Goal: Task Accomplishment & Management: Use online tool/utility

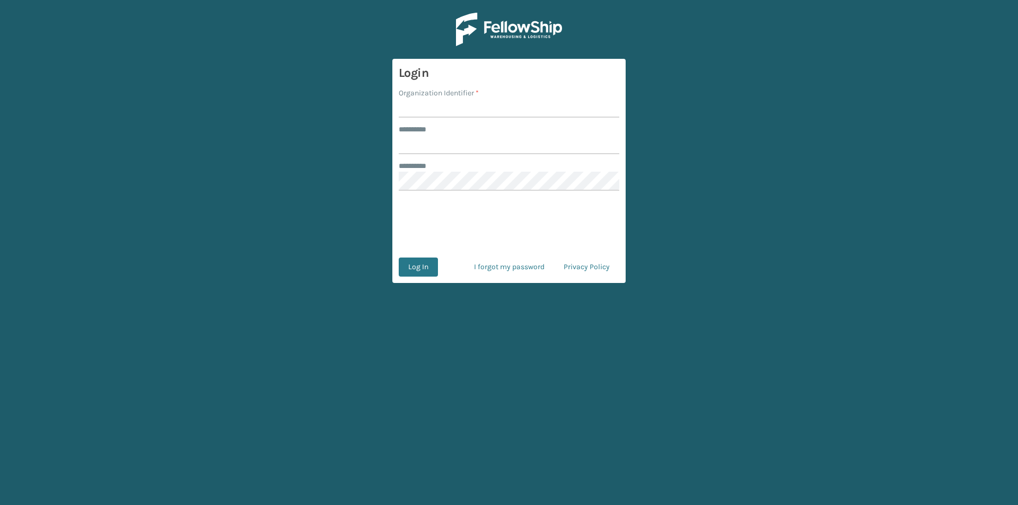
drag, startPoint x: 0, startPoint y: 0, endPoint x: 2, endPoint y: 346, distance: 346.2
click at [0, 347] on main "Login Organization Identifier * ******** * ******** * Log In I forgot my passwo…" at bounding box center [509, 252] width 1018 height 505
drag, startPoint x: 429, startPoint y: 103, endPoint x: 443, endPoint y: 106, distance: 14.0
click at [429, 103] on input "Organization Identifier *" at bounding box center [509, 108] width 221 height 19
type input "FELLOWSHIP - WEST"
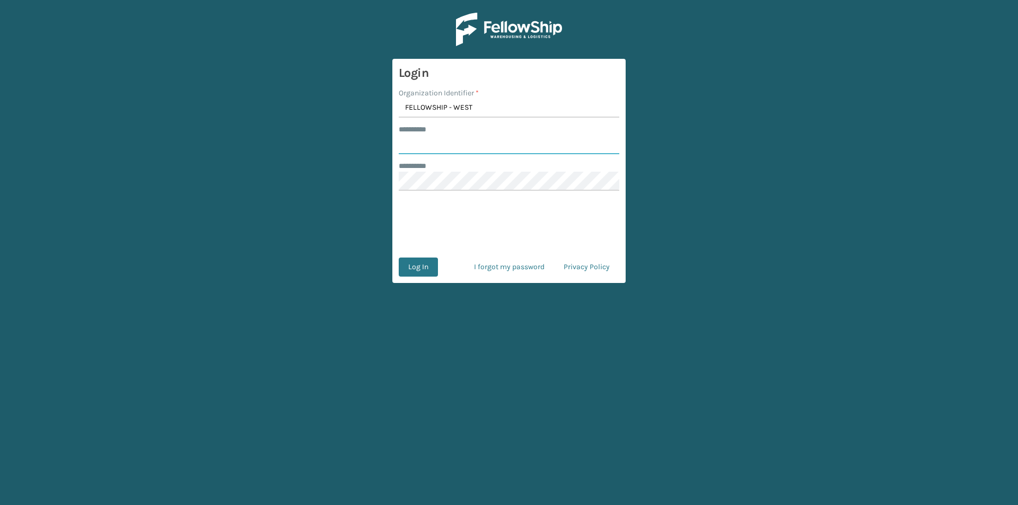
click at [456, 145] on input "******** *" at bounding box center [509, 144] width 221 height 19
type input "******"
click at [428, 270] on button "Log In" at bounding box center [418, 267] width 39 height 19
click at [405, 262] on button "Log In" at bounding box center [418, 267] width 39 height 19
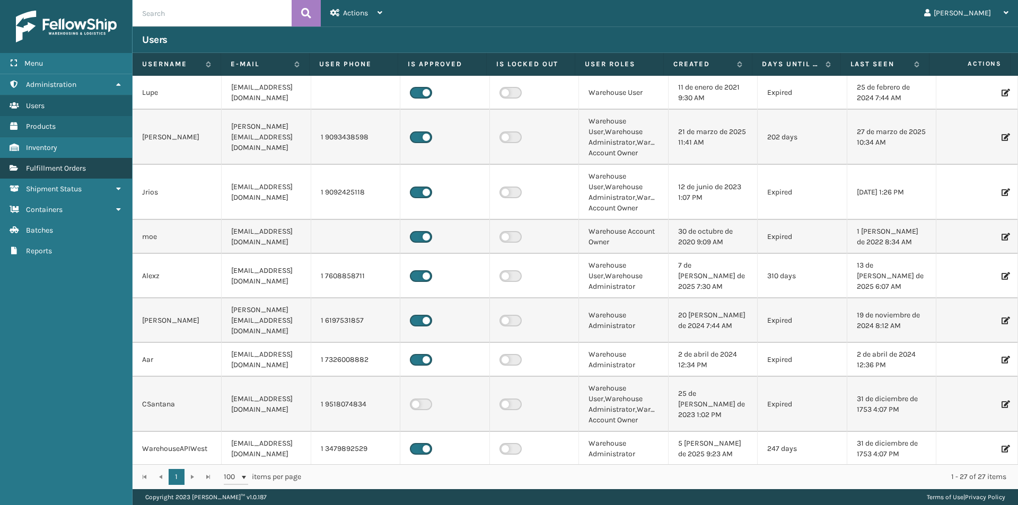
click at [74, 170] on span "Fulfillment Orders" at bounding box center [56, 168] width 60 height 9
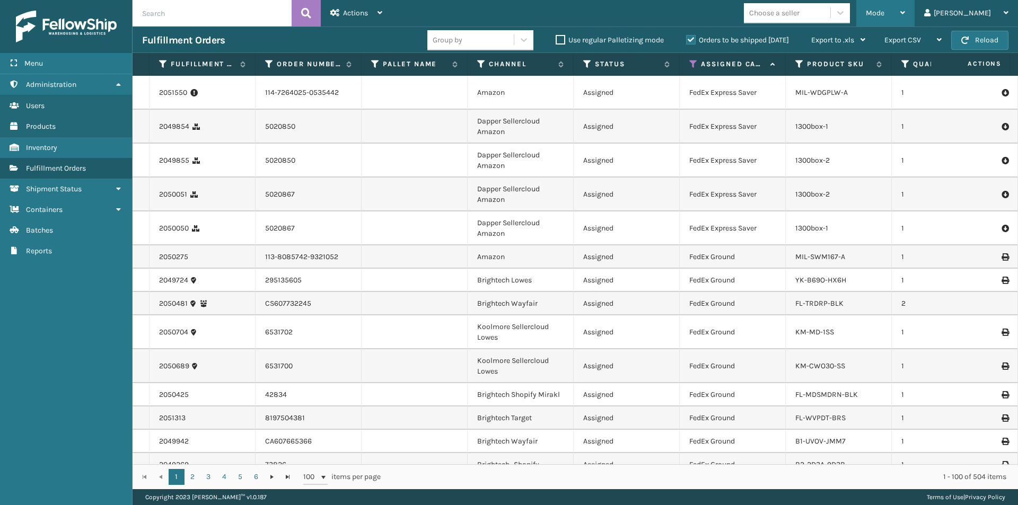
click at [915, 17] on div "Mode Regular Mode Picking Mode Labeling Mode Exit Scan Mode" at bounding box center [885, 13] width 58 height 27
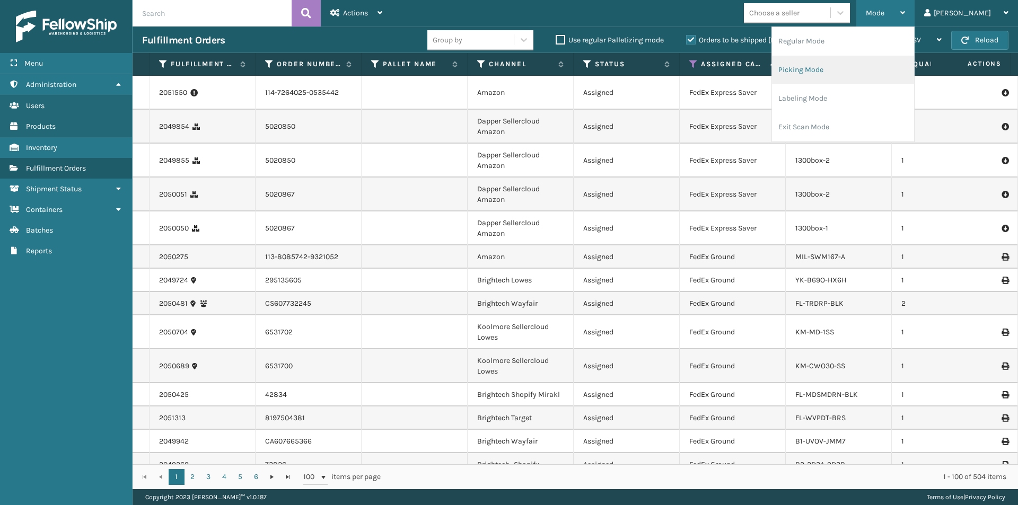
click at [853, 75] on li "Picking Mode" at bounding box center [843, 70] width 142 height 29
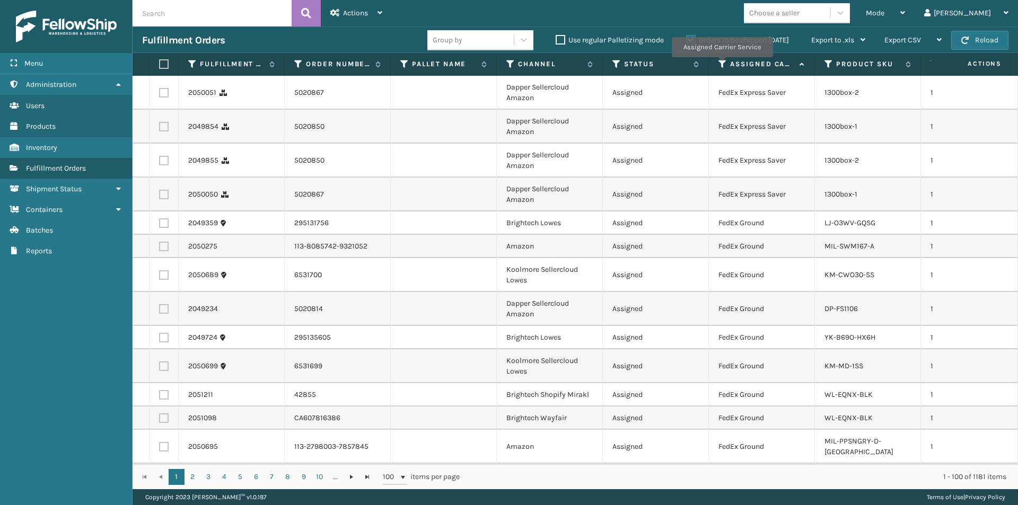
click at [722, 65] on icon at bounding box center [722, 64] width 8 height 10
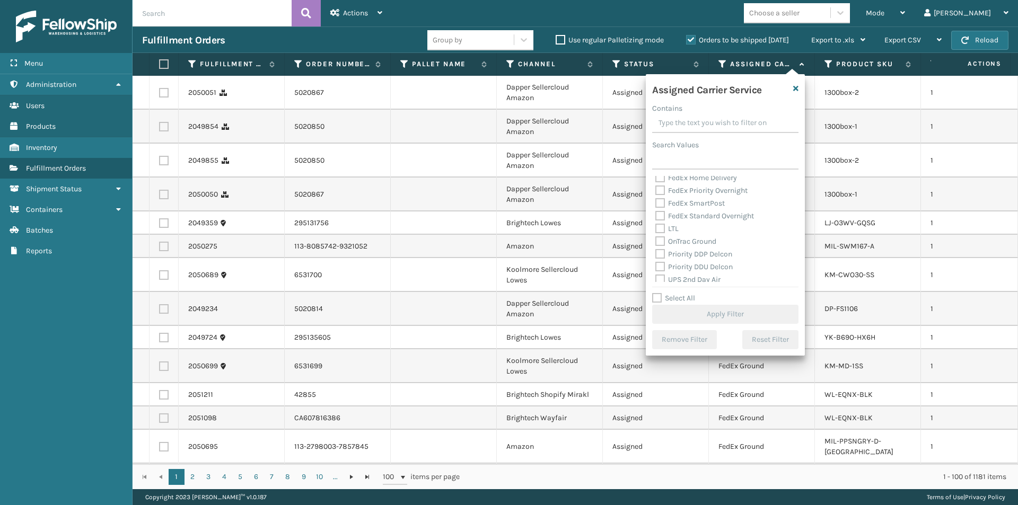
scroll to position [159, 0]
click at [660, 224] on label "UPS 2nd Day Air" at bounding box center [687, 226] width 65 height 9
click at [656, 224] on input "UPS 2nd Day Air" at bounding box center [655, 224] width 1 height 7
checkbox input "true"
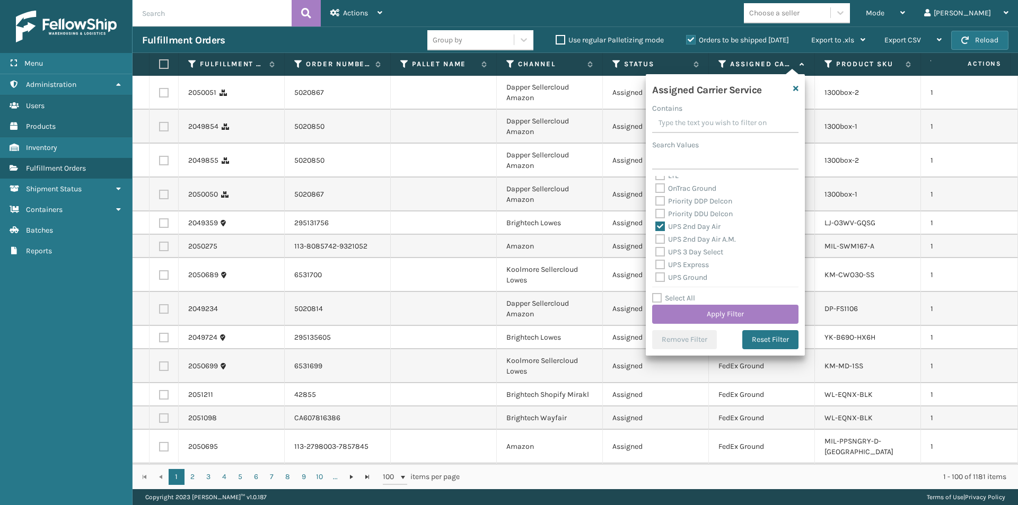
click at [662, 241] on label "UPS 2nd Day Air A.M." at bounding box center [695, 239] width 81 height 9
click at [656, 240] on input "UPS 2nd Day Air A.M." at bounding box center [655, 236] width 1 height 7
checkbox input "true"
click at [660, 249] on label "UPS 3 Day Select" at bounding box center [689, 252] width 68 height 9
click at [656, 249] on input "UPS 3 Day Select" at bounding box center [655, 249] width 1 height 7
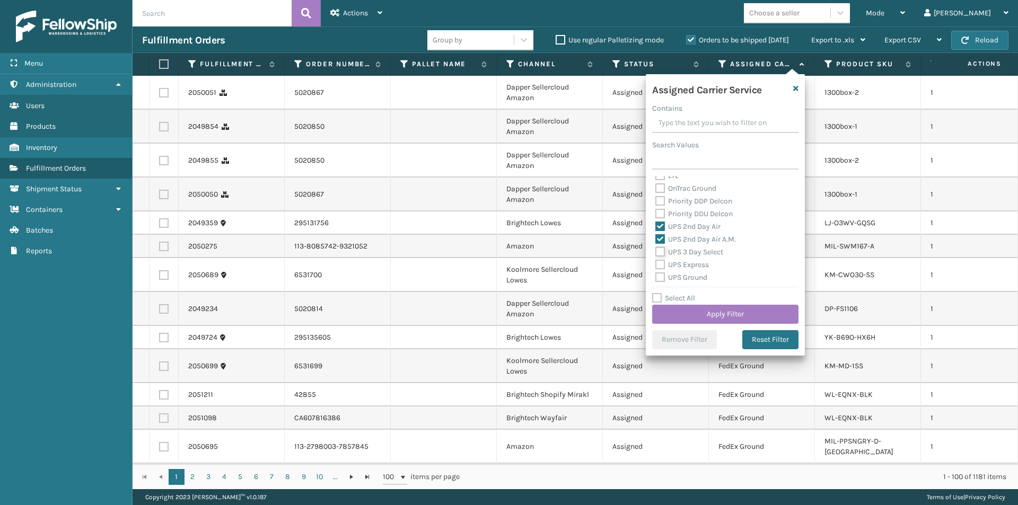
checkbox input "true"
click at [657, 264] on label "UPS Express" at bounding box center [682, 264] width 54 height 9
click at [656, 264] on input "UPS Express" at bounding box center [655, 262] width 1 height 7
checkbox input "true"
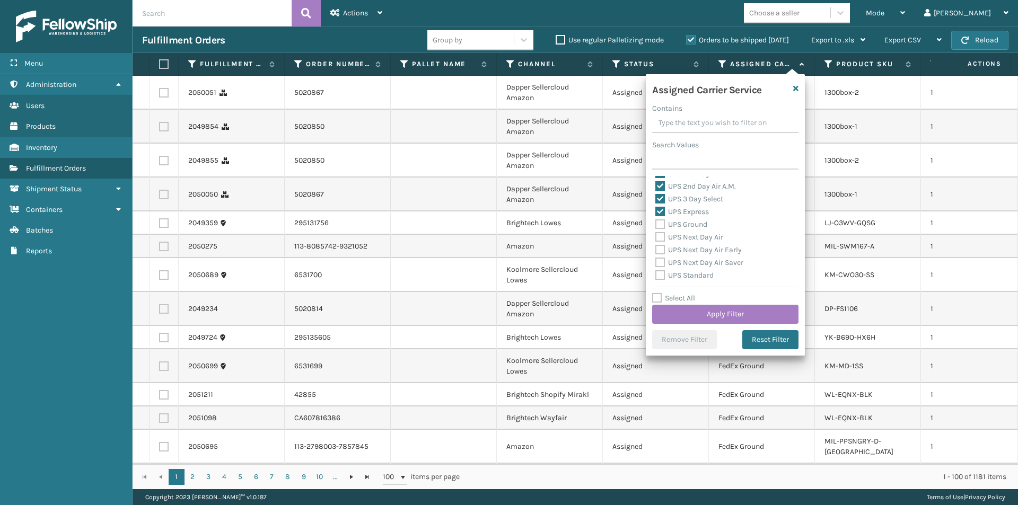
click at [660, 239] on label "UPS Next Day Air" at bounding box center [689, 237] width 68 height 9
click at [656, 238] on input "UPS Next Day Air" at bounding box center [655, 234] width 1 height 7
checkbox input "true"
click at [664, 249] on label "UPS Next Day Air Early" at bounding box center [698, 249] width 86 height 9
click at [656, 249] on input "UPS Next Day Air Early" at bounding box center [655, 247] width 1 height 7
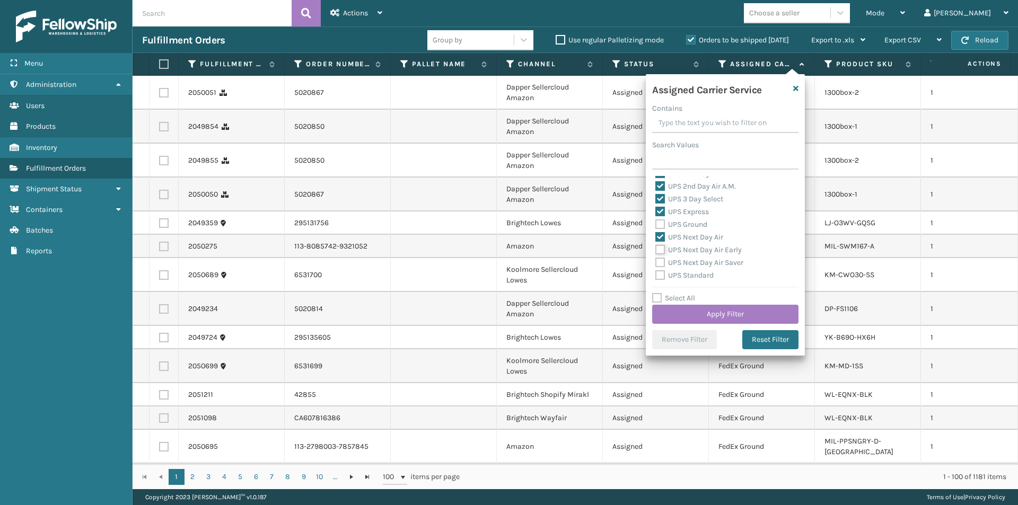
checkbox input "true"
click at [660, 262] on label "UPS Next Day Air Saver" at bounding box center [699, 262] width 88 height 9
click at [656, 262] on input "UPS Next Day Air Saver" at bounding box center [655, 260] width 1 height 7
checkbox input "true"
click at [740, 315] on button "Apply Filter" at bounding box center [725, 314] width 146 height 19
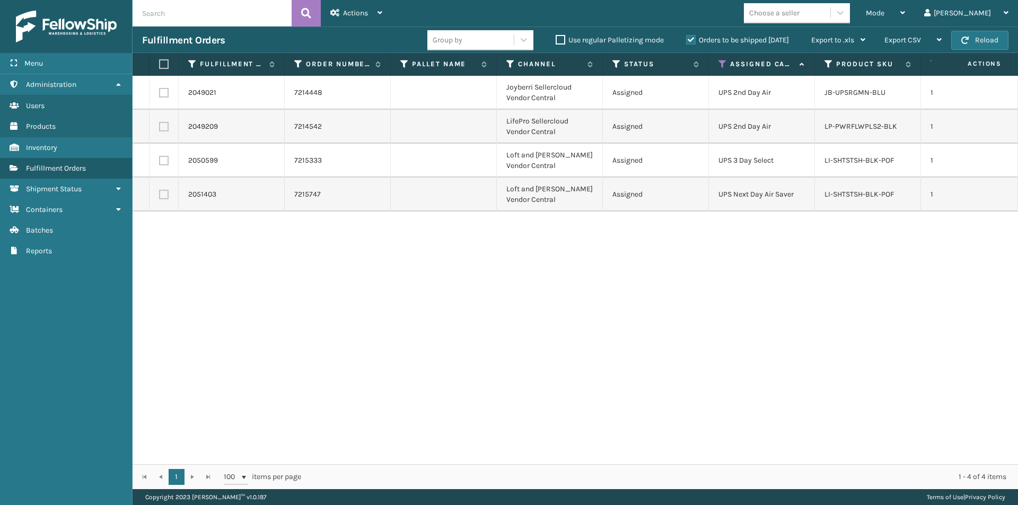
click at [168, 93] on label at bounding box center [164, 93] width 10 height 10
click at [160, 93] on input "checkbox" at bounding box center [159, 91] width 1 height 7
checkbox input "true"
click at [381, 13] on icon at bounding box center [379, 12] width 5 height 7
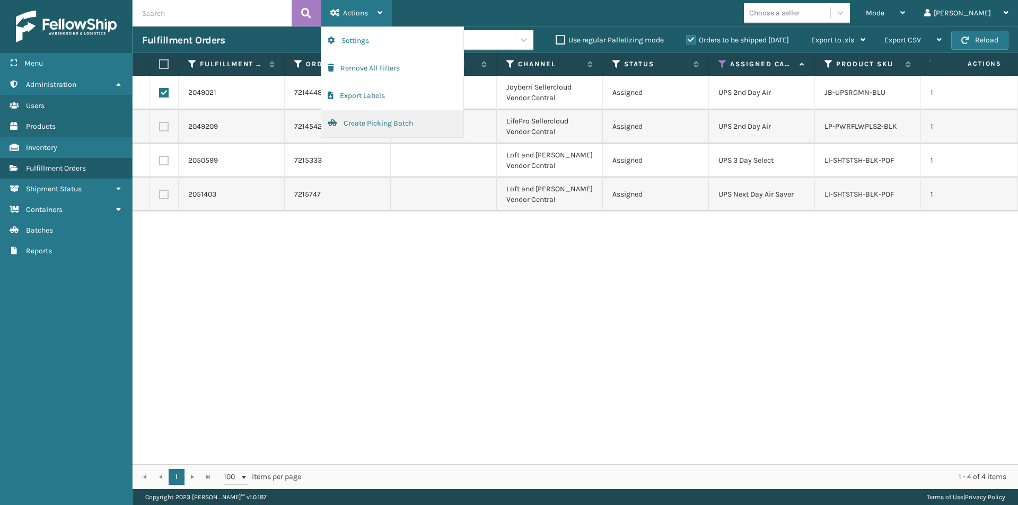
click at [379, 122] on button "Create Picking Batch" at bounding box center [392, 124] width 142 height 28
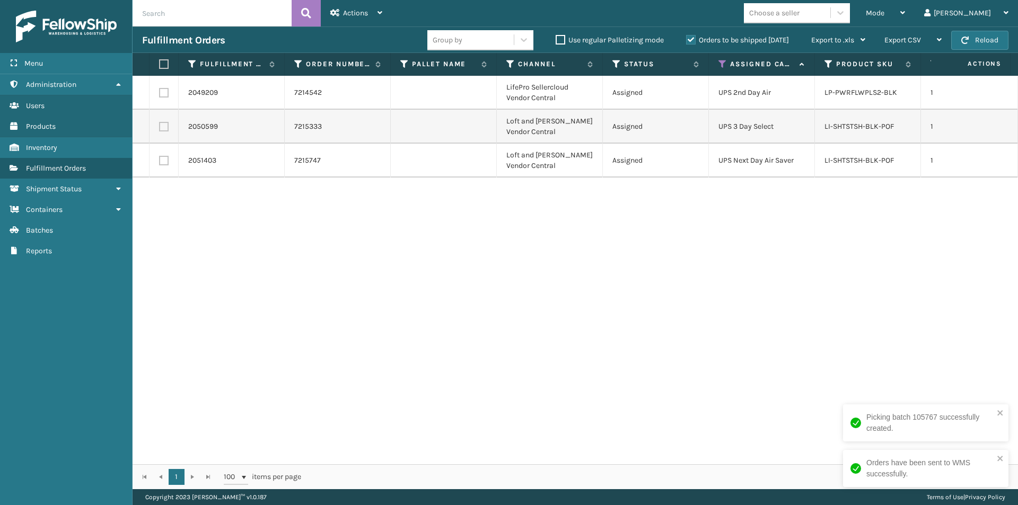
click at [162, 92] on label at bounding box center [164, 93] width 10 height 10
click at [160, 92] on input "checkbox" at bounding box center [159, 91] width 1 height 7
checkbox input "true"
click at [846, 17] on icon at bounding box center [840, 12] width 11 height 11
click at [888, 317] on div "2049209 7214542 LifePro Sellercloud Vendor Central Assigned UPS 2nd Day Air LP-…" at bounding box center [575, 270] width 885 height 389
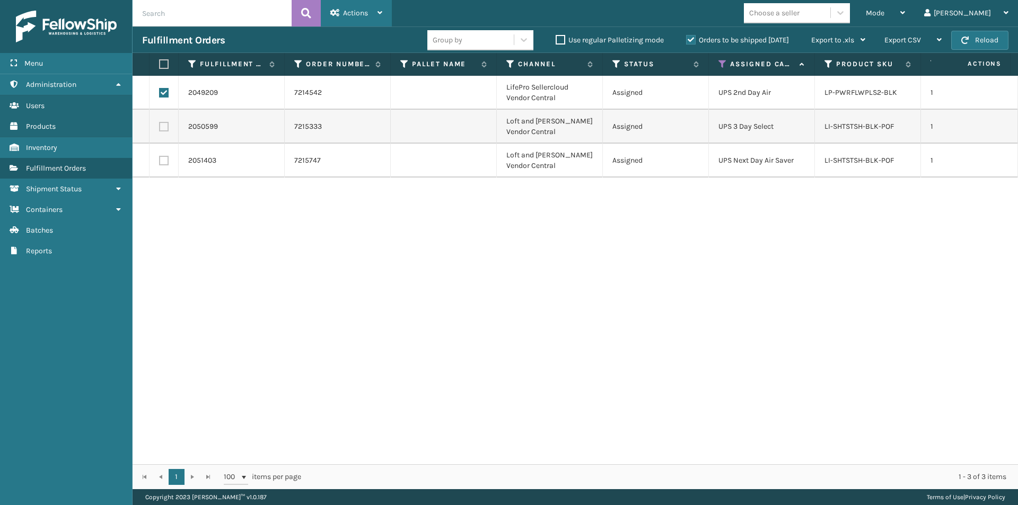
click at [379, 12] on icon at bounding box center [379, 12] width 5 height 7
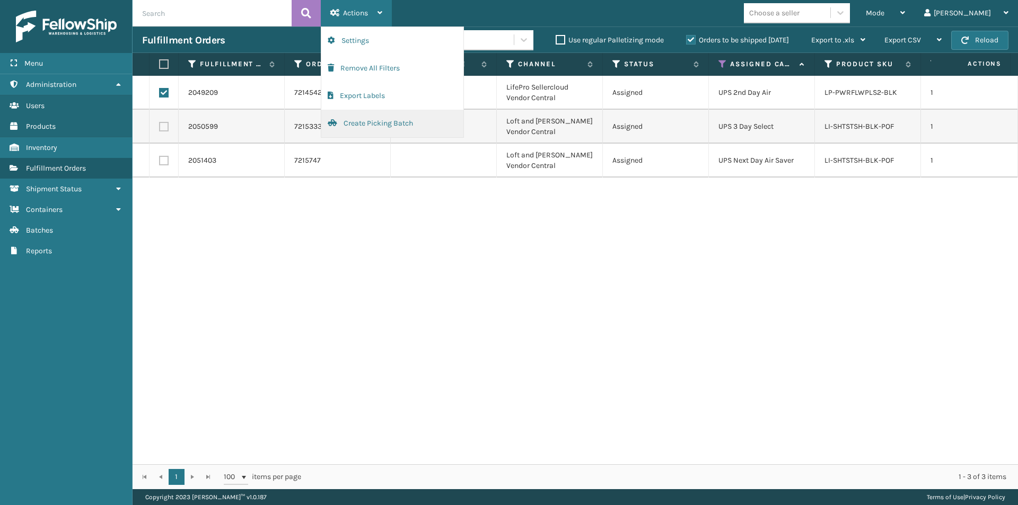
click at [398, 124] on button "Create Picking Batch" at bounding box center [392, 124] width 142 height 28
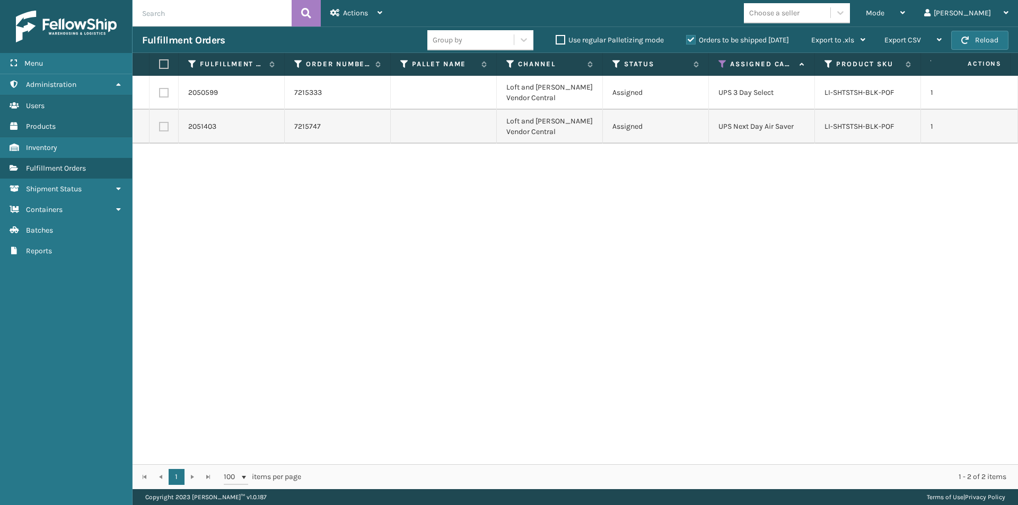
click at [164, 129] on label at bounding box center [164, 127] width 10 height 10
click at [160, 129] on input "checkbox" at bounding box center [159, 125] width 1 height 7
checkbox input "true"
click at [386, 13] on div "Actions Settings Remove All Filters Export Labels Create Picking Batch" at bounding box center [356, 13] width 71 height 27
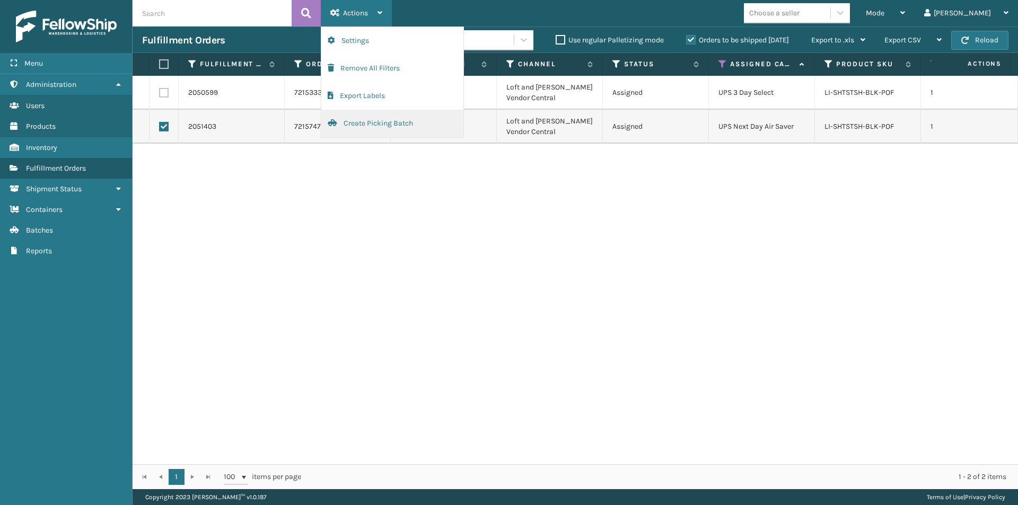
click at [385, 121] on button "Create Picking Batch" at bounding box center [392, 124] width 142 height 28
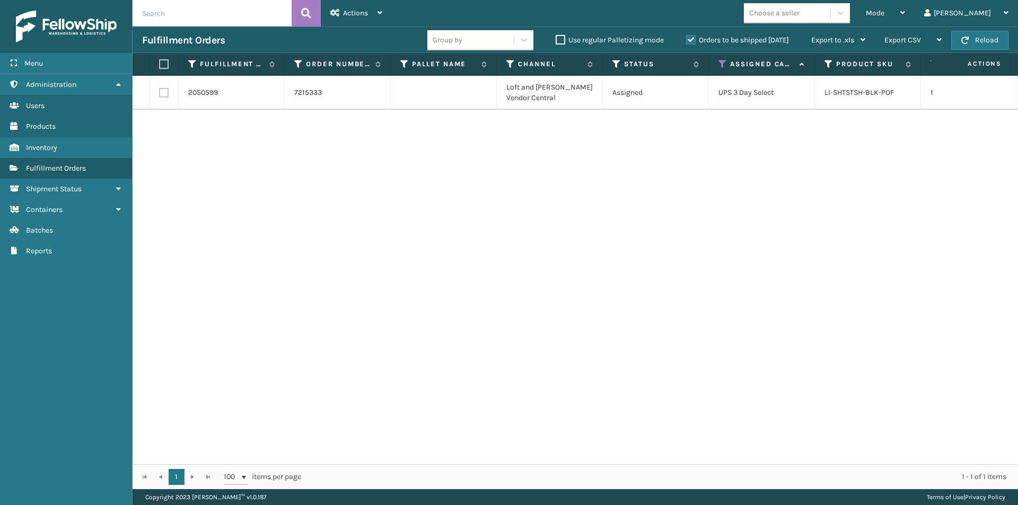
click at [735, 65] on label "Assigned Carrier Service" at bounding box center [762, 64] width 64 height 10
click at [723, 62] on icon at bounding box center [722, 64] width 8 height 10
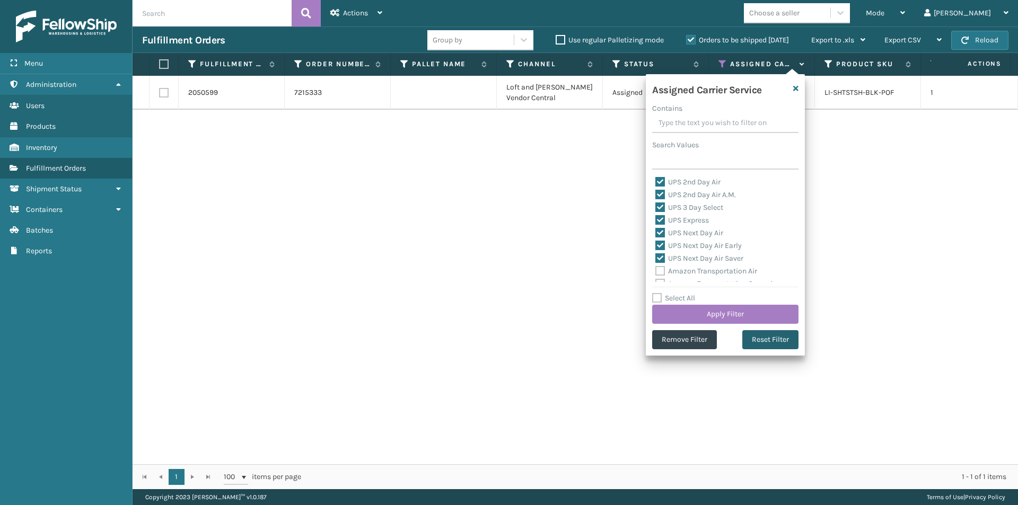
click at [778, 341] on button "Reset Filter" at bounding box center [770, 339] width 56 height 19
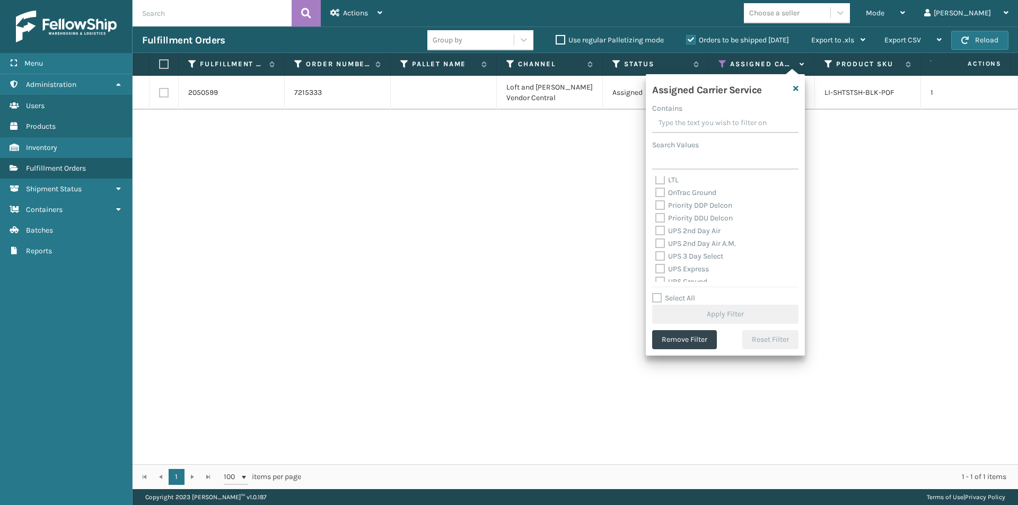
scroll to position [159, 0]
click at [662, 227] on label "UPS 2nd Day Air" at bounding box center [687, 226] width 65 height 9
click at [656, 227] on input "UPS 2nd Day Air" at bounding box center [655, 224] width 1 height 7
checkbox input "true"
click at [661, 239] on label "UPS 2nd Day Air A.M." at bounding box center [695, 239] width 81 height 9
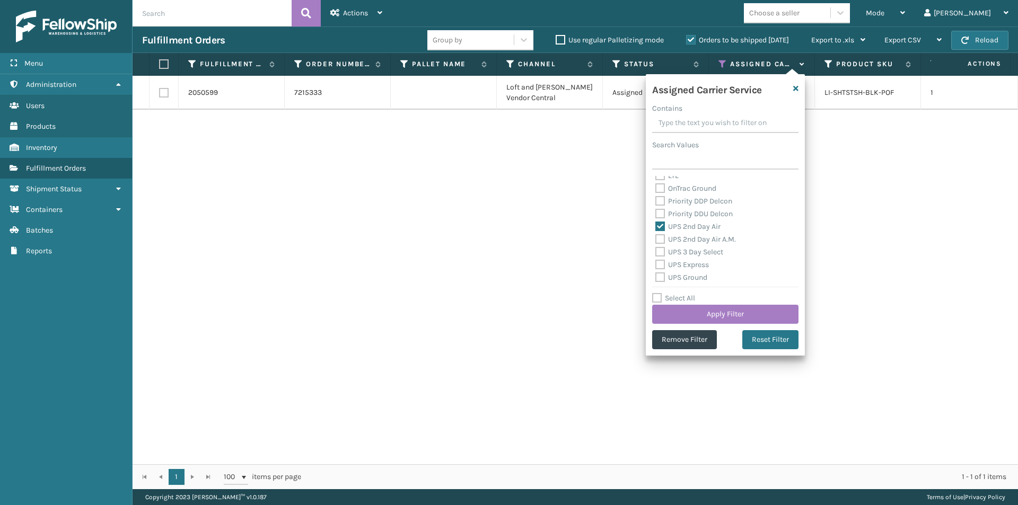
click at [656, 239] on input "UPS 2nd Day Air A.M." at bounding box center [655, 236] width 1 height 7
checkbox input "true"
click at [658, 258] on div "UPS 3 Day Select" at bounding box center [725, 252] width 140 height 13
click at [662, 251] on label "UPS 3 Day Select" at bounding box center [689, 252] width 68 height 9
click at [656, 251] on input "UPS 3 Day Select" at bounding box center [655, 249] width 1 height 7
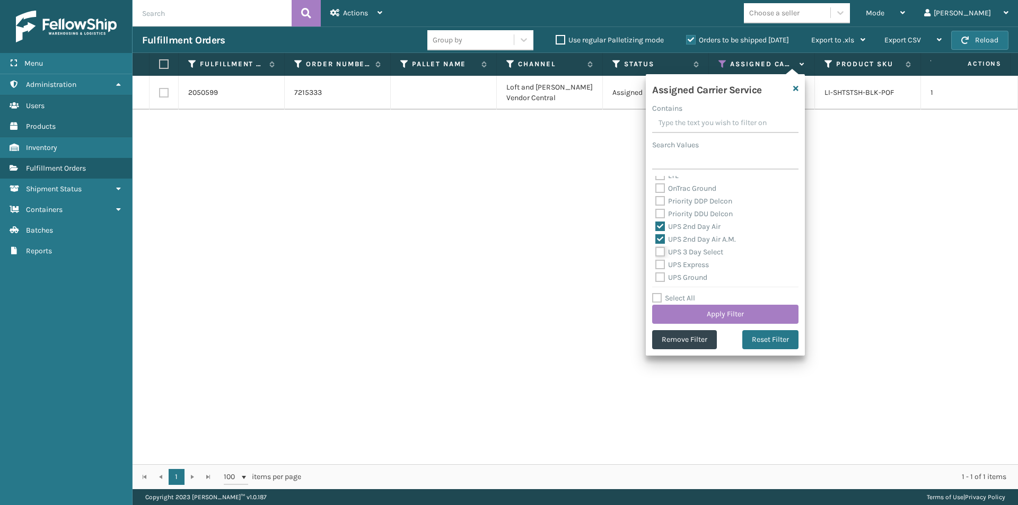
checkbox input "true"
click at [659, 267] on label "UPS Express" at bounding box center [682, 264] width 54 height 9
click at [656, 266] on input "UPS Express" at bounding box center [655, 262] width 1 height 7
checkbox input "true"
click at [659, 274] on label "UPS Ground" at bounding box center [681, 277] width 52 height 9
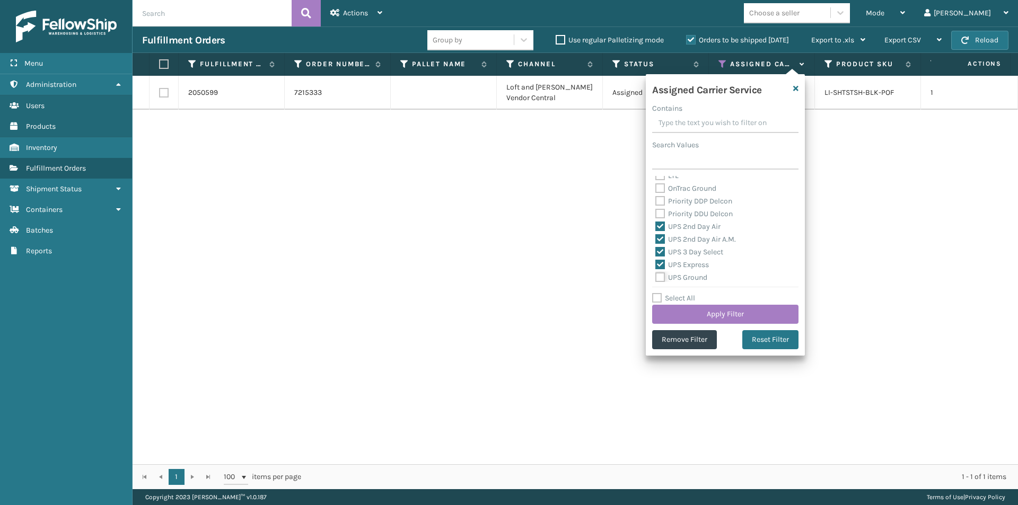
click at [656, 274] on input "UPS Ground" at bounding box center [655, 274] width 1 height 7
checkbox input "true"
click at [658, 234] on label "UPS Next Day Air" at bounding box center [689, 237] width 68 height 9
click at [656, 234] on input "UPS Next Day Air" at bounding box center [655, 234] width 1 height 7
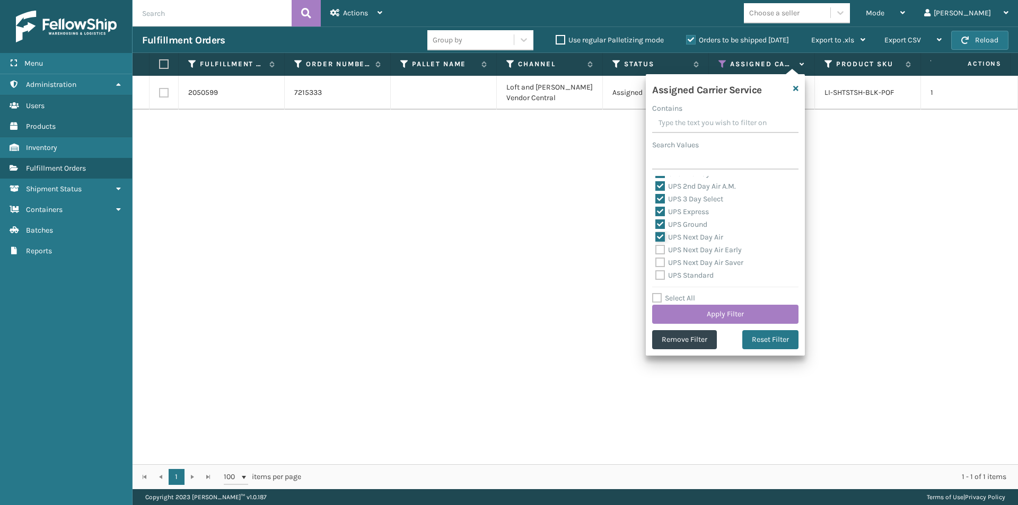
checkbox input "true"
click at [659, 249] on label "UPS Next Day Air Early" at bounding box center [698, 249] width 86 height 9
click at [656, 249] on input "UPS Next Day Air Early" at bounding box center [655, 247] width 1 height 7
checkbox input "true"
click at [659, 260] on label "UPS Next Day Air Saver" at bounding box center [699, 262] width 88 height 9
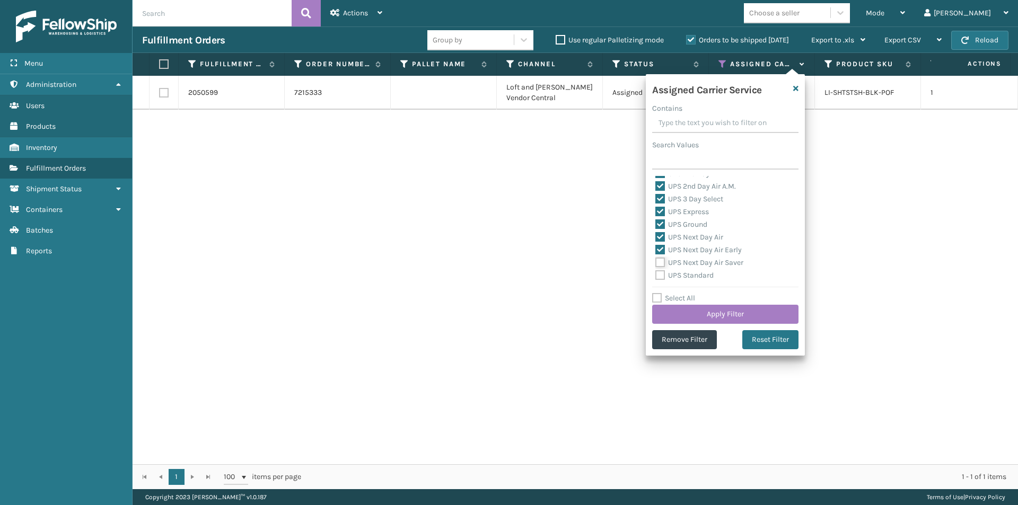
click at [656, 260] on input "UPS Next Day Air Saver" at bounding box center [655, 260] width 1 height 7
checkbox input "true"
click at [658, 276] on label "UPS Standard" at bounding box center [684, 275] width 58 height 9
click at [656, 276] on input "UPS Standard" at bounding box center [655, 272] width 1 height 7
checkbox input "true"
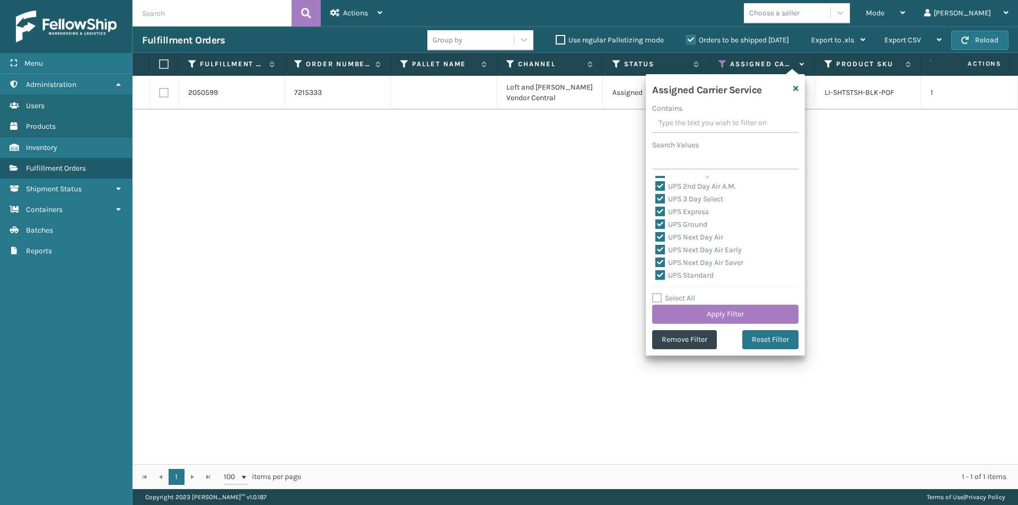
scroll to position [265, 0]
click at [662, 236] on label "UPS SurePost 1LB or Greater" at bounding box center [707, 235] width 104 height 9
click at [656, 236] on input "UPS SurePost 1LB or Greater" at bounding box center [655, 232] width 1 height 7
checkbox input "true"
click at [761, 317] on button "Apply Filter" at bounding box center [725, 314] width 146 height 19
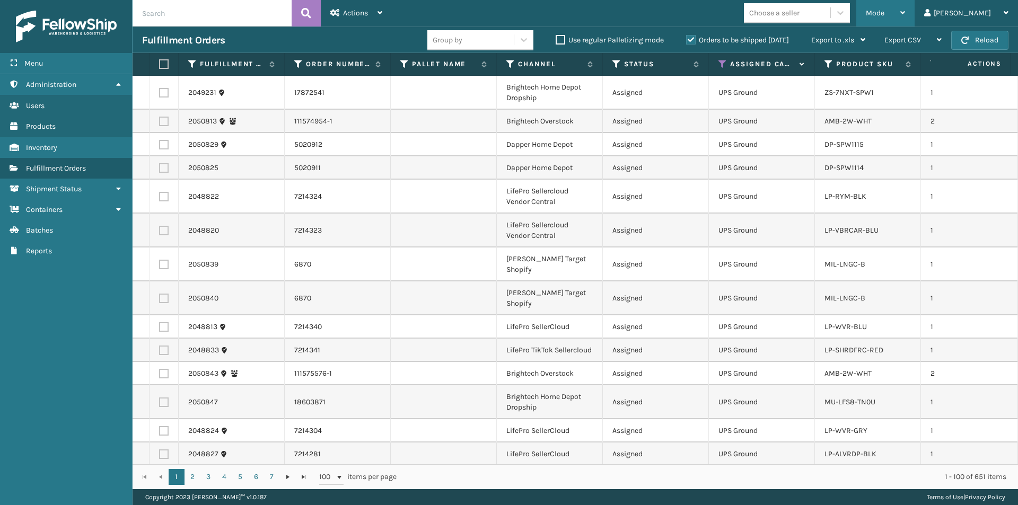
click at [905, 12] on icon at bounding box center [902, 12] width 5 height 7
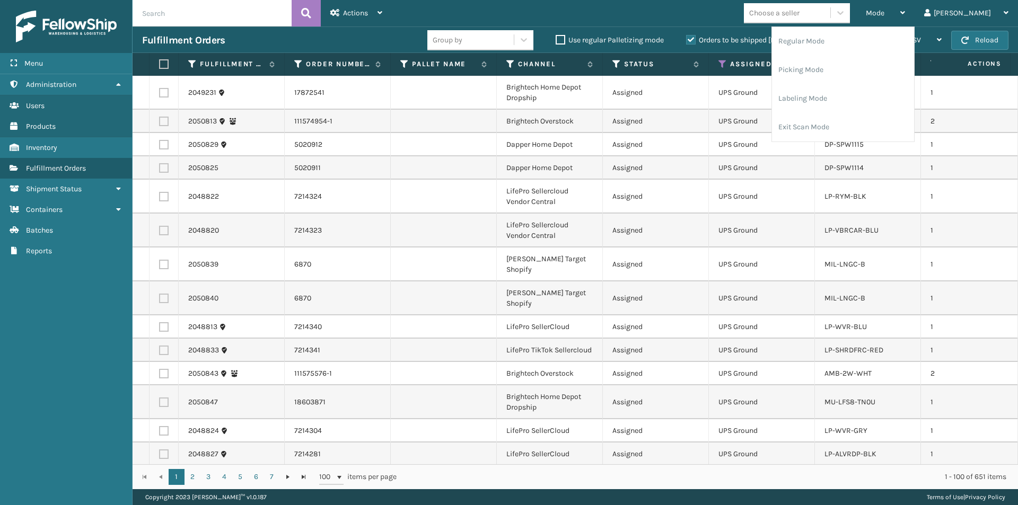
click at [947, 282] on td at bounding box center [978, 299] width 80 height 34
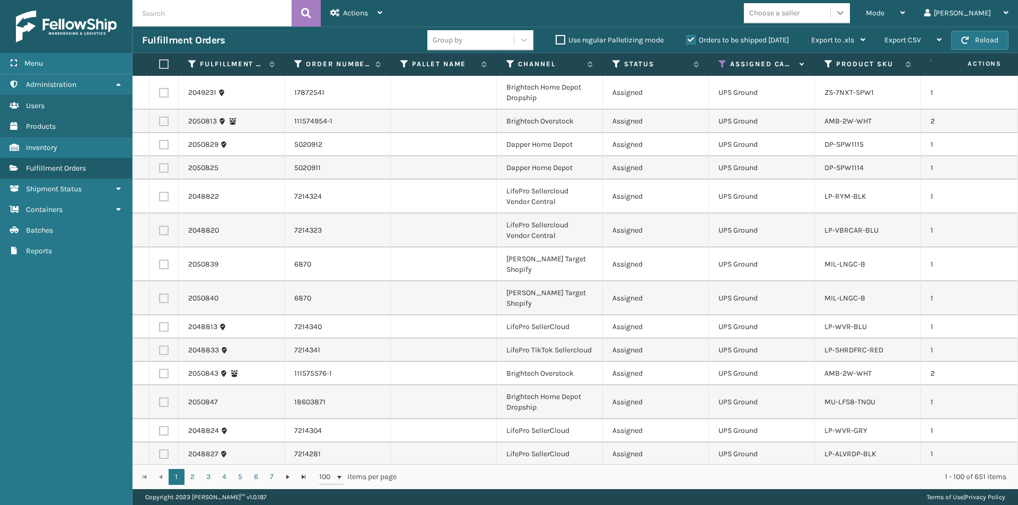
click at [846, 14] on icon at bounding box center [840, 12] width 11 height 11
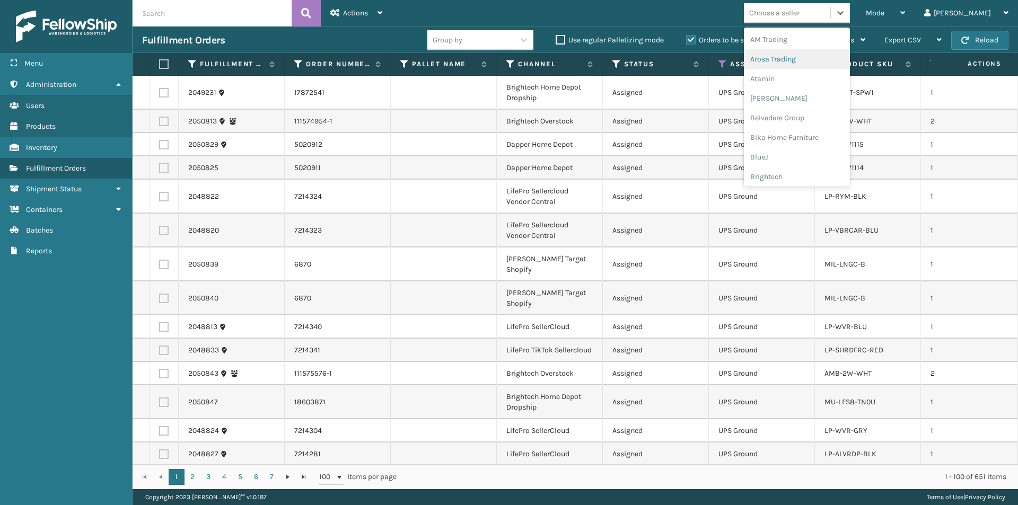
click at [820, 66] on div "Arosa Trading" at bounding box center [797, 59] width 106 height 20
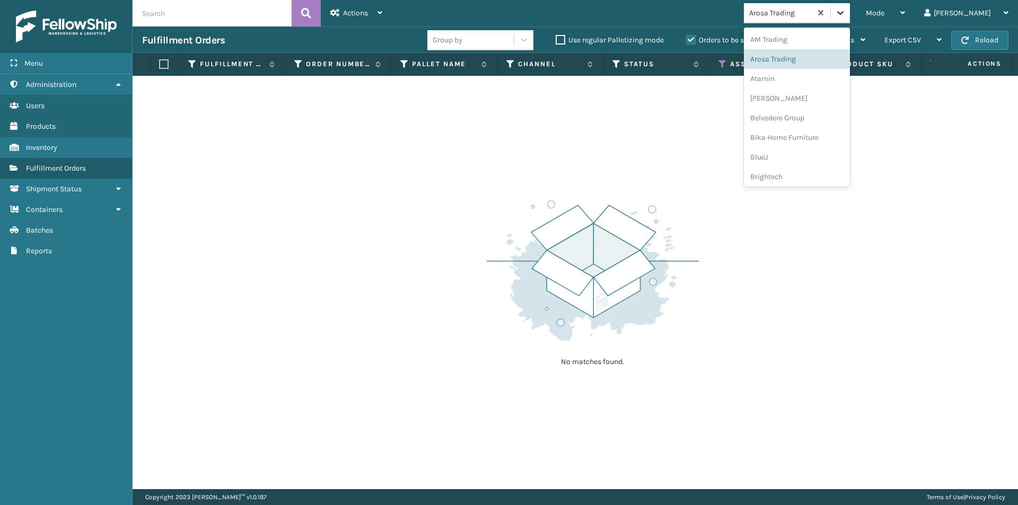
click at [844, 13] on icon at bounding box center [840, 13] width 6 height 4
click at [832, 75] on div "Atamin" at bounding box center [797, 79] width 106 height 20
click at [844, 12] on icon at bounding box center [840, 13] width 6 height 4
click at [830, 99] on div "[PERSON_NAME]" at bounding box center [797, 99] width 106 height 20
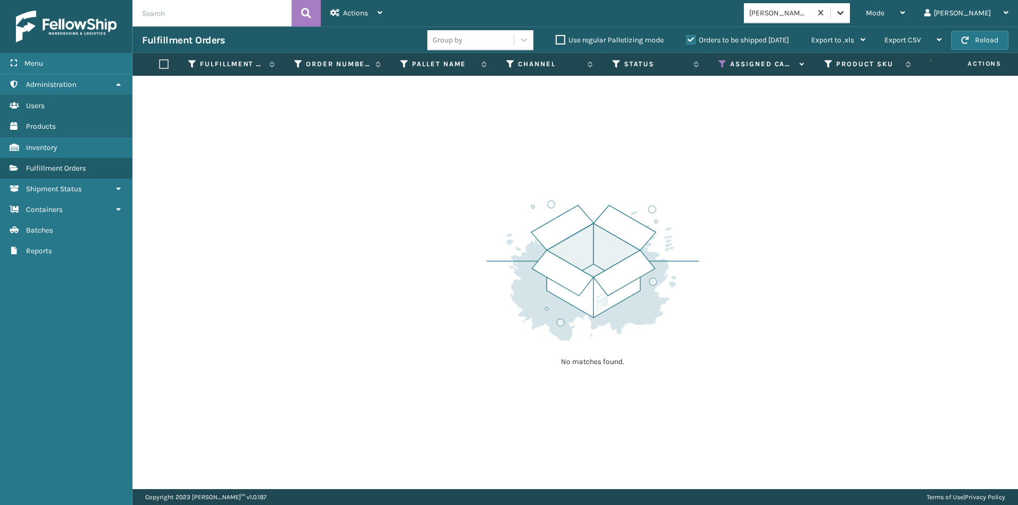
click at [846, 16] on icon at bounding box center [840, 12] width 11 height 11
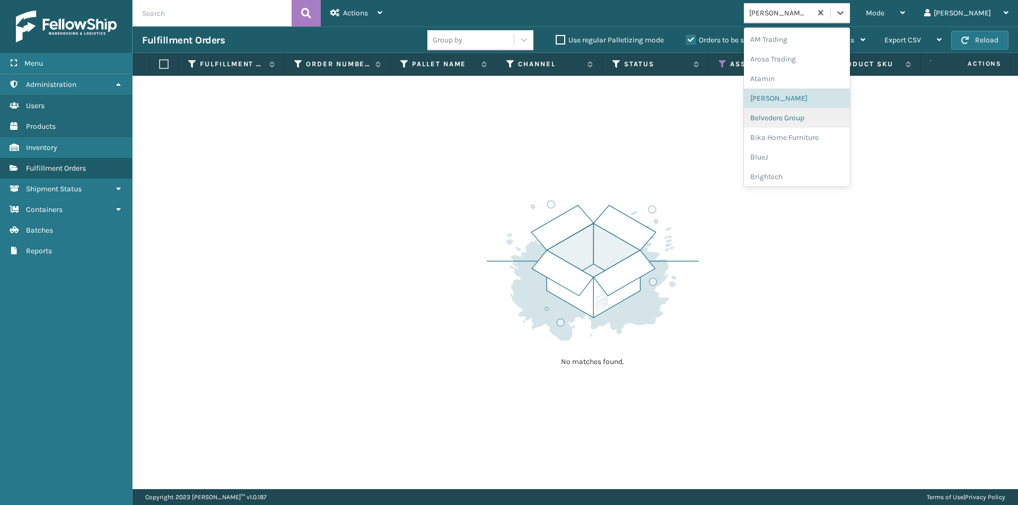
click at [825, 119] on div "Belvedere Group" at bounding box center [797, 118] width 106 height 20
click at [846, 15] on icon at bounding box center [840, 12] width 11 height 11
click at [820, 136] on div "Bika Home Furniture" at bounding box center [797, 138] width 106 height 20
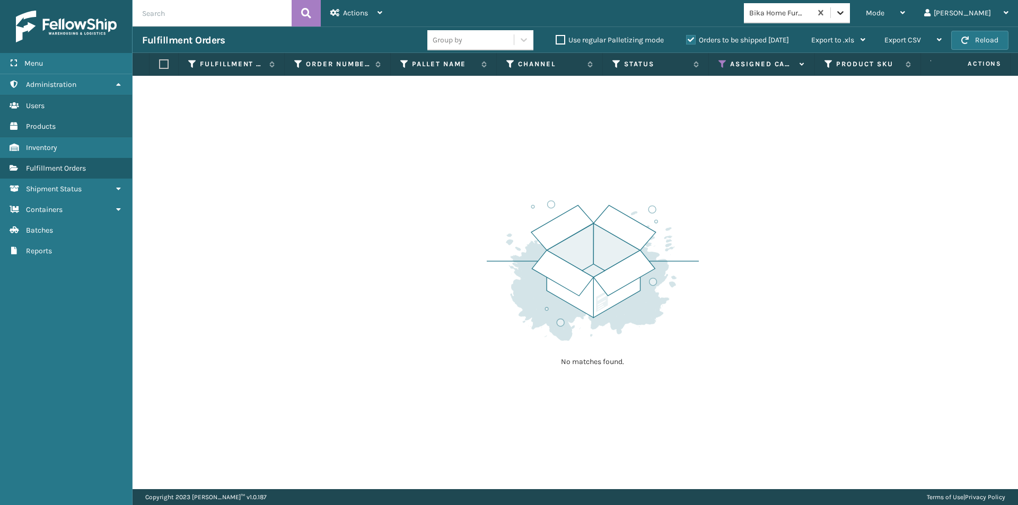
click at [850, 13] on div at bounding box center [840, 12] width 19 height 19
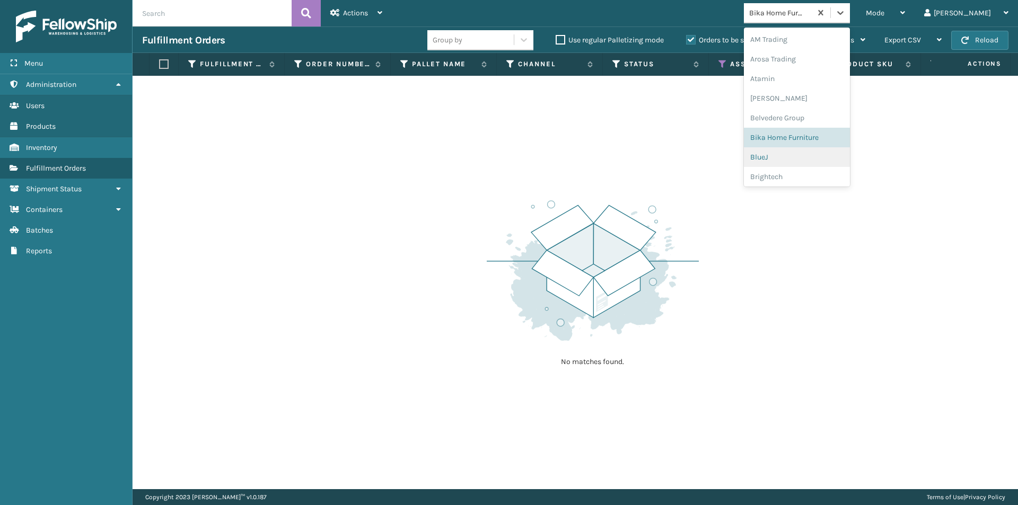
click at [811, 161] on div "BlueJ" at bounding box center [797, 157] width 106 height 20
click at [846, 16] on icon at bounding box center [840, 12] width 11 height 11
click at [810, 173] on div "Brightech" at bounding box center [797, 177] width 106 height 20
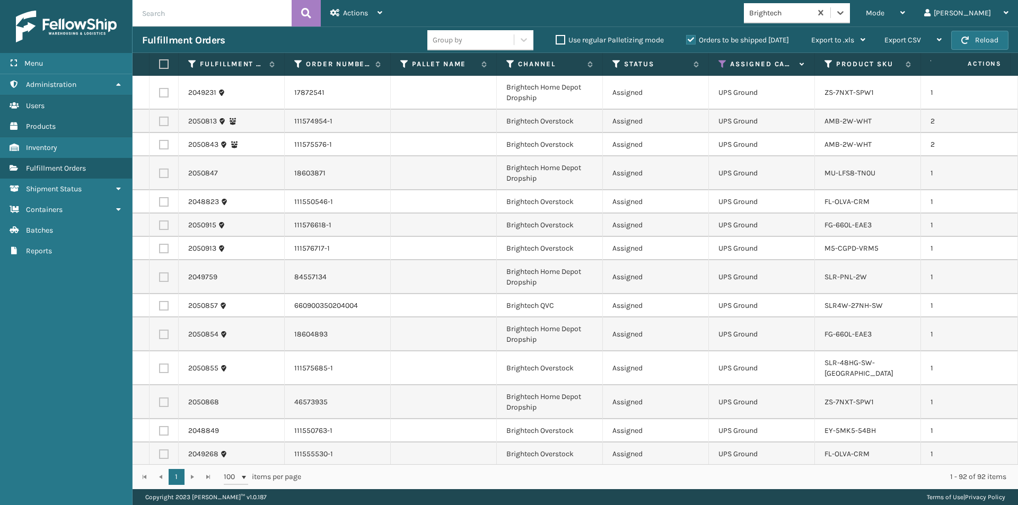
click at [164, 67] on label at bounding box center [162, 64] width 6 height 10
click at [160, 67] on input "checkbox" at bounding box center [159, 64] width 1 height 7
checkbox input "true"
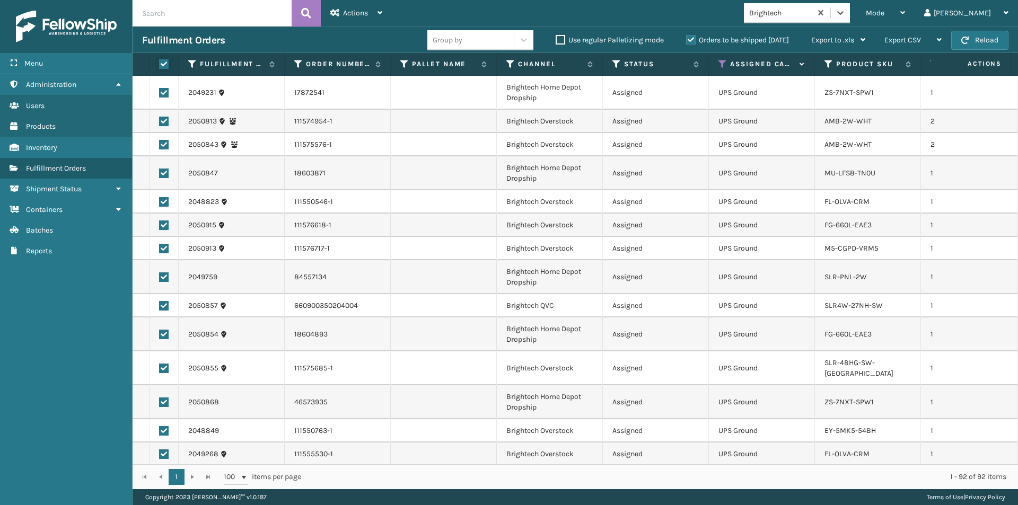
checkbox input "true"
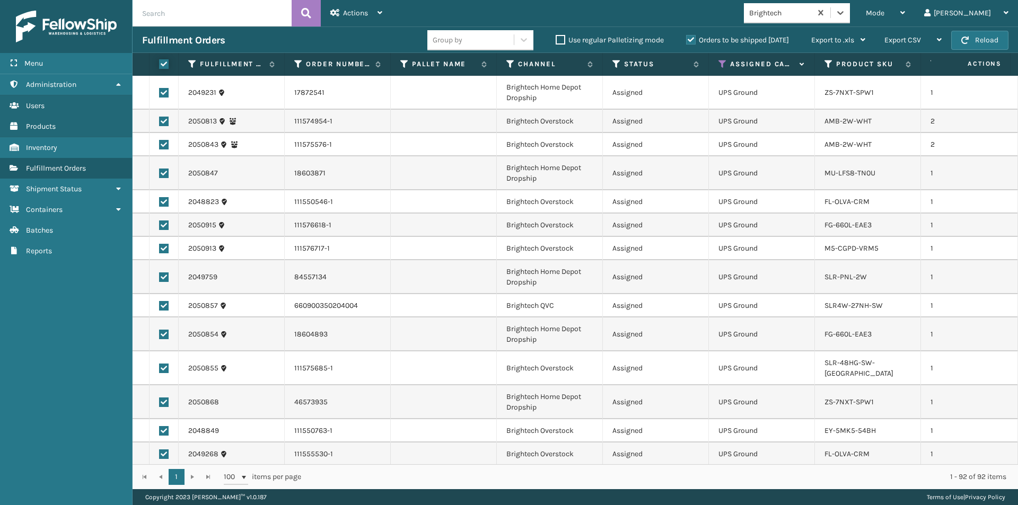
checkbox input "true"
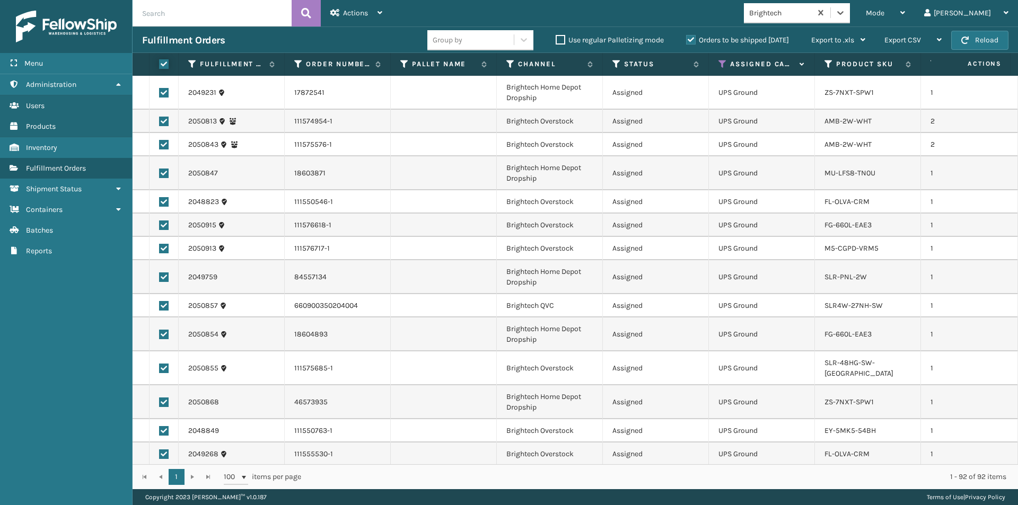
checkbox input "true"
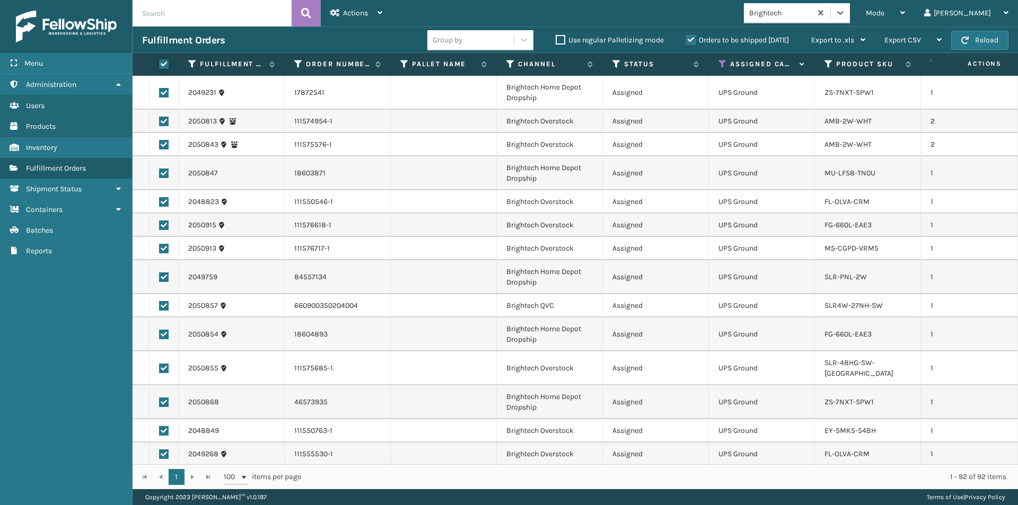
checkbox input "true"
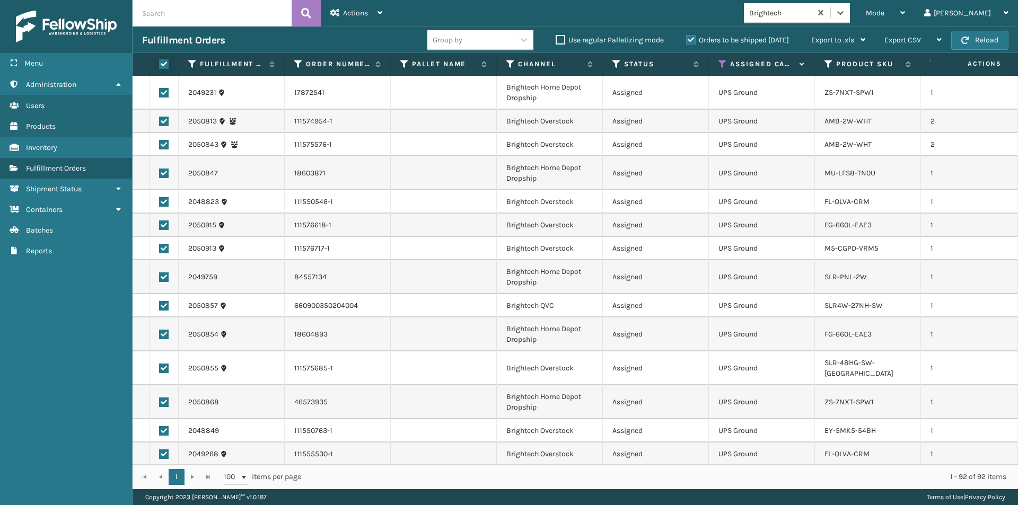
checkbox input "true"
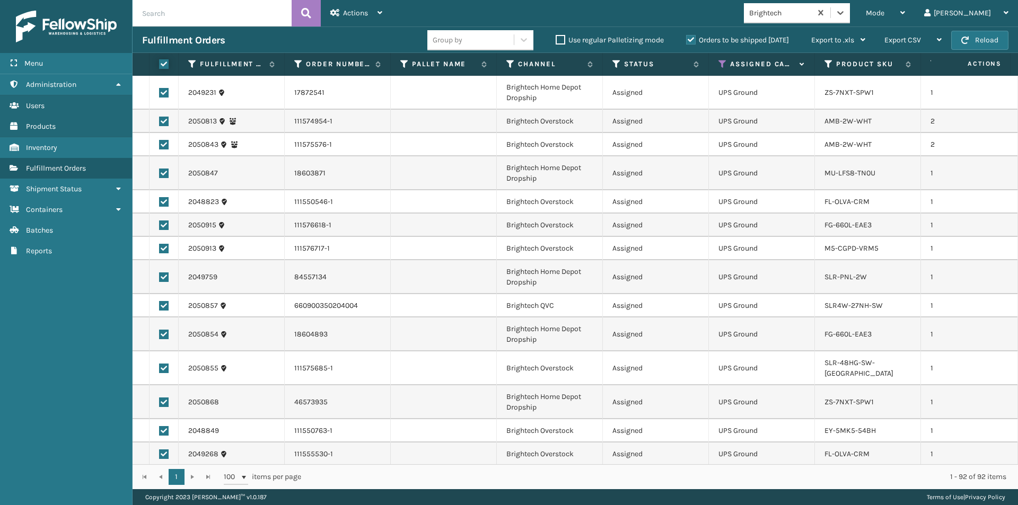
checkbox input "true"
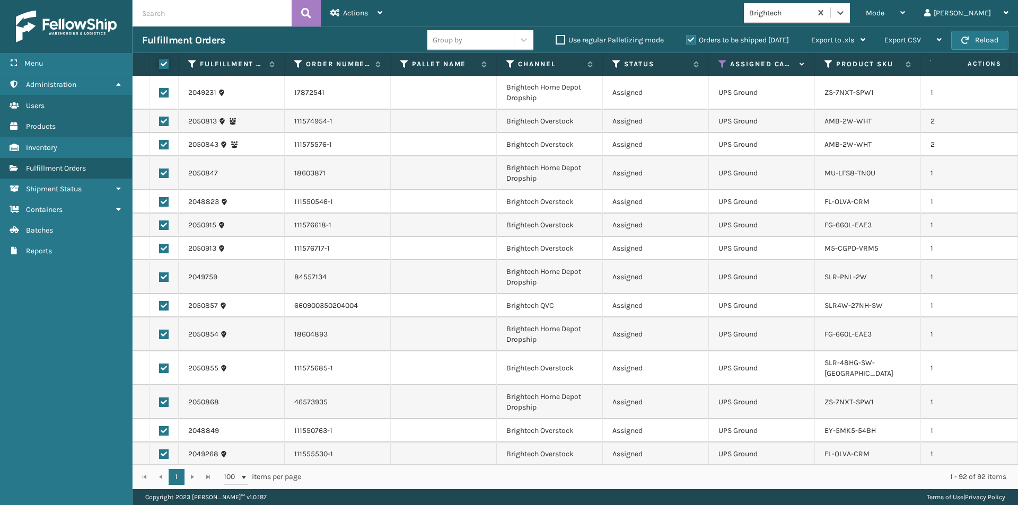
checkbox input "true"
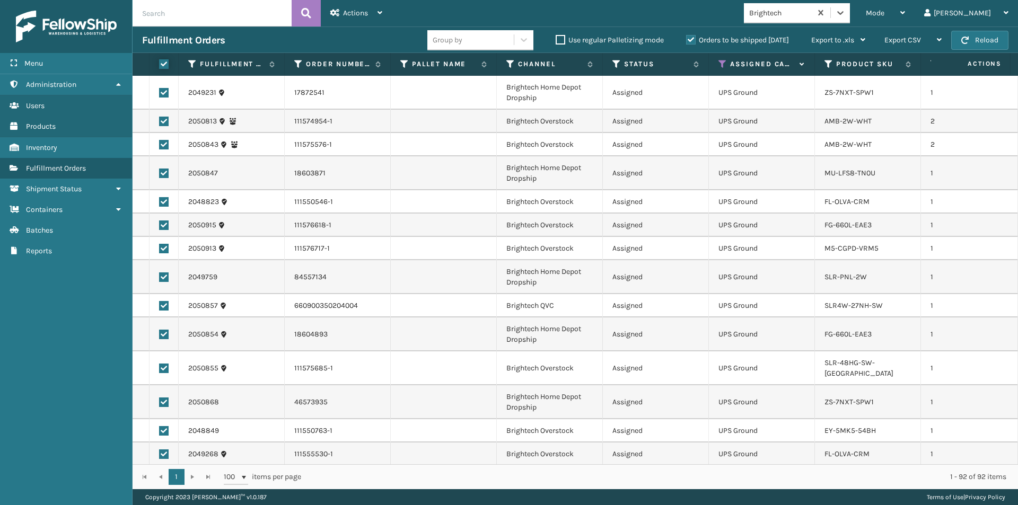
checkbox input "true"
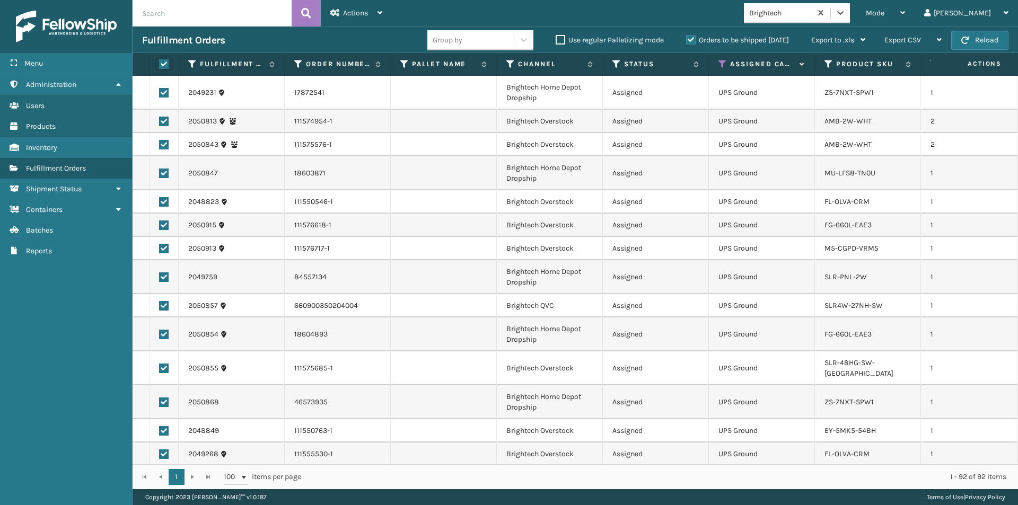
checkbox input "true"
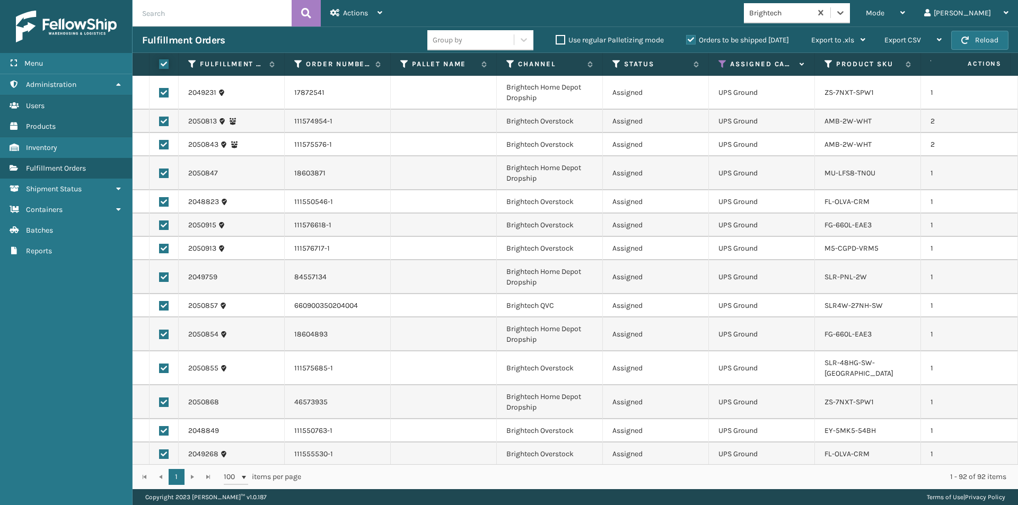
checkbox input "true"
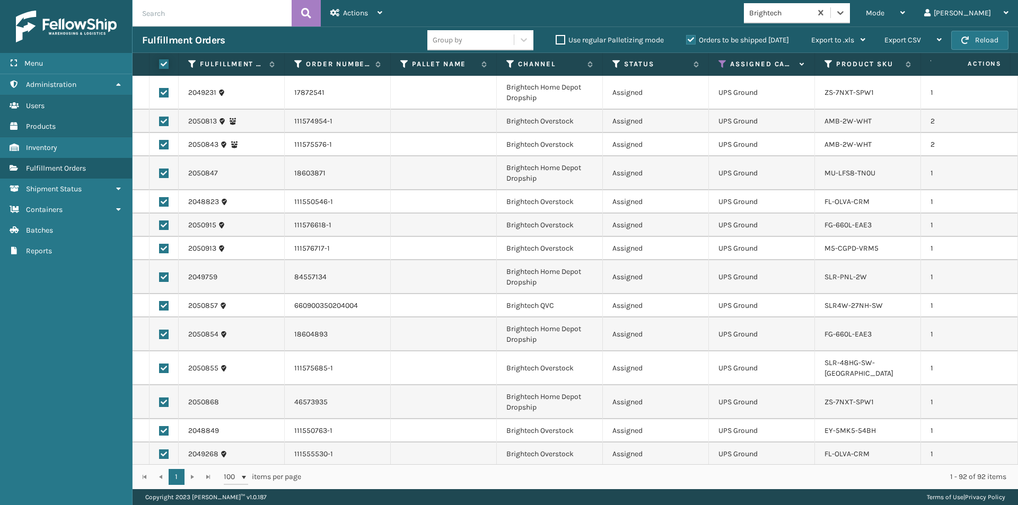
checkbox input "true"
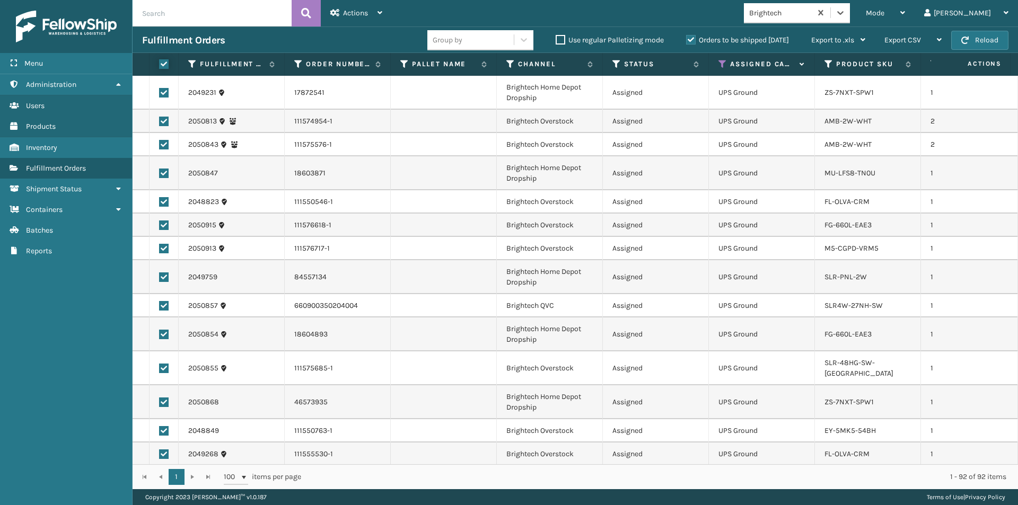
checkbox input "true"
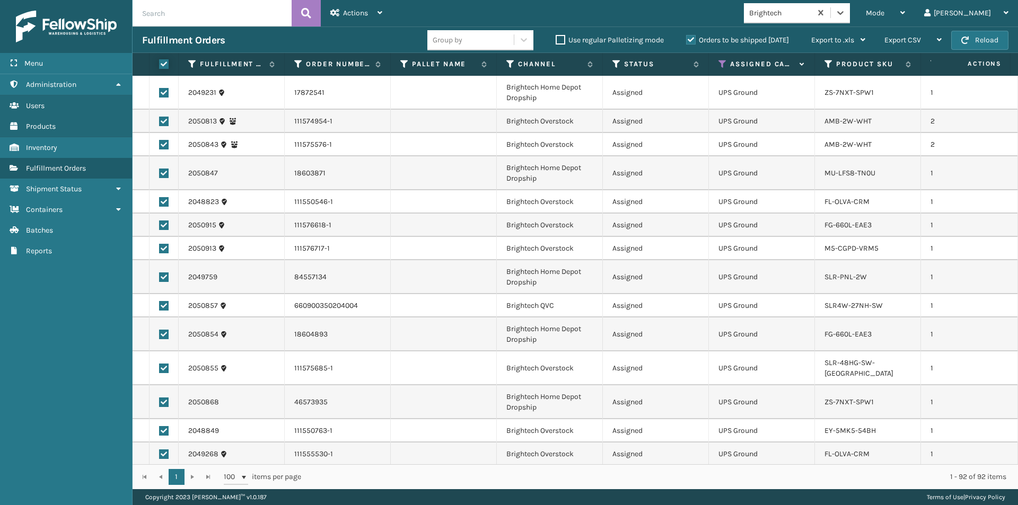
checkbox input "true"
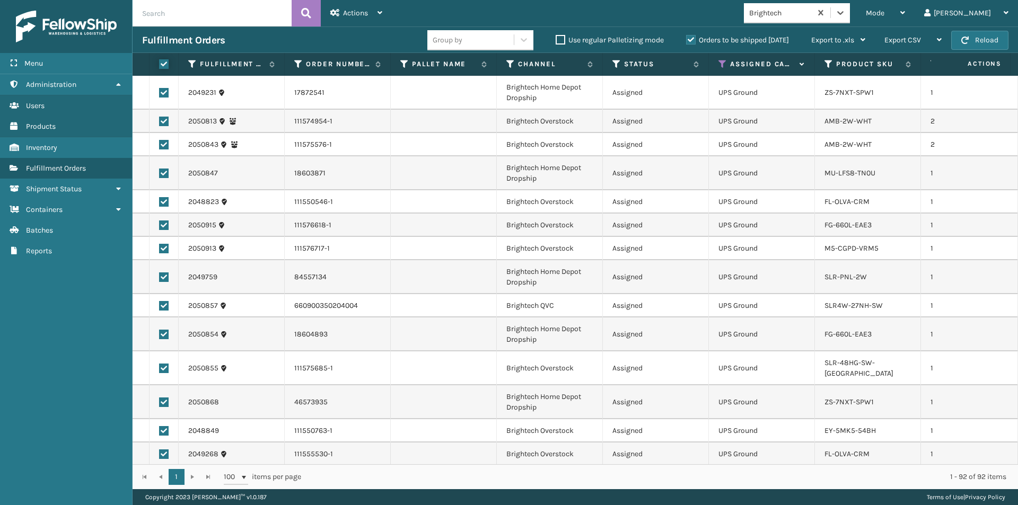
checkbox input "true"
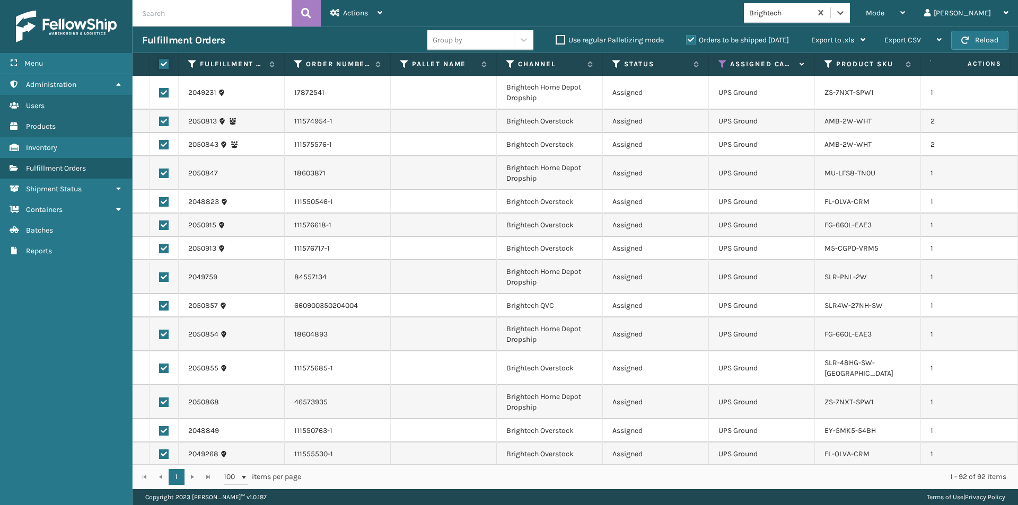
checkbox input "true"
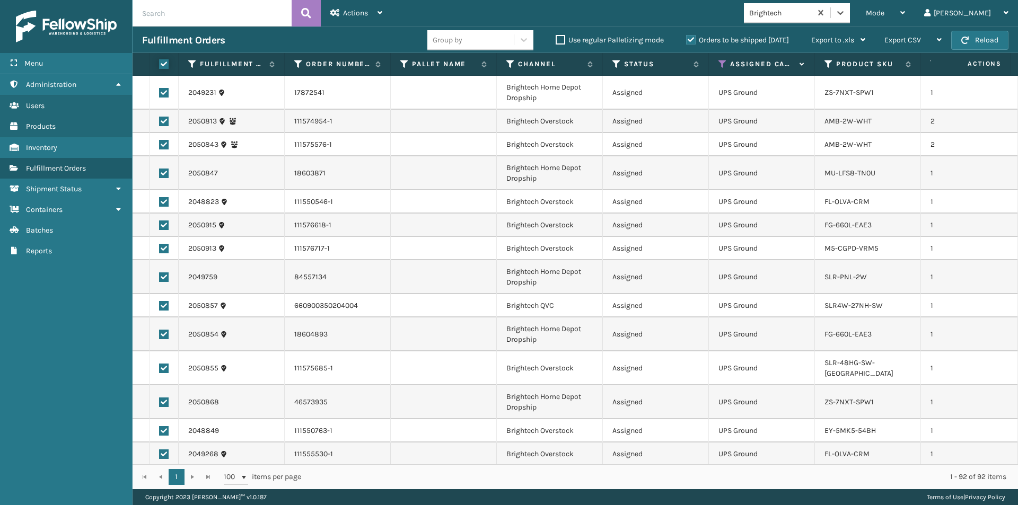
checkbox input "true"
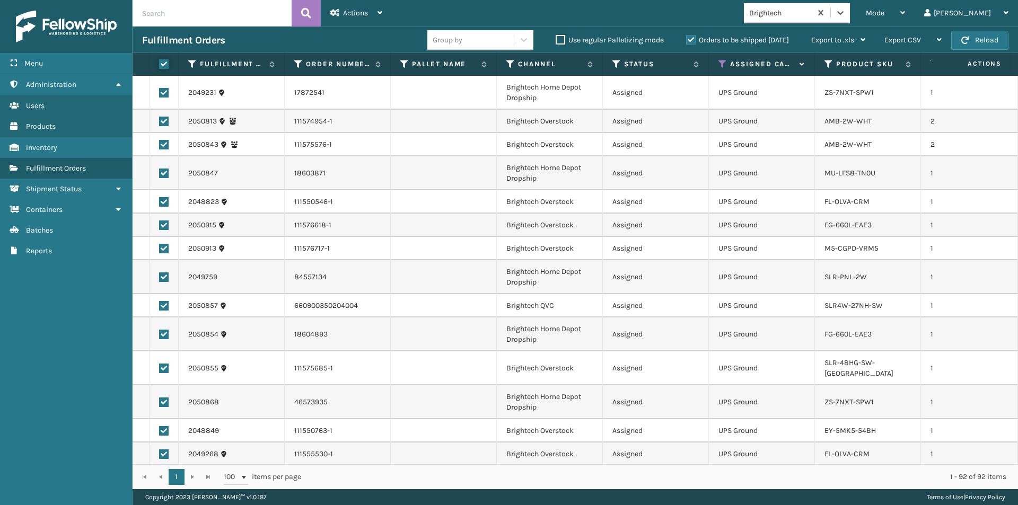
checkbox input "true"
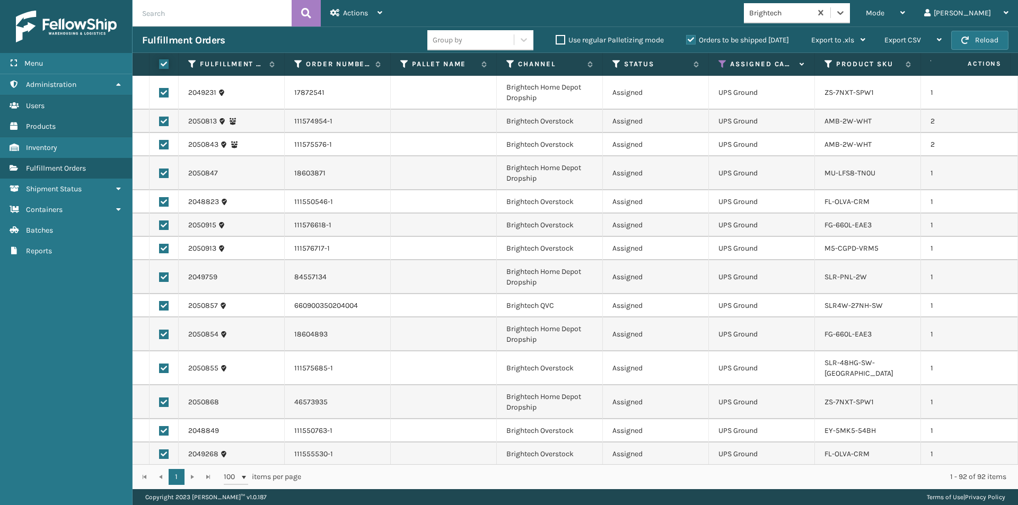
checkbox input "true"
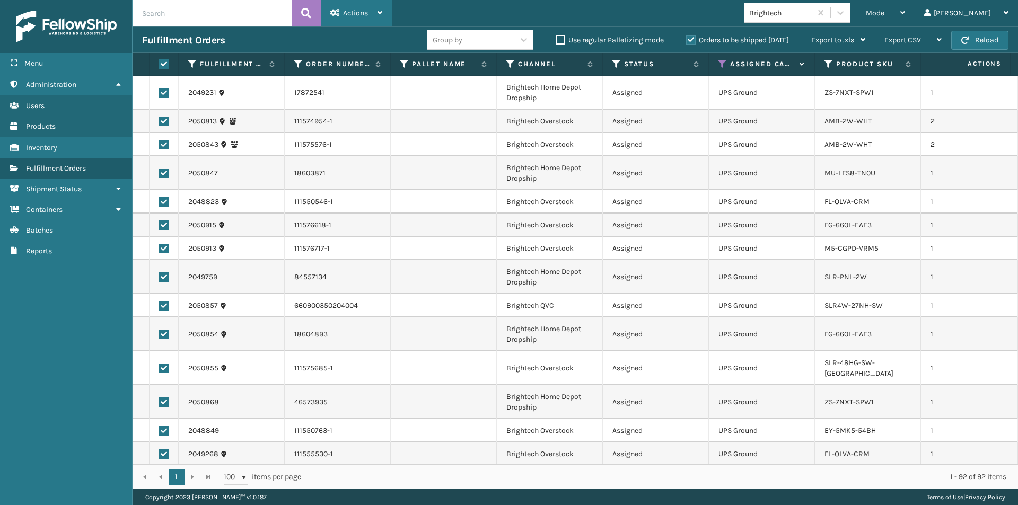
click at [377, 16] on div "Actions" at bounding box center [356, 13] width 52 height 27
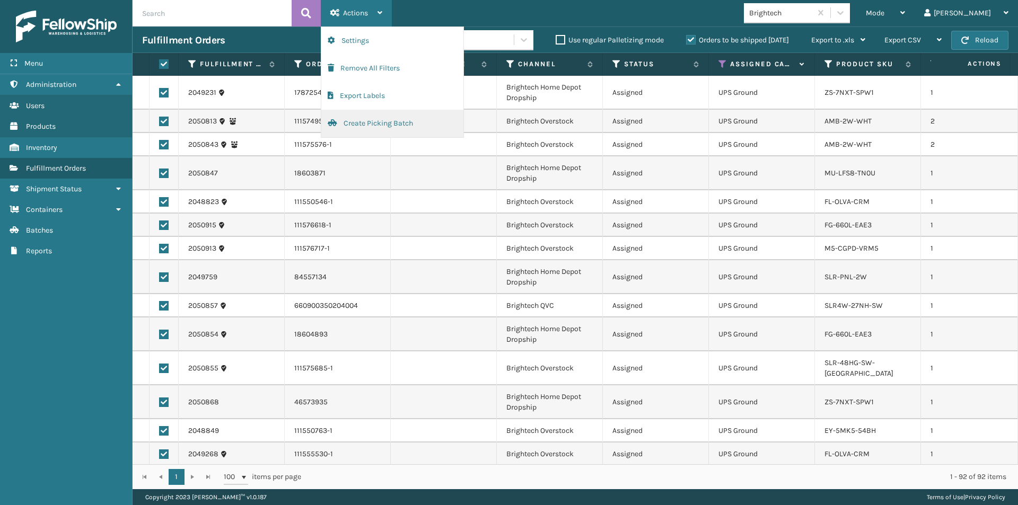
click at [362, 121] on button "Create Picking Batch" at bounding box center [392, 124] width 142 height 28
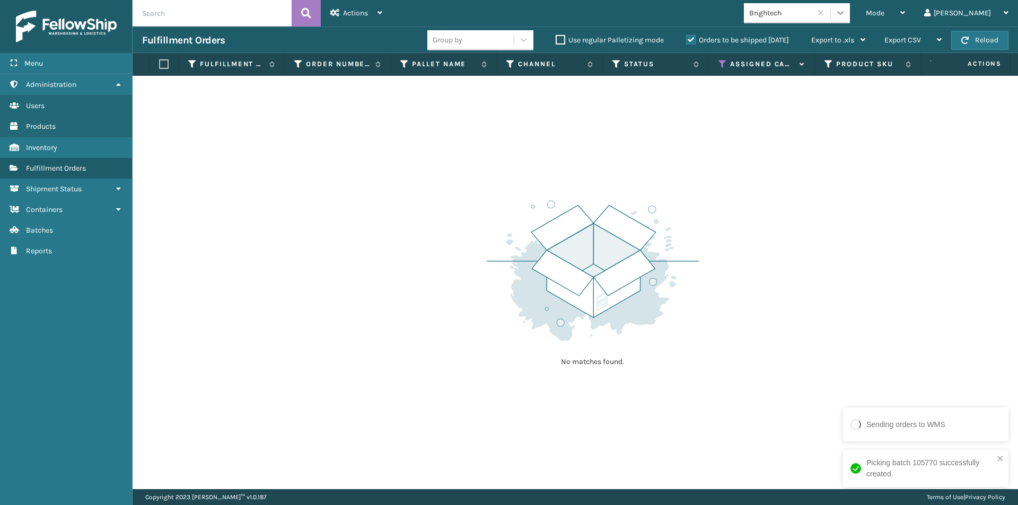
click at [846, 13] on icon at bounding box center [840, 12] width 11 height 11
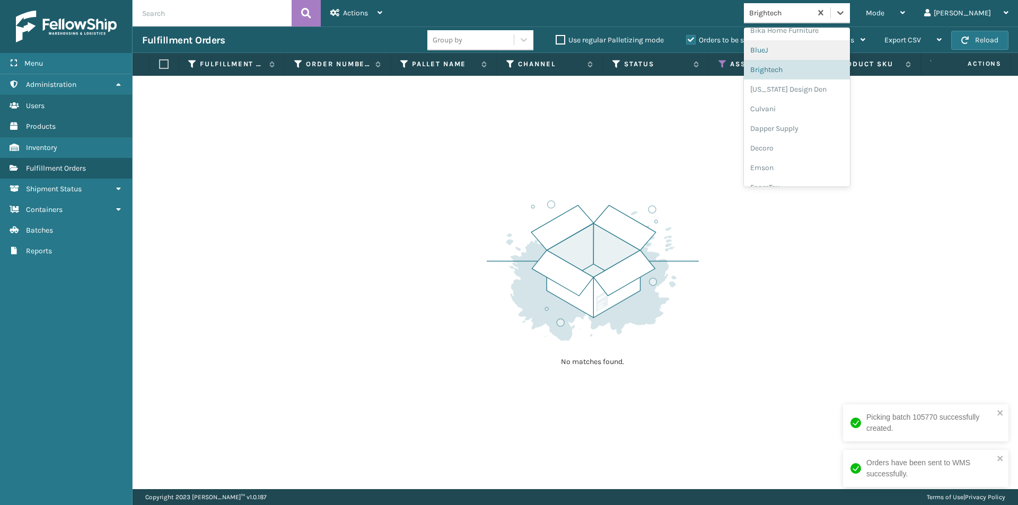
scroll to position [112, 0]
click at [827, 87] on div "[US_STATE] Design Den" at bounding box center [797, 84] width 106 height 20
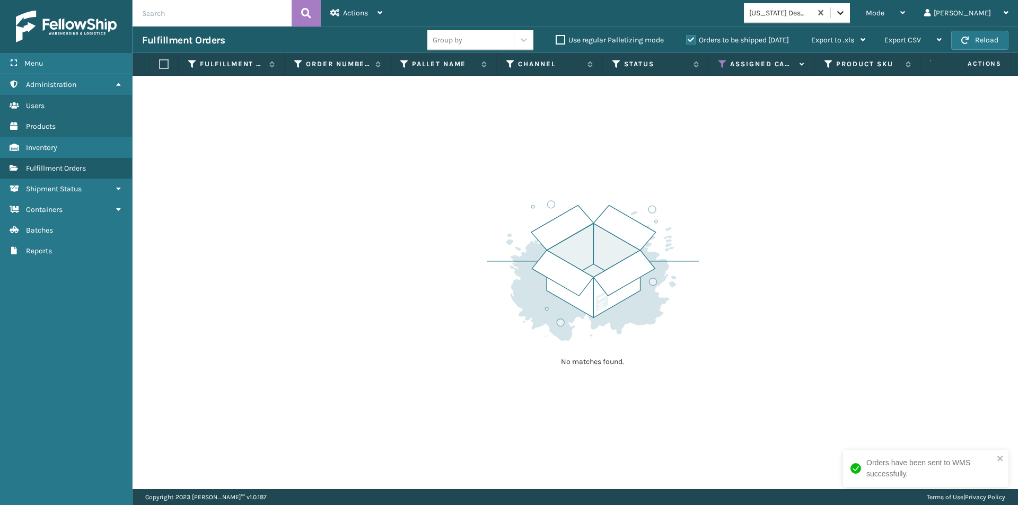
click at [846, 16] on icon at bounding box center [840, 12] width 11 height 11
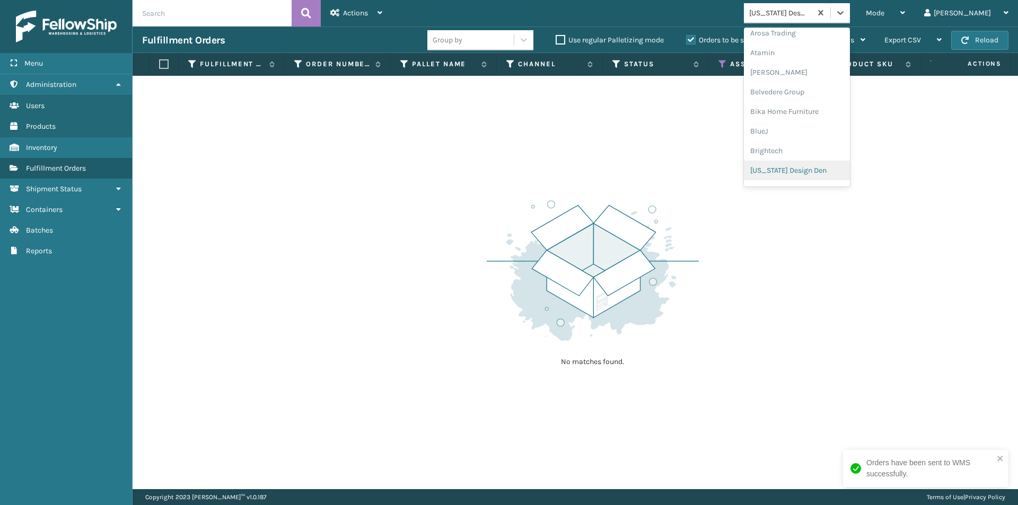
scroll to position [79, 0]
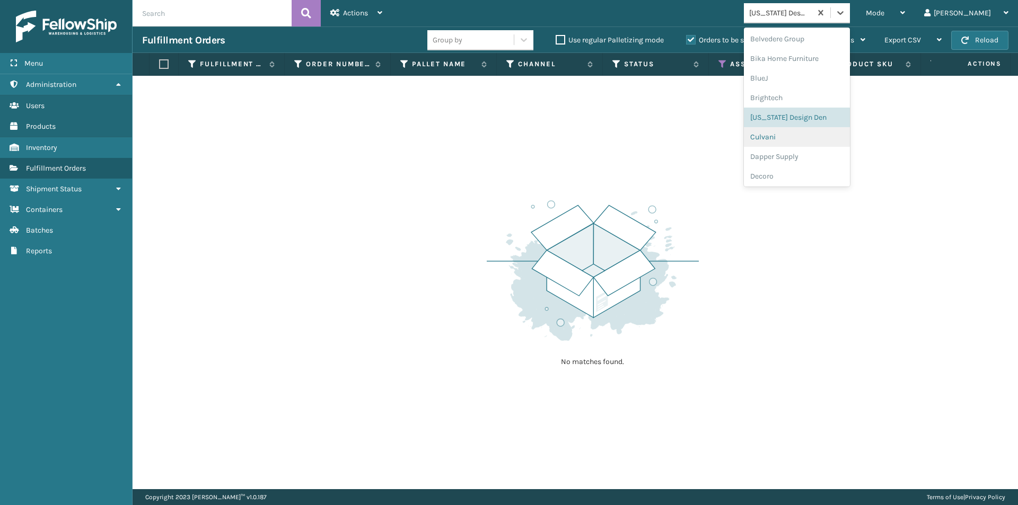
click at [808, 136] on div "Culvani" at bounding box center [797, 137] width 106 height 20
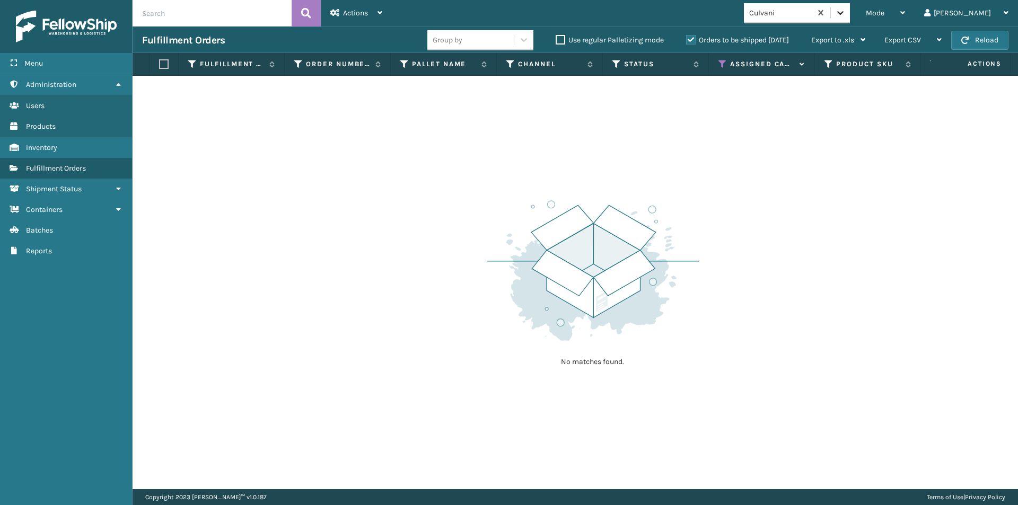
click at [846, 15] on icon at bounding box center [840, 12] width 11 height 11
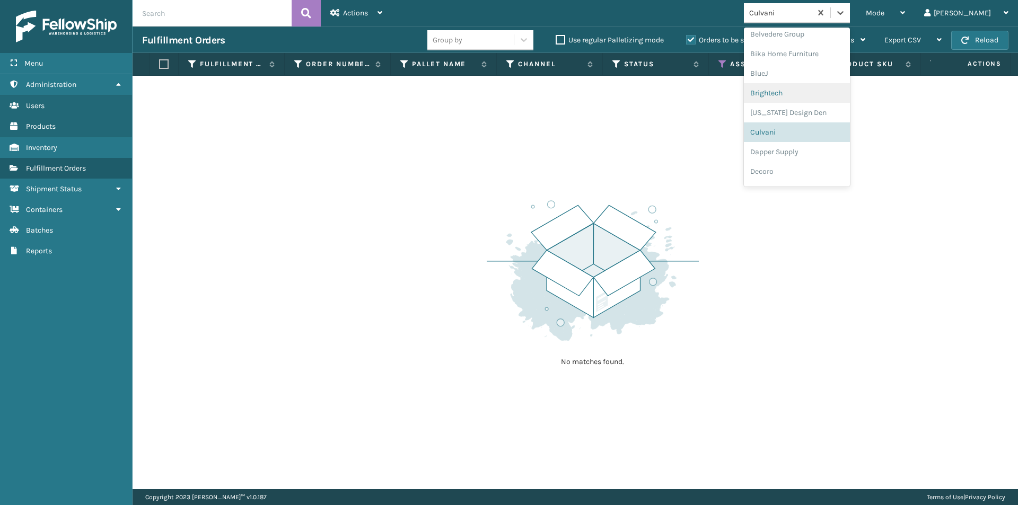
scroll to position [99, 0]
click at [847, 139] on div "Dapper Supply" at bounding box center [797, 137] width 106 height 20
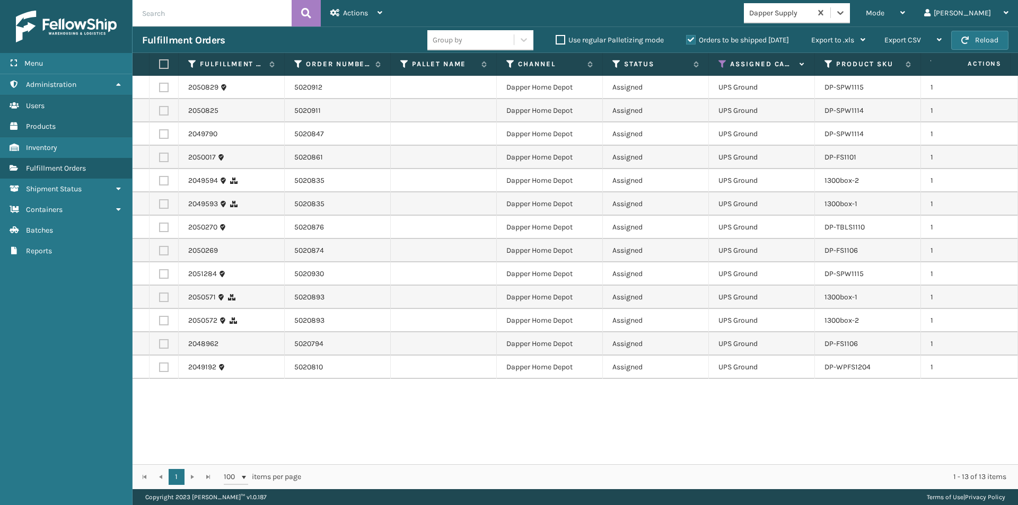
click at [165, 65] on label at bounding box center [162, 64] width 6 height 10
click at [160, 65] on input "checkbox" at bounding box center [159, 64] width 1 height 7
checkbox input "true"
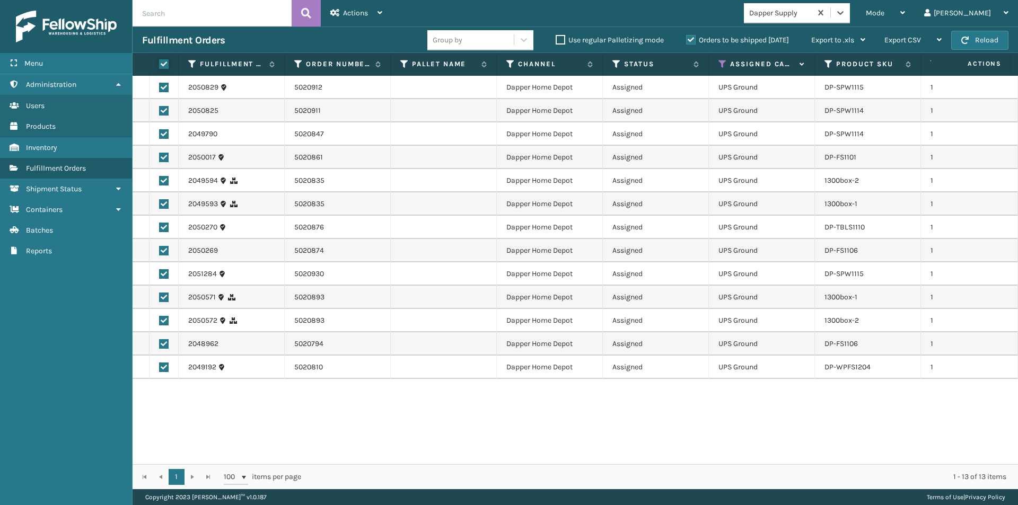
checkbox input "true"
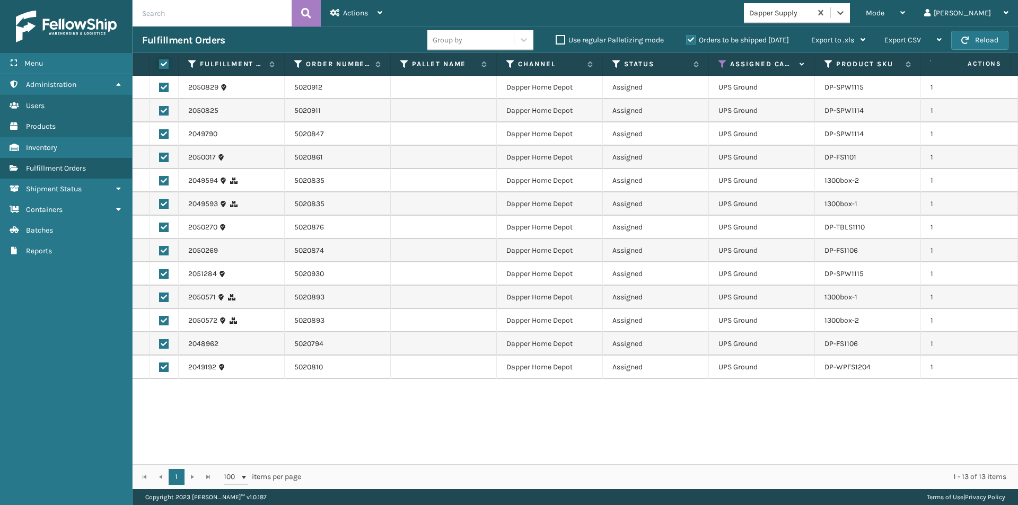
checkbox input "true"
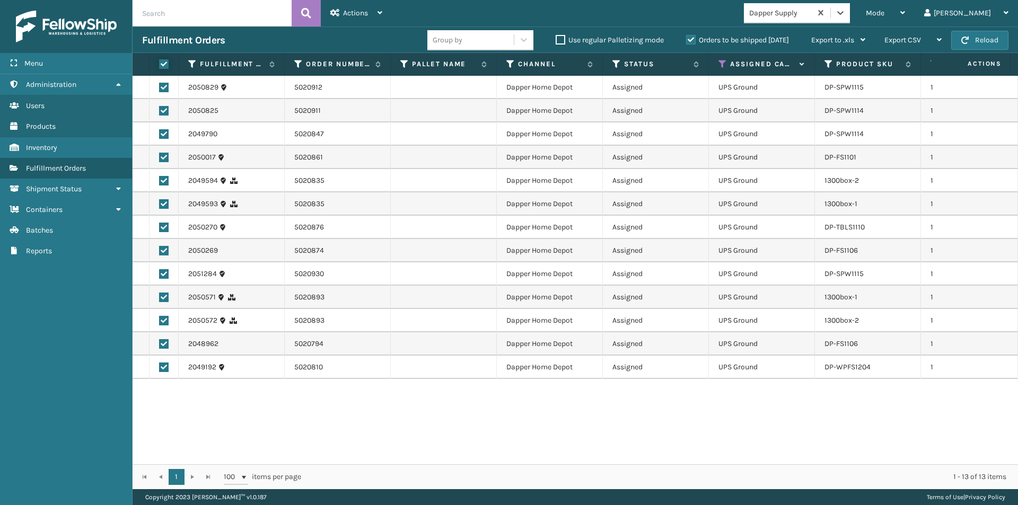
checkbox input "true"
click at [379, 14] on icon at bounding box center [379, 12] width 5 height 7
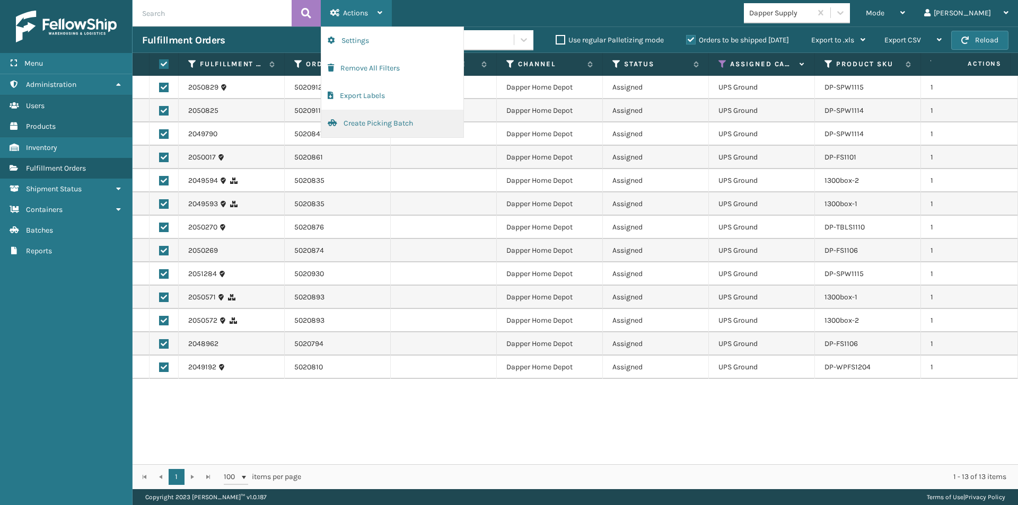
click at [352, 122] on button "Create Picking Batch" at bounding box center [392, 124] width 142 height 28
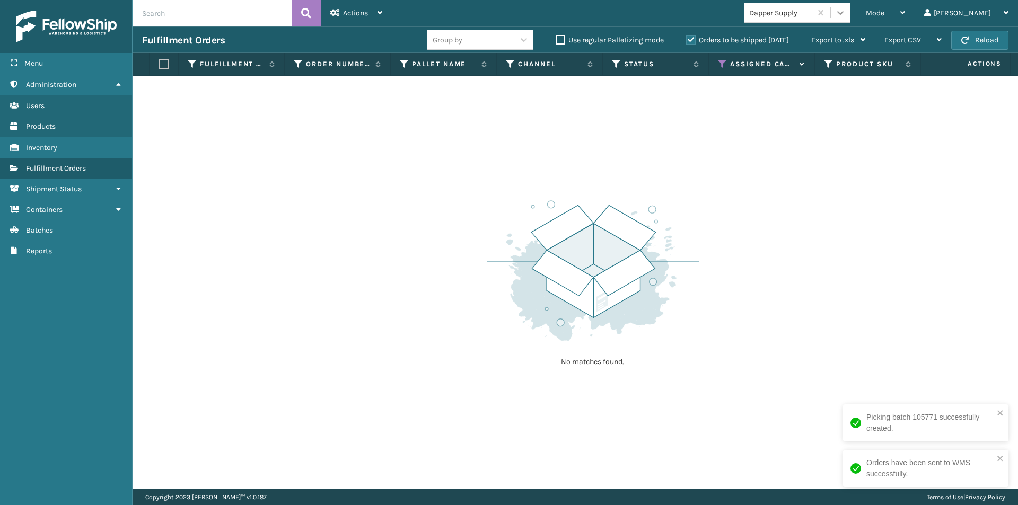
click at [846, 12] on icon at bounding box center [840, 12] width 11 height 11
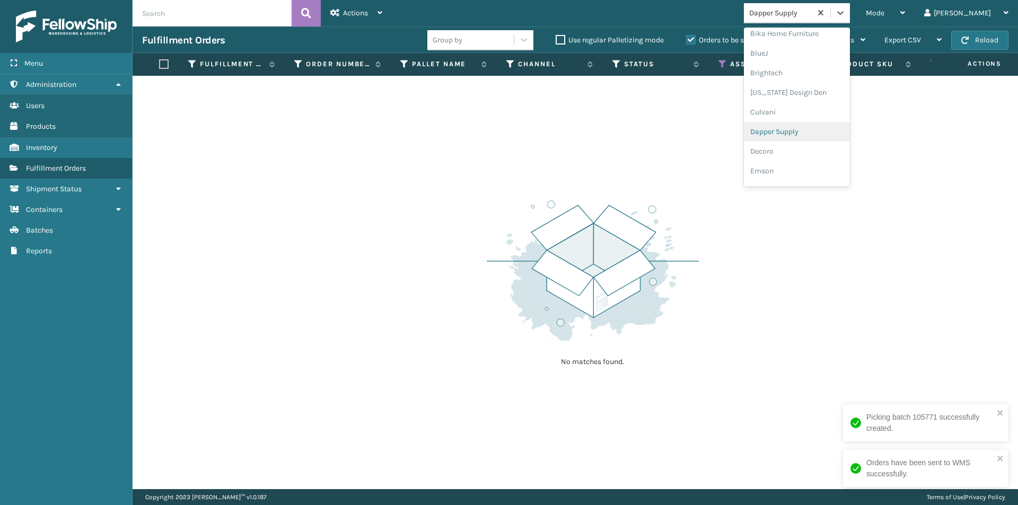
scroll to position [118, 0]
click at [829, 142] on div "Decoro" at bounding box center [797, 137] width 106 height 20
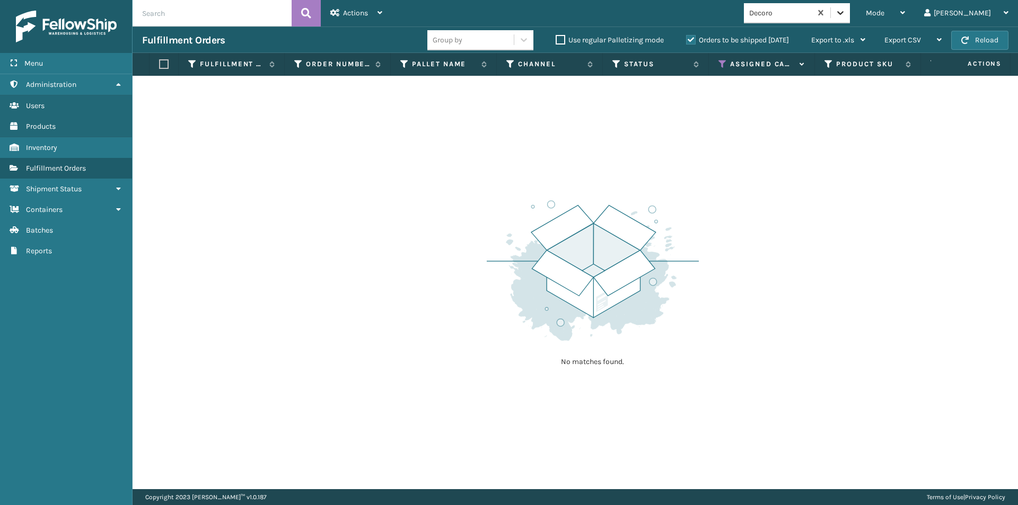
click at [846, 10] on icon at bounding box center [840, 12] width 11 height 11
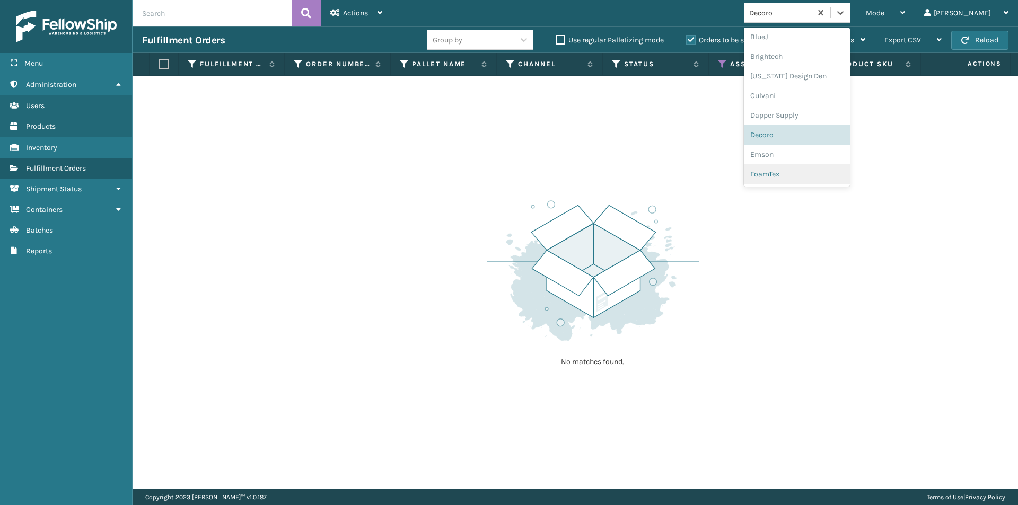
scroll to position [138, 0]
click at [818, 139] on div "Emson" at bounding box center [797, 137] width 106 height 20
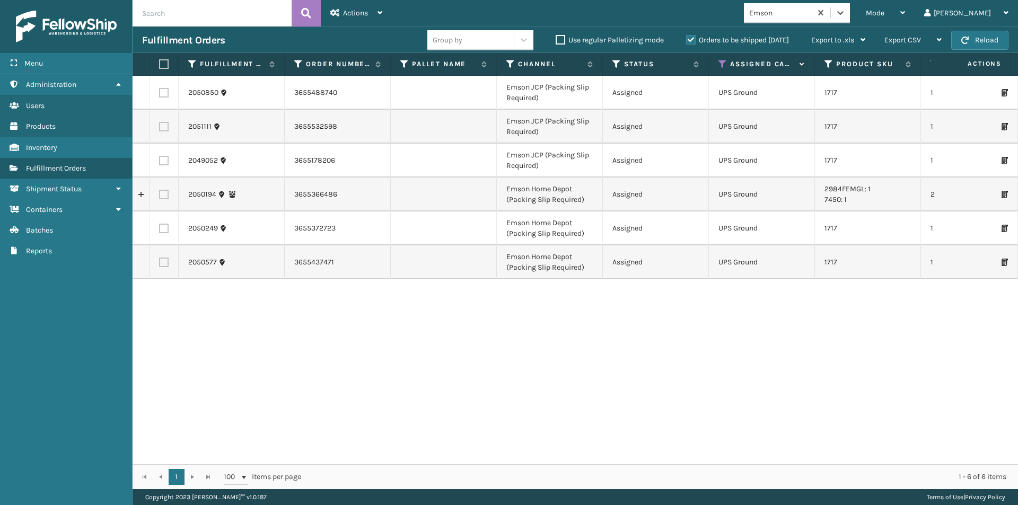
click at [159, 65] on label at bounding box center [162, 64] width 6 height 10
click at [159, 65] on input "checkbox" at bounding box center [159, 64] width 1 height 7
checkbox input "true"
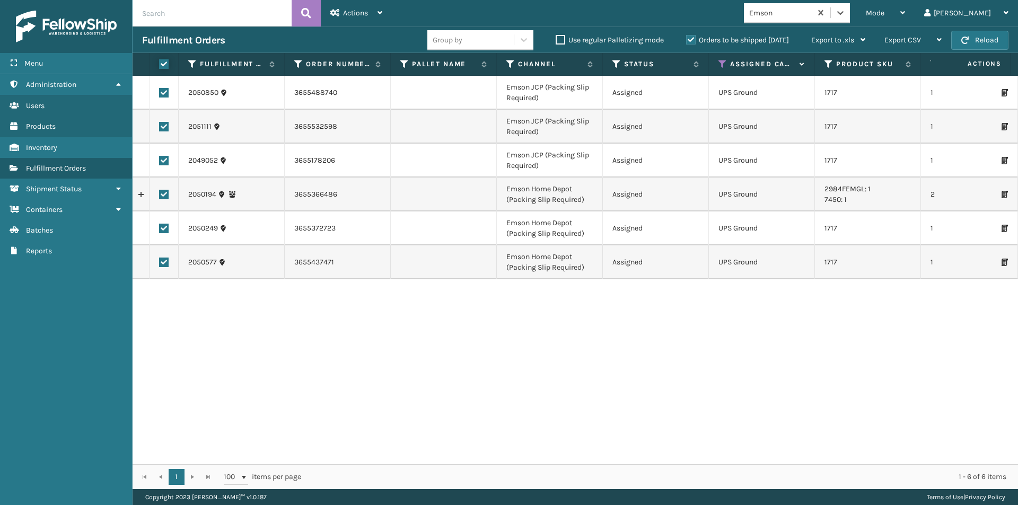
checkbox input "true"
click at [376, 12] on div "Actions" at bounding box center [356, 13] width 52 height 27
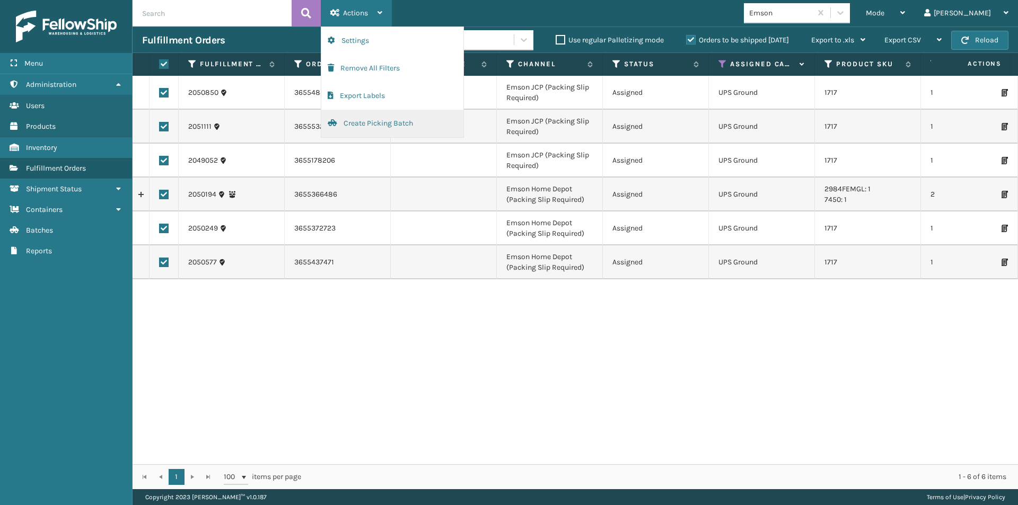
click at [364, 128] on button "Create Picking Batch" at bounding box center [392, 124] width 142 height 28
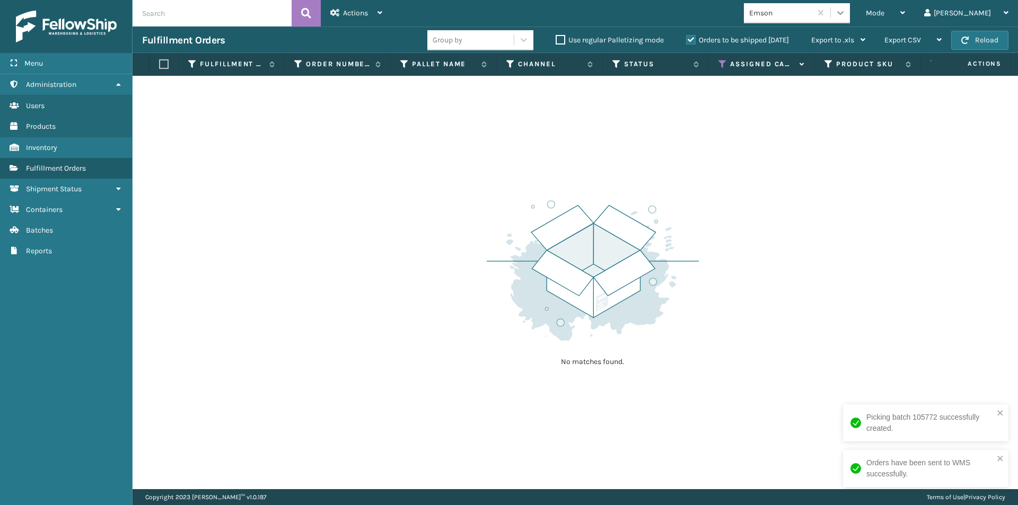
click at [846, 13] on icon at bounding box center [840, 12] width 11 height 11
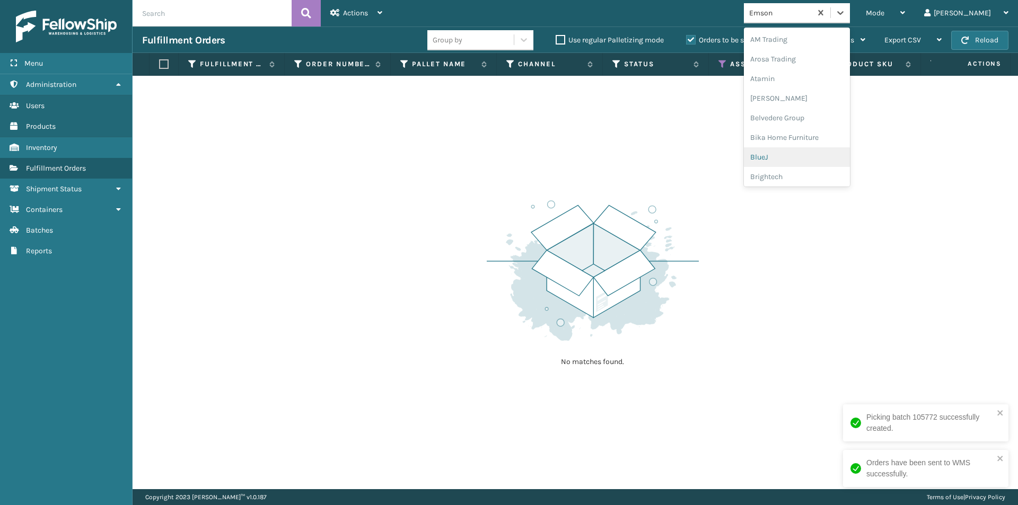
scroll to position [104, 0]
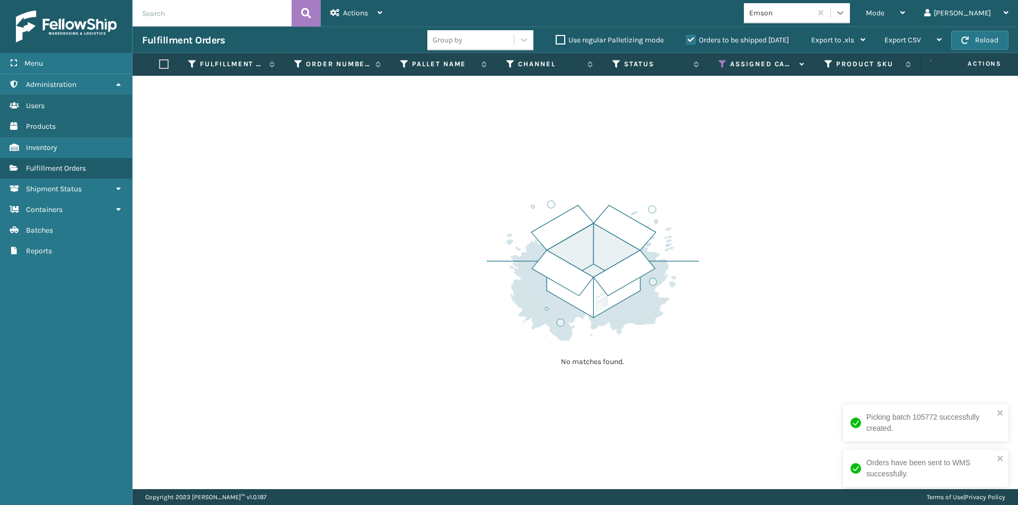
click at [846, 10] on icon at bounding box center [840, 12] width 11 height 11
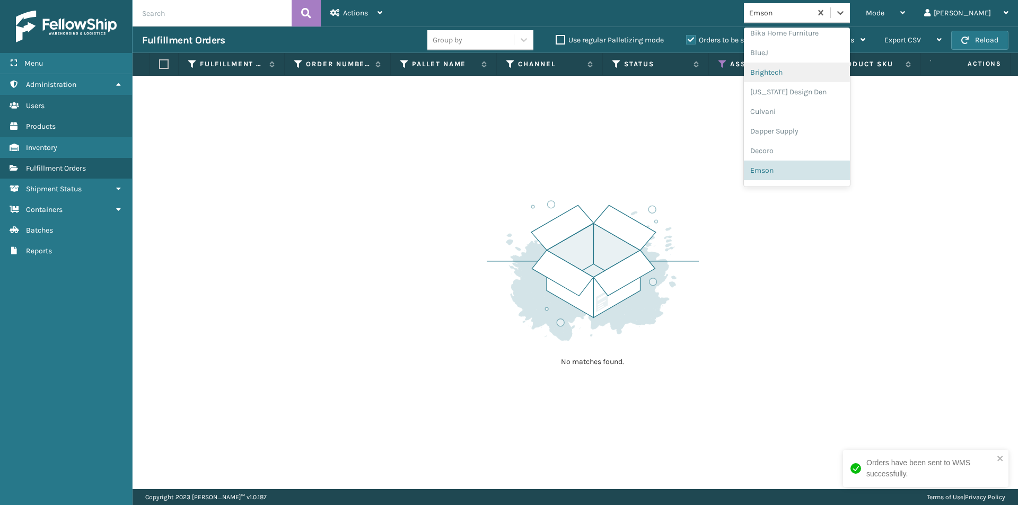
scroll to position [157, 0]
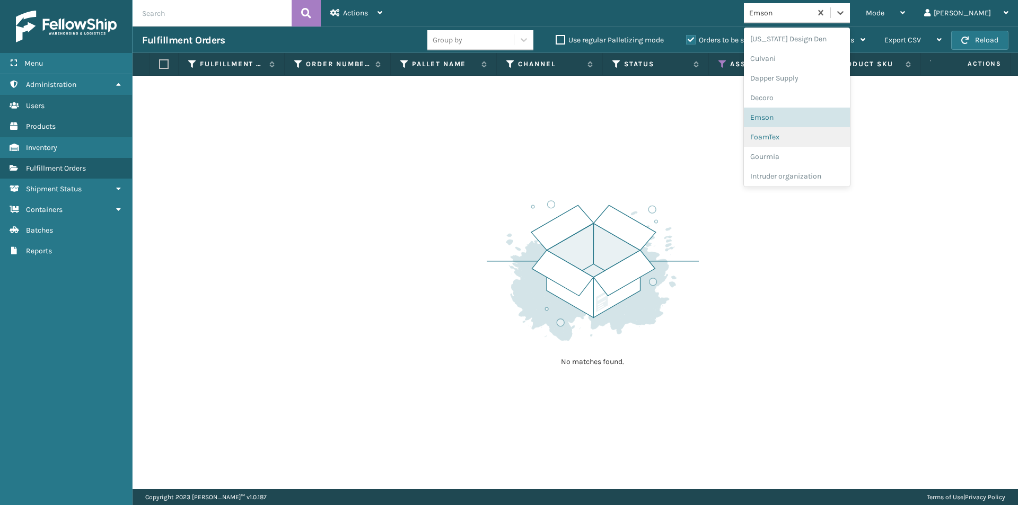
click at [821, 136] on div "FoamTex" at bounding box center [797, 137] width 106 height 20
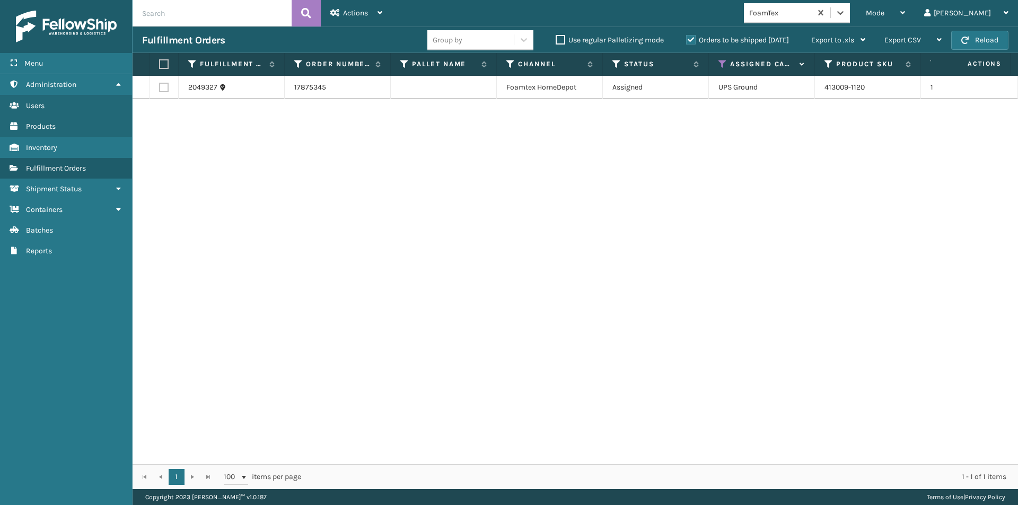
click at [165, 65] on label at bounding box center [162, 64] width 6 height 10
click at [160, 65] on input "checkbox" at bounding box center [159, 64] width 1 height 7
checkbox input "true"
click at [377, 12] on div "Actions" at bounding box center [356, 13] width 52 height 27
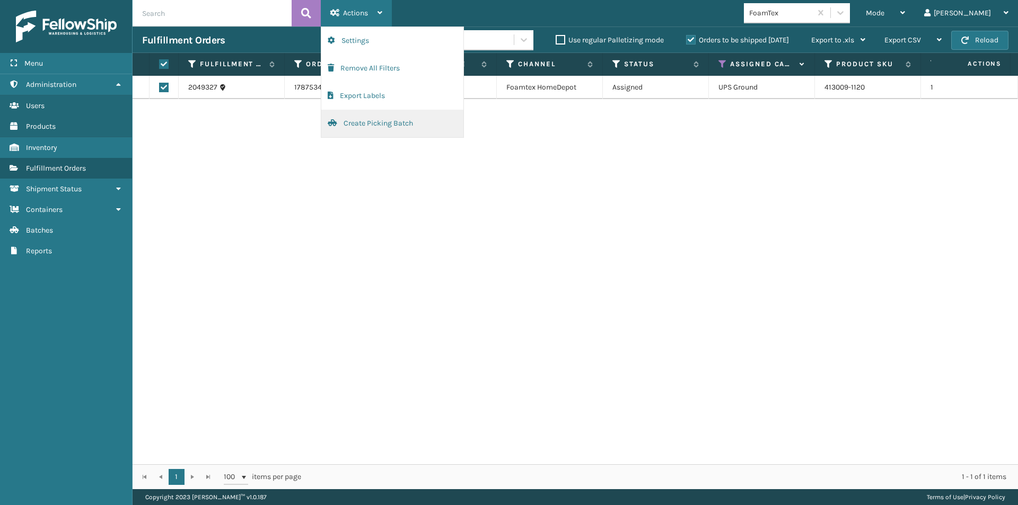
click at [364, 127] on button "Create Picking Batch" at bounding box center [392, 124] width 142 height 28
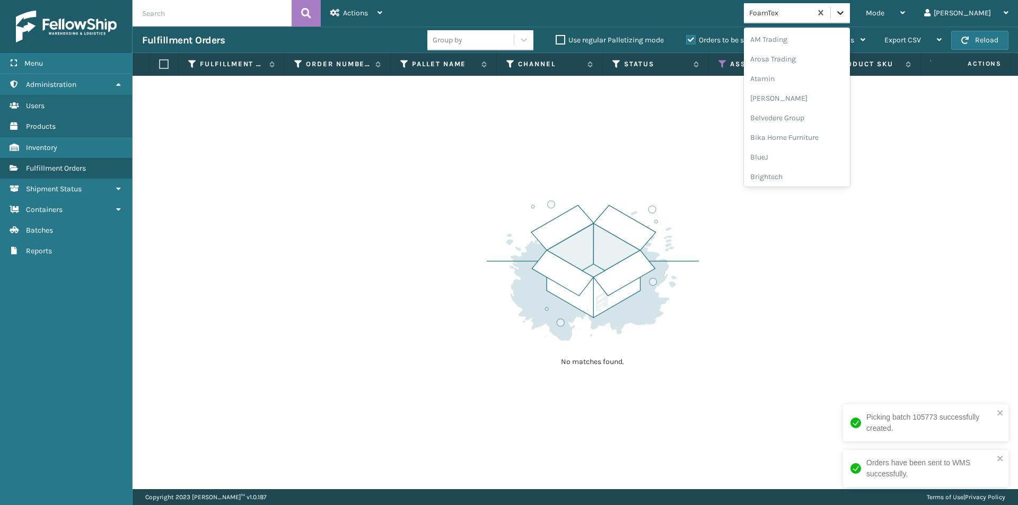
click at [850, 7] on div at bounding box center [840, 12] width 19 height 19
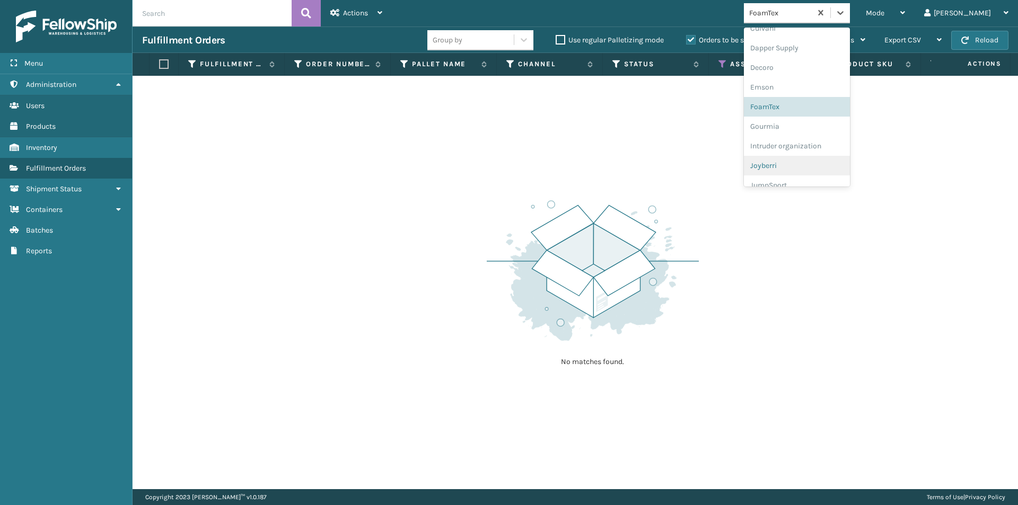
click at [817, 166] on div "Joyberri" at bounding box center [797, 166] width 106 height 20
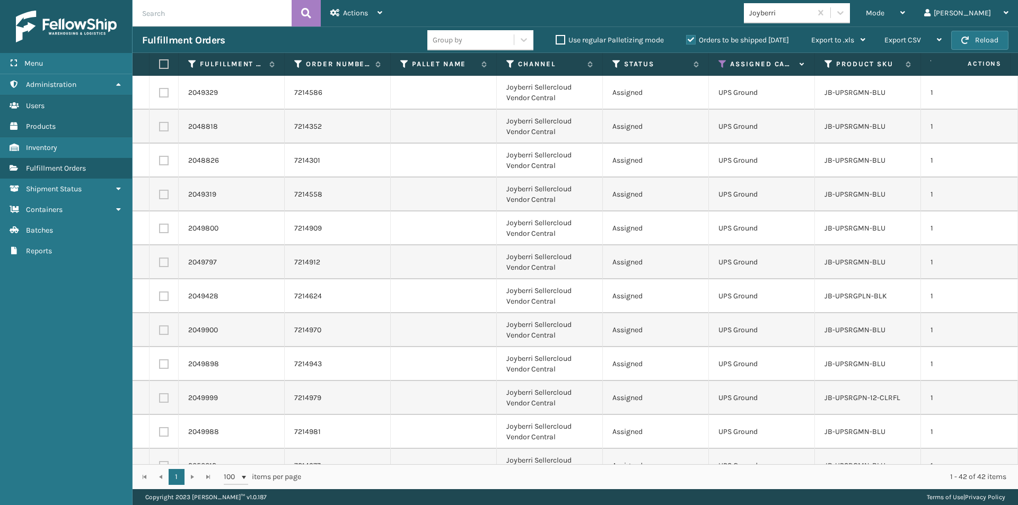
click at [165, 65] on label at bounding box center [162, 64] width 6 height 10
click at [160, 65] on input "checkbox" at bounding box center [159, 64] width 1 height 7
checkbox input "true"
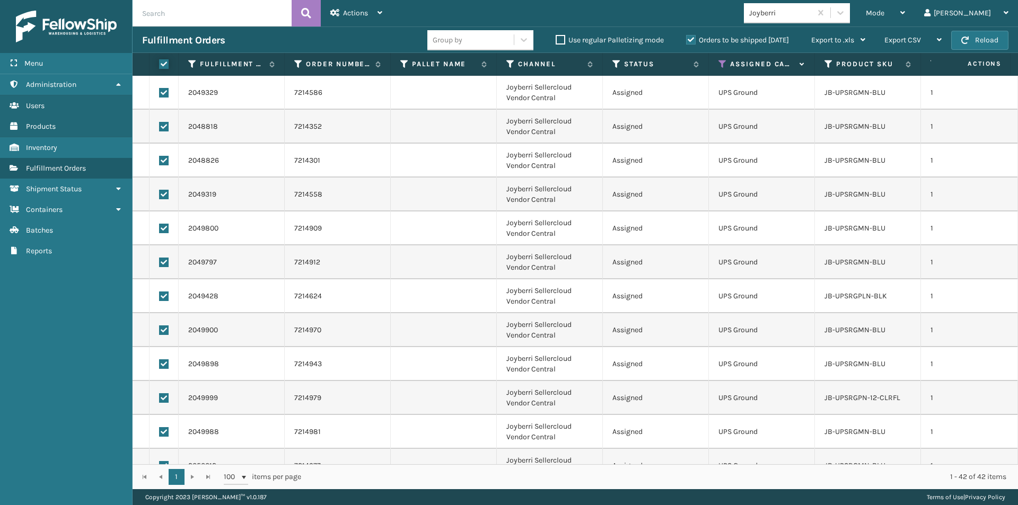
checkbox input "true"
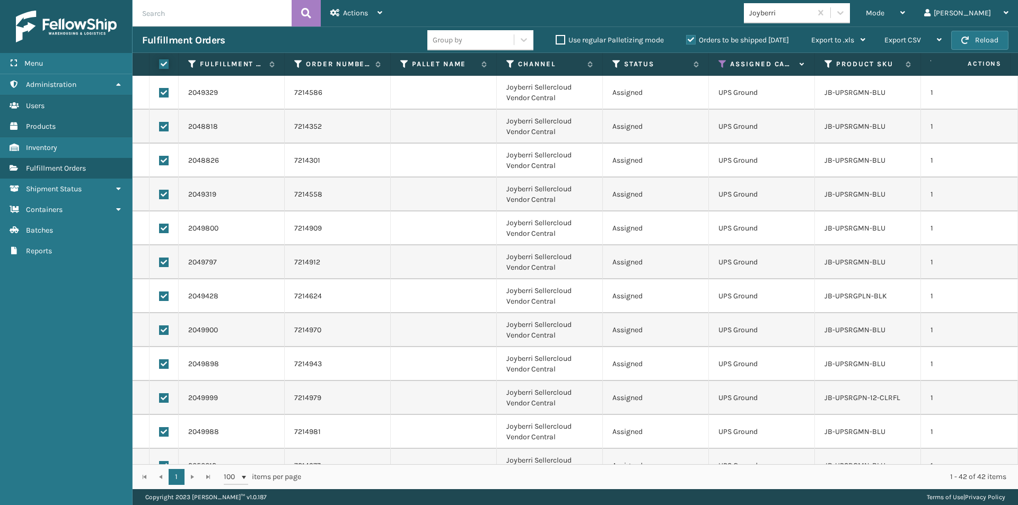
checkbox input "true"
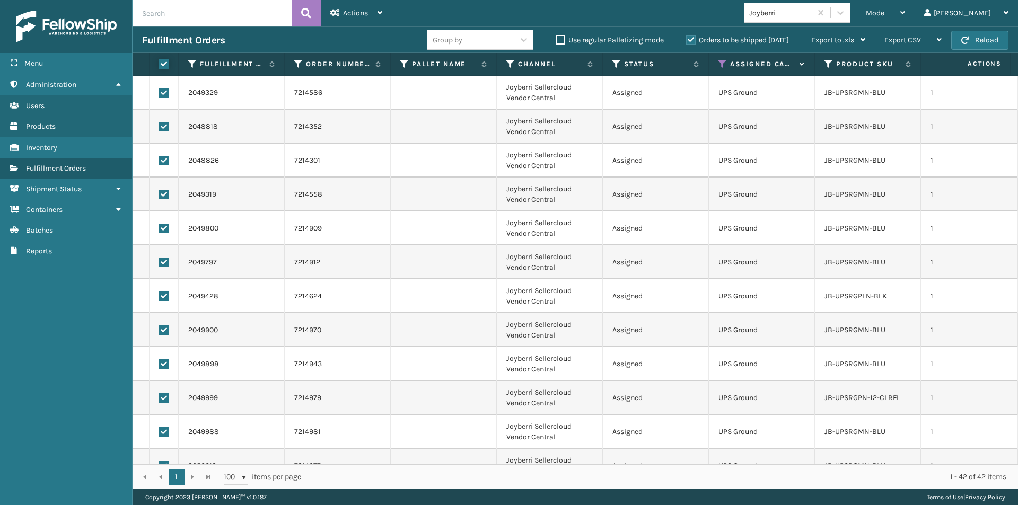
checkbox input "true"
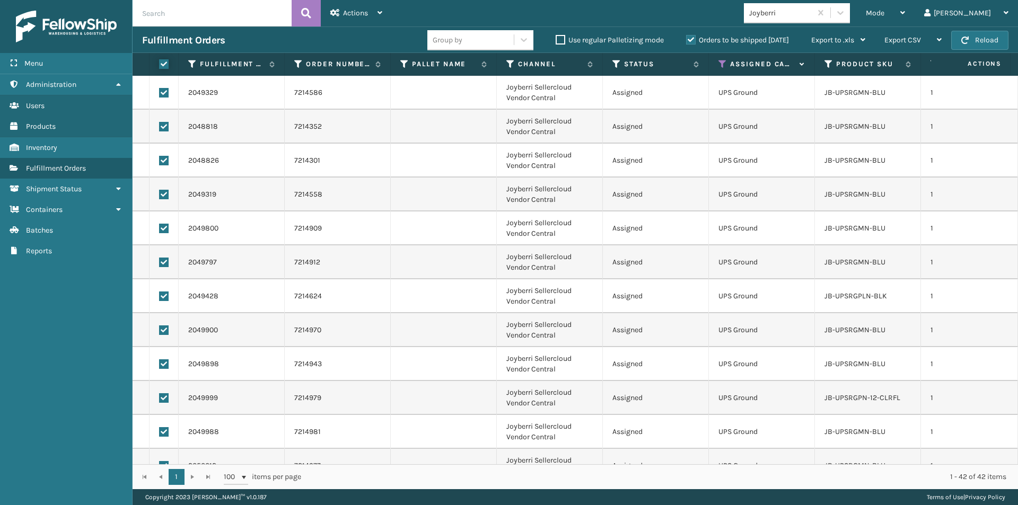
checkbox input "true"
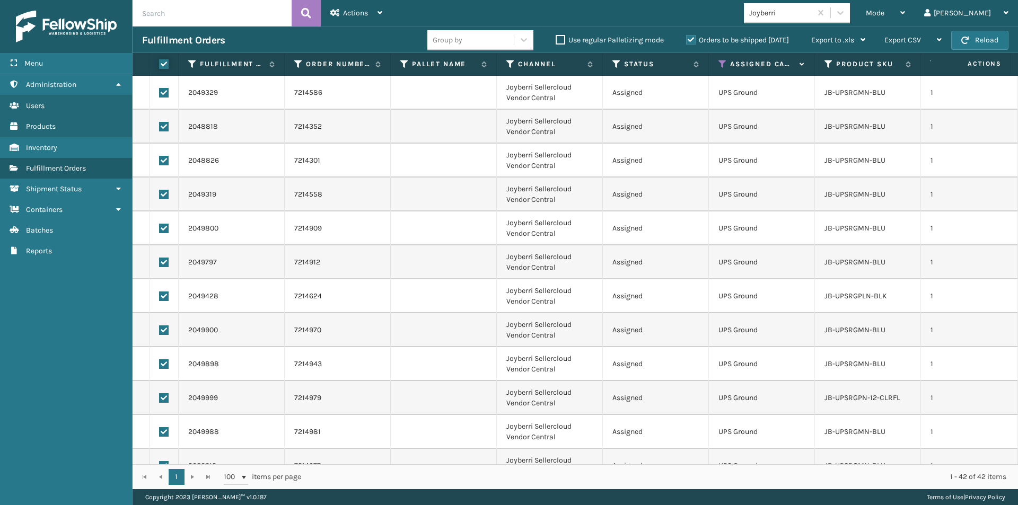
checkbox input "true"
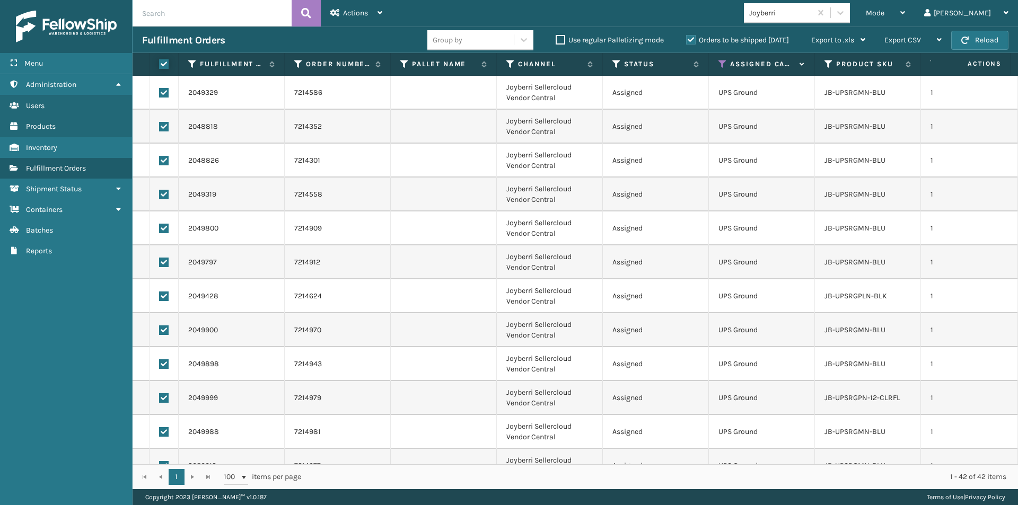
checkbox input "true"
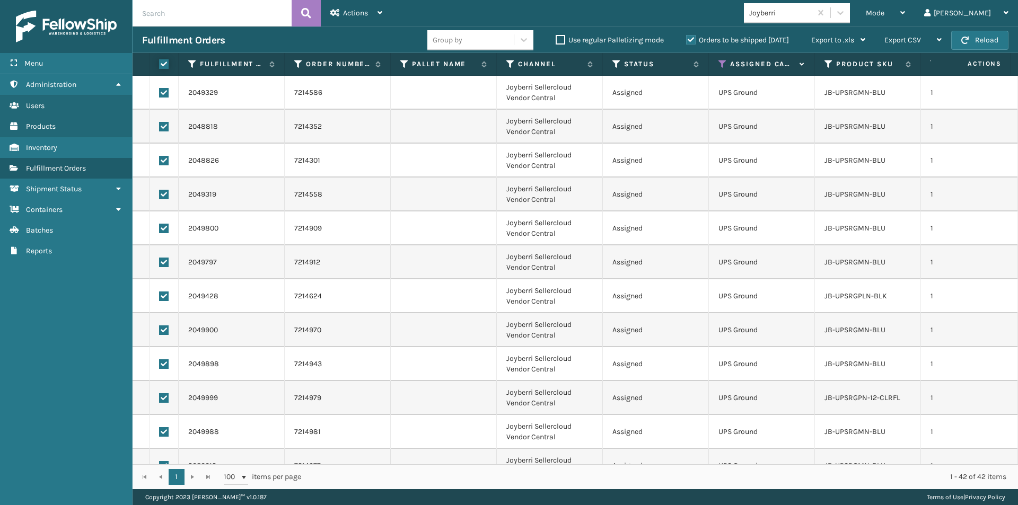
checkbox input "true"
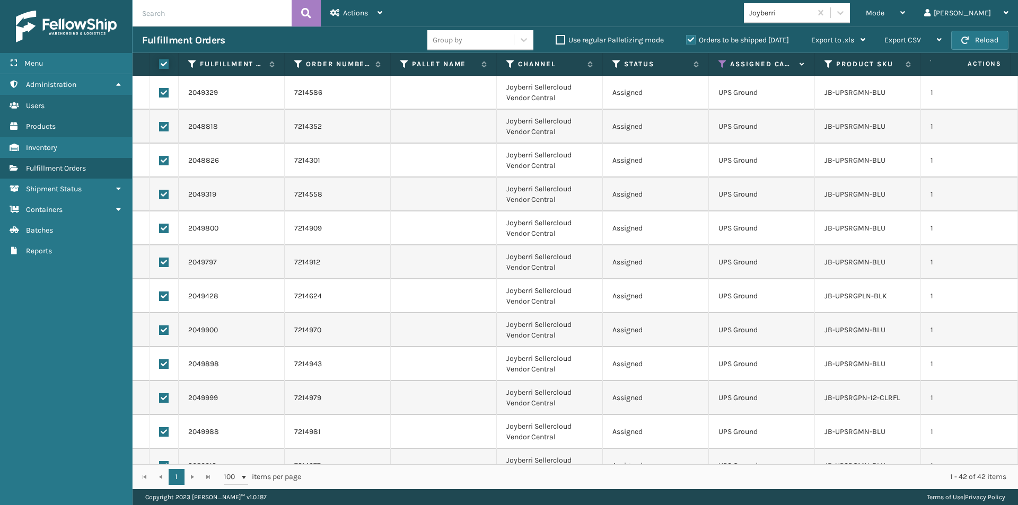
checkbox input "true"
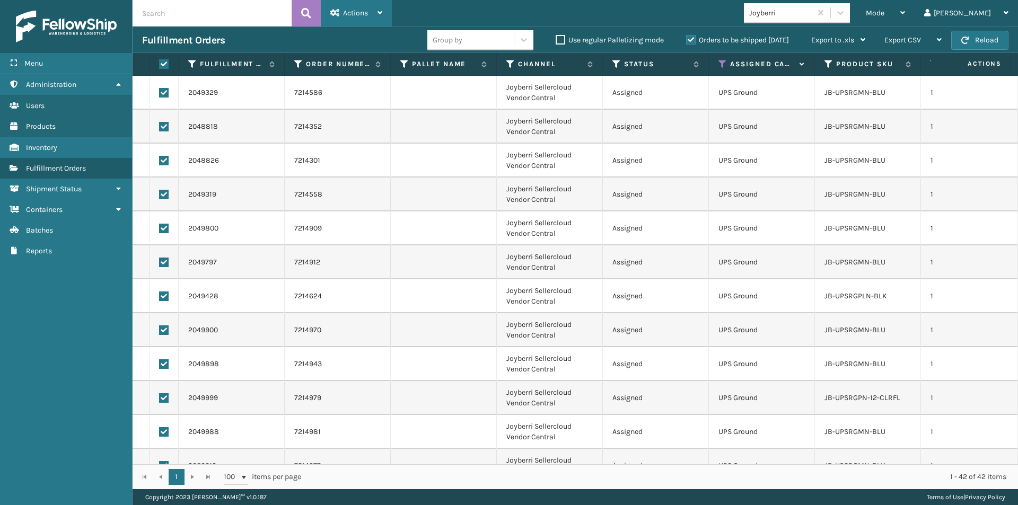
click at [382, 15] on icon at bounding box center [379, 12] width 5 height 7
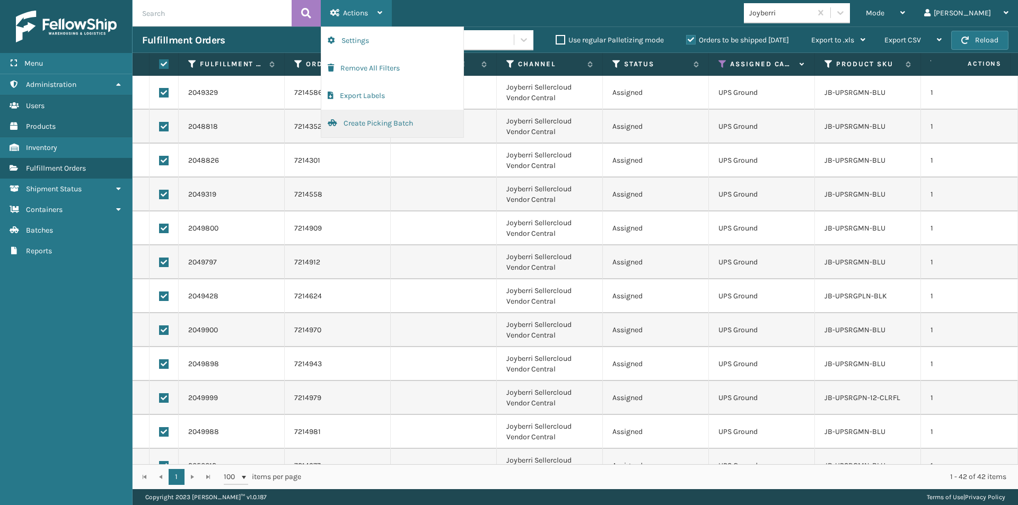
click at [370, 120] on button "Create Picking Batch" at bounding box center [392, 124] width 142 height 28
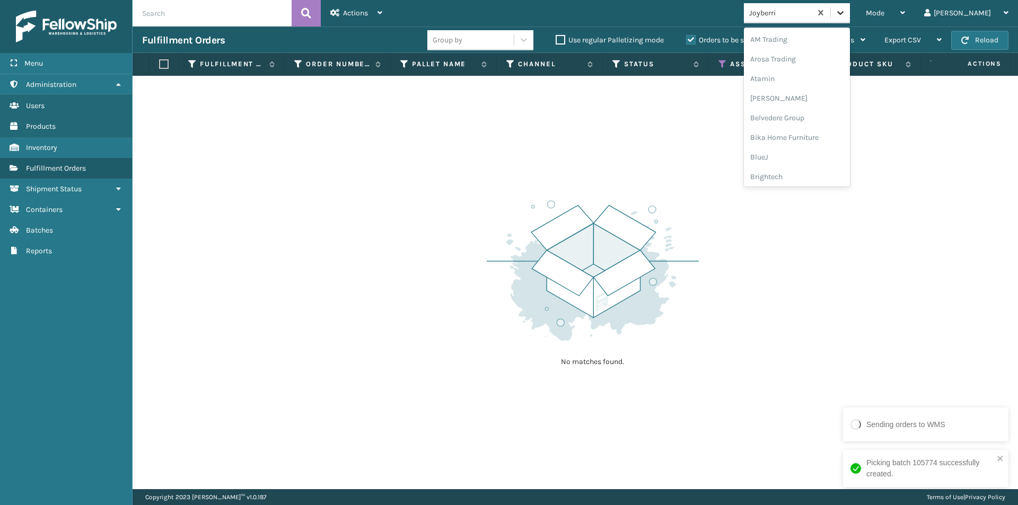
click at [846, 11] on icon at bounding box center [840, 12] width 11 height 11
click at [824, 109] on div "JumpSport" at bounding box center [797, 105] width 106 height 20
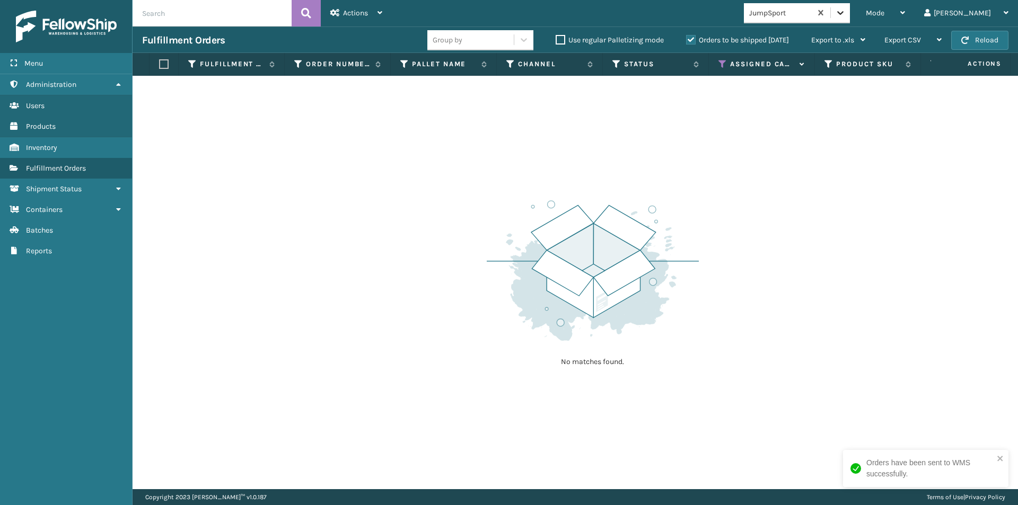
click at [846, 16] on icon at bounding box center [840, 12] width 11 height 11
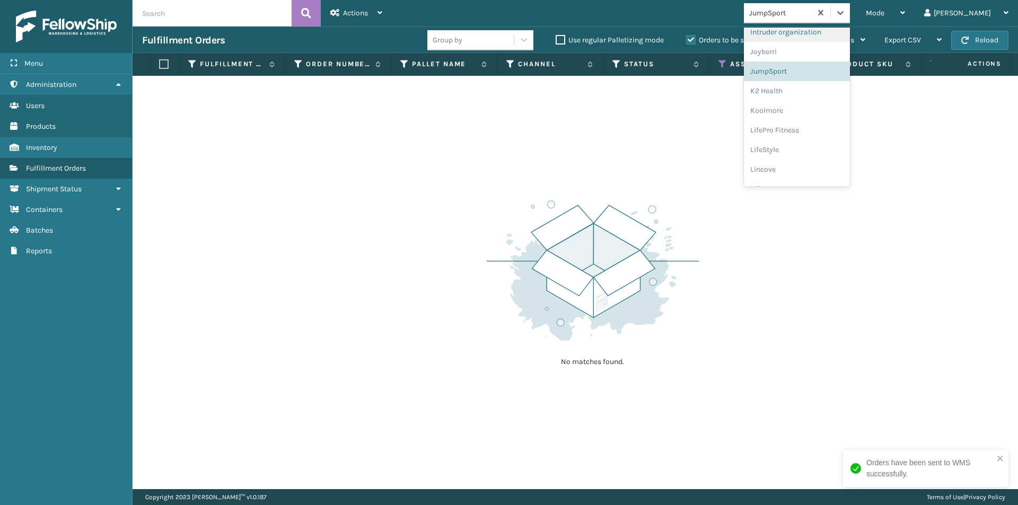
scroll to position [309, 0]
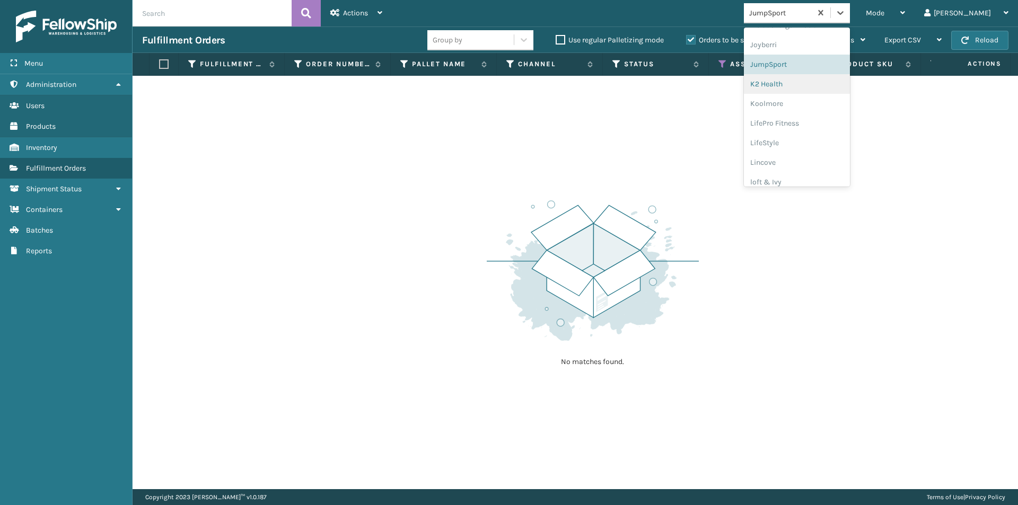
click at [820, 86] on div "K2 Health" at bounding box center [797, 84] width 106 height 20
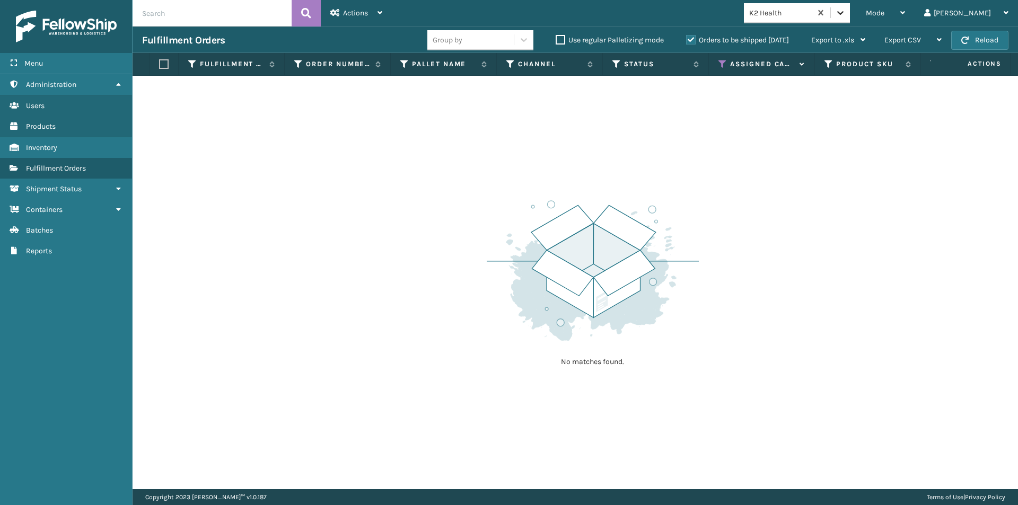
click at [846, 11] on icon at bounding box center [840, 12] width 11 height 11
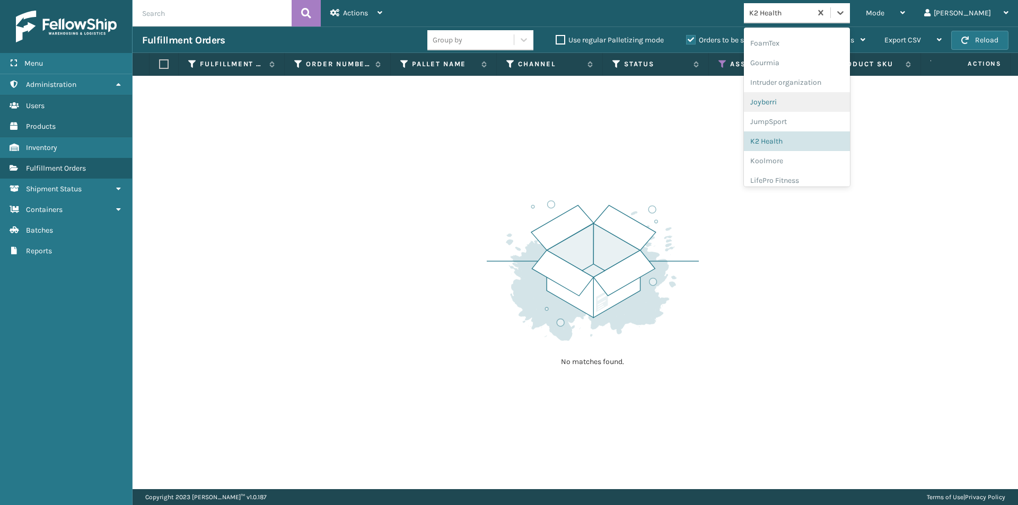
scroll to position [275, 0]
click at [825, 140] on div "Koolmore" at bounding box center [797, 137] width 106 height 20
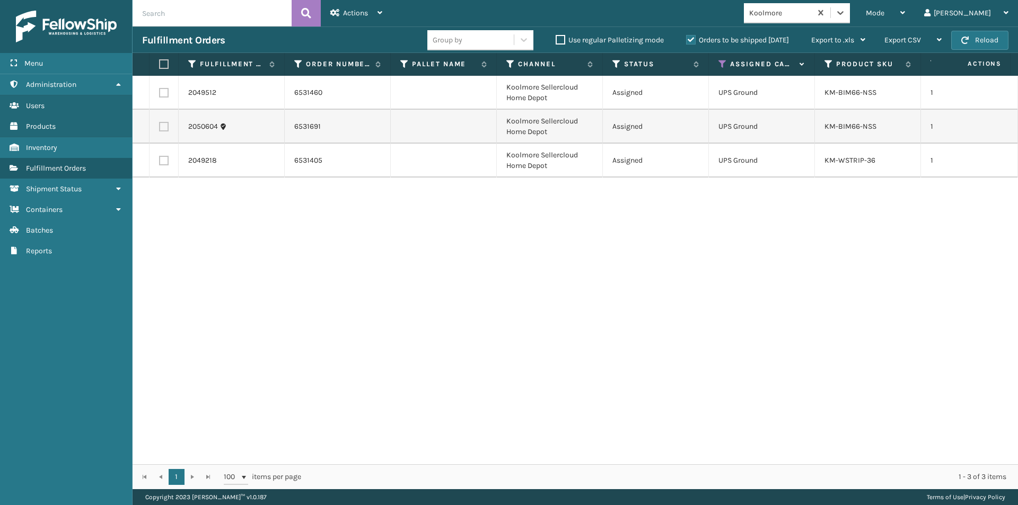
click at [162, 68] on label at bounding box center [162, 64] width 6 height 10
click at [160, 68] on input "checkbox" at bounding box center [159, 64] width 1 height 7
checkbox input "true"
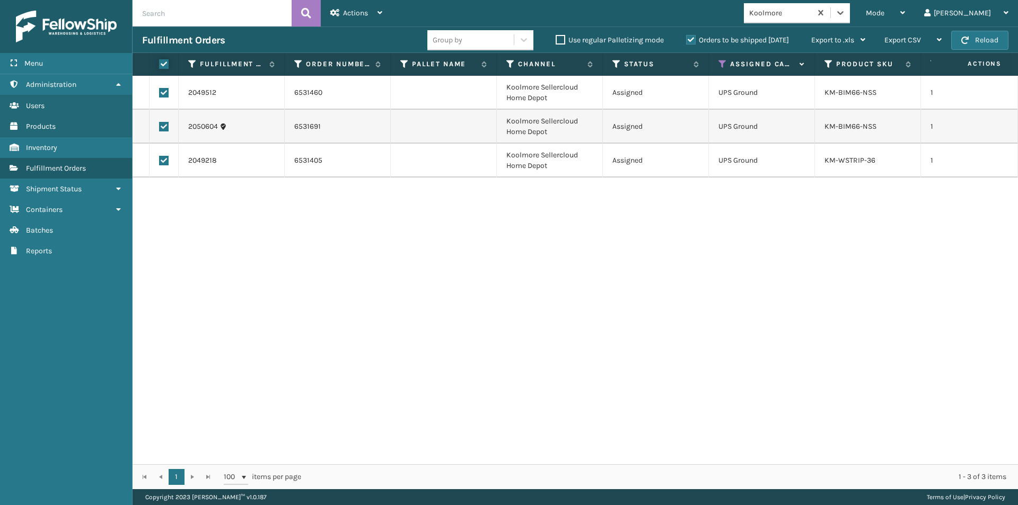
checkbox input "true"
click at [382, 14] on icon at bounding box center [379, 12] width 5 height 7
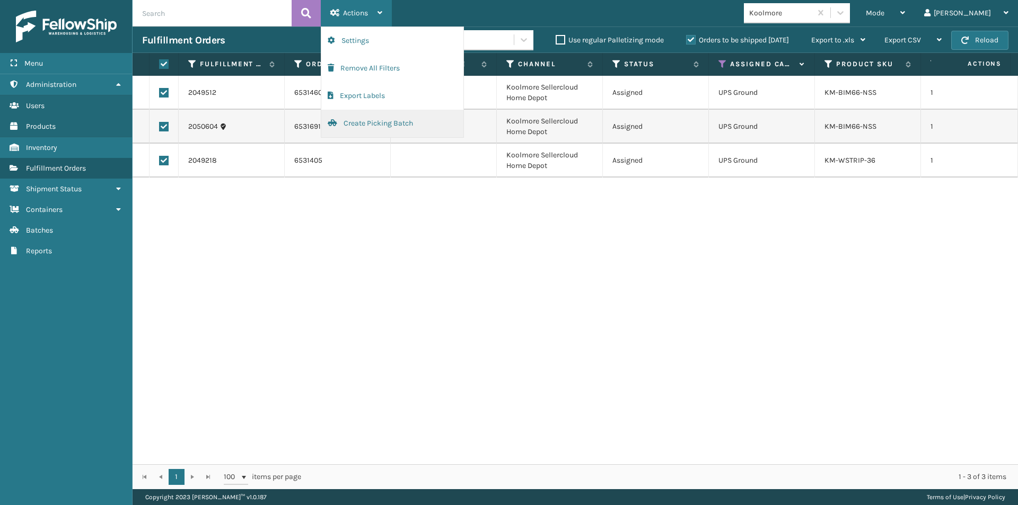
click at [363, 120] on button "Create Picking Batch" at bounding box center [392, 124] width 142 height 28
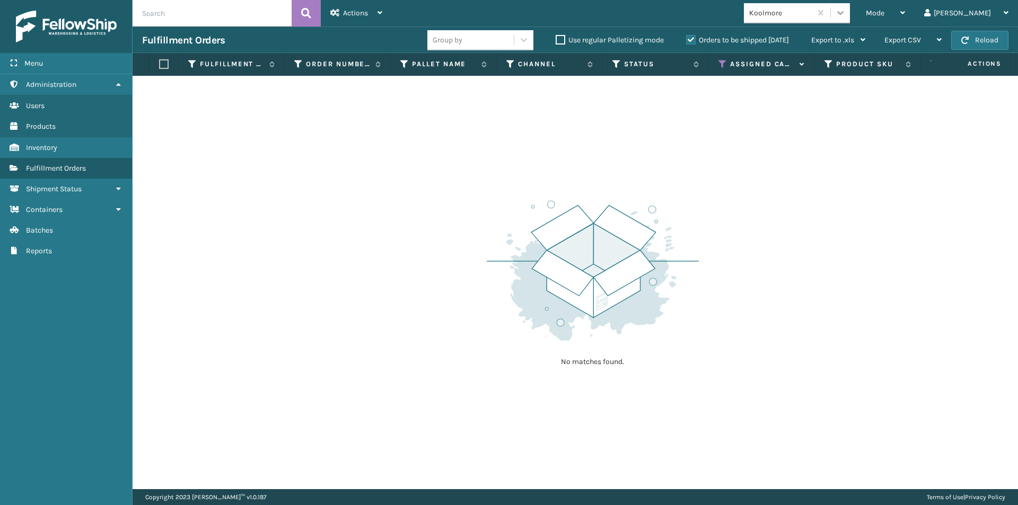
click at [850, 18] on div at bounding box center [840, 12] width 19 height 19
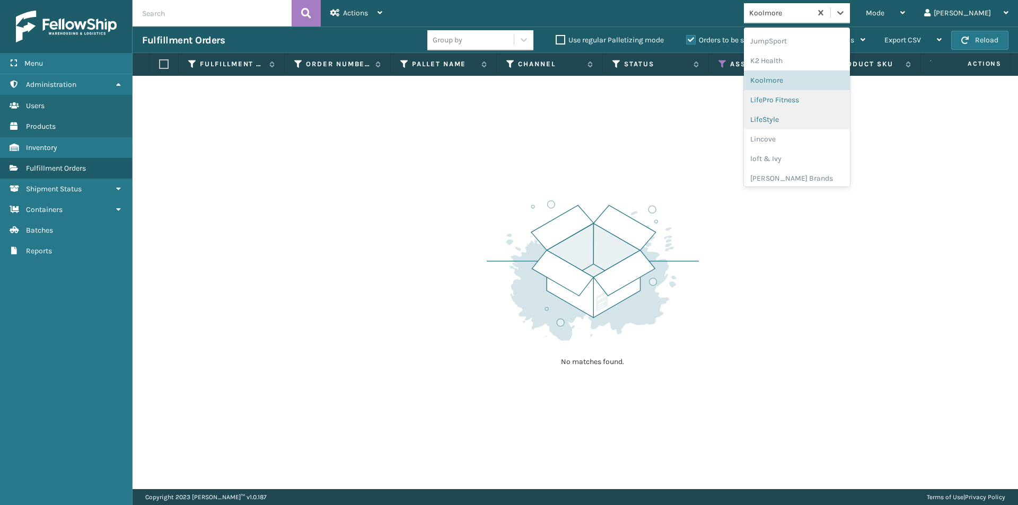
scroll to position [336, 0]
click at [816, 132] on div "Lincove" at bounding box center [797, 136] width 106 height 20
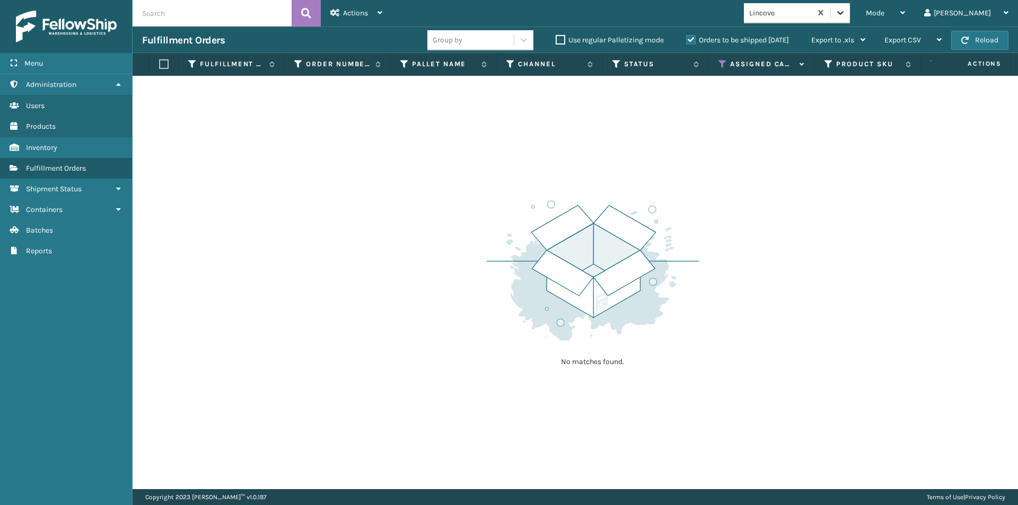
click at [846, 17] on icon at bounding box center [840, 12] width 11 height 11
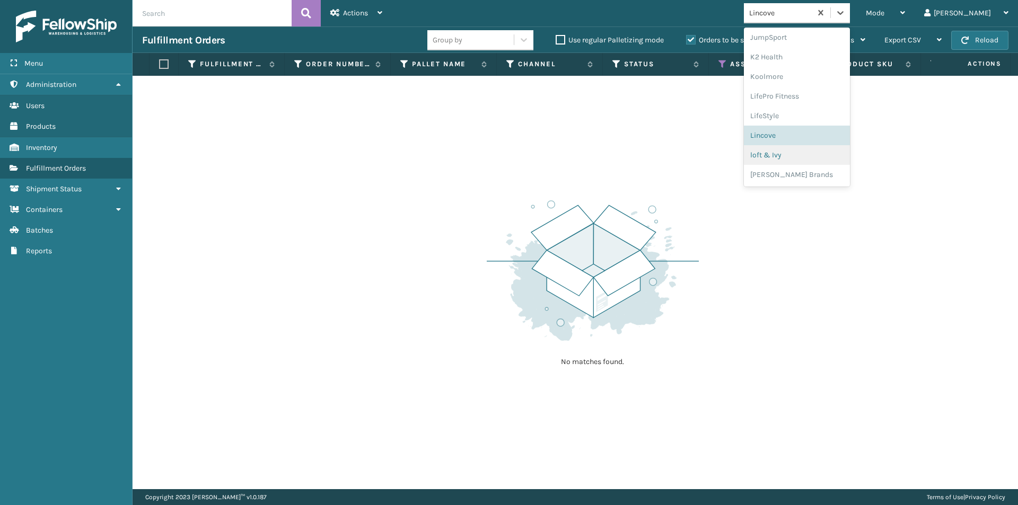
click at [812, 152] on div "loft & Ivy" at bounding box center [797, 155] width 106 height 20
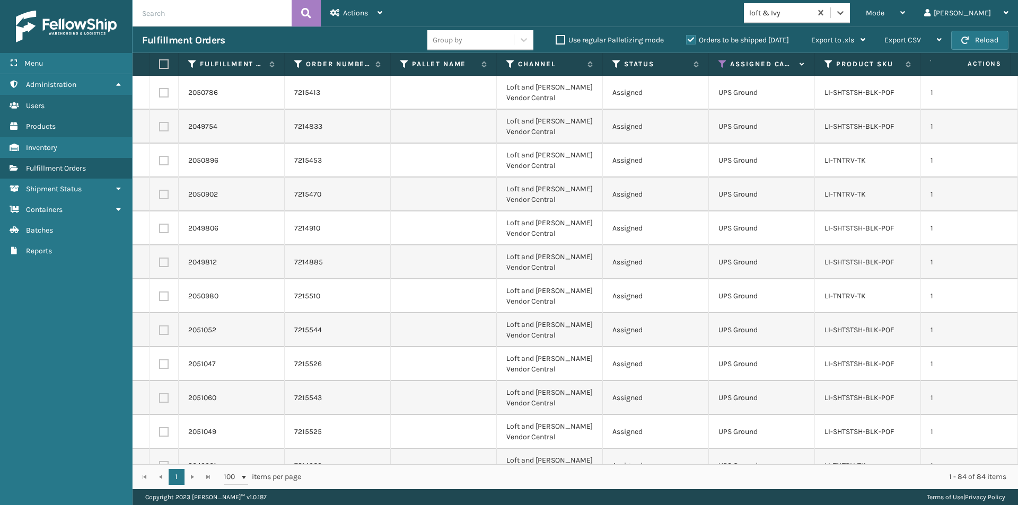
click at [163, 63] on label at bounding box center [162, 64] width 6 height 10
click at [160, 63] on input "checkbox" at bounding box center [159, 64] width 1 height 7
checkbox input "true"
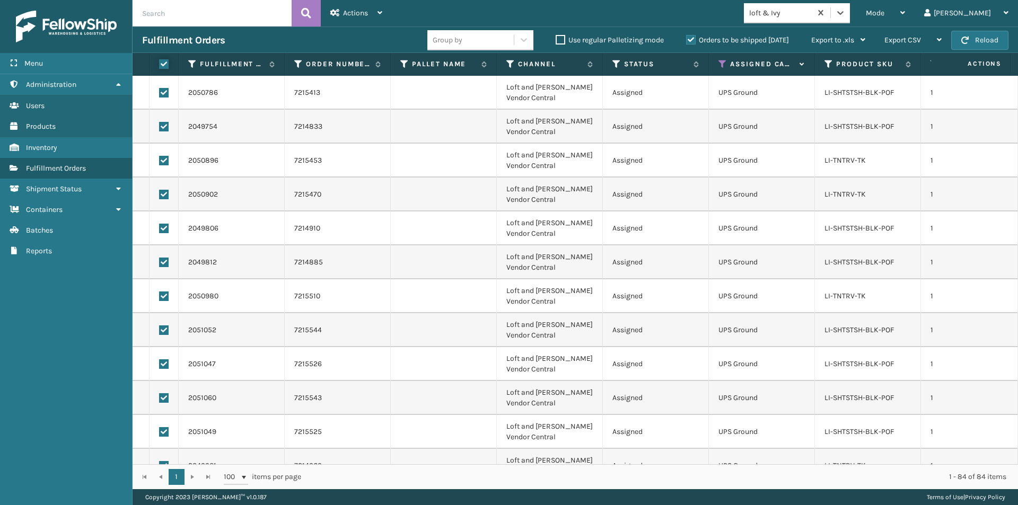
checkbox input "true"
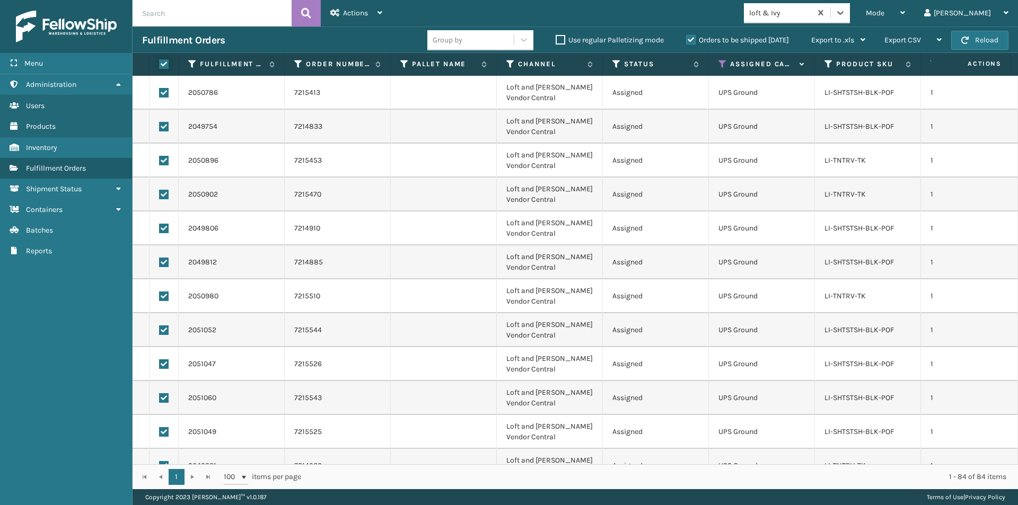
checkbox input "true"
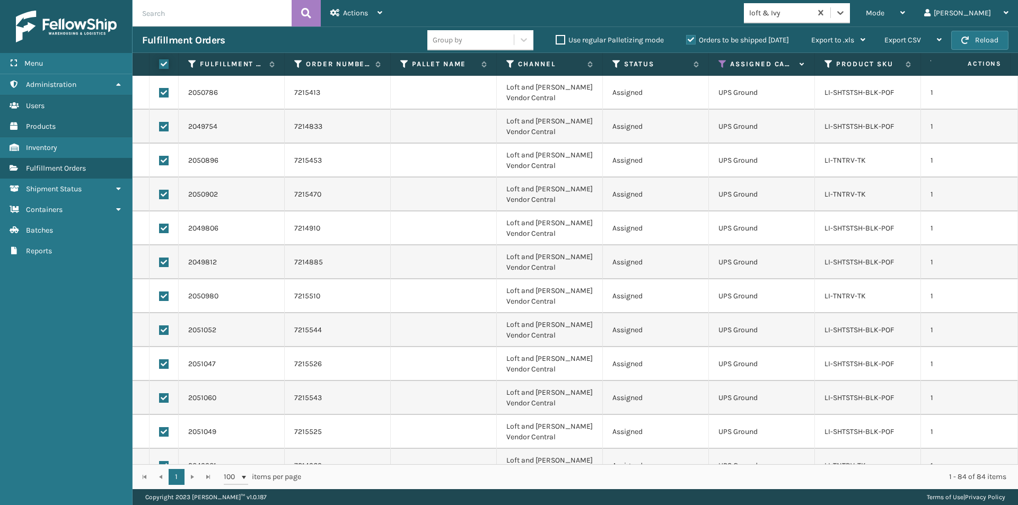
checkbox input "true"
click at [383, 14] on div "Actions Settings Remove All Filters Export Labels Create Picking Batch" at bounding box center [356, 13] width 71 height 27
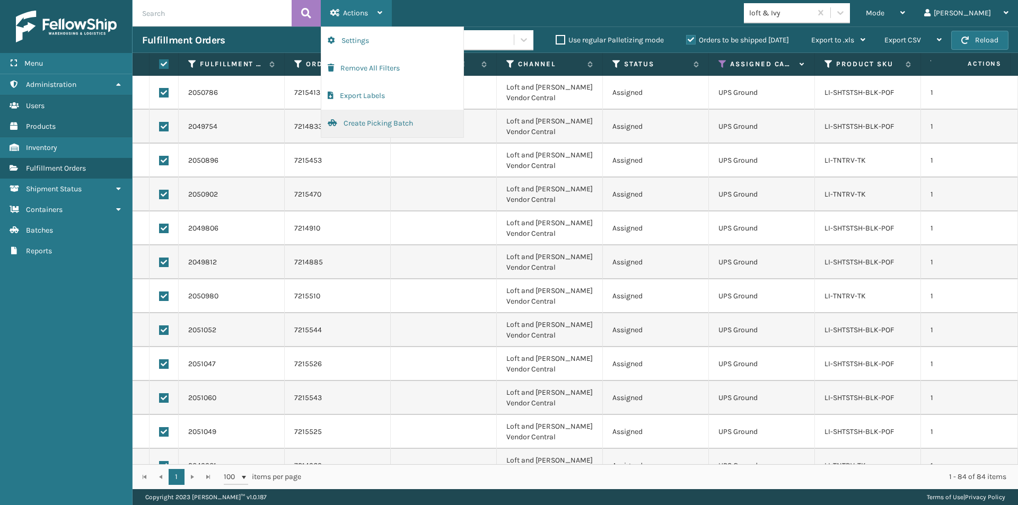
click at [359, 124] on button "Create Picking Batch" at bounding box center [392, 124] width 142 height 28
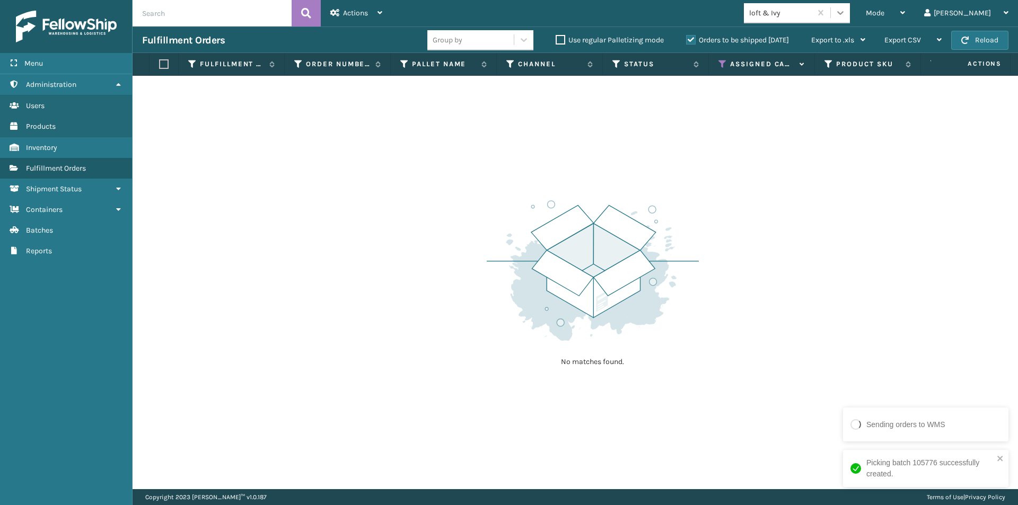
click at [850, 20] on div at bounding box center [840, 12] width 19 height 19
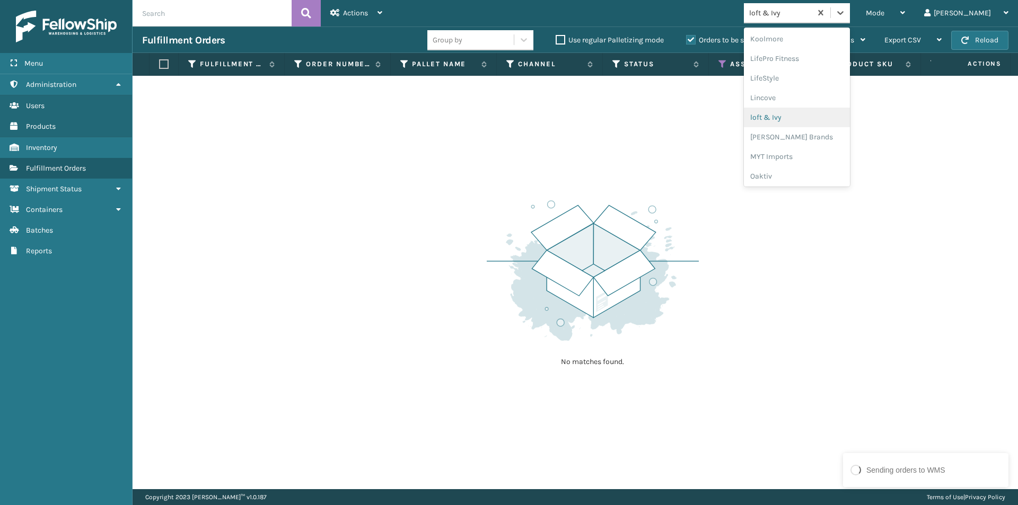
scroll to position [389, 0]
click at [828, 126] on div "[PERSON_NAME] Brands" at bounding box center [797, 122] width 106 height 20
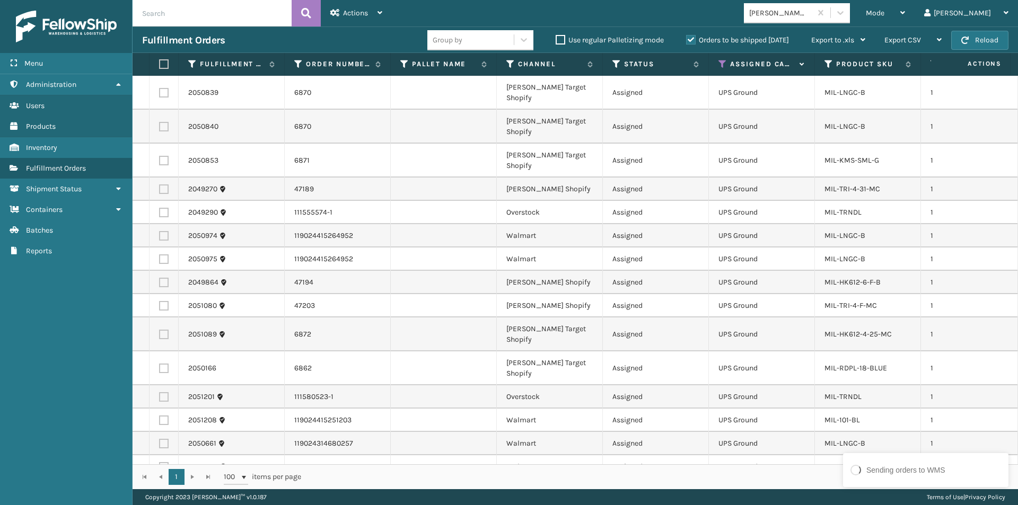
click at [165, 63] on label at bounding box center [162, 64] width 6 height 10
click at [160, 63] on input "checkbox" at bounding box center [159, 64] width 1 height 7
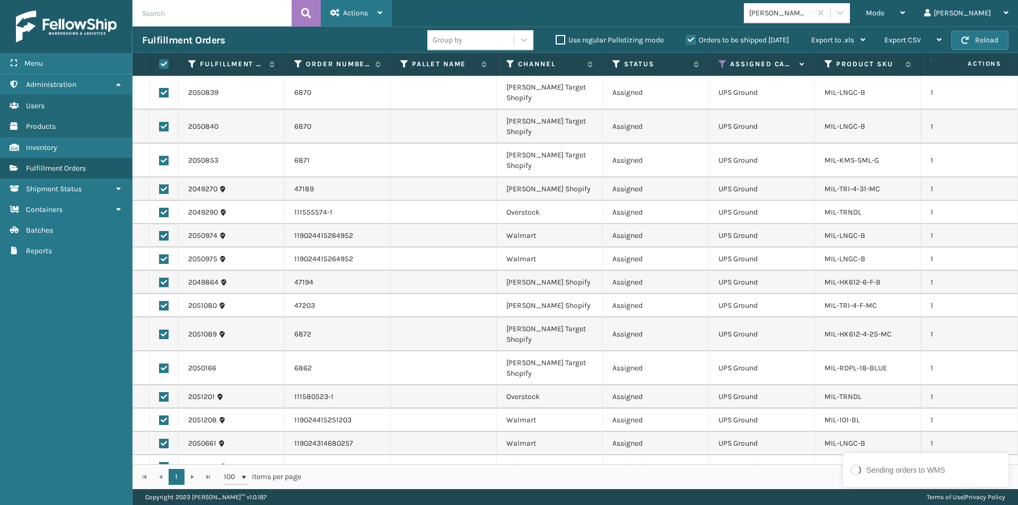
click at [383, 13] on div "Actions Settings Remove All Filters Export Labels Create Picking Batch" at bounding box center [356, 13] width 71 height 27
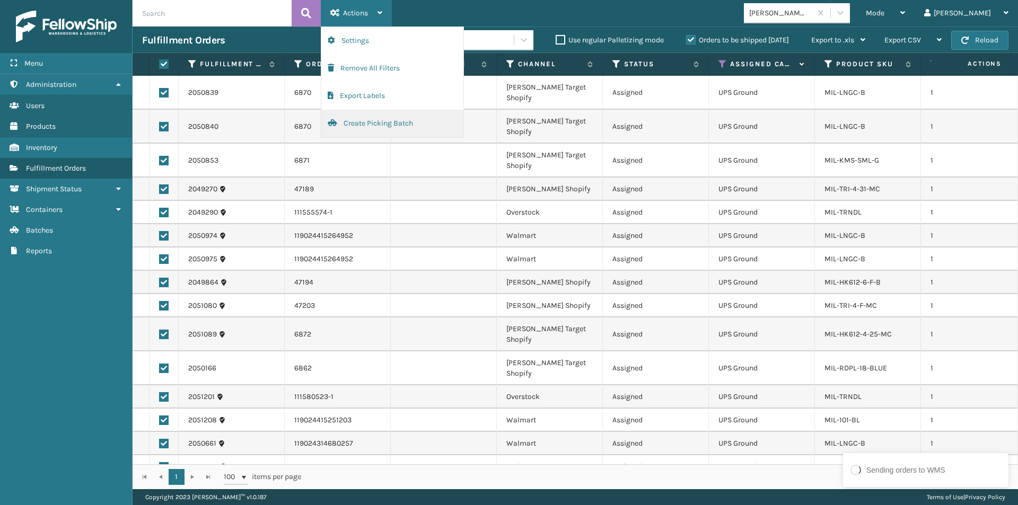
click at [387, 119] on button "Create Picking Batch" at bounding box center [392, 124] width 142 height 28
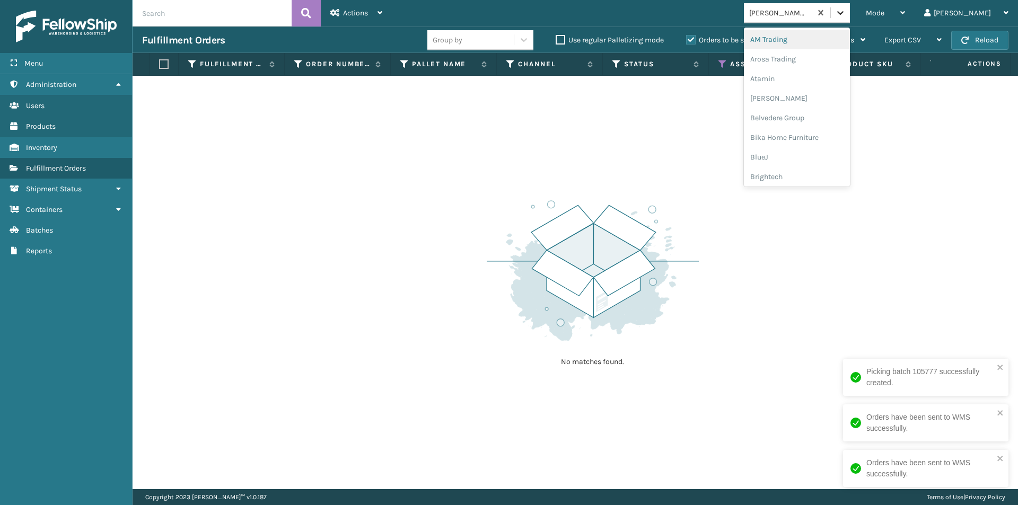
click at [846, 15] on icon at bounding box center [840, 12] width 11 height 11
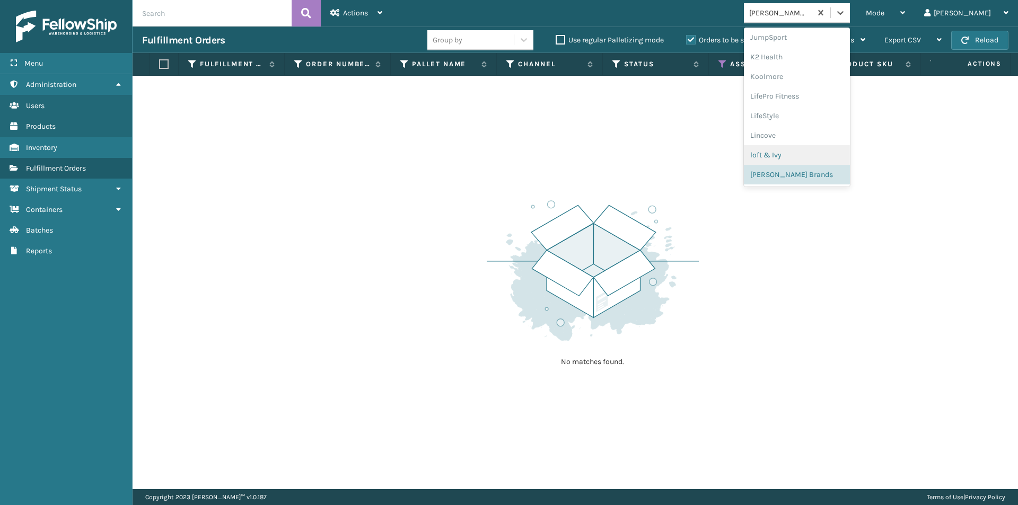
scroll to position [442, 0]
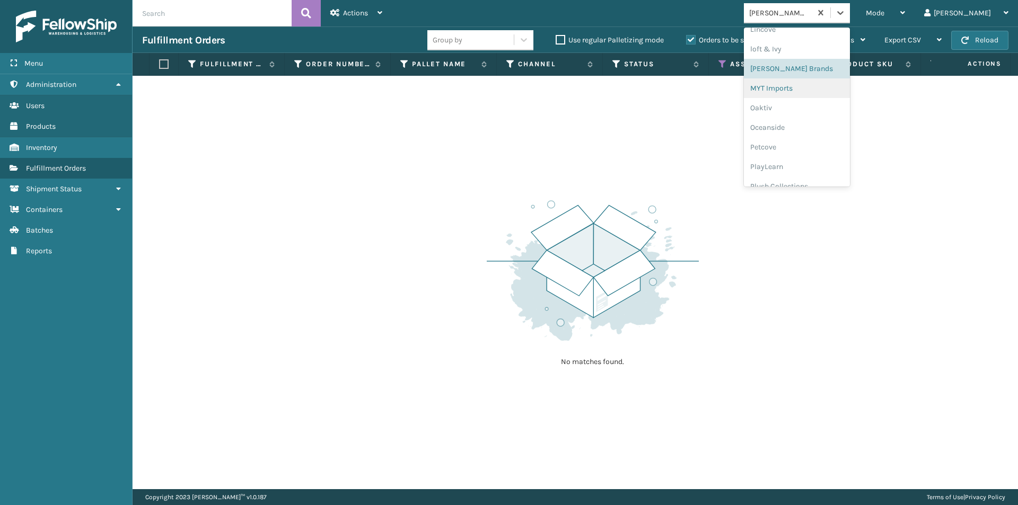
click at [832, 89] on div "MYT Imports" at bounding box center [797, 88] width 106 height 20
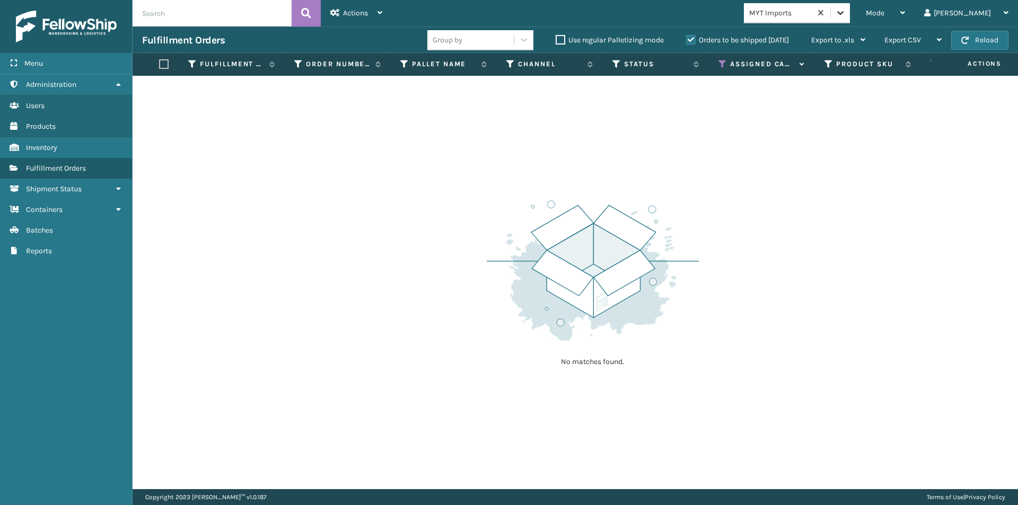
click at [846, 10] on icon at bounding box center [840, 12] width 11 height 11
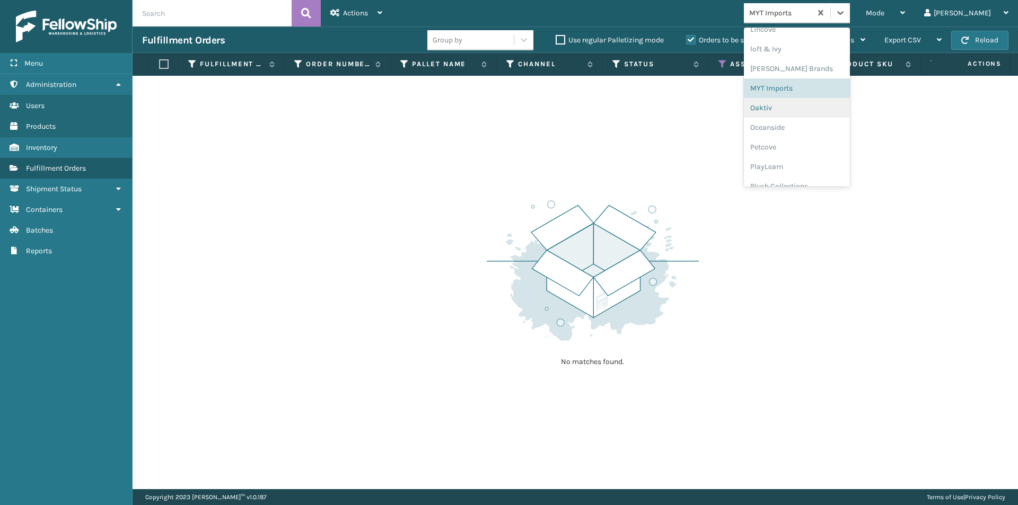
click at [810, 115] on div "Oaktiv" at bounding box center [797, 108] width 106 height 20
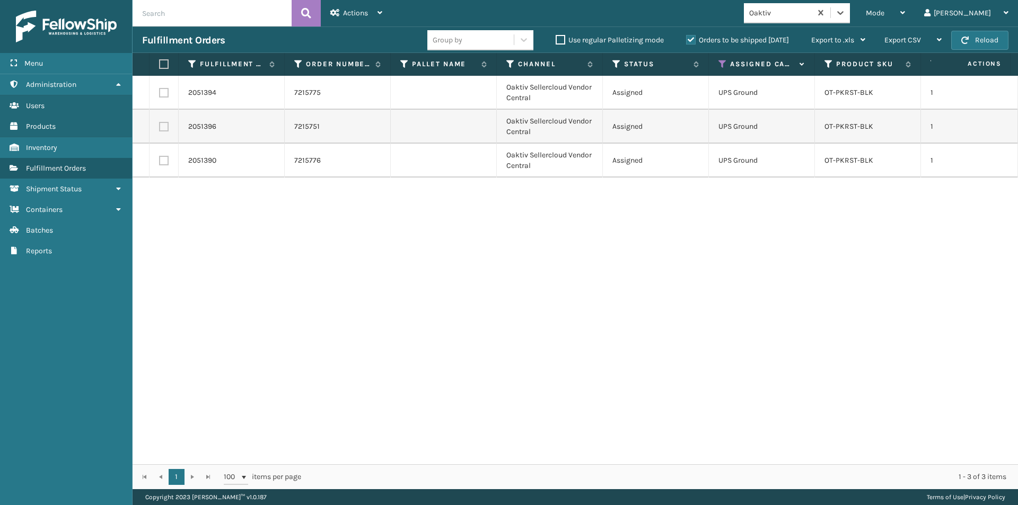
click at [165, 65] on label at bounding box center [162, 64] width 6 height 10
click at [160, 65] on input "checkbox" at bounding box center [159, 64] width 1 height 7
click at [385, 15] on div "Actions Settings Remove All Filters Export Labels Create Picking Batch" at bounding box center [356, 13] width 71 height 27
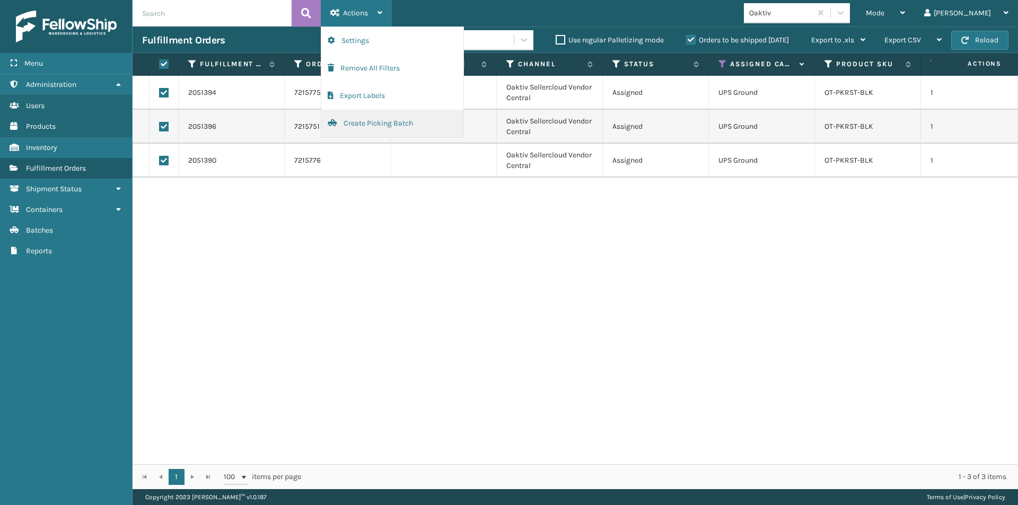
click at [379, 122] on button "Create Picking Batch" at bounding box center [392, 124] width 142 height 28
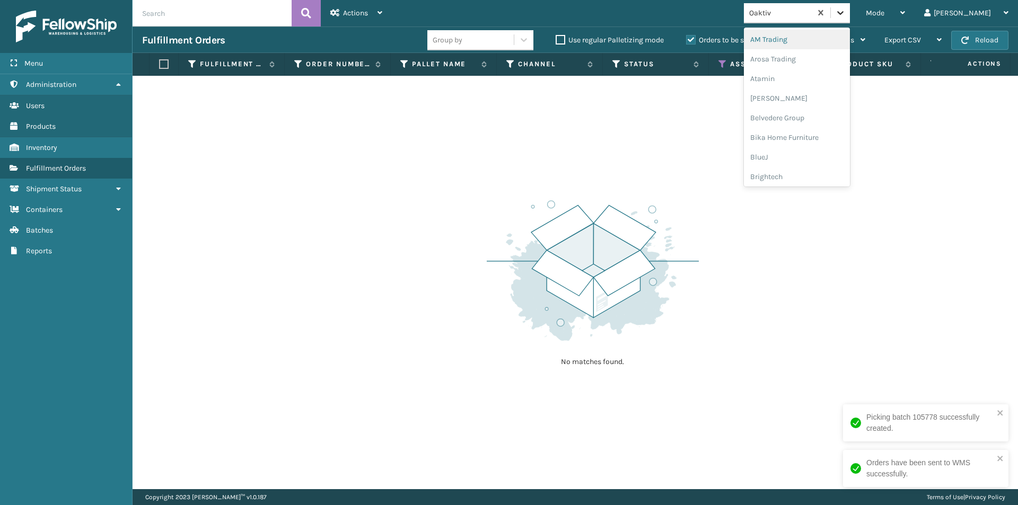
click at [846, 9] on icon at bounding box center [840, 12] width 11 height 11
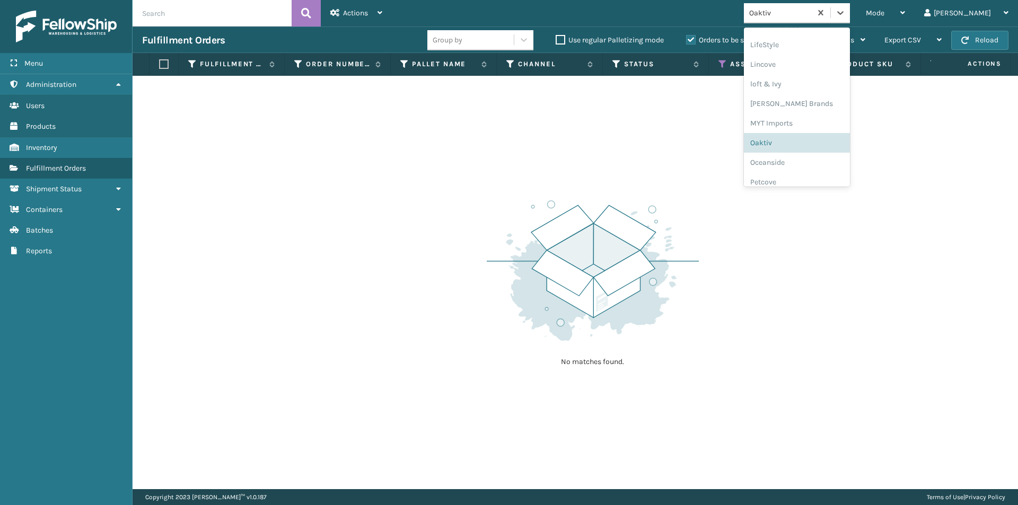
scroll to position [406, 0]
click at [820, 164] on div "Oceanside" at bounding box center [797, 163] width 106 height 20
click at [846, 16] on icon at bounding box center [840, 12] width 11 height 11
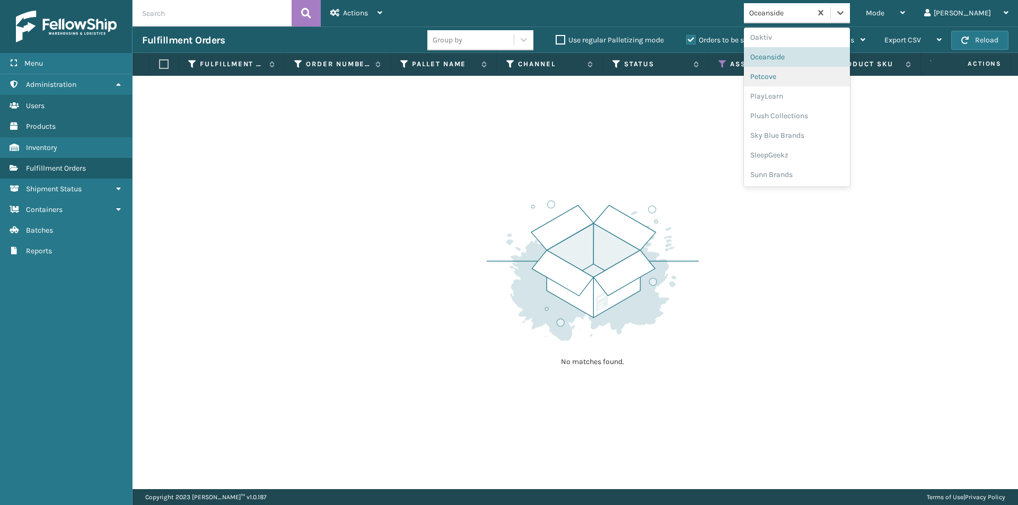
click at [809, 80] on div "Petcove" at bounding box center [797, 77] width 106 height 20
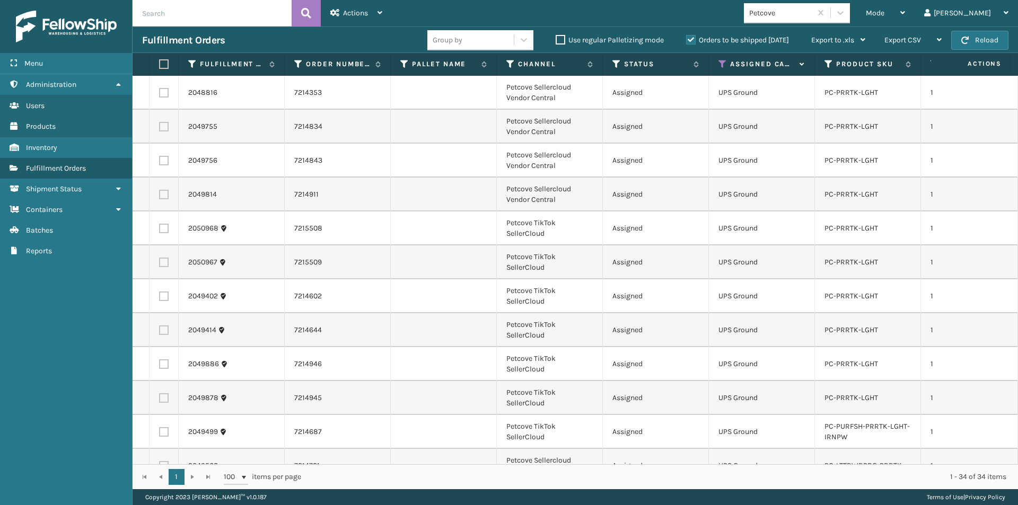
click at [162, 66] on label at bounding box center [162, 64] width 6 height 10
click at [160, 66] on input "checkbox" at bounding box center [159, 64] width 1 height 7
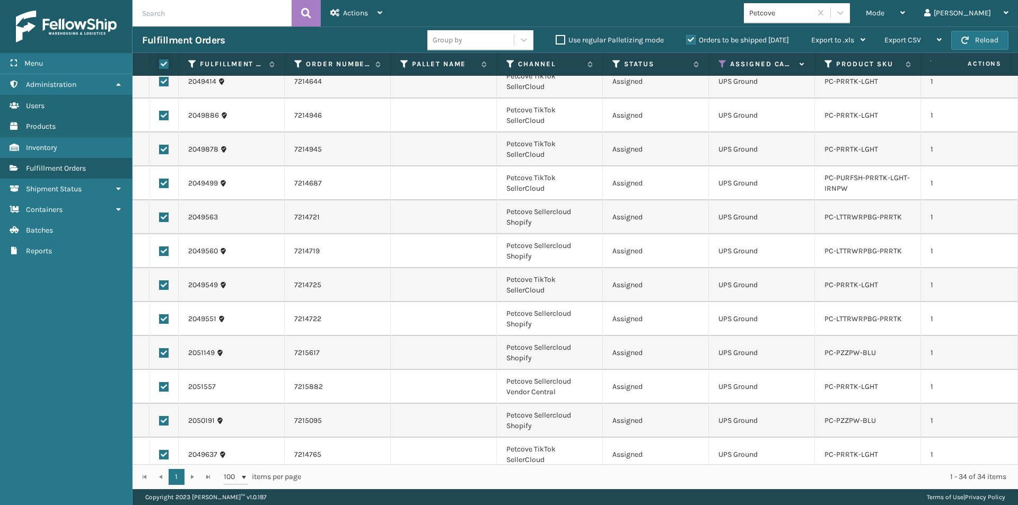
scroll to position [265, 0]
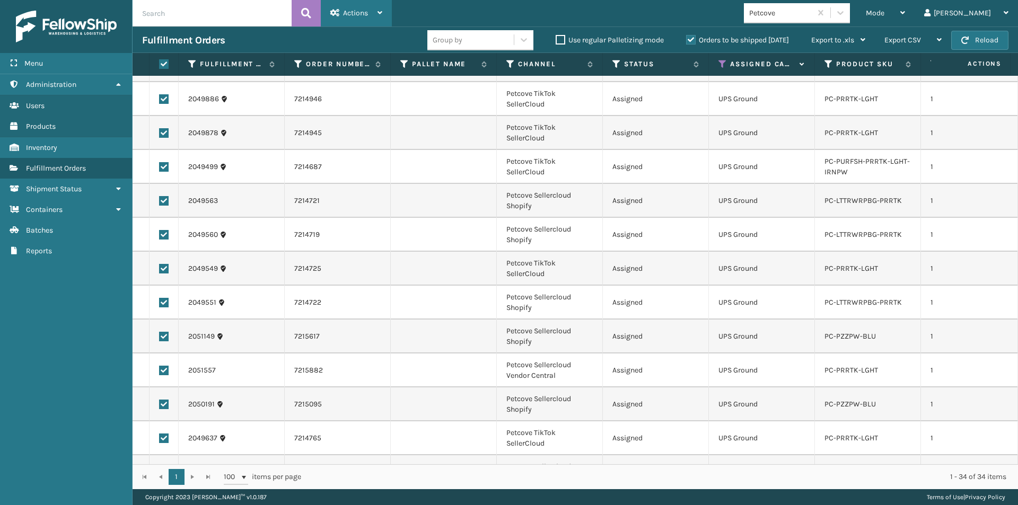
click at [371, 13] on div "Actions" at bounding box center [356, 13] width 52 height 27
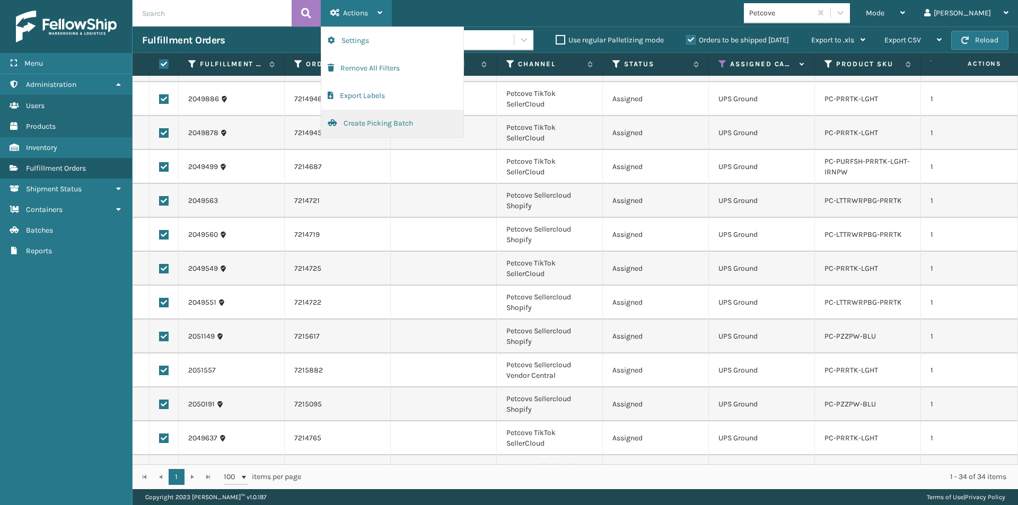
click at [374, 120] on button "Create Picking Batch" at bounding box center [392, 124] width 142 height 28
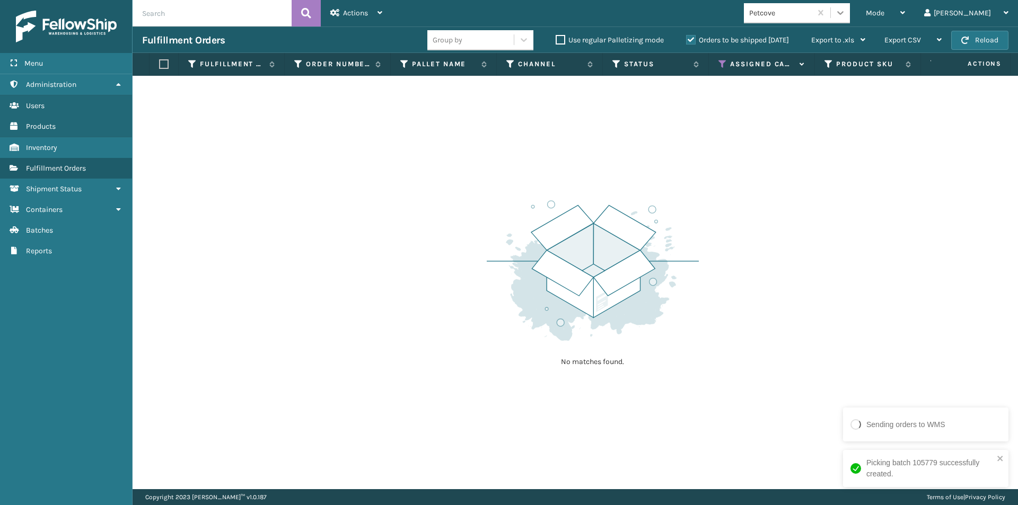
click at [846, 16] on icon at bounding box center [840, 12] width 11 height 11
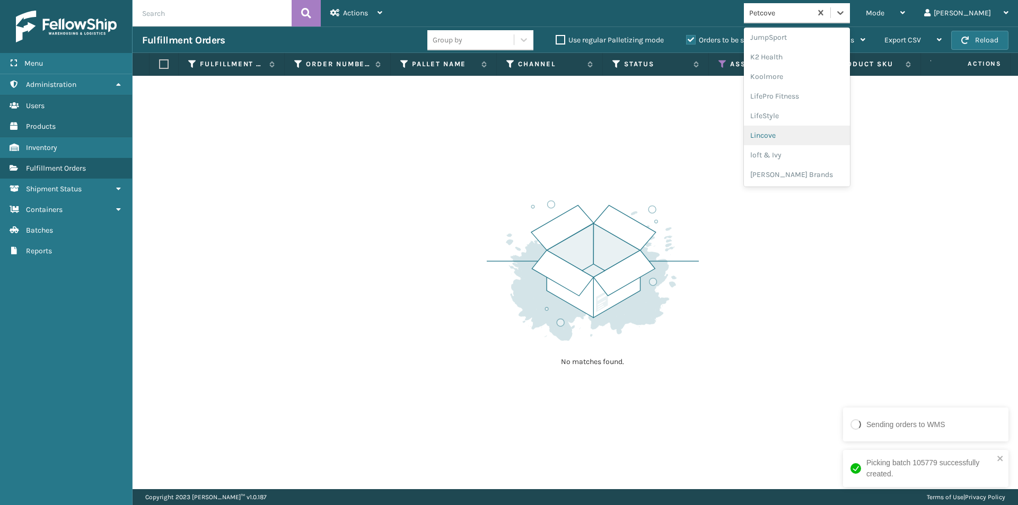
scroll to position [512, 0]
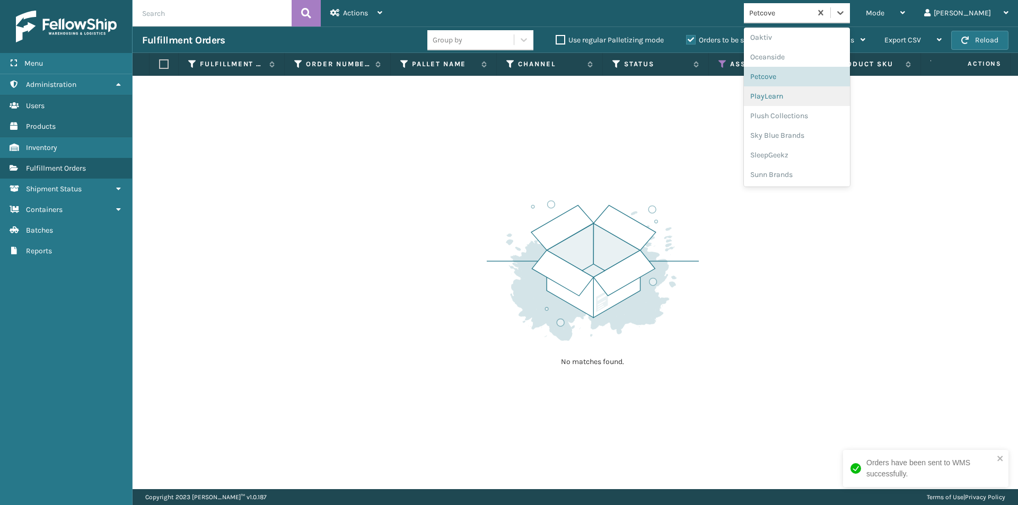
click at [818, 102] on div "PlayLearn" at bounding box center [797, 96] width 106 height 20
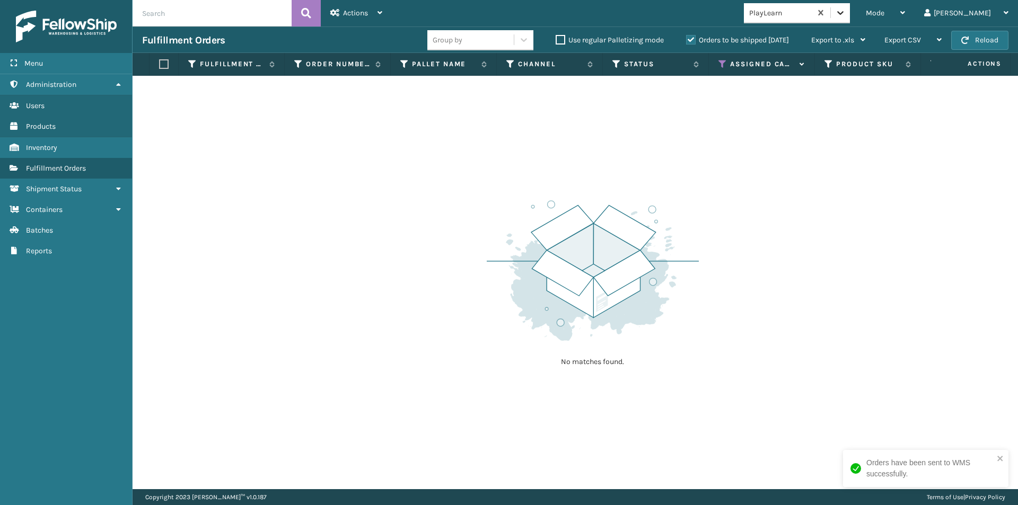
click at [846, 14] on icon at bounding box center [840, 12] width 11 height 11
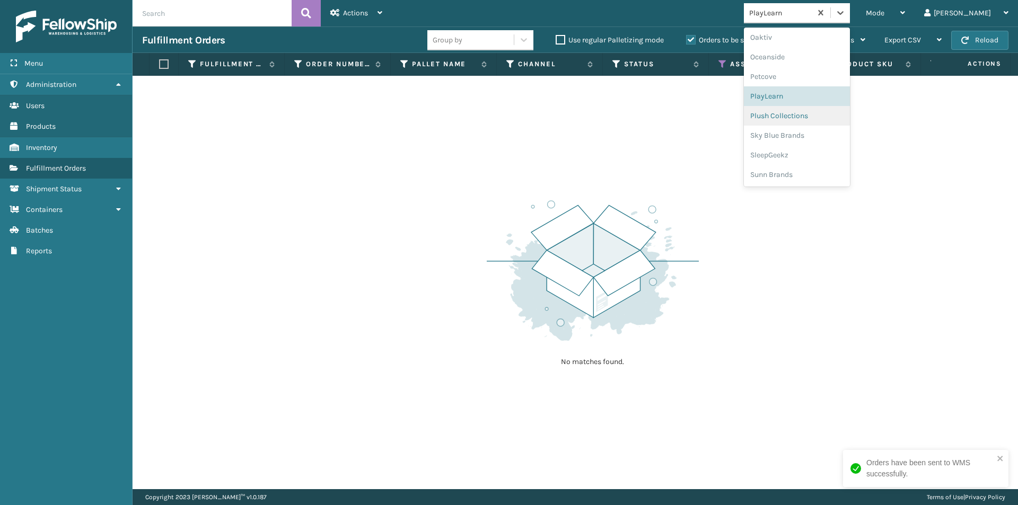
click at [815, 115] on div "Plush Collections" at bounding box center [797, 116] width 106 height 20
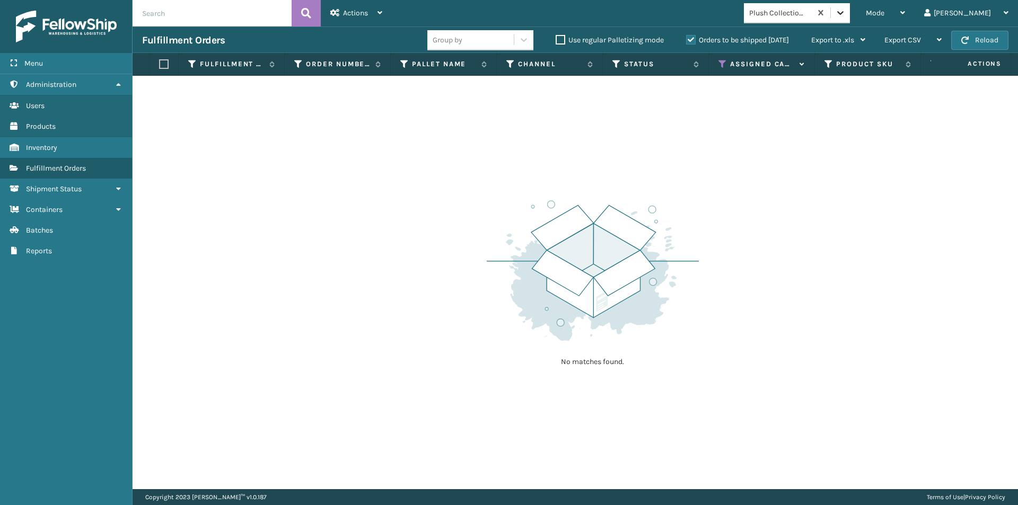
click at [846, 9] on icon at bounding box center [840, 12] width 11 height 11
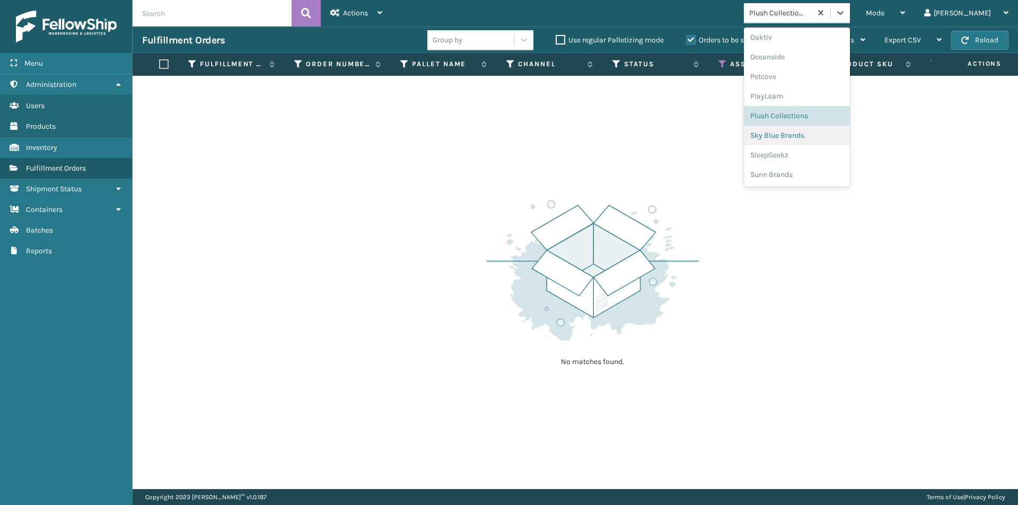
click at [832, 138] on div "Sky Blue Brands" at bounding box center [797, 136] width 106 height 20
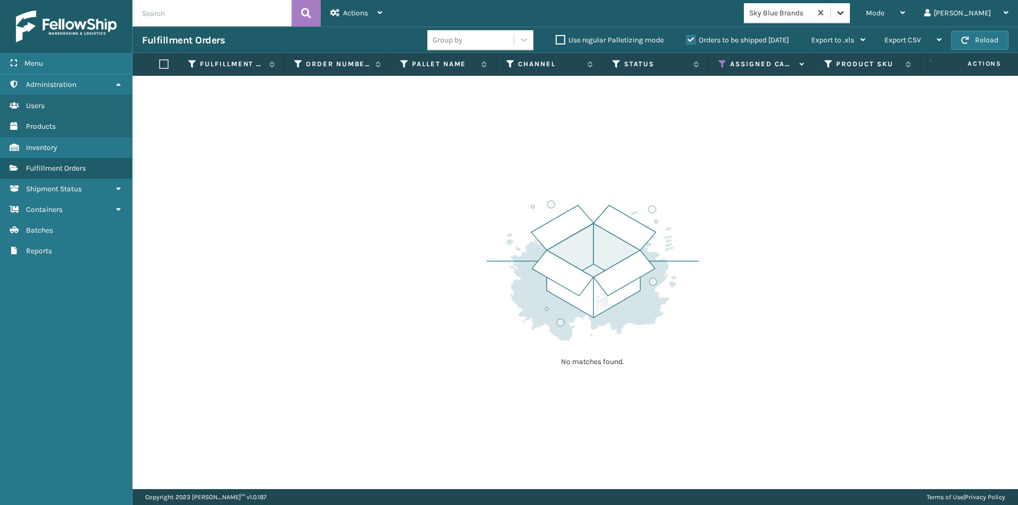
click at [846, 17] on icon at bounding box center [840, 12] width 11 height 11
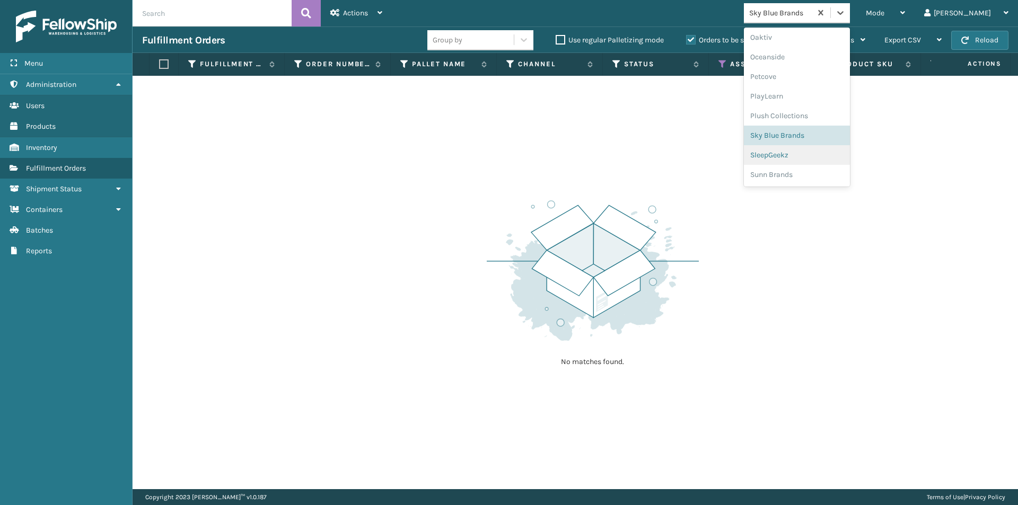
click at [824, 155] on div "SleepGeekz" at bounding box center [797, 155] width 106 height 20
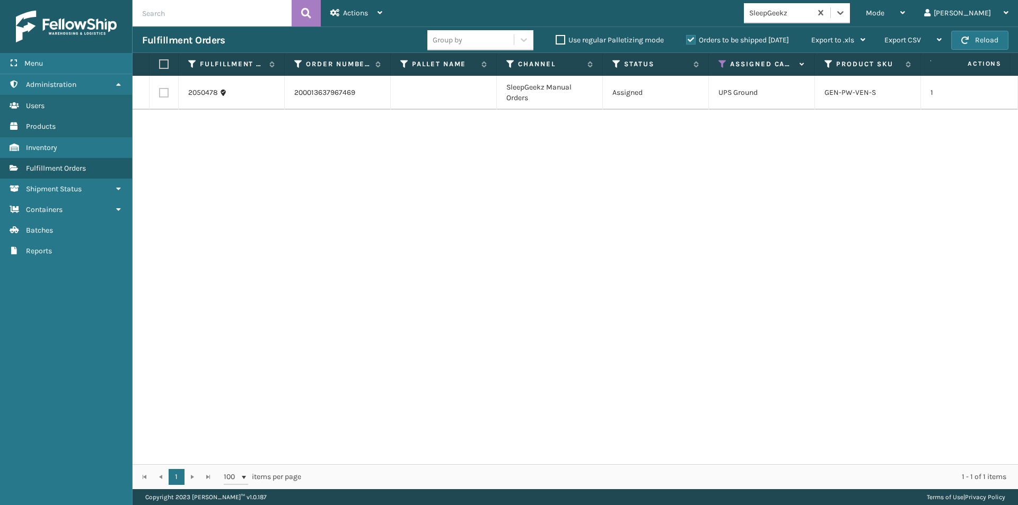
click at [159, 63] on label at bounding box center [162, 64] width 6 height 10
click at [159, 63] on input "checkbox" at bounding box center [159, 64] width 1 height 7
click at [370, 15] on div "Actions" at bounding box center [356, 13] width 52 height 27
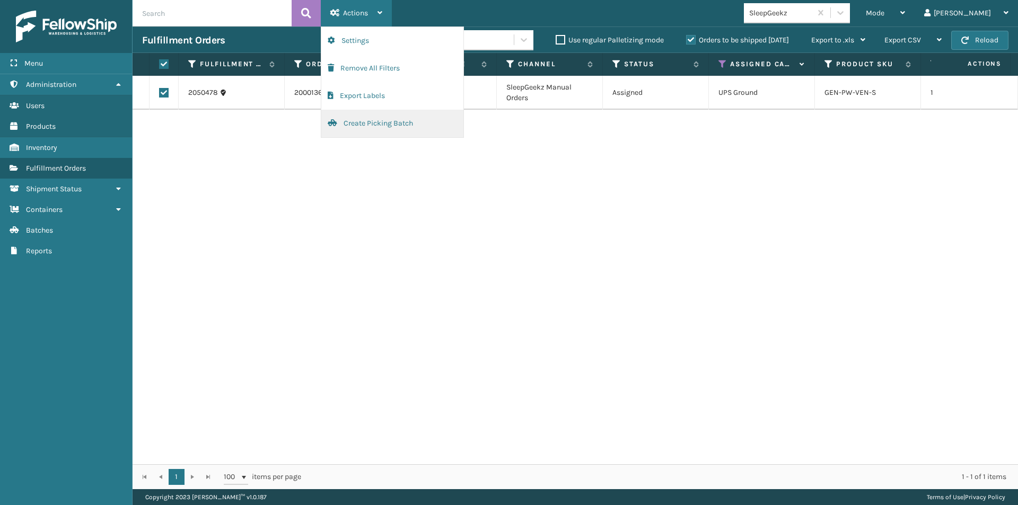
click at [371, 124] on button "Create Picking Batch" at bounding box center [392, 124] width 142 height 28
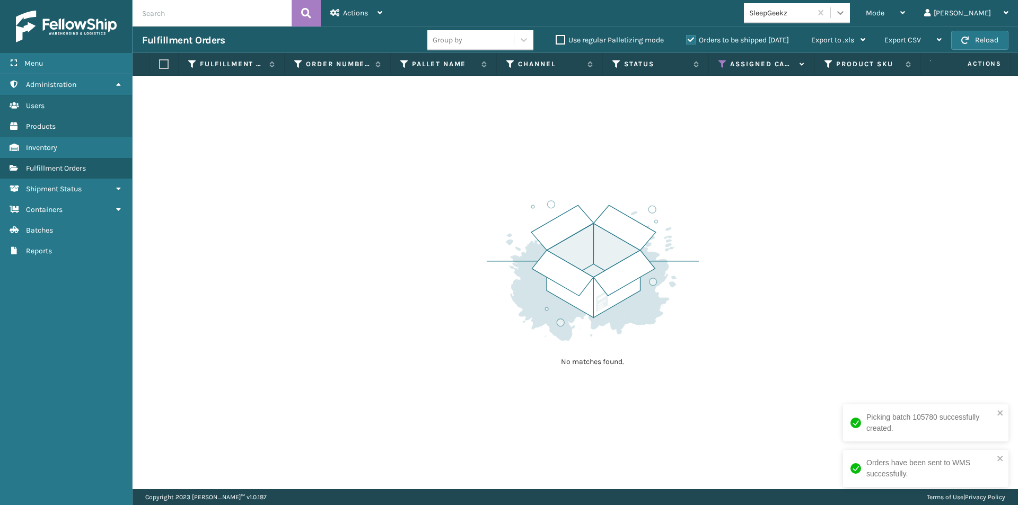
click at [850, 14] on div at bounding box center [840, 12] width 19 height 19
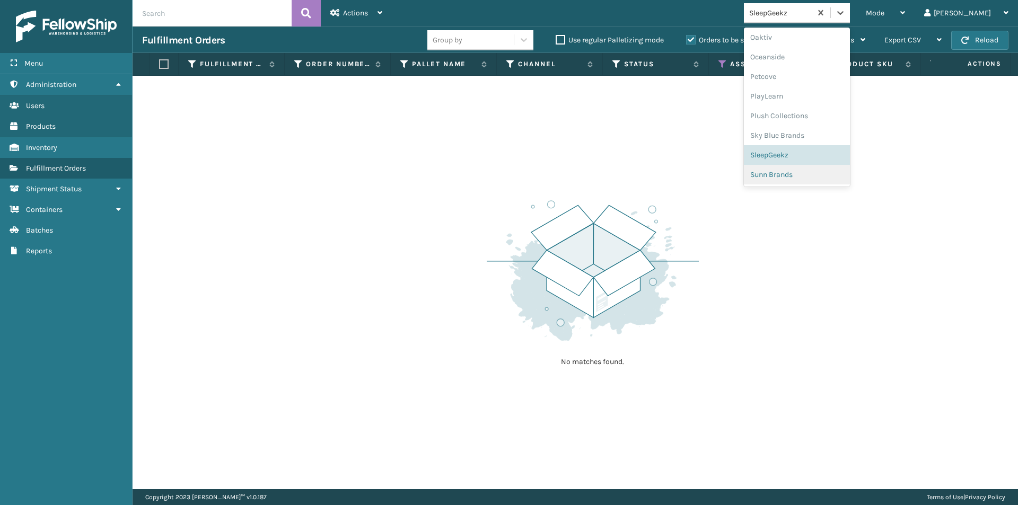
click at [840, 173] on div "Sunn Brands" at bounding box center [797, 175] width 106 height 20
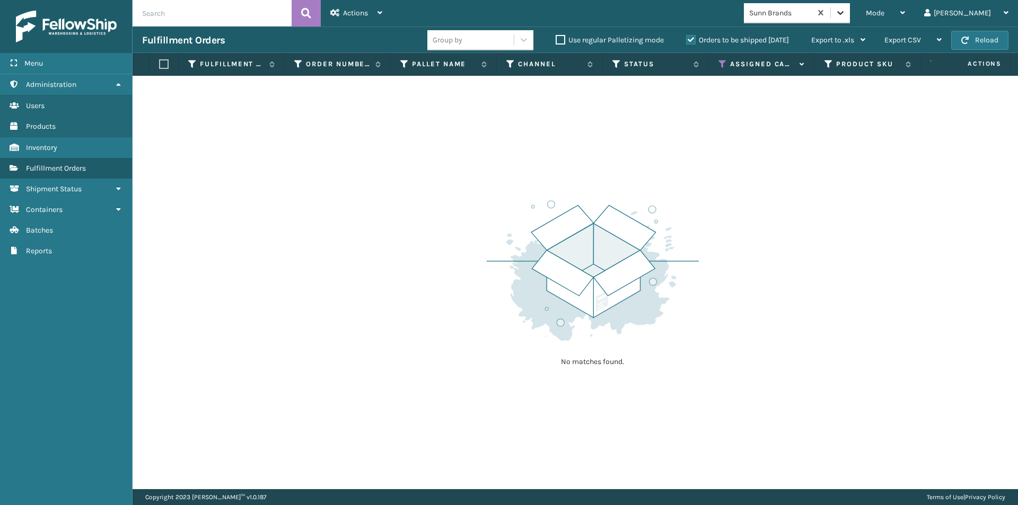
click at [846, 16] on icon at bounding box center [840, 12] width 11 height 11
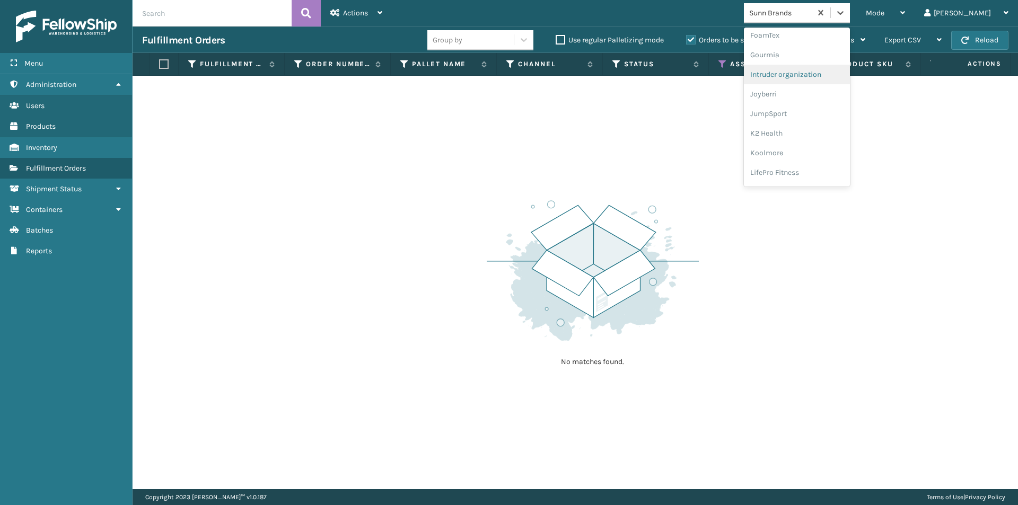
scroll to position [336, 0]
click at [830, 97] on div "LifePro Fitness" at bounding box center [797, 96] width 106 height 20
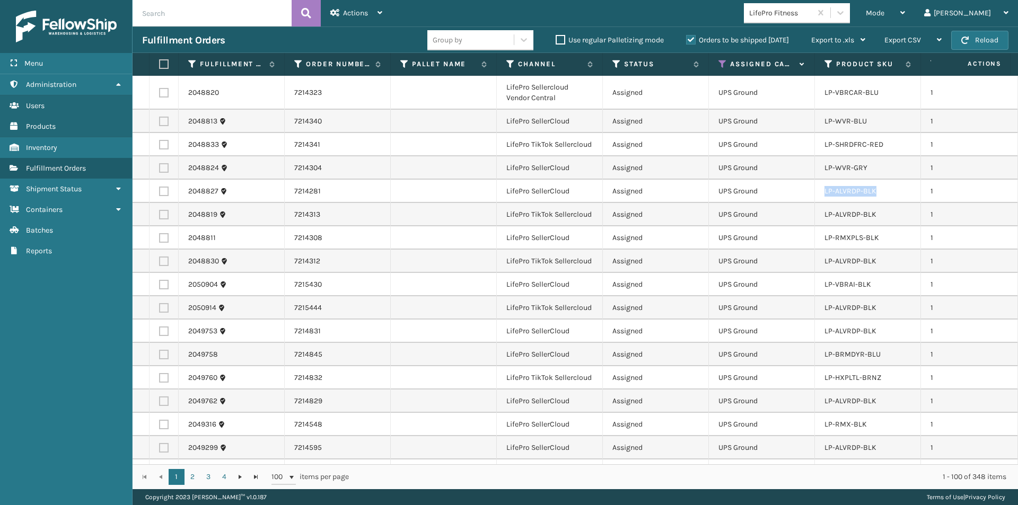
drag, startPoint x: 886, startPoint y: 194, endPoint x: 822, endPoint y: 201, distance: 64.6
click at [822, 201] on td "LP-ALVRDP-BLK" at bounding box center [868, 191] width 106 height 23
copy link "LP-ALVRDP-BLK"
click at [178, 15] on input "text" at bounding box center [212, 13] width 159 height 27
paste input "LP-ALVRDP-BLK"
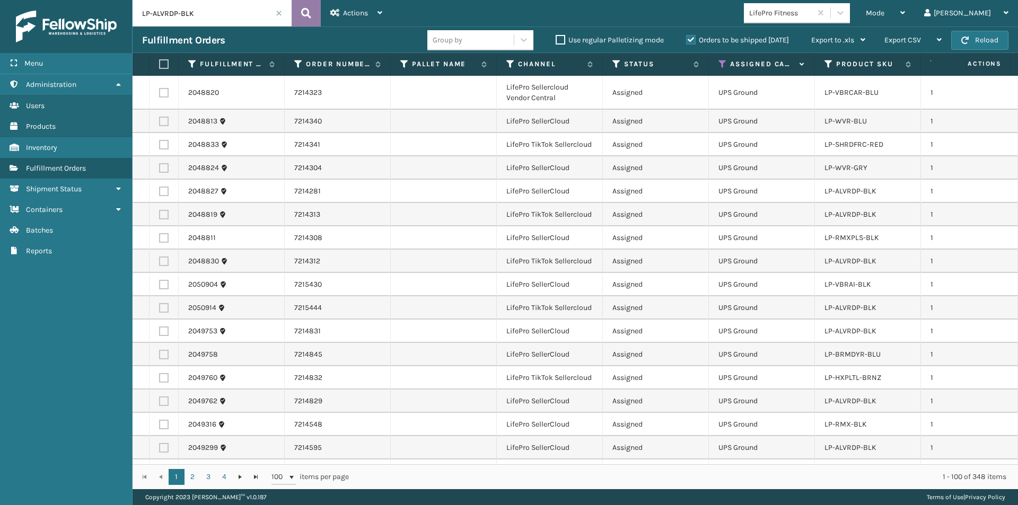
click at [308, 23] on button at bounding box center [306, 13] width 29 height 27
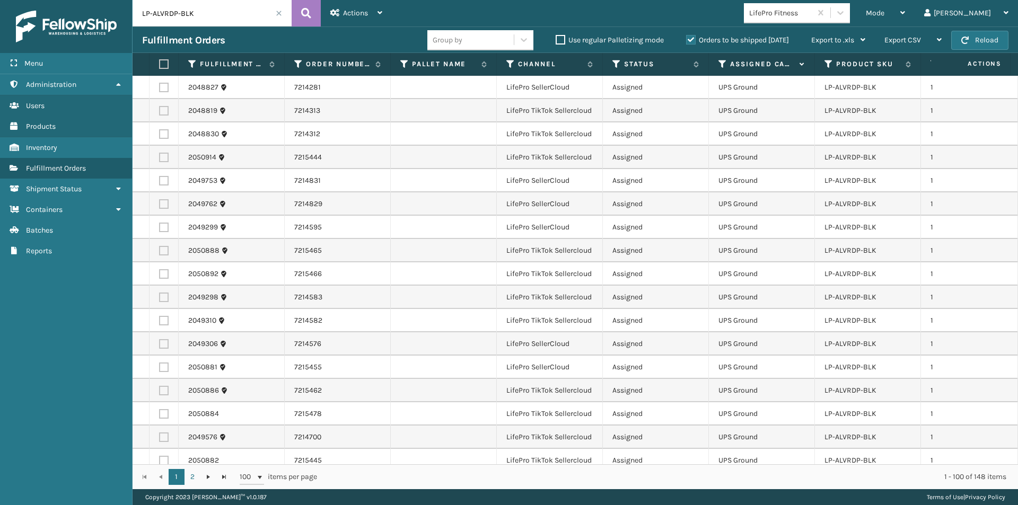
click at [165, 63] on label at bounding box center [162, 64] width 6 height 10
click at [160, 63] on input "checkbox" at bounding box center [159, 64] width 1 height 7
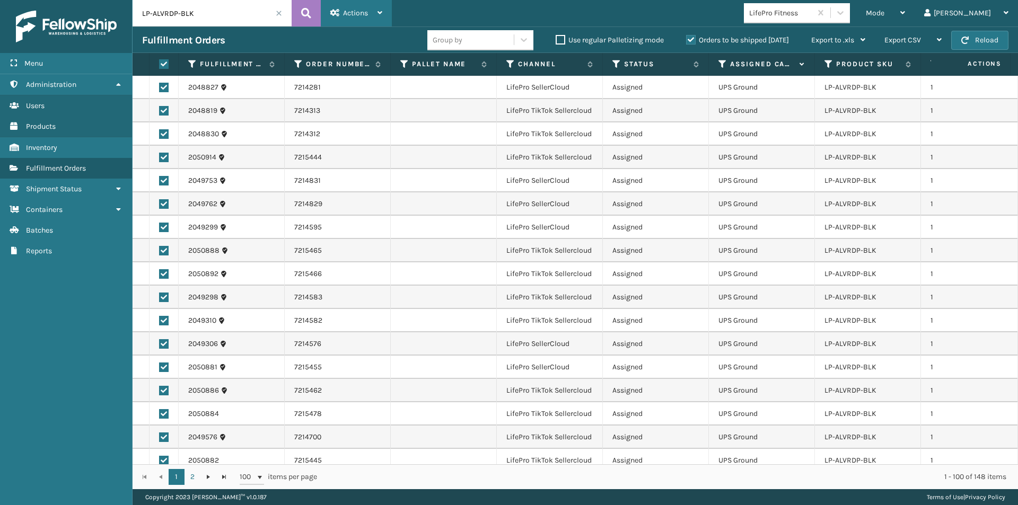
click at [382, 12] on icon at bounding box center [379, 12] width 5 height 7
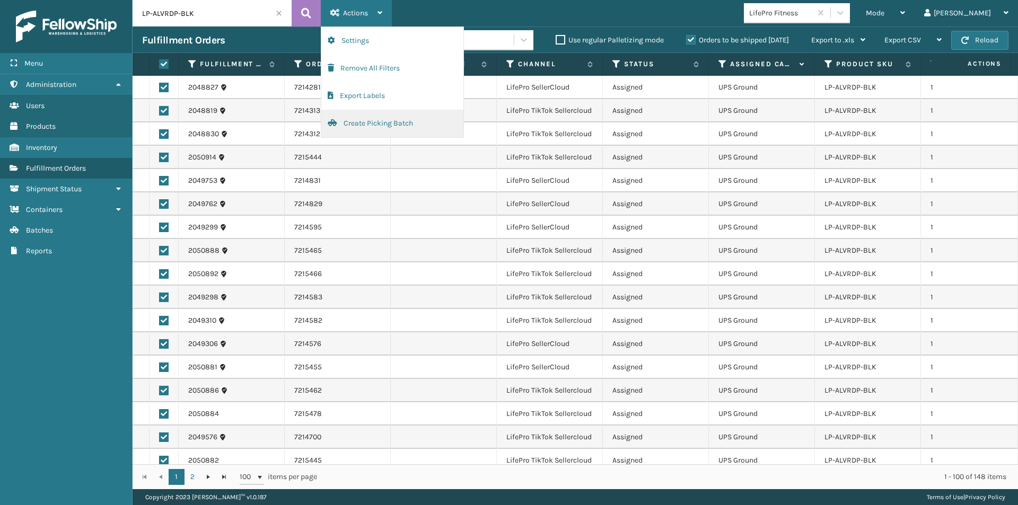
click at [388, 124] on button "Create Picking Batch" at bounding box center [392, 124] width 142 height 28
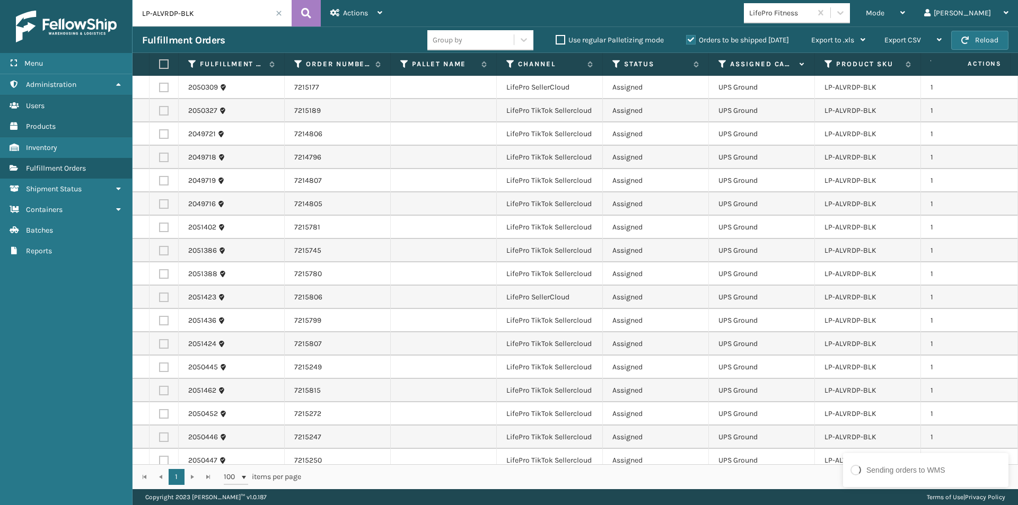
click at [165, 64] on label at bounding box center [162, 64] width 6 height 10
click at [160, 64] on input "checkbox" at bounding box center [159, 64] width 1 height 7
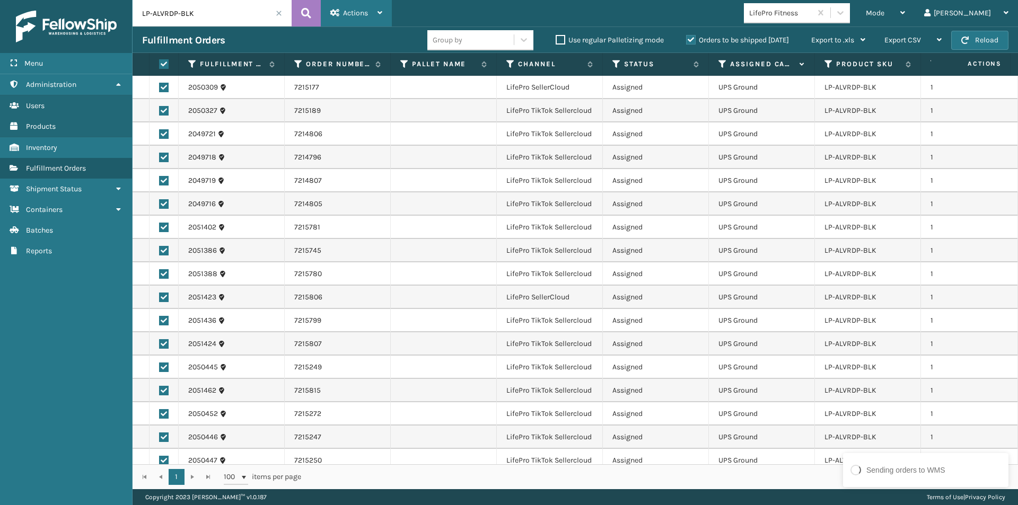
click at [375, 14] on div "Actions" at bounding box center [356, 13] width 52 height 27
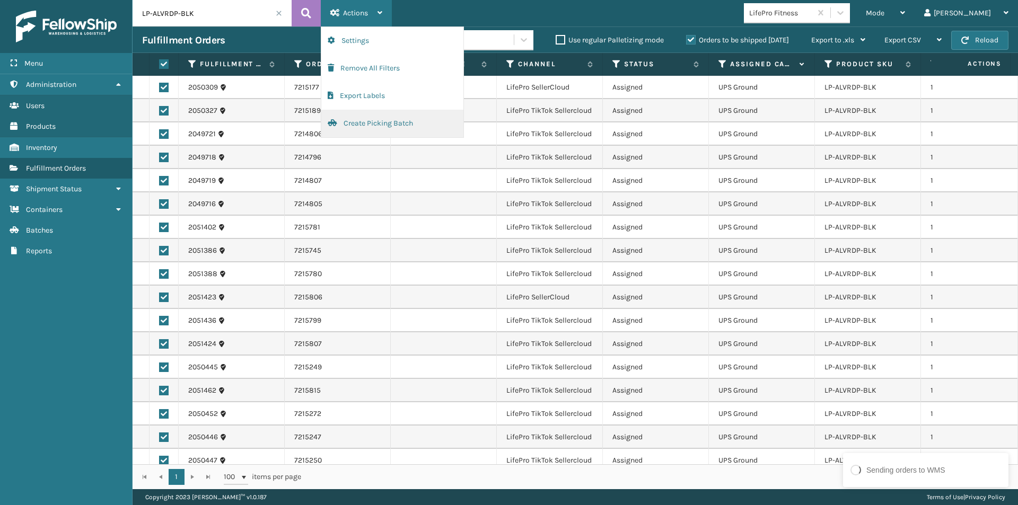
click at [406, 122] on button "Create Picking Batch" at bounding box center [392, 124] width 142 height 28
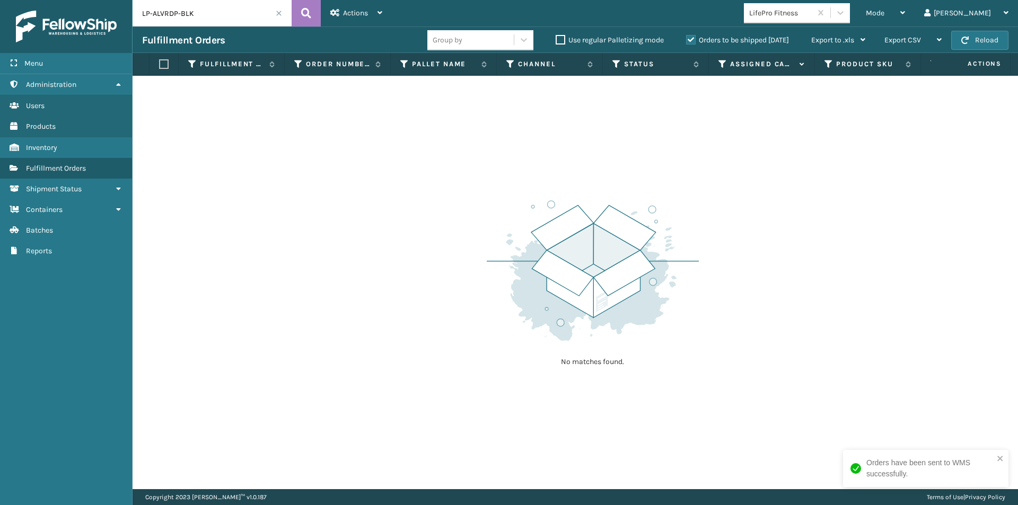
click at [278, 14] on span at bounding box center [279, 13] width 6 height 6
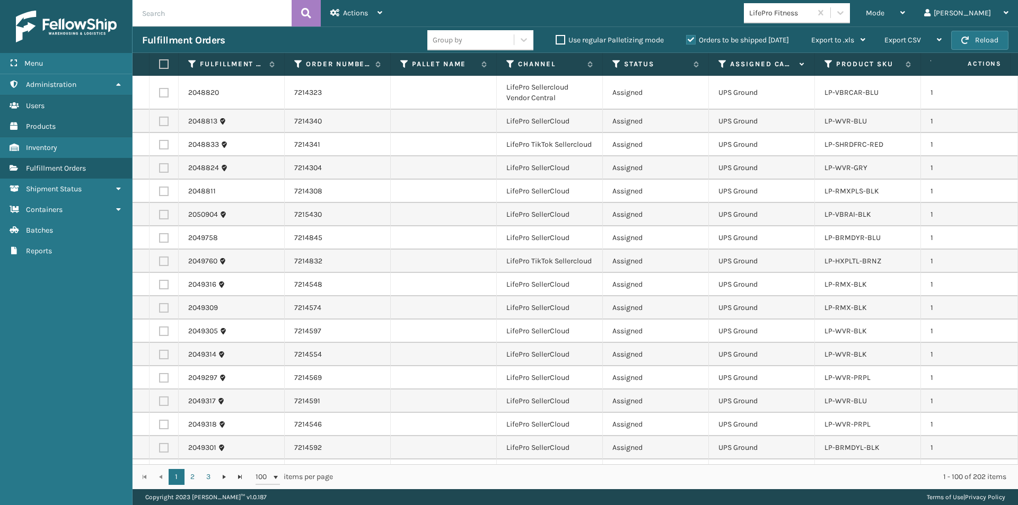
click at [724, 65] on icon at bounding box center [722, 64] width 8 height 10
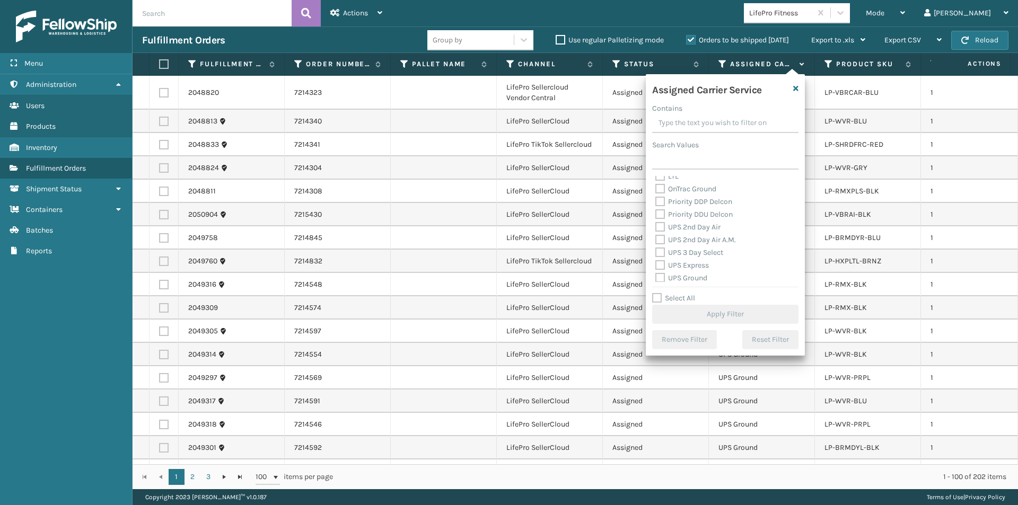
scroll to position [159, 0]
click at [664, 223] on label "UPS 2nd Day Air" at bounding box center [687, 226] width 65 height 9
click at [656, 223] on input "UPS 2nd Day Air" at bounding box center [655, 224] width 1 height 7
click at [661, 235] on label "UPS 2nd Day Air A.M." at bounding box center [695, 239] width 81 height 9
click at [656, 235] on input "UPS 2nd Day Air A.M." at bounding box center [655, 236] width 1 height 7
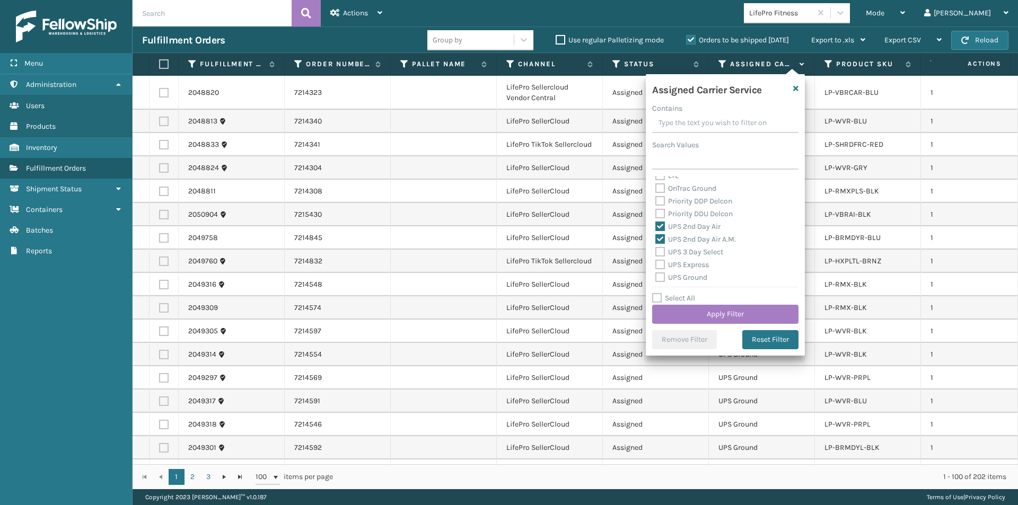
click at [659, 251] on label "UPS 3 Day Select" at bounding box center [689, 252] width 68 height 9
click at [656, 251] on input "UPS 3 Day Select" at bounding box center [655, 249] width 1 height 7
click at [660, 267] on label "UPS Express" at bounding box center [682, 264] width 54 height 9
click at [656, 266] on input "UPS Express" at bounding box center [655, 262] width 1 height 7
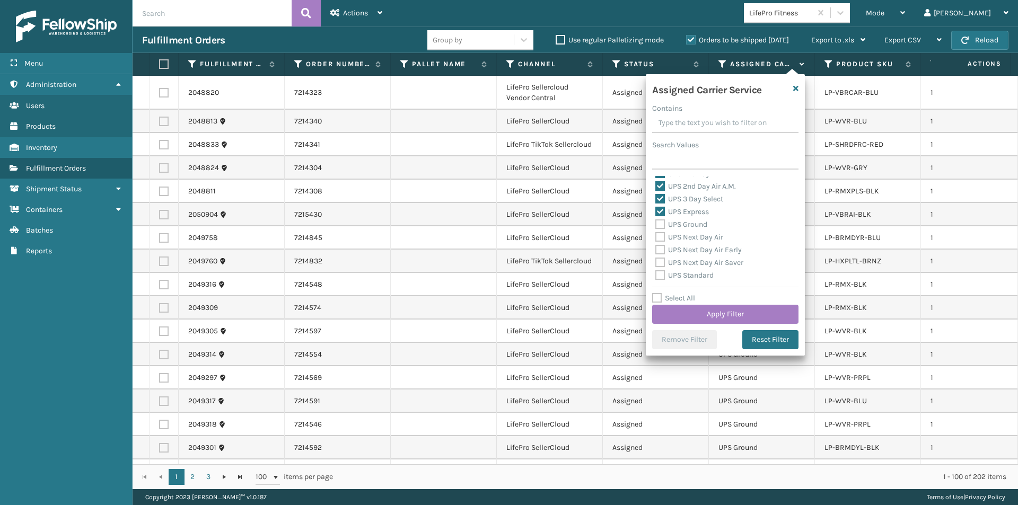
click at [662, 223] on label "UPS Ground" at bounding box center [681, 224] width 52 height 9
click at [656, 223] on input "UPS Ground" at bounding box center [655, 221] width 1 height 7
click at [661, 236] on label "UPS Next Day Air" at bounding box center [689, 237] width 68 height 9
click at [656, 236] on input "UPS Next Day Air" at bounding box center [655, 234] width 1 height 7
click at [660, 250] on label "UPS Next Day Air Early" at bounding box center [698, 249] width 86 height 9
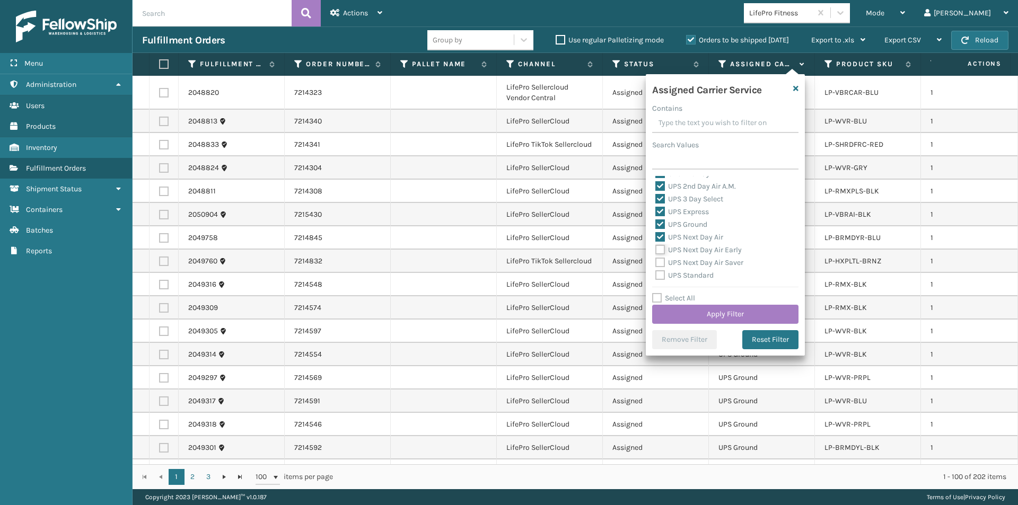
click at [656, 250] on input "UPS Next Day Air Early" at bounding box center [655, 247] width 1 height 7
click at [660, 262] on label "UPS Next Day Air Saver" at bounding box center [699, 262] width 88 height 9
click at [656, 262] on input "UPS Next Day Air Saver" at bounding box center [655, 260] width 1 height 7
drag, startPoint x: 660, startPoint y: 278, endPoint x: 685, endPoint y: 271, distance: 26.5
click at [660, 278] on label "UPS Standard" at bounding box center [684, 275] width 58 height 9
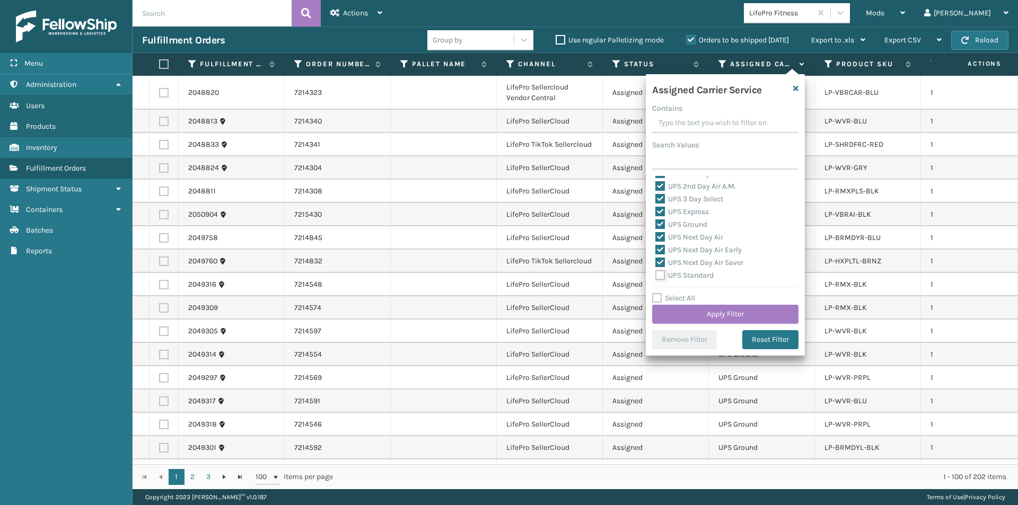
click at [656, 276] on input "UPS Standard" at bounding box center [655, 272] width 1 height 7
click at [661, 233] on label "UPS SurePost 1LB or Greater" at bounding box center [707, 235] width 104 height 9
click at [656, 233] on input "UPS SurePost 1LB or Greater" at bounding box center [655, 232] width 1 height 7
click at [761, 316] on button "Apply Filter" at bounding box center [725, 314] width 146 height 19
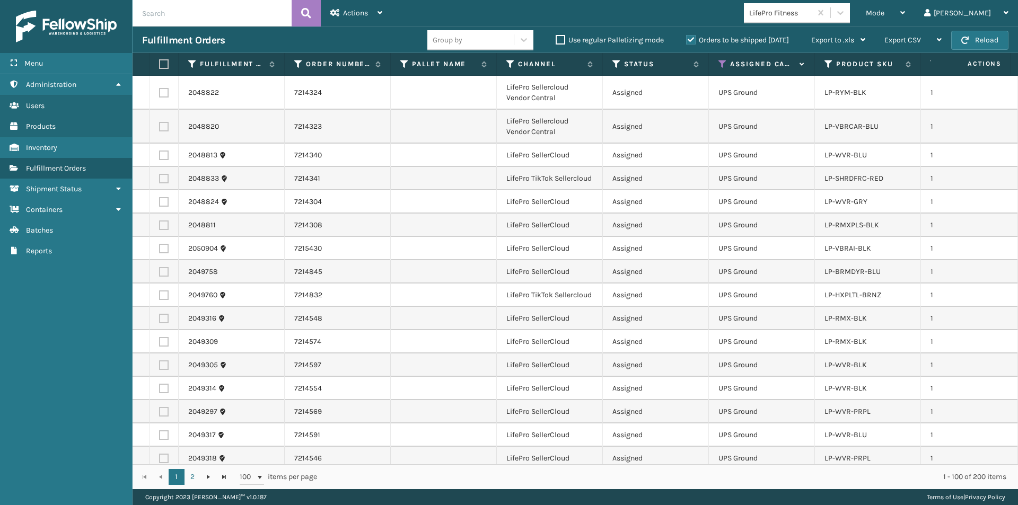
click at [164, 63] on label at bounding box center [162, 64] width 6 height 10
click at [160, 63] on input "checkbox" at bounding box center [159, 64] width 1 height 7
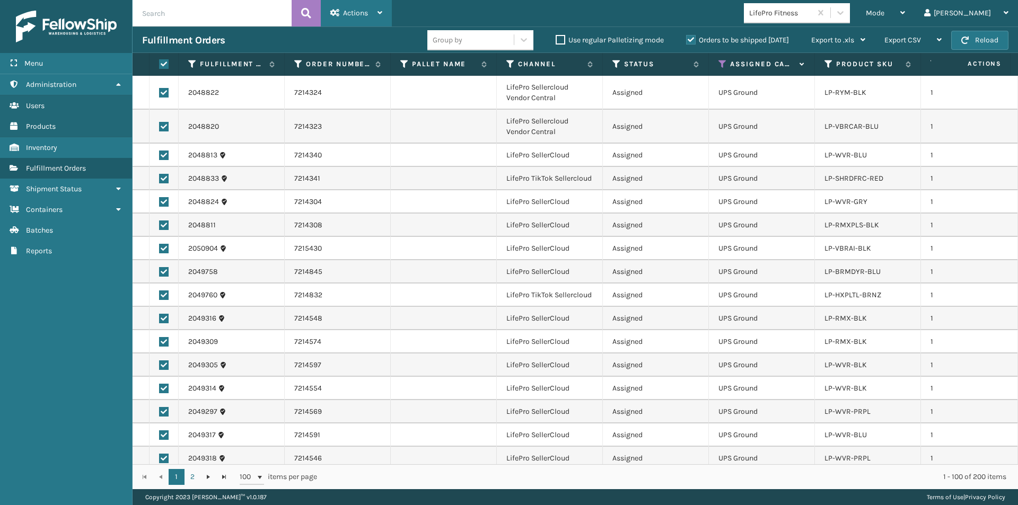
click at [382, 17] on div "Actions" at bounding box center [356, 13] width 52 height 27
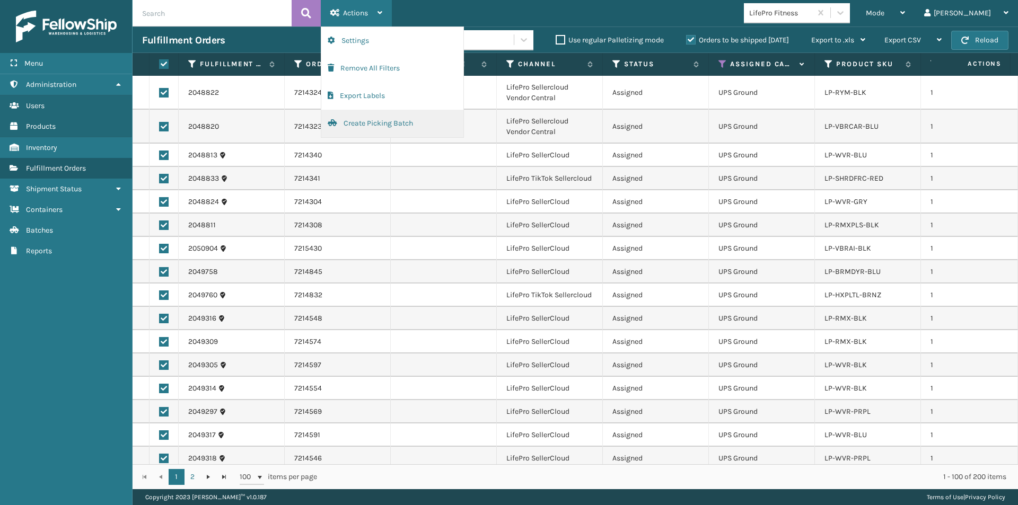
click at [364, 121] on button "Create Picking Batch" at bounding box center [392, 124] width 142 height 28
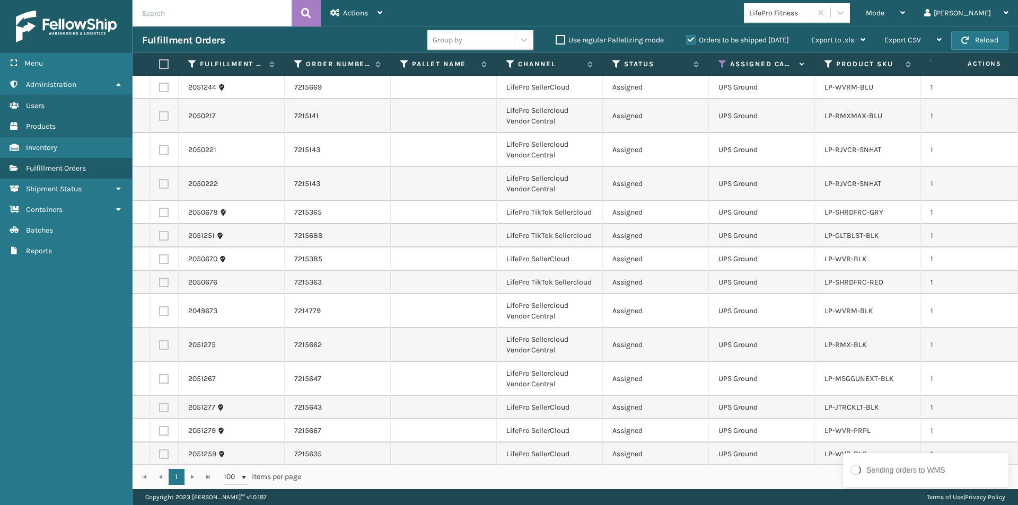
click at [164, 65] on label at bounding box center [162, 64] width 6 height 10
click at [160, 65] on input "checkbox" at bounding box center [159, 64] width 1 height 7
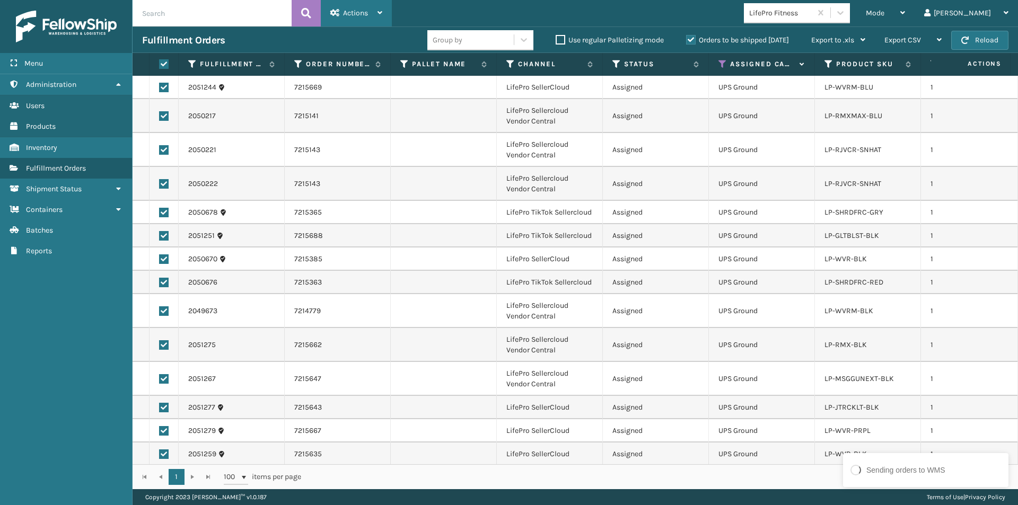
click at [379, 14] on icon at bounding box center [379, 12] width 5 height 7
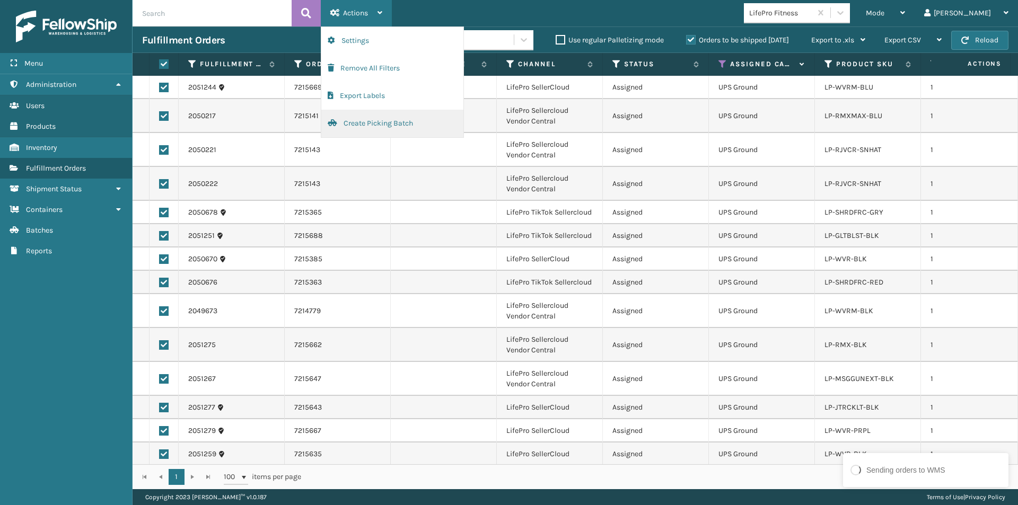
click at [373, 124] on button "Create Picking Batch" at bounding box center [392, 124] width 142 height 28
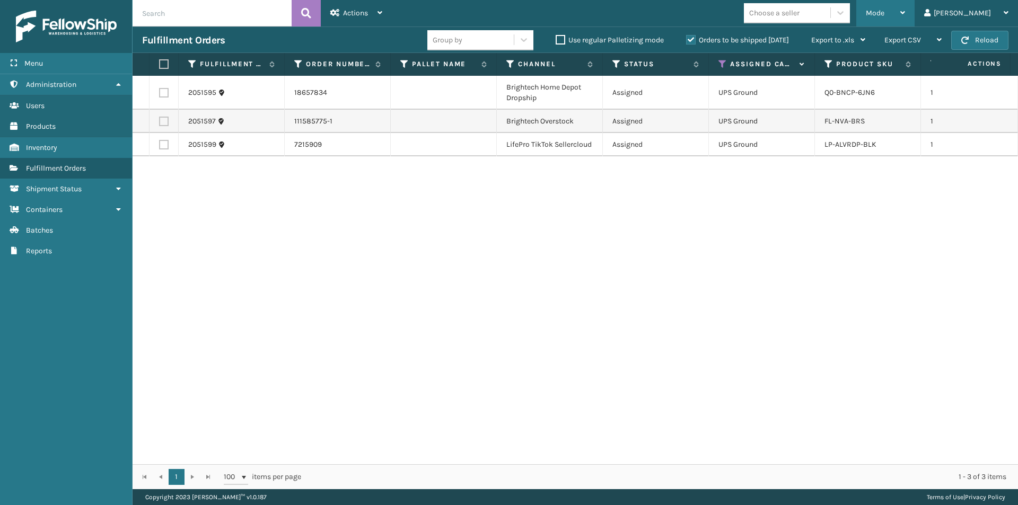
click at [905, 13] on icon at bounding box center [902, 12] width 5 height 7
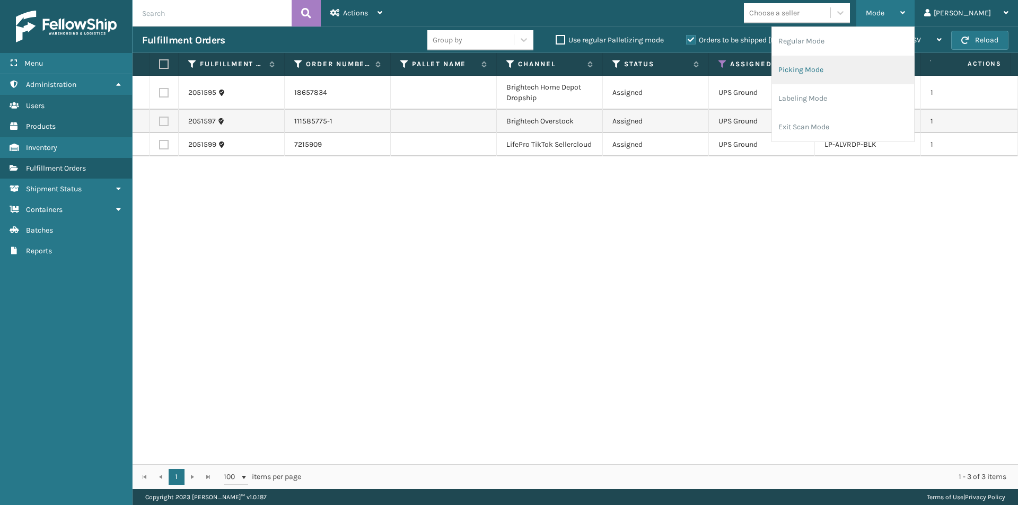
click at [872, 69] on li "Picking Mode" at bounding box center [843, 70] width 142 height 29
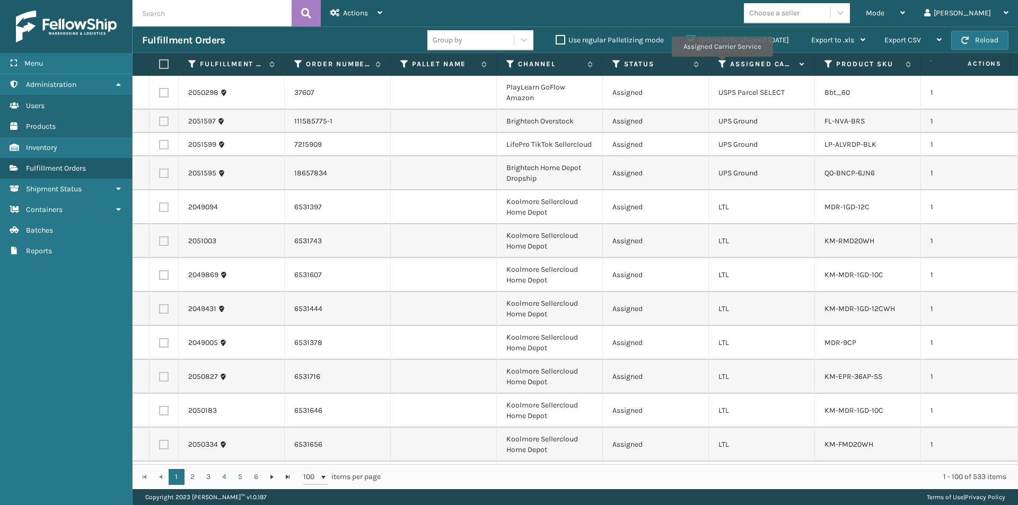
click at [722, 64] on icon at bounding box center [722, 64] width 8 height 10
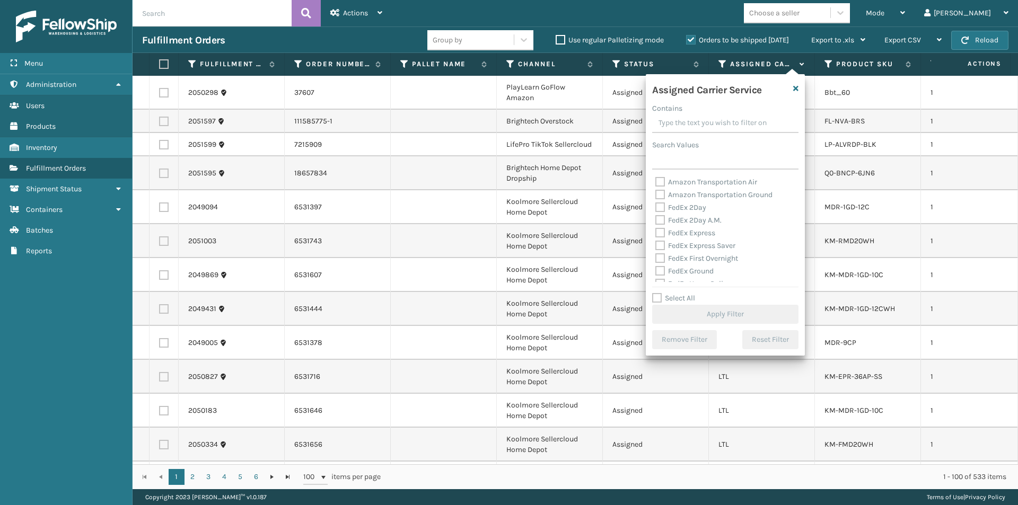
click at [663, 209] on label "FedEx 2Day" at bounding box center [680, 207] width 51 height 9
click at [656, 208] on input "FedEx 2Day" at bounding box center [655, 204] width 1 height 7
click at [658, 220] on label "FedEx 2Day A.M." at bounding box center [688, 220] width 66 height 9
click at [656, 220] on input "FedEx 2Day A.M." at bounding box center [655, 217] width 1 height 7
click at [656, 231] on label "FedEx Express" at bounding box center [685, 233] width 60 height 9
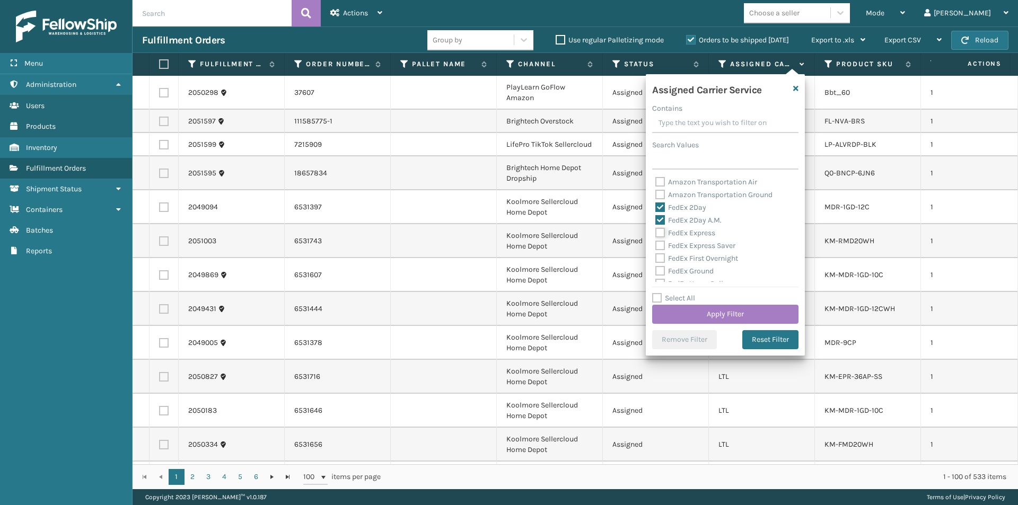
click at [656, 231] on input "FedEx Express" at bounding box center [655, 230] width 1 height 7
click at [750, 317] on button "Apply Filter" at bounding box center [725, 314] width 146 height 19
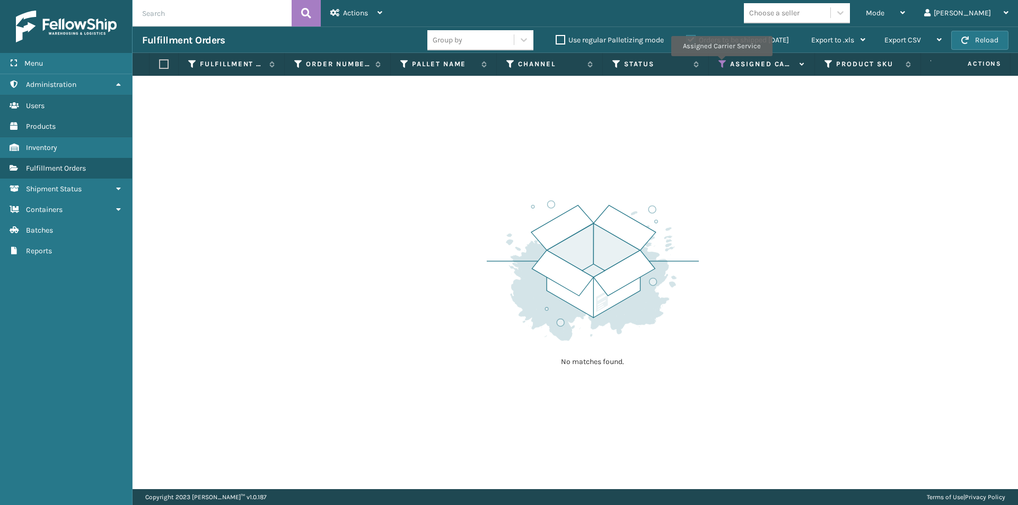
click at [721, 64] on icon at bounding box center [722, 64] width 8 height 10
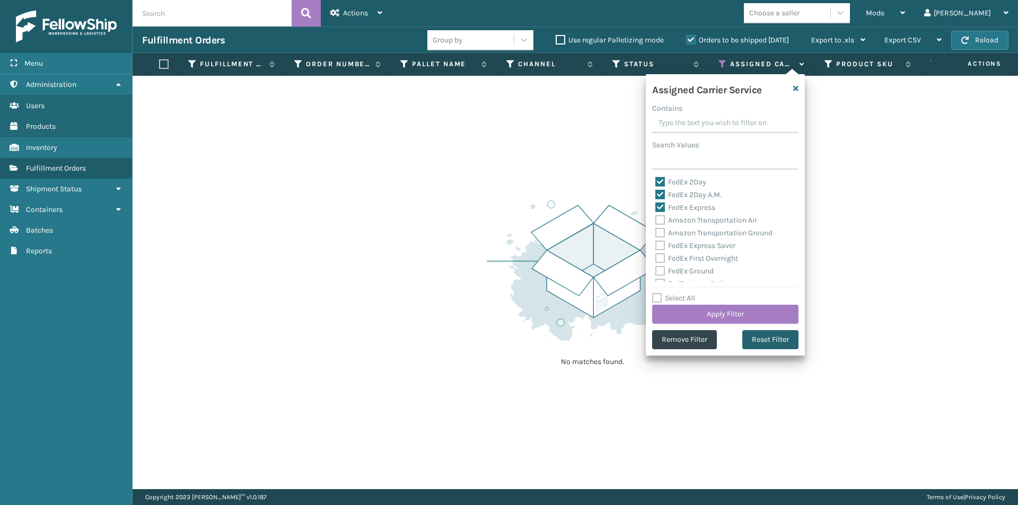
click at [780, 338] on button "Reset Filter" at bounding box center [770, 339] width 56 height 19
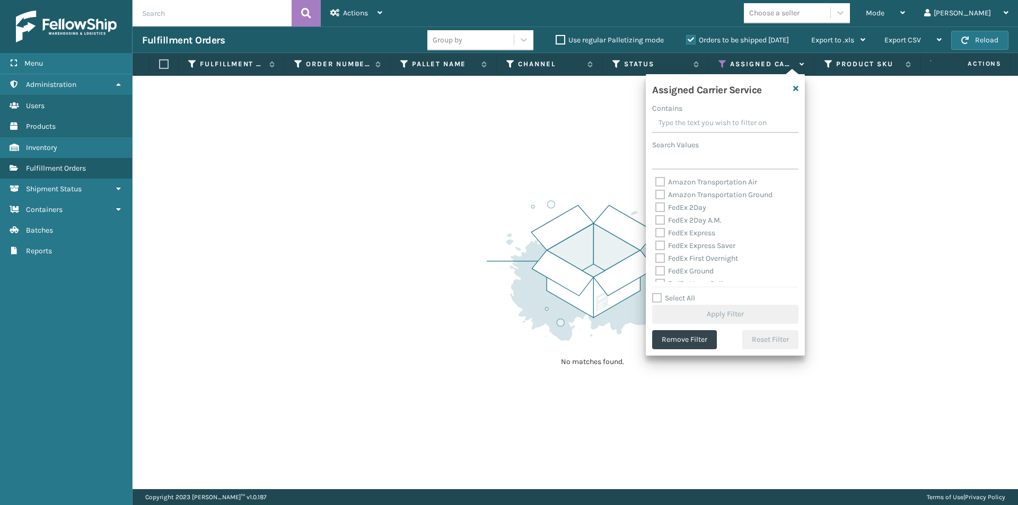
click at [660, 208] on label "FedEx 2Day" at bounding box center [680, 207] width 51 height 9
click at [656, 208] on input "FedEx 2Day" at bounding box center [655, 204] width 1 height 7
click at [661, 223] on label "FedEx 2Day A.M." at bounding box center [688, 220] width 66 height 9
click at [656, 221] on input "FedEx 2Day A.M." at bounding box center [655, 217] width 1 height 7
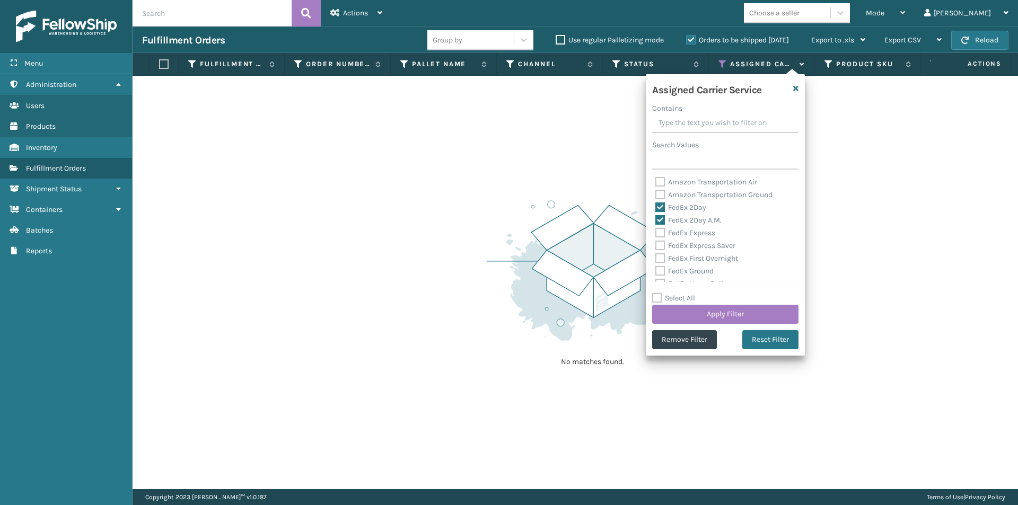
click at [659, 230] on label "FedEx Express" at bounding box center [685, 233] width 60 height 9
click at [656, 230] on input "FedEx Express" at bounding box center [655, 230] width 1 height 7
click at [656, 246] on label "FedEx Express Saver" at bounding box center [695, 245] width 80 height 9
click at [656, 246] on input "FedEx Express Saver" at bounding box center [655, 243] width 1 height 7
click at [660, 253] on div "FedEx First Overnight" at bounding box center [725, 258] width 140 height 13
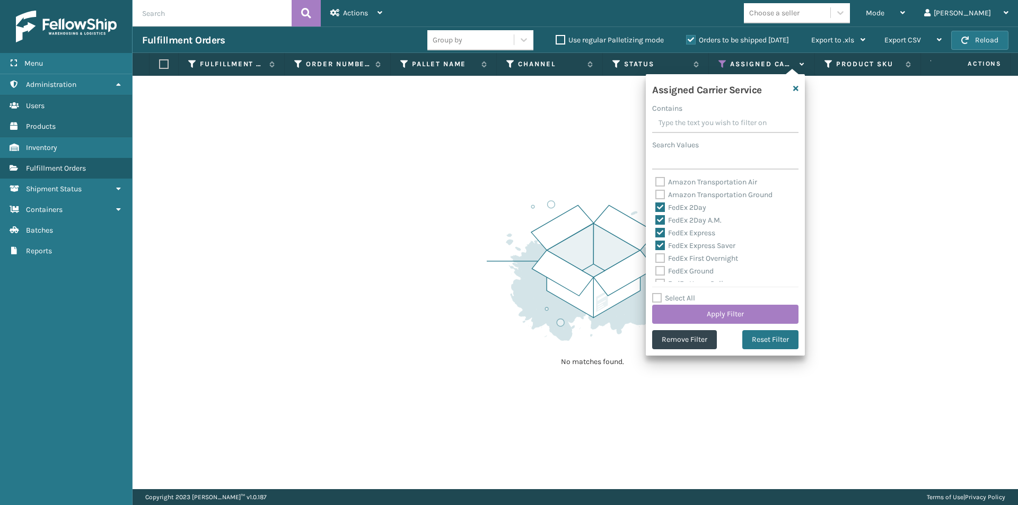
click at [660, 257] on label "FedEx First Overnight" at bounding box center [696, 258] width 83 height 9
click at [656, 257] on input "FedEx First Overnight" at bounding box center [655, 255] width 1 height 7
click at [660, 267] on label "FedEx Ground" at bounding box center [684, 271] width 58 height 9
click at [656, 267] on input "FedEx Ground" at bounding box center [655, 268] width 1 height 7
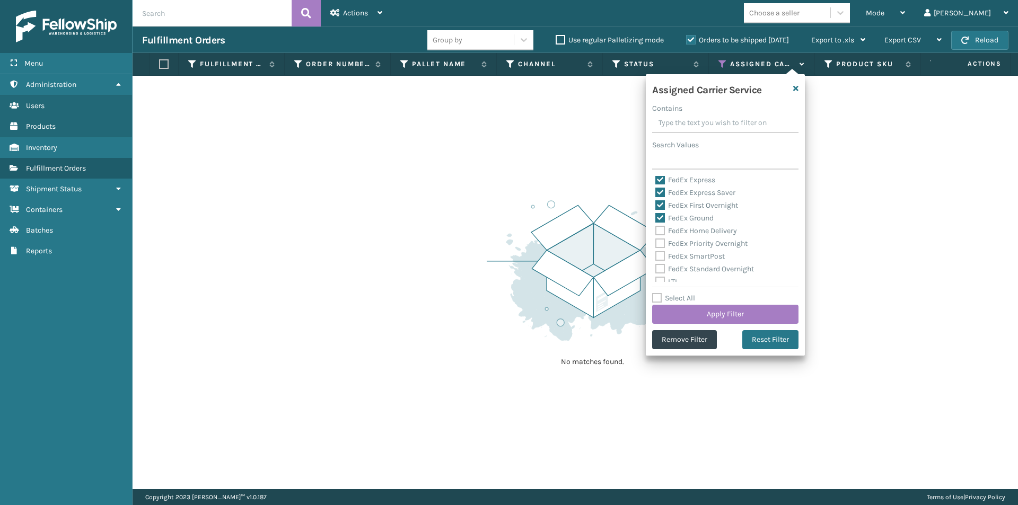
click at [662, 232] on label "FedEx Home Delivery" at bounding box center [696, 230] width 82 height 9
click at [656, 232] on input "FedEx Home Delivery" at bounding box center [655, 228] width 1 height 7
click at [662, 243] on label "FedEx Priority Overnight" at bounding box center [701, 243] width 92 height 9
click at [656, 243] on input "FedEx Priority Overnight" at bounding box center [655, 241] width 1 height 7
click at [662, 254] on label "FedEx SmartPost" at bounding box center [689, 256] width 69 height 9
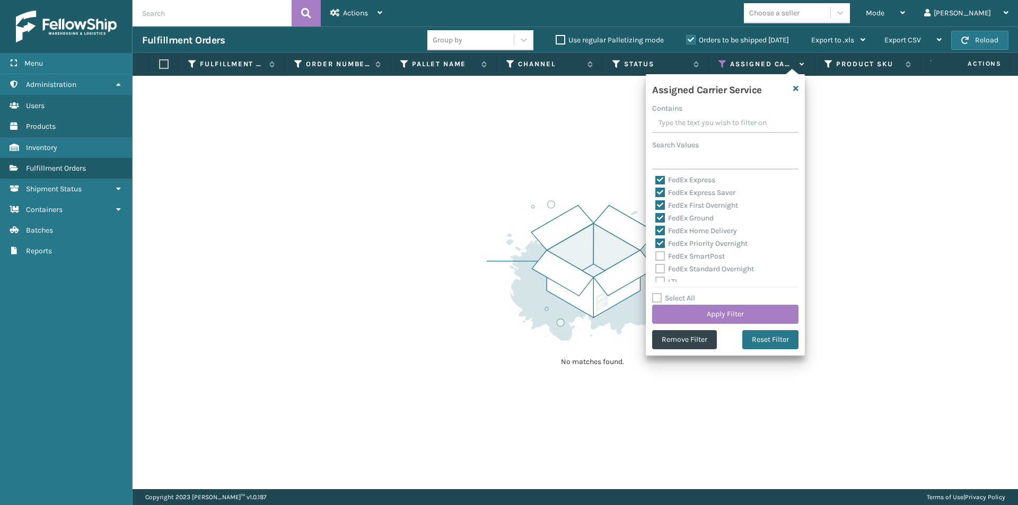
click at [656, 254] on input "FedEx SmartPost" at bounding box center [655, 253] width 1 height 7
click at [658, 267] on label "FedEx Standard Overnight" at bounding box center [704, 269] width 99 height 9
click at [656, 267] on input "FedEx Standard Overnight" at bounding box center [655, 266] width 1 height 7
click at [752, 319] on button "Apply Filter" at bounding box center [725, 314] width 146 height 19
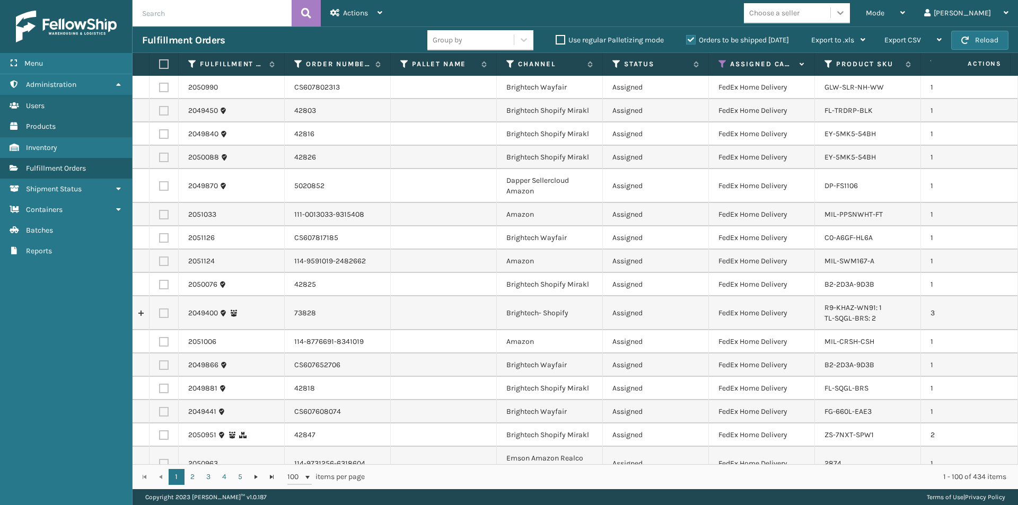
click at [850, 13] on div at bounding box center [840, 12] width 19 height 19
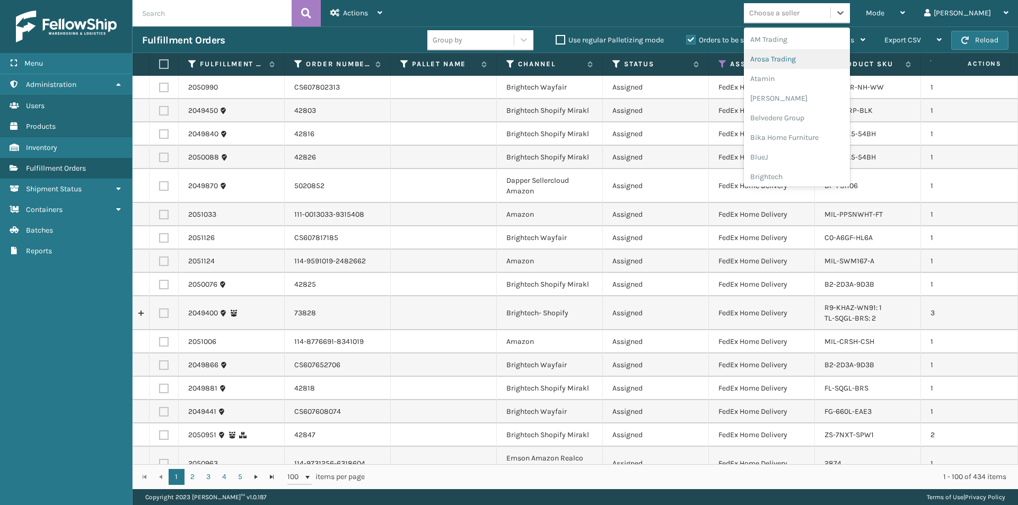
click at [850, 57] on div "Arosa Trading" at bounding box center [797, 59] width 106 height 20
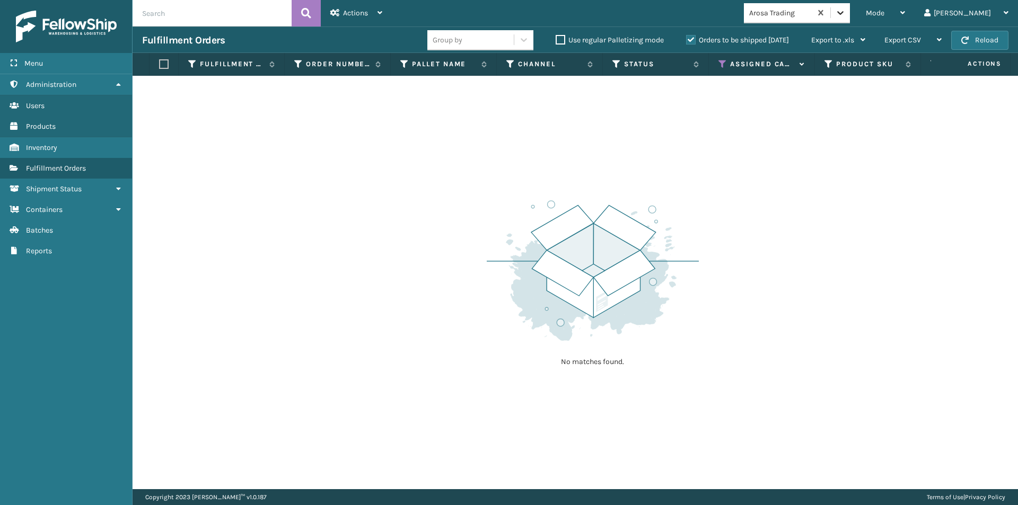
click at [846, 15] on icon at bounding box center [840, 12] width 11 height 11
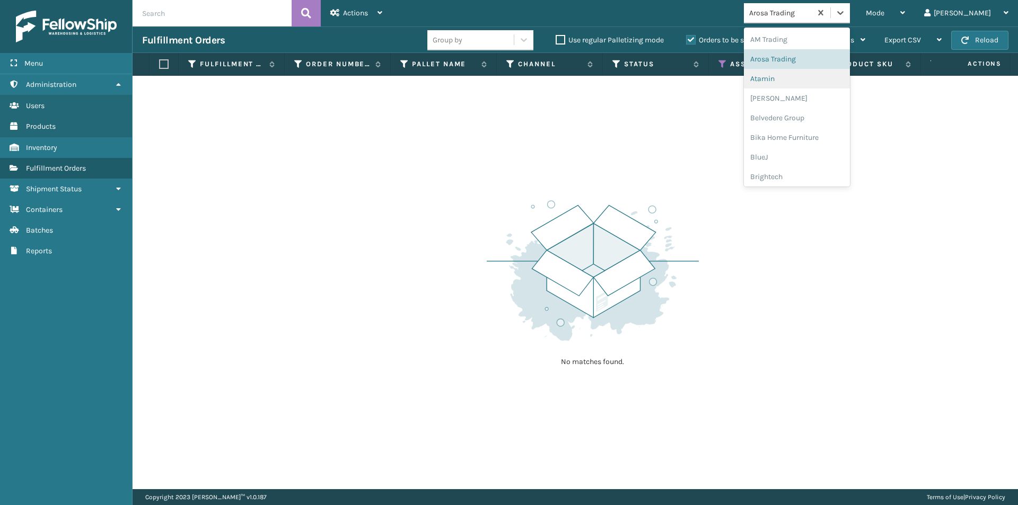
click at [833, 74] on div "Atamin" at bounding box center [797, 79] width 106 height 20
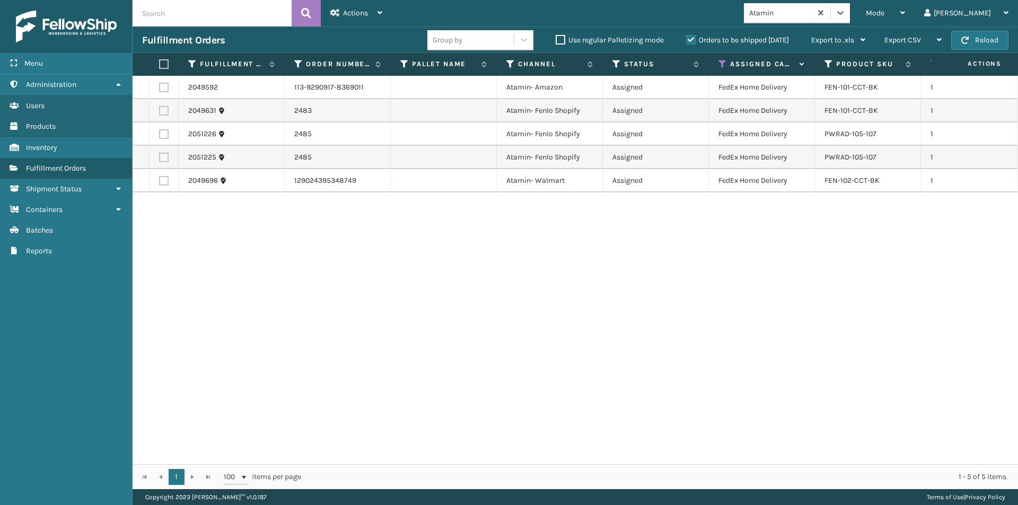
click at [163, 62] on label at bounding box center [162, 64] width 6 height 10
click at [160, 62] on input "checkbox" at bounding box center [159, 64] width 1 height 7
click at [380, 12] on icon at bounding box center [379, 12] width 5 height 7
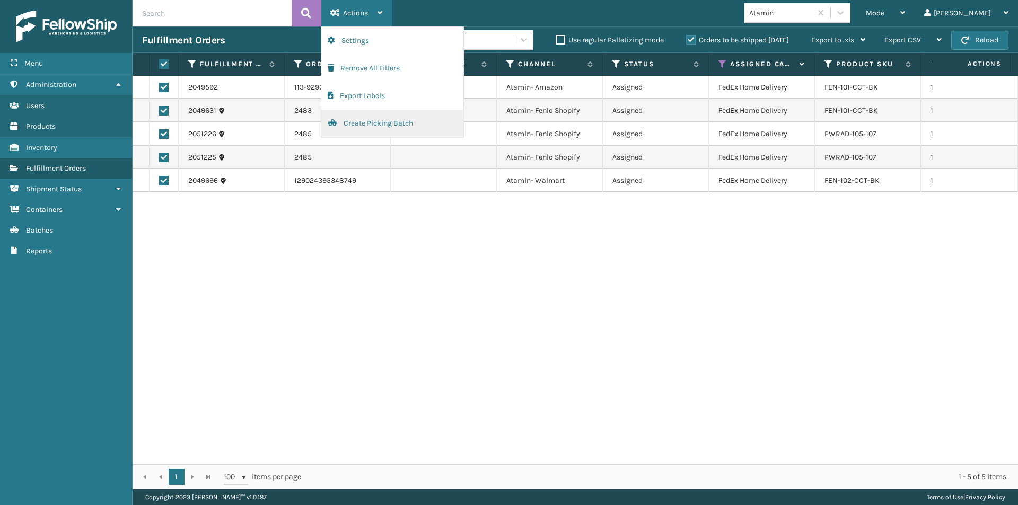
click at [363, 123] on button "Create Picking Batch" at bounding box center [392, 124] width 142 height 28
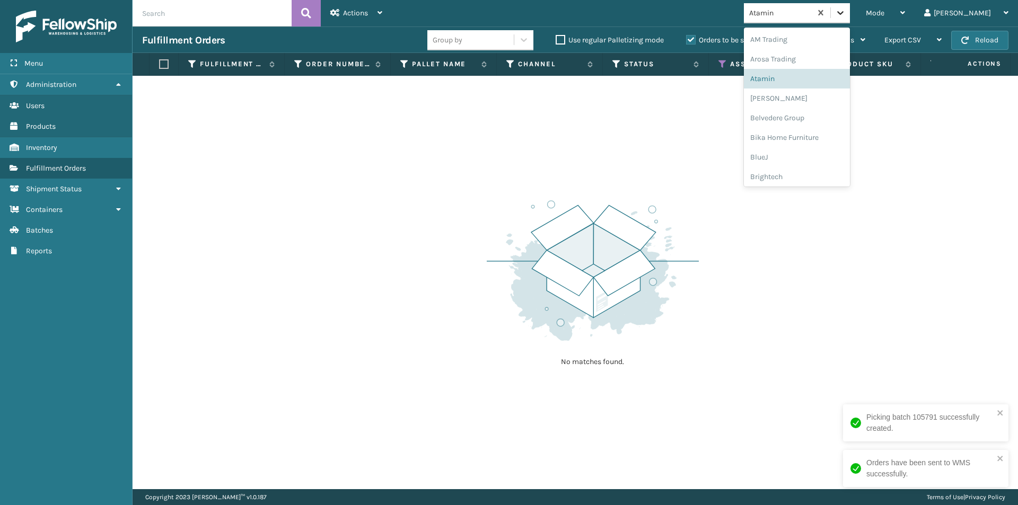
click at [846, 14] on icon at bounding box center [840, 12] width 11 height 11
click at [841, 101] on div "[PERSON_NAME]" at bounding box center [797, 99] width 106 height 20
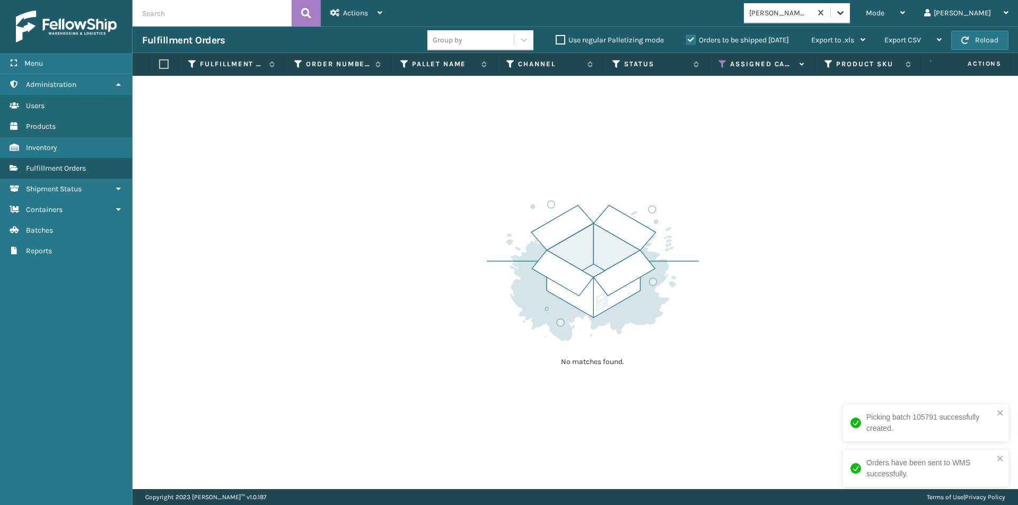
click at [846, 13] on icon at bounding box center [840, 12] width 11 height 11
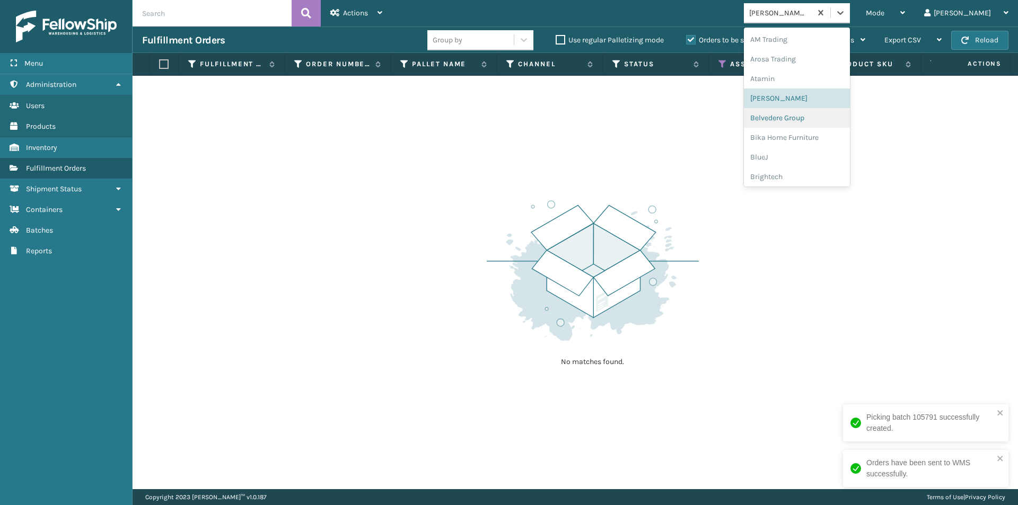
click at [823, 125] on div "Belvedere Group" at bounding box center [797, 118] width 106 height 20
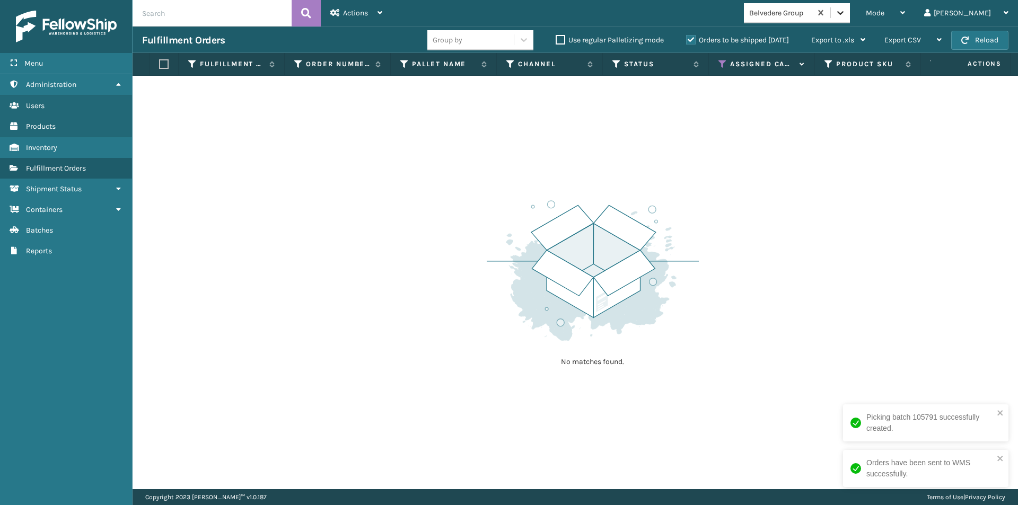
click at [850, 18] on div at bounding box center [840, 12] width 19 height 19
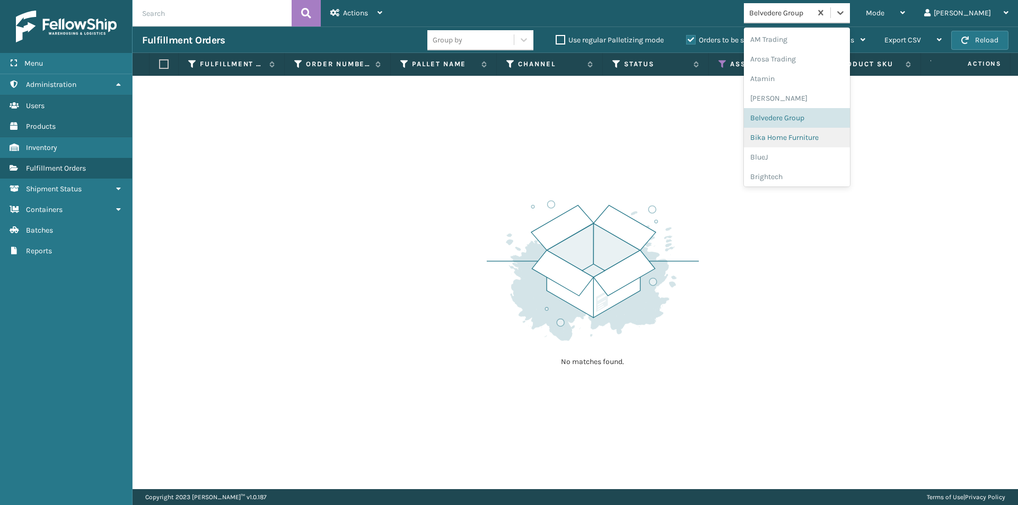
click at [840, 144] on div "Bika Home Furniture" at bounding box center [797, 138] width 106 height 20
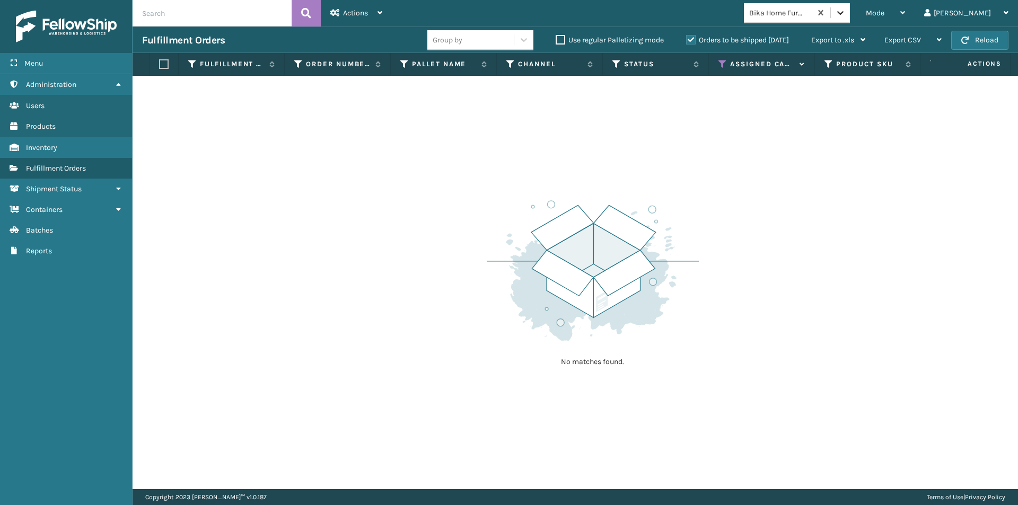
click at [846, 16] on icon at bounding box center [840, 12] width 11 height 11
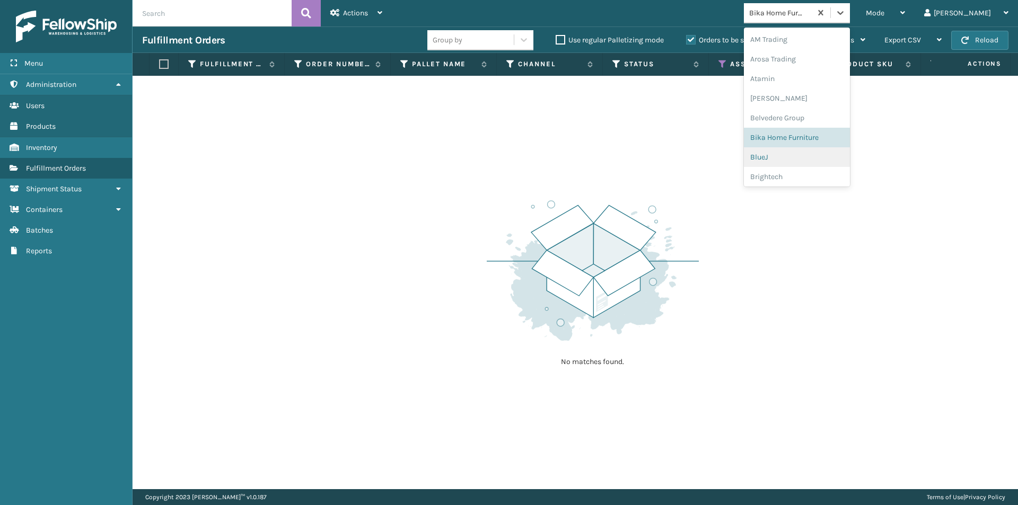
click at [811, 155] on div "BlueJ" at bounding box center [797, 157] width 106 height 20
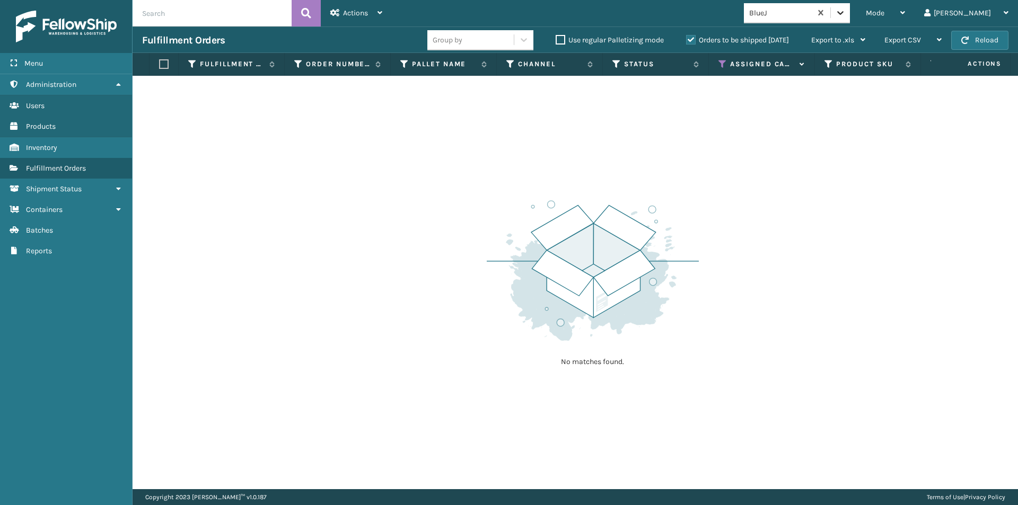
click at [846, 10] on icon at bounding box center [840, 12] width 11 height 11
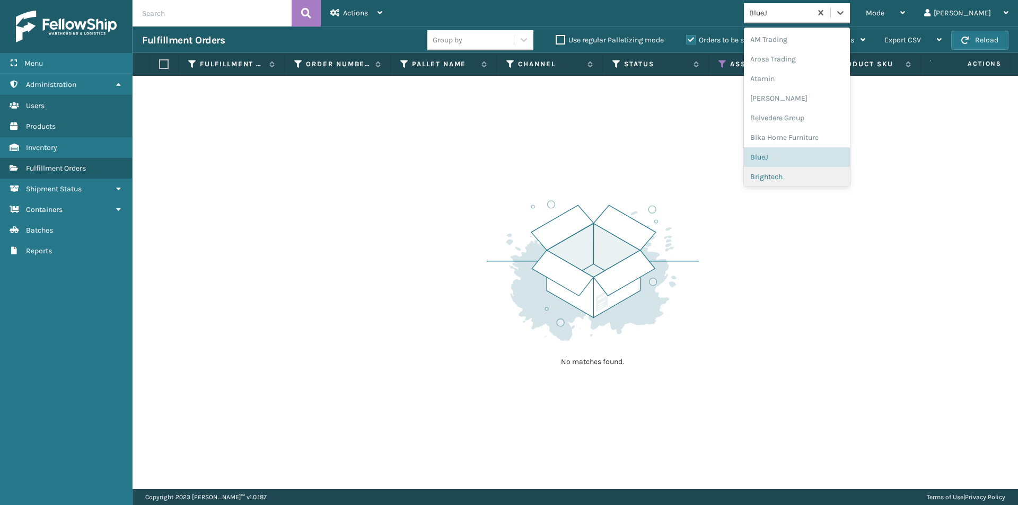
click at [800, 179] on div "Brightech" at bounding box center [797, 177] width 106 height 20
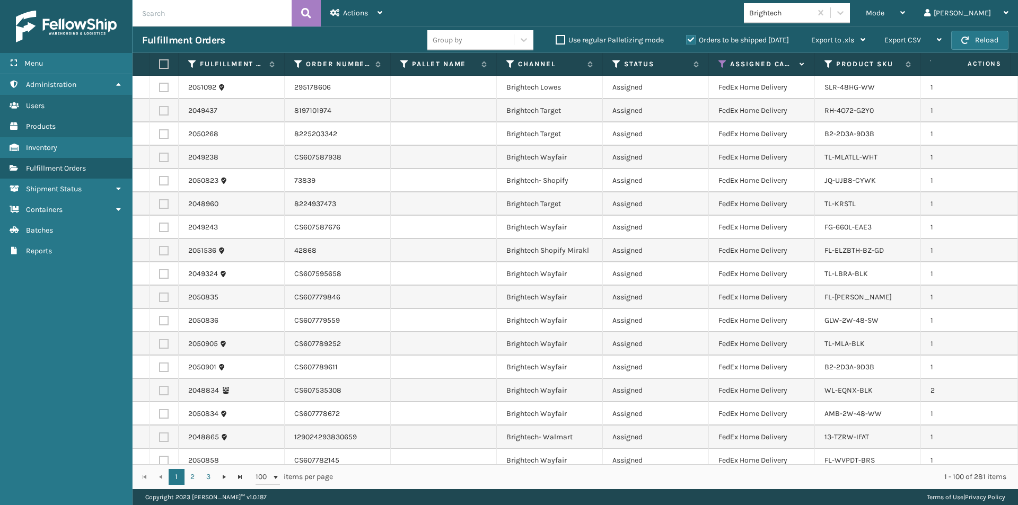
click at [163, 67] on label at bounding box center [162, 64] width 6 height 10
click at [160, 67] on input "checkbox" at bounding box center [159, 64] width 1 height 7
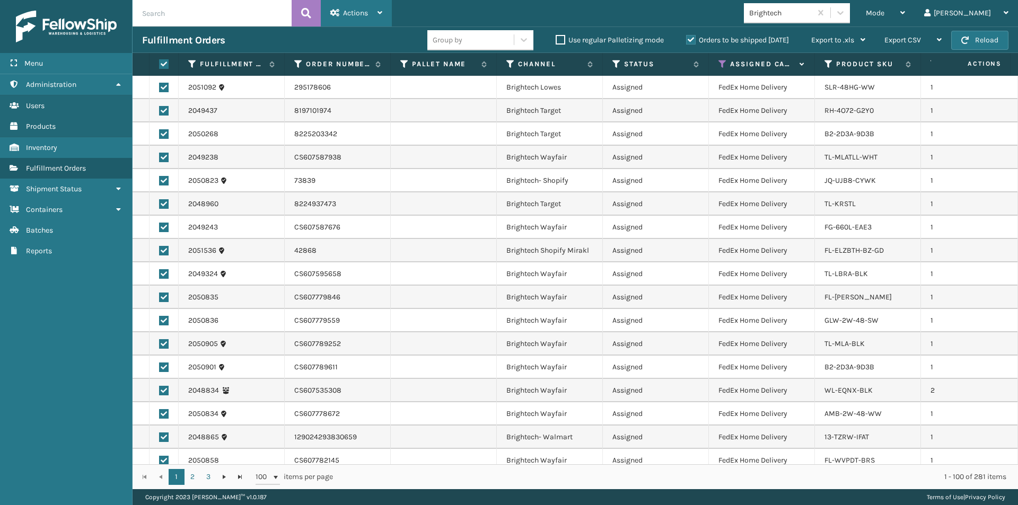
click at [380, 9] on icon at bounding box center [379, 12] width 5 height 7
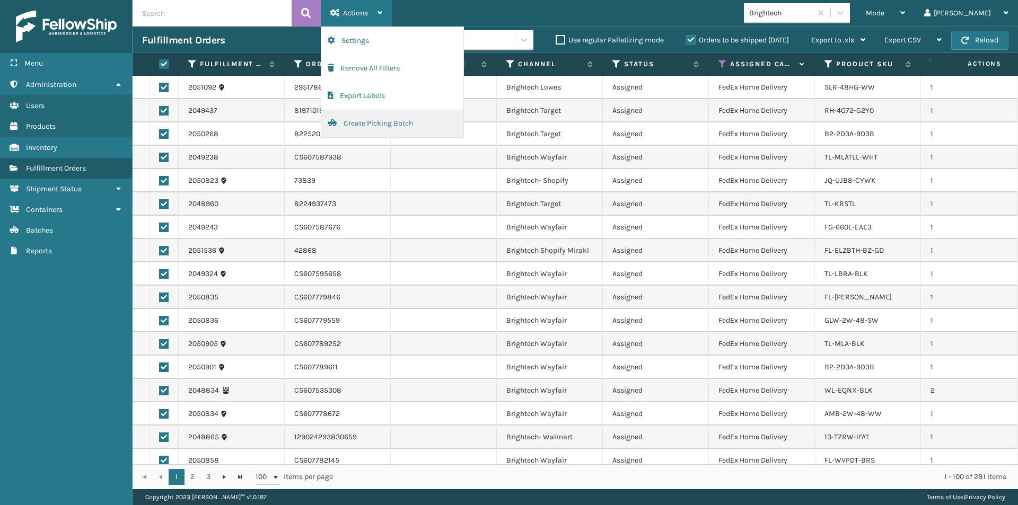
click at [380, 123] on button "Create Picking Batch" at bounding box center [392, 124] width 142 height 28
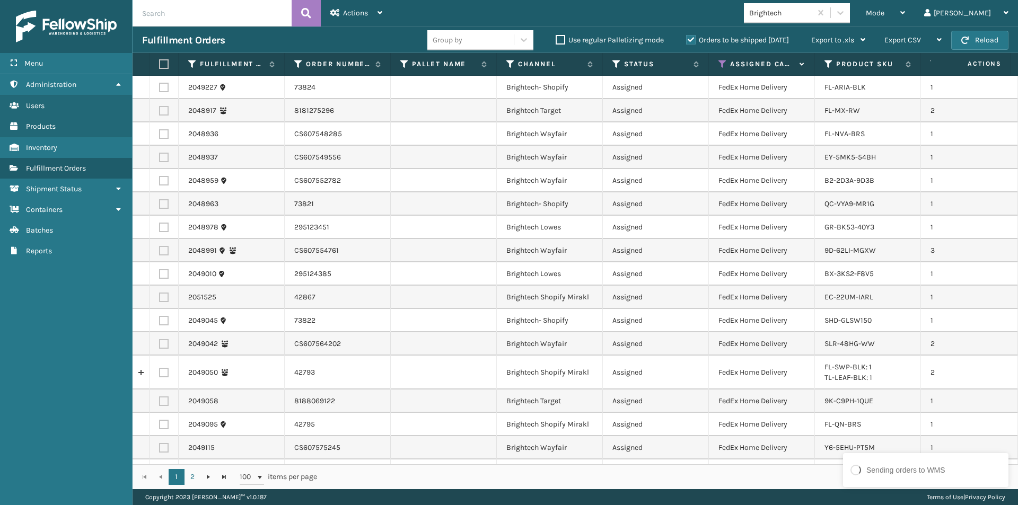
click at [164, 65] on label at bounding box center [162, 64] width 6 height 10
click at [160, 65] on input "checkbox" at bounding box center [159, 64] width 1 height 7
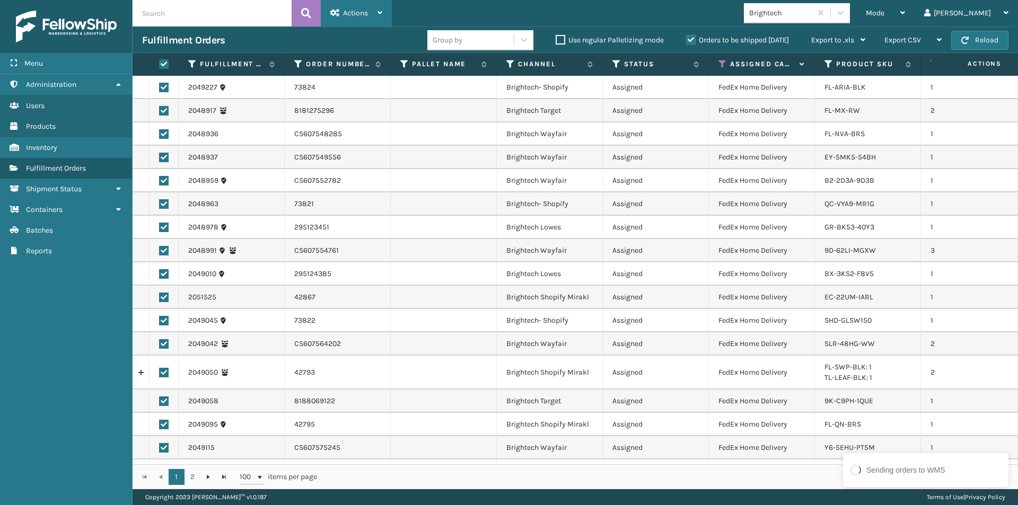
click at [380, 14] on icon at bounding box center [379, 12] width 5 height 7
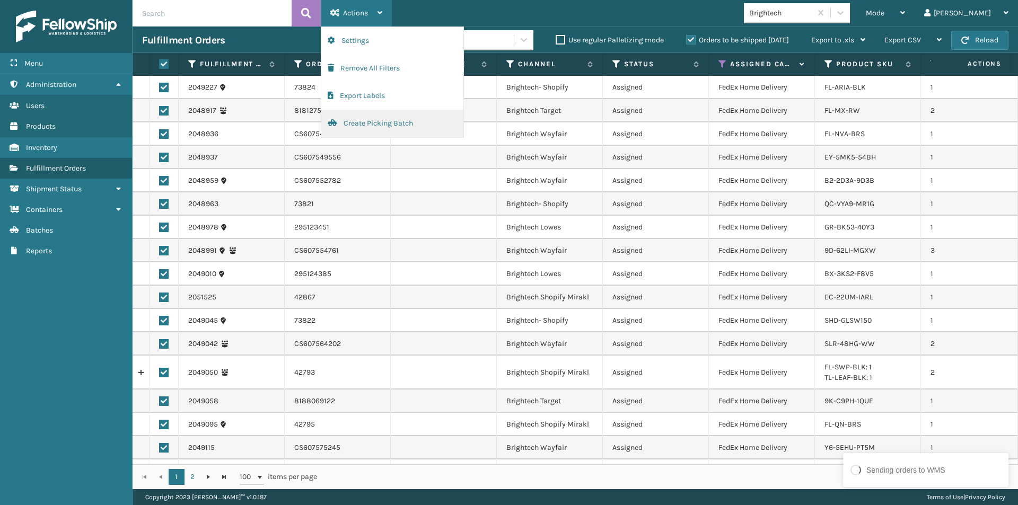
click at [353, 126] on button "Create Picking Batch" at bounding box center [392, 124] width 142 height 28
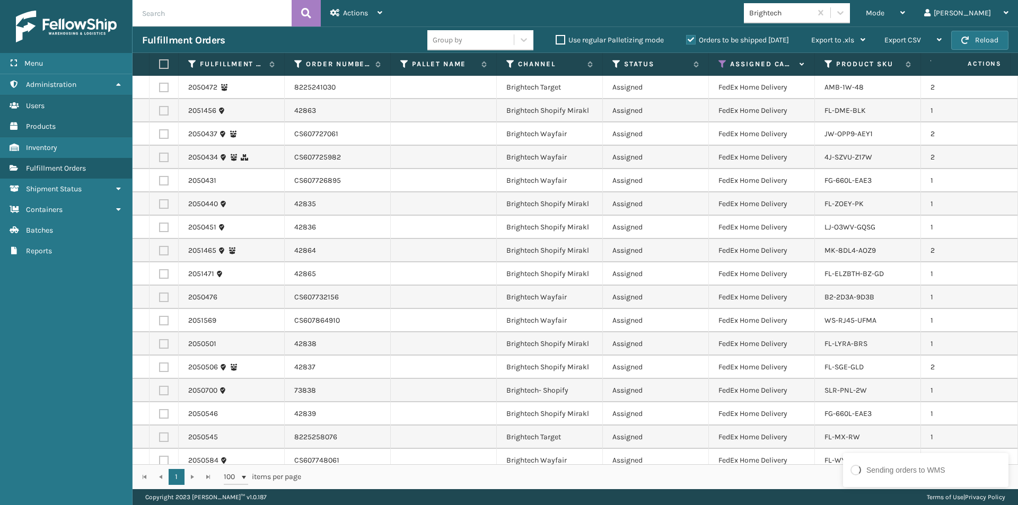
click at [164, 63] on label at bounding box center [162, 64] width 6 height 10
click at [160, 63] on input "checkbox" at bounding box center [159, 64] width 1 height 7
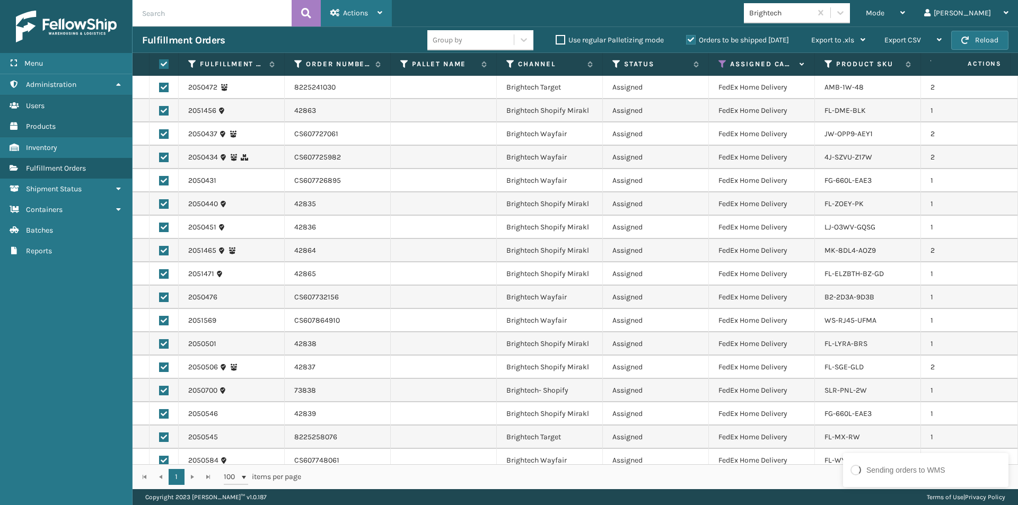
click at [381, 14] on icon at bounding box center [379, 12] width 5 height 7
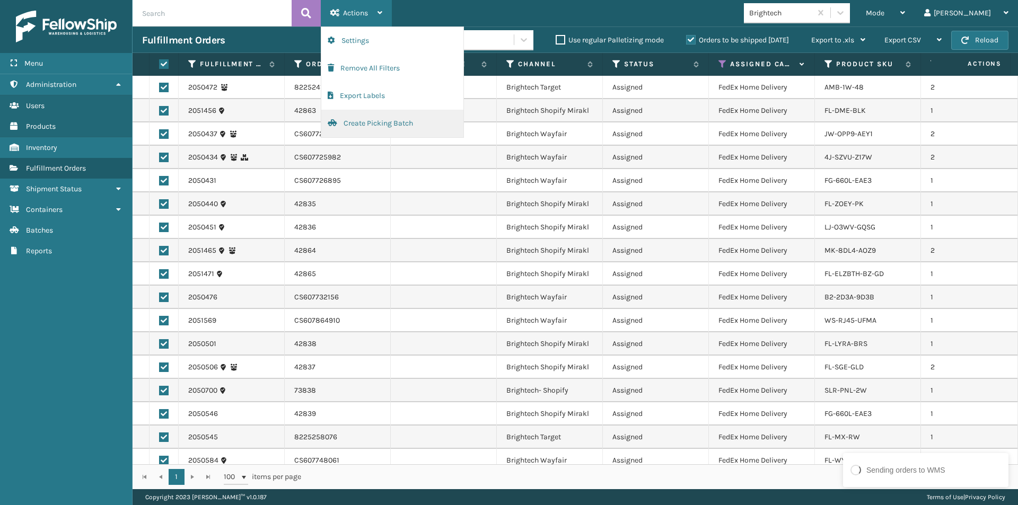
click at [371, 120] on button "Create Picking Batch" at bounding box center [392, 124] width 142 height 28
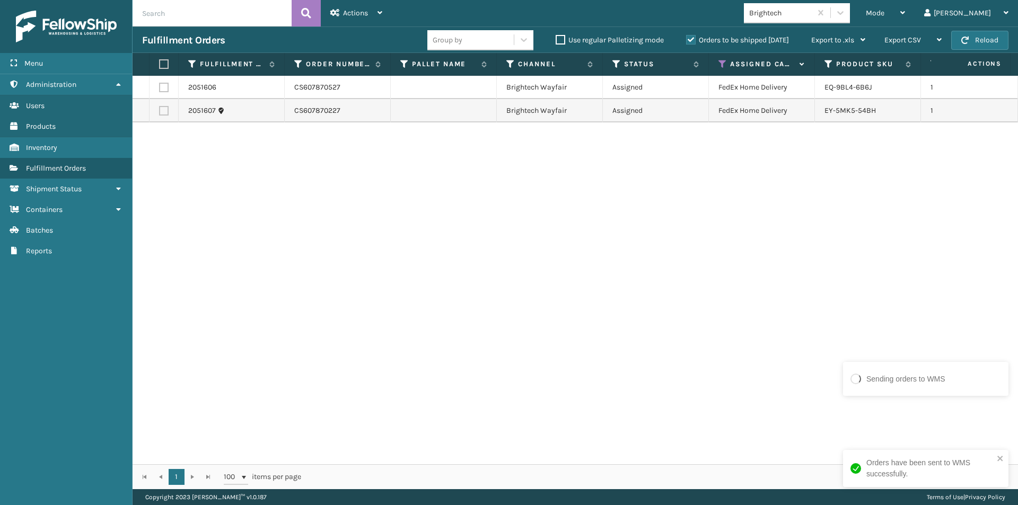
click at [162, 66] on label at bounding box center [162, 64] width 6 height 10
click at [160, 66] on input "checkbox" at bounding box center [159, 64] width 1 height 7
click at [381, 14] on icon at bounding box center [379, 12] width 5 height 7
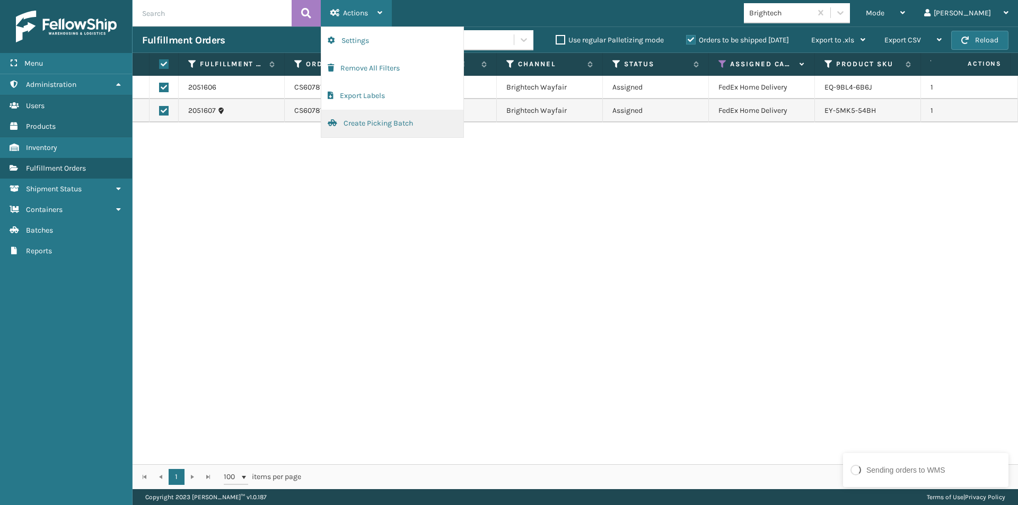
click at [380, 126] on button "Create Picking Batch" at bounding box center [392, 124] width 142 height 28
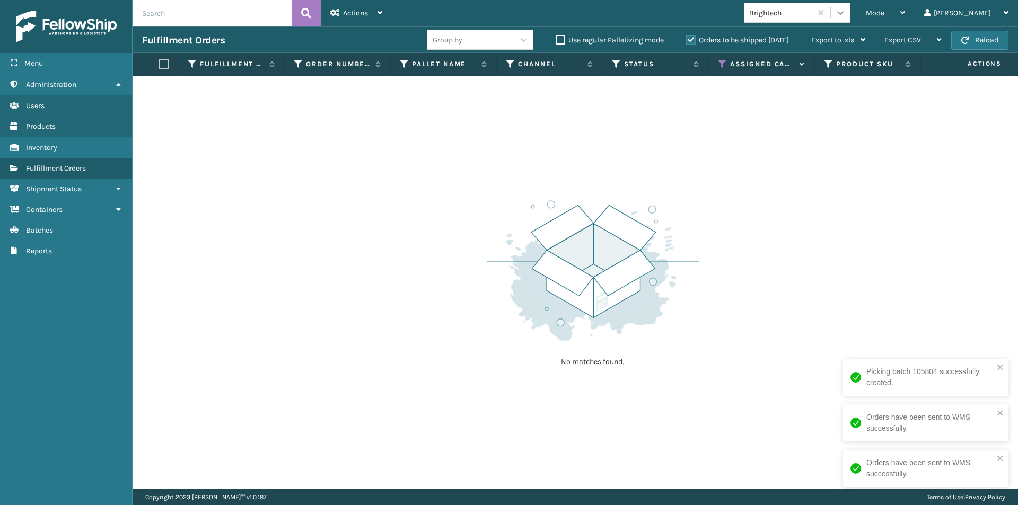
click at [846, 12] on icon at bounding box center [840, 12] width 11 height 11
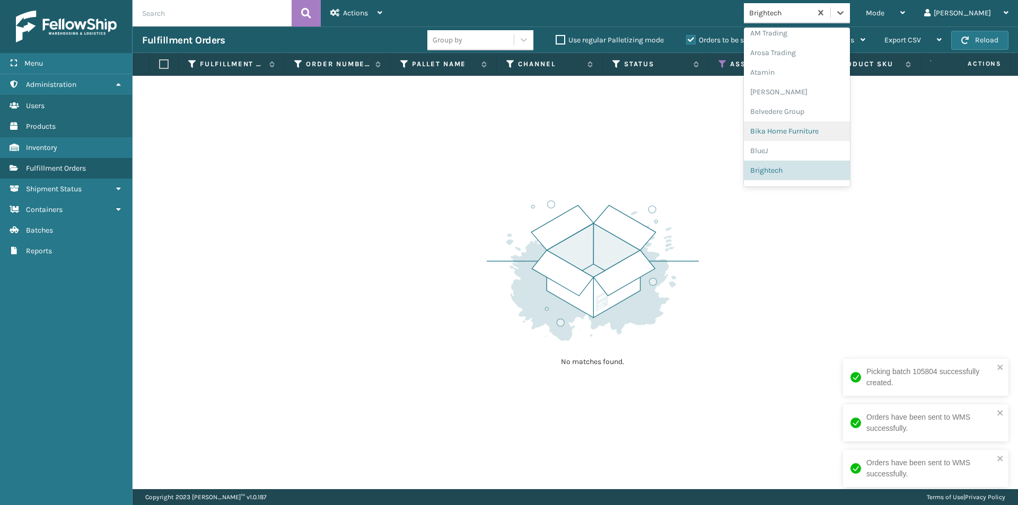
scroll to position [112, 0]
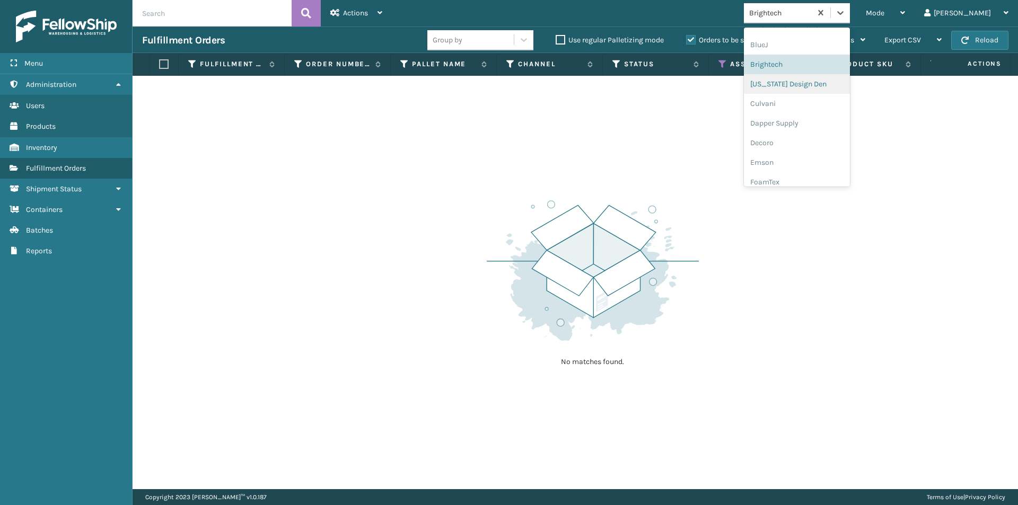
click at [823, 83] on div "[US_STATE] Design Den" at bounding box center [797, 84] width 106 height 20
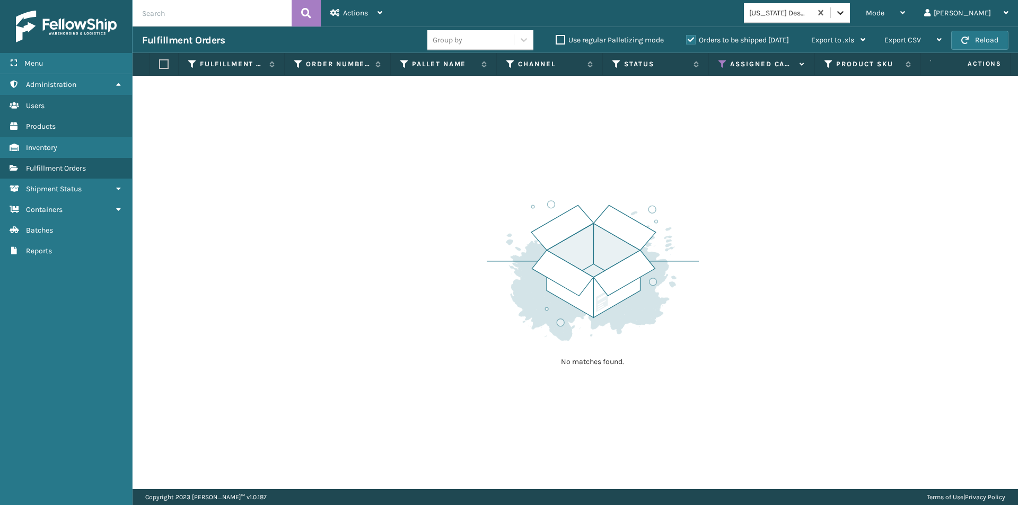
click at [844, 14] on icon at bounding box center [840, 13] width 6 height 4
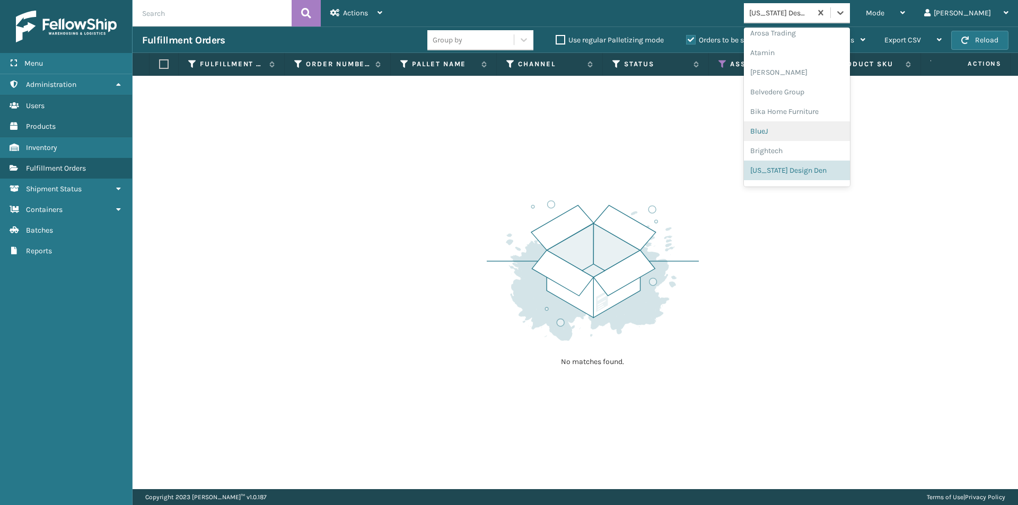
scroll to position [79, 0]
click at [828, 135] on div "Culvani" at bounding box center [797, 137] width 106 height 20
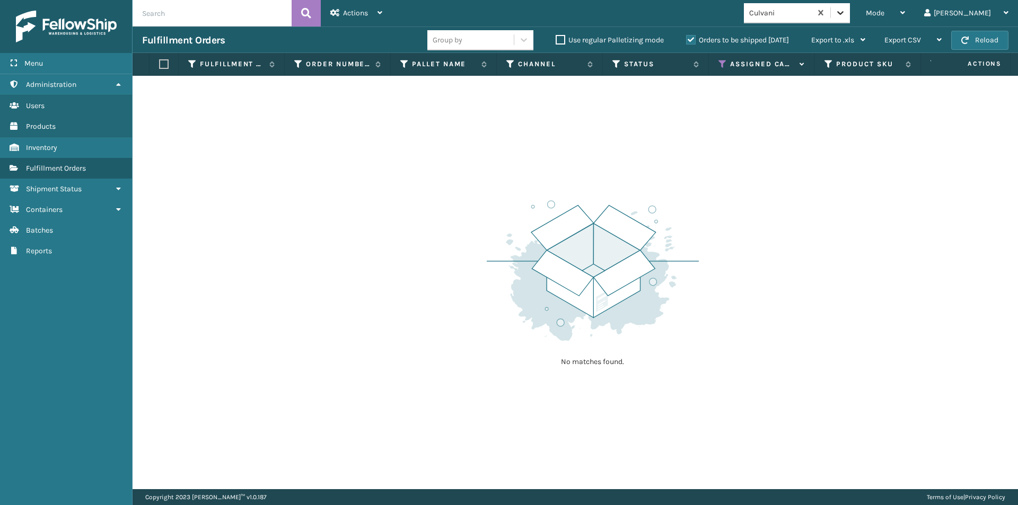
click at [846, 15] on icon at bounding box center [840, 12] width 11 height 11
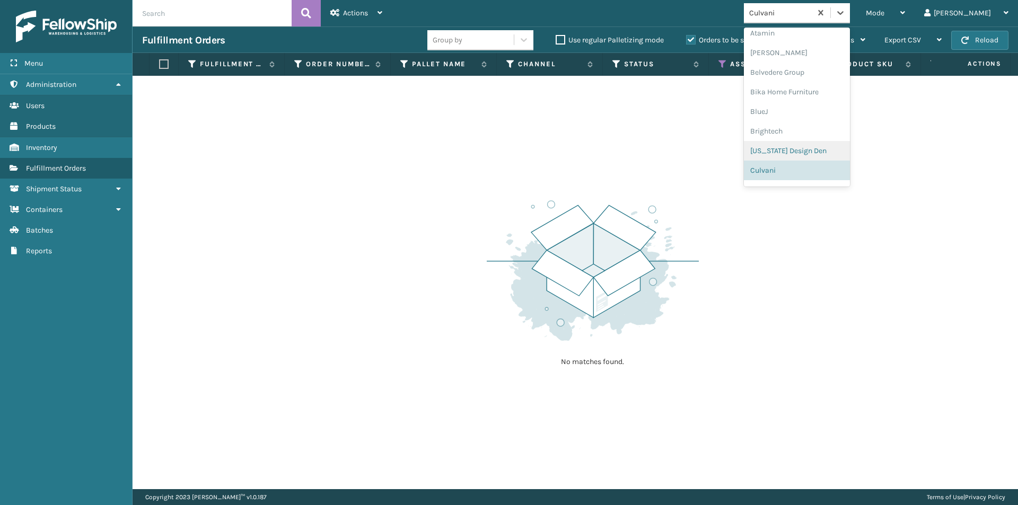
scroll to position [99, 0]
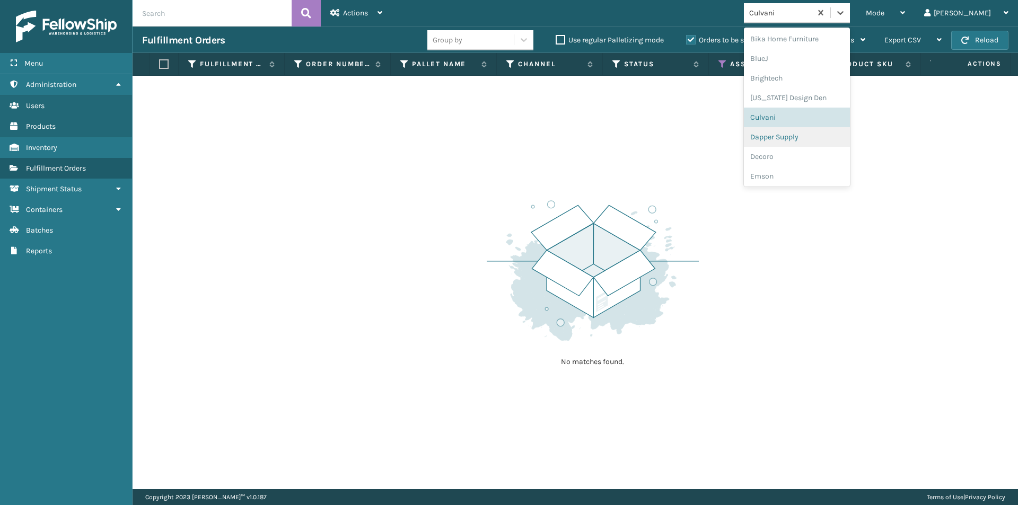
click at [815, 142] on div "Dapper Supply" at bounding box center [797, 137] width 106 height 20
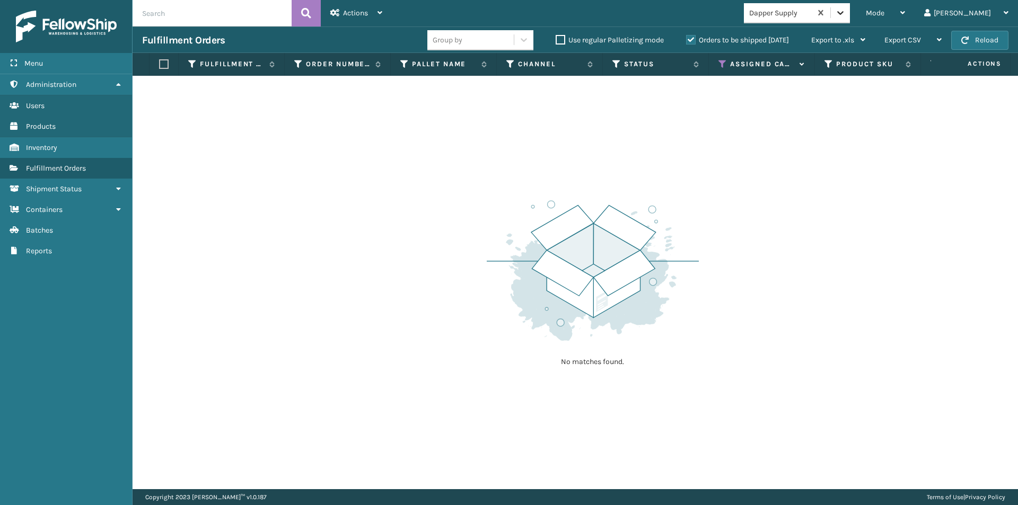
click at [846, 13] on icon at bounding box center [840, 12] width 11 height 11
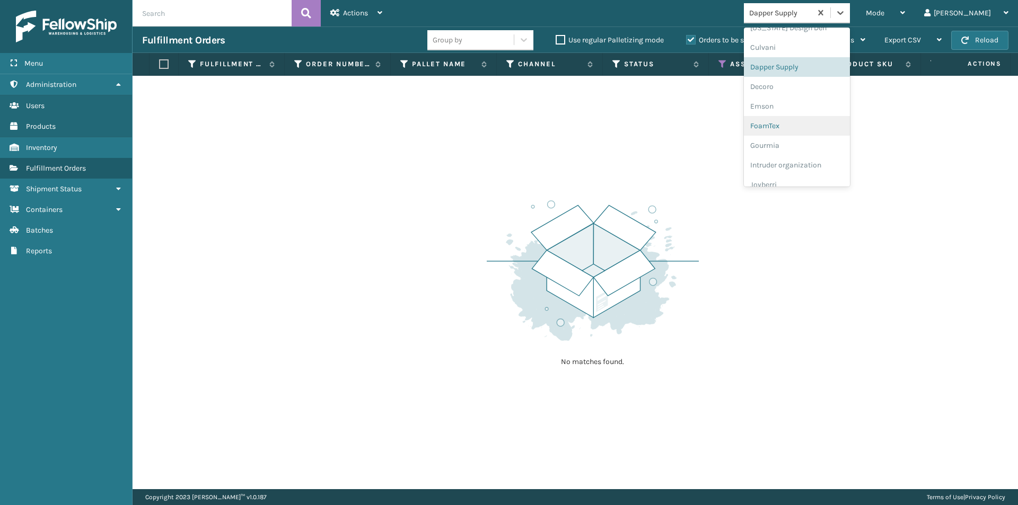
scroll to position [171, 0]
click at [826, 88] on div "Decoro" at bounding box center [797, 84] width 106 height 20
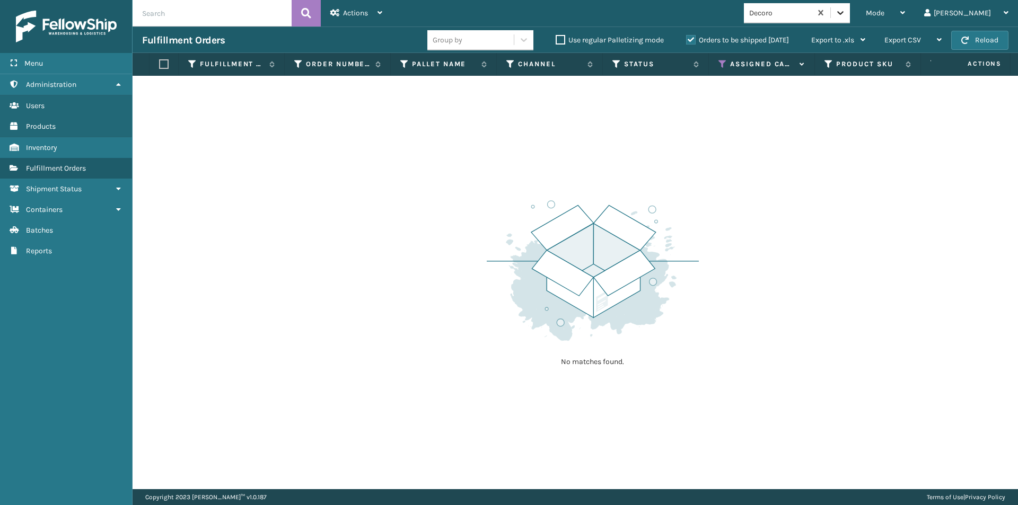
click at [850, 19] on div at bounding box center [840, 12] width 19 height 19
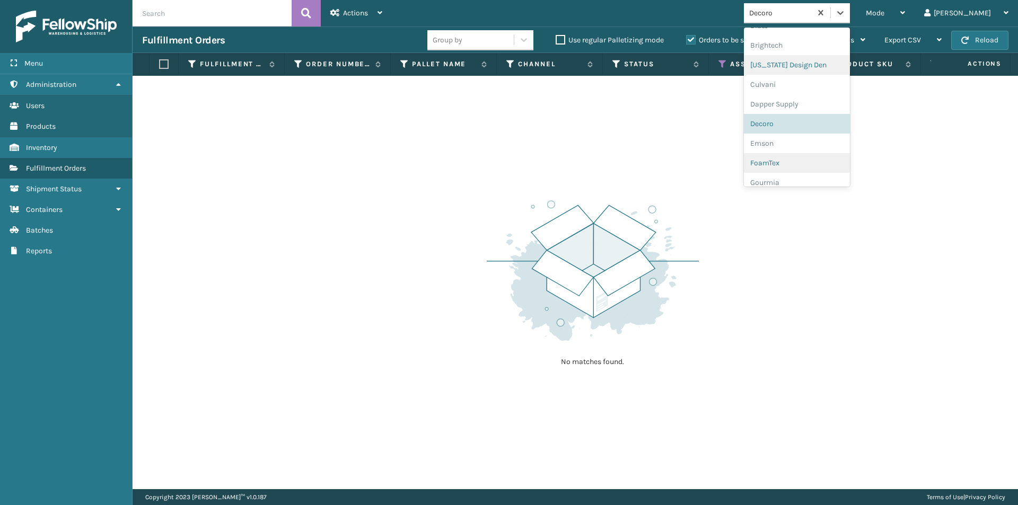
scroll to position [191, 0]
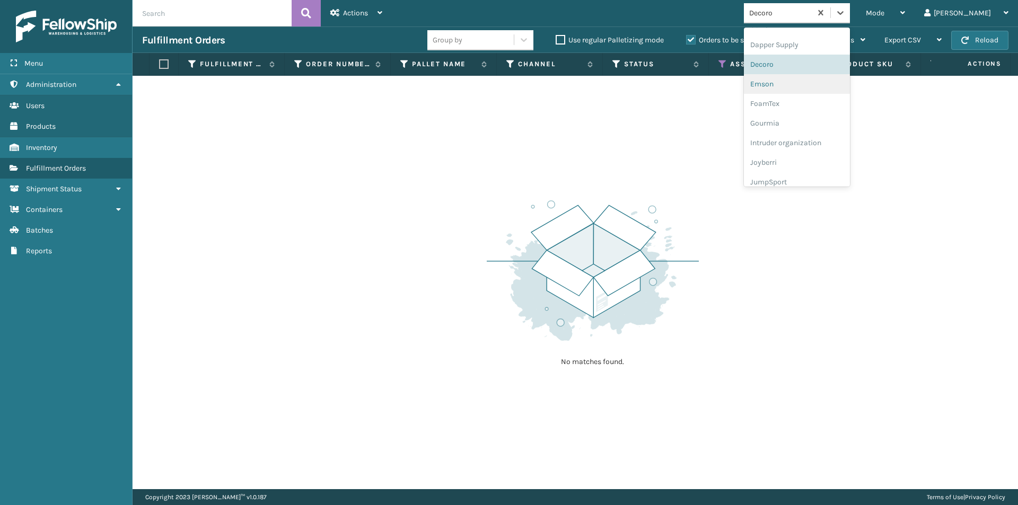
click at [809, 88] on div "Emson" at bounding box center [797, 84] width 106 height 20
click at [850, 16] on div at bounding box center [840, 12] width 19 height 19
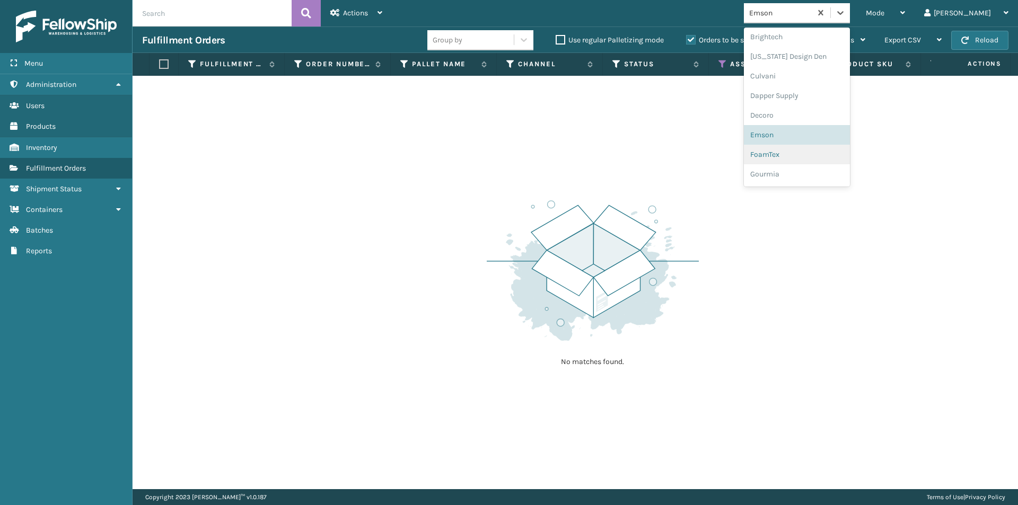
scroll to position [157, 0]
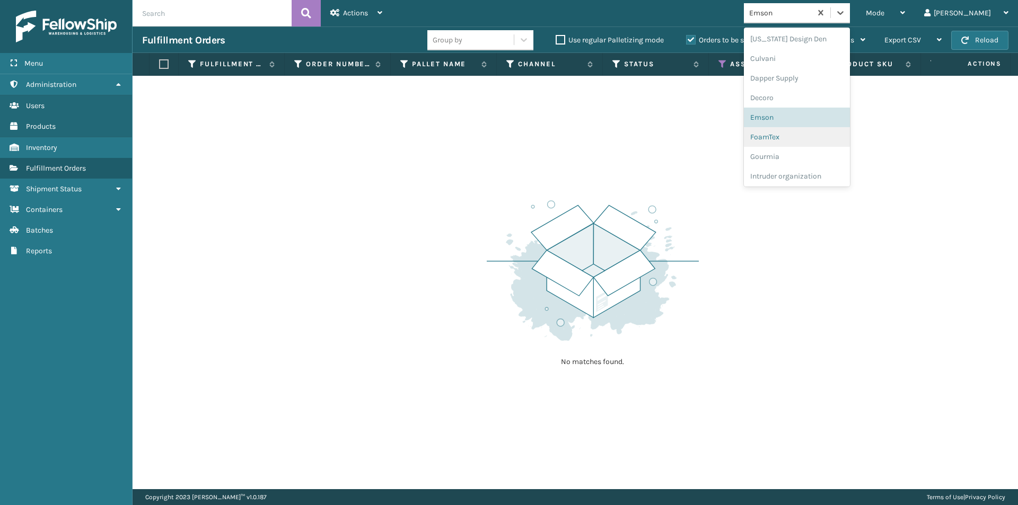
click at [800, 146] on div "FoamTex" at bounding box center [797, 137] width 106 height 20
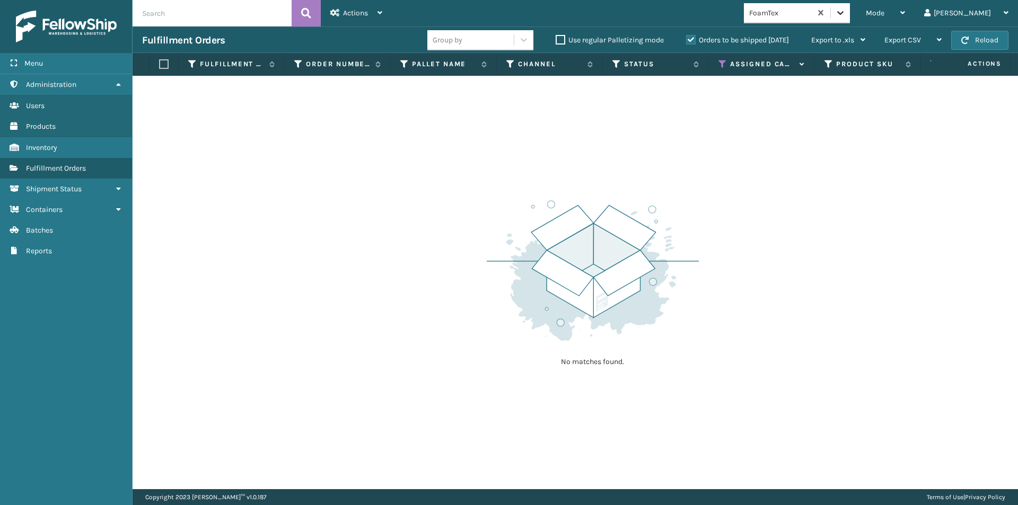
click at [846, 11] on icon at bounding box center [840, 12] width 11 height 11
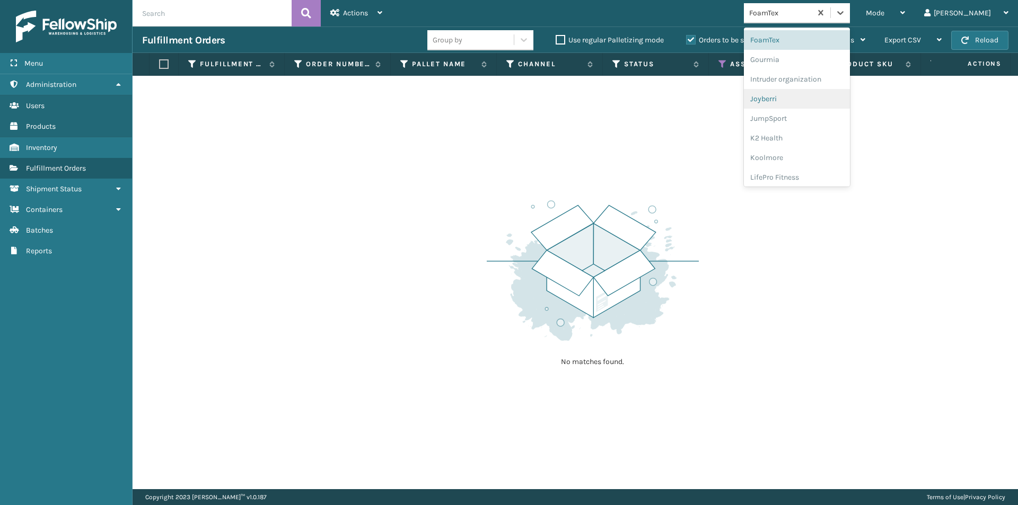
scroll to position [230, 0]
click at [821, 87] on div "Gourmia" at bounding box center [797, 84] width 106 height 20
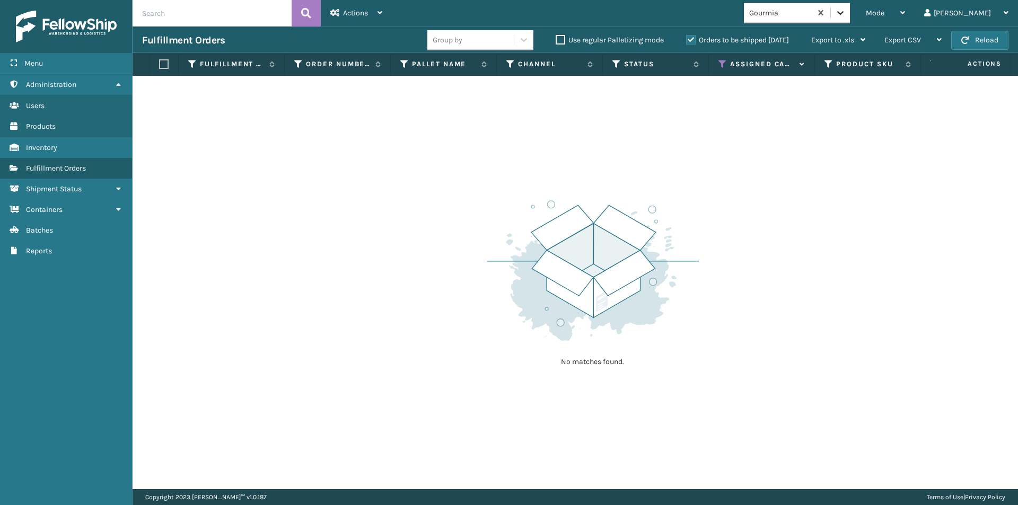
click at [850, 12] on div at bounding box center [840, 12] width 19 height 19
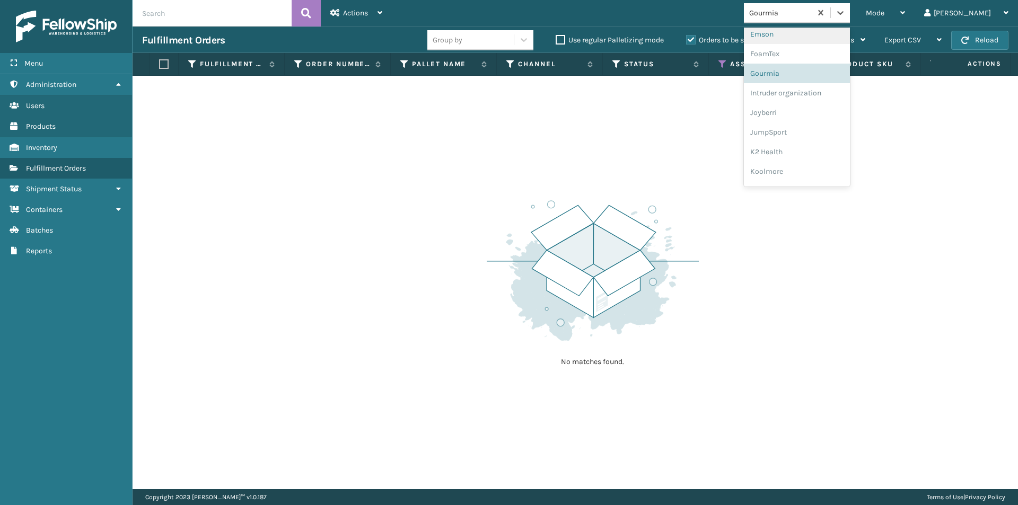
scroll to position [250, 0]
click at [813, 102] on div "Joyberri" at bounding box center [797, 104] width 106 height 20
click at [846, 17] on icon at bounding box center [840, 12] width 11 height 11
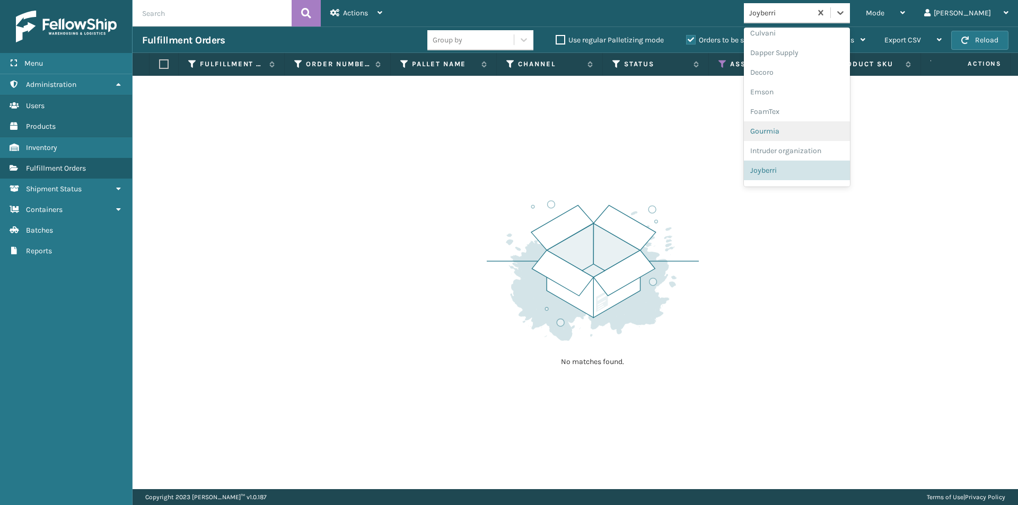
scroll to position [236, 0]
click at [826, 137] on div "JumpSport" at bounding box center [797, 137] width 106 height 20
click at [846, 14] on icon at bounding box center [840, 12] width 11 height 11
click at [820, 139] on div "K2 Health" at bounding box center [797, 137] width 106 height 20
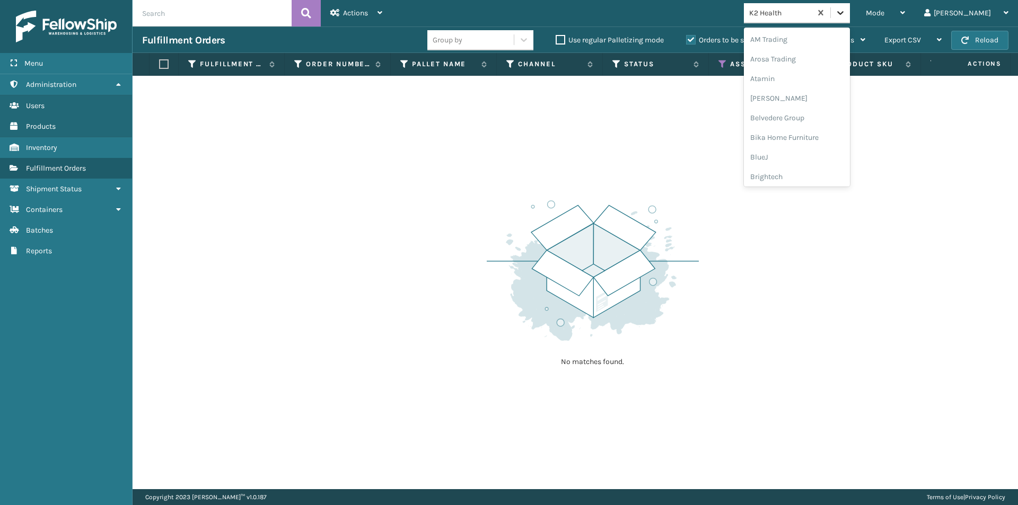
click at [850, 18] on div at bounding box center [840, 12] width 19 height 19
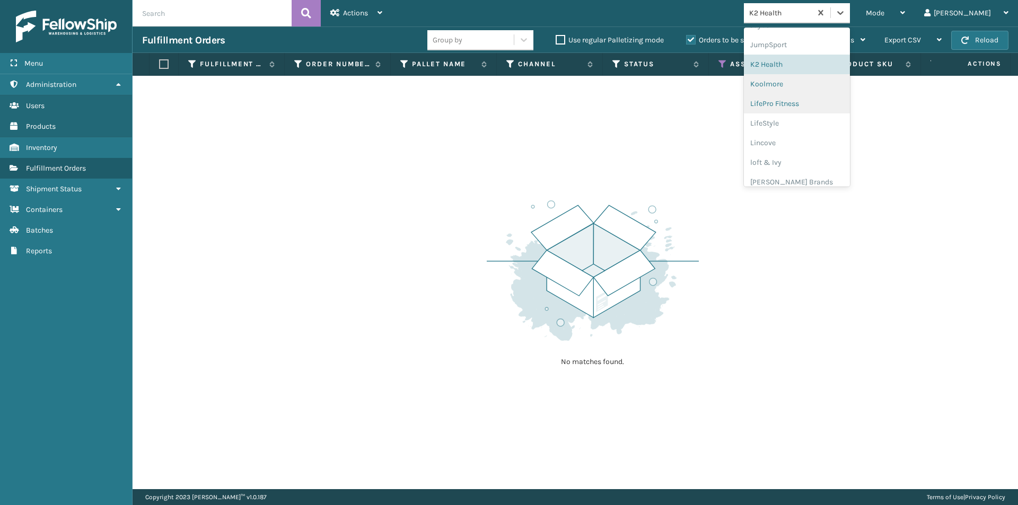
click at [813, 91] on div "Koolmore" at bounding box center [797, 84] width 106 height 20
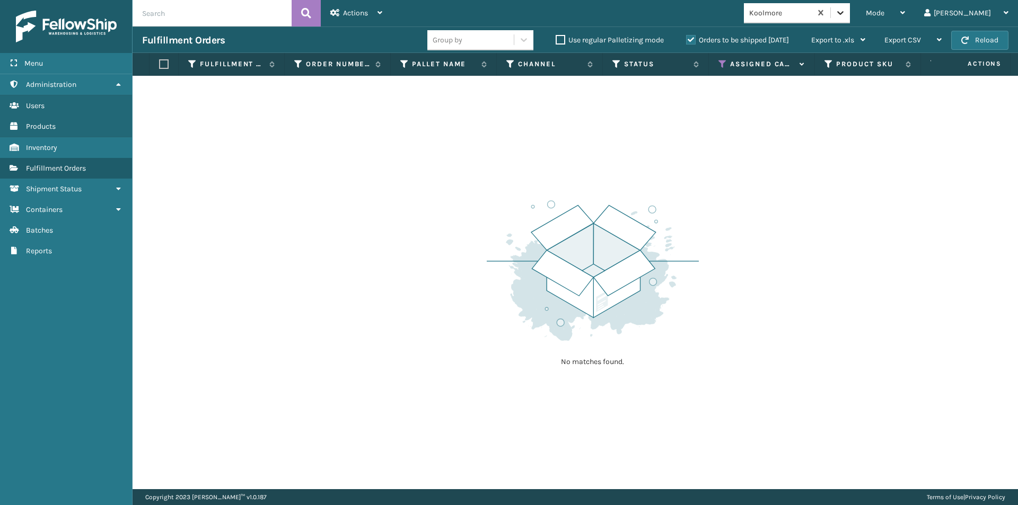
click at [846, 14] on icon at bounding box center [840, 12] width 11 height 11
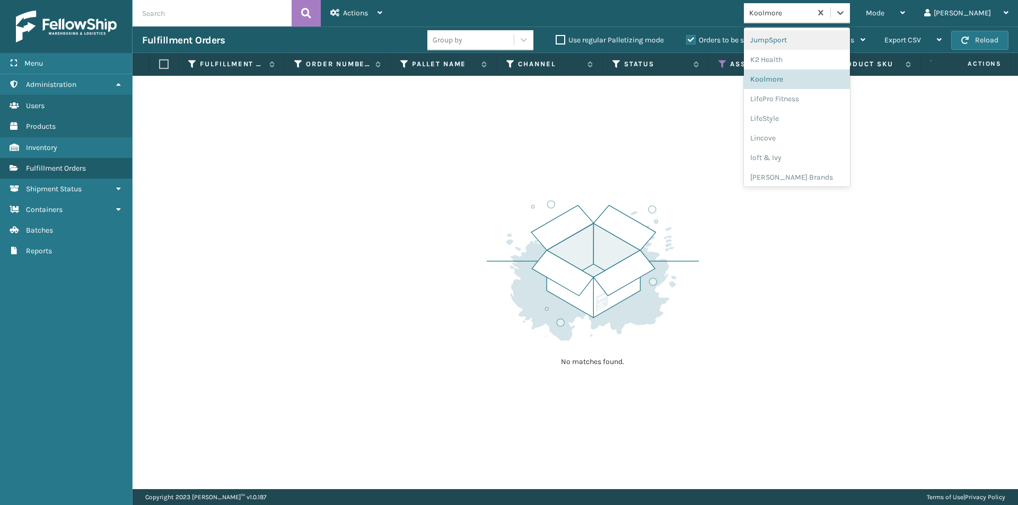
scroll to position [336, 0]
click at [825, 94] on div "LifePro Fitness" at bounding box center [797, 96] width 106 height 20
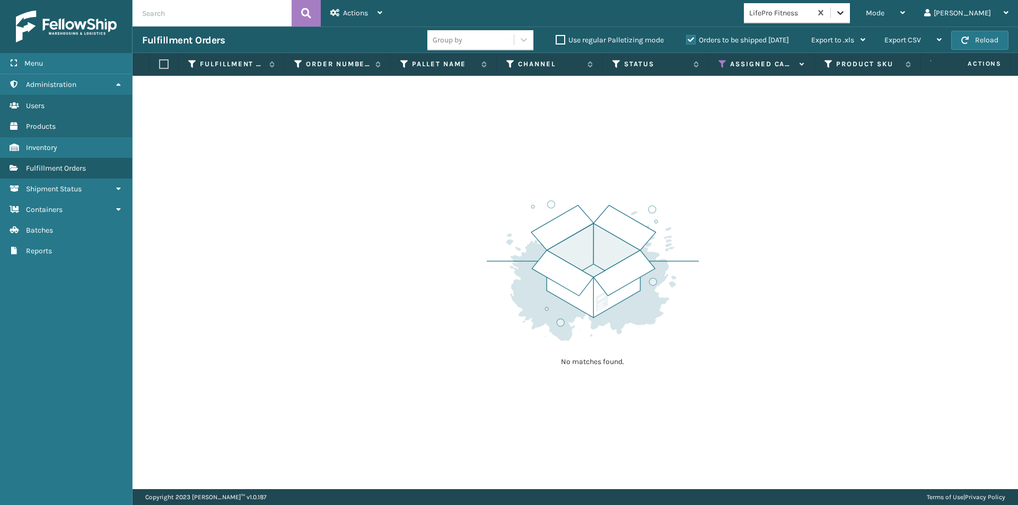
click at [846, 11] on icon at bounding box center [840, 12] width 11 height 11
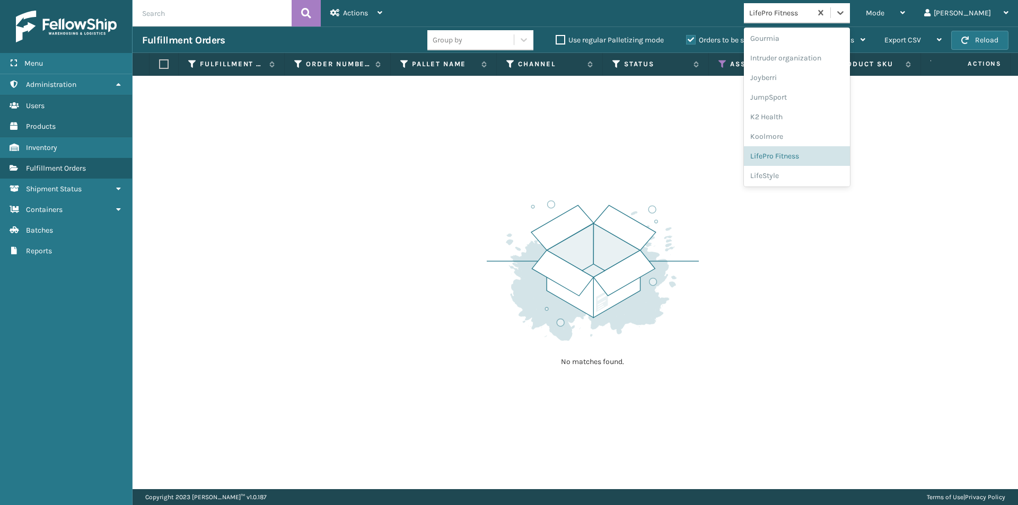
scroll to position [283, 0]
click at [822, 170] on div "LifeStyle" at bounding box center [797, 169] width 106 height 20
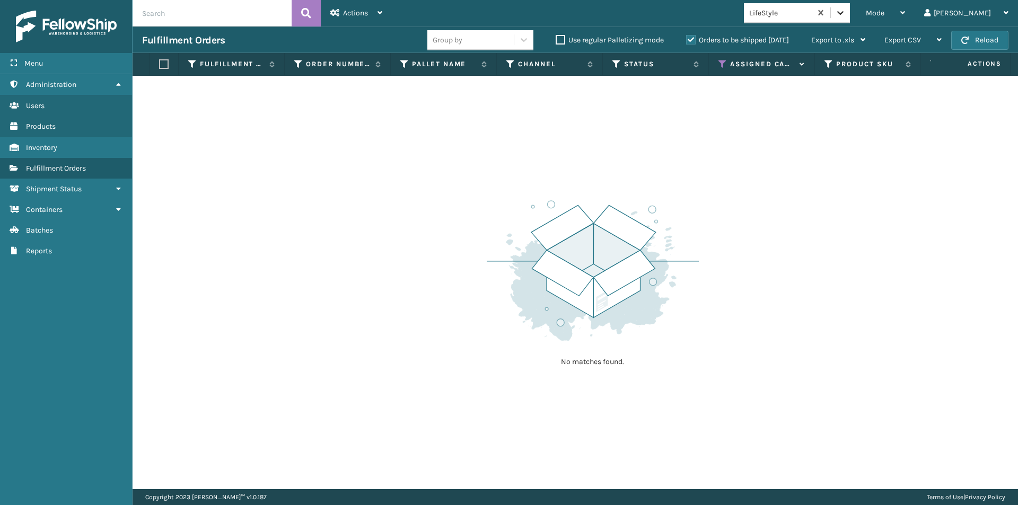
click at [846, 12] on icon at bounding box center [840, 12] width 11 height 11
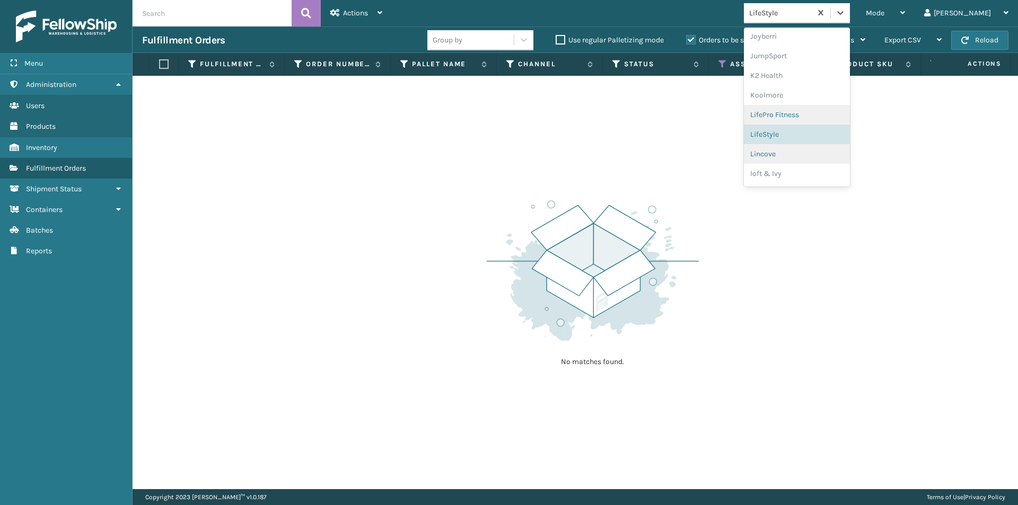
scroll to position [334, 0]
click at [828, 134] on div "Lincove" at bounding box center [797, 137] width 106 height 20
click at [846, 15] on icon at bounding box center [840, 12] width 11 height 11
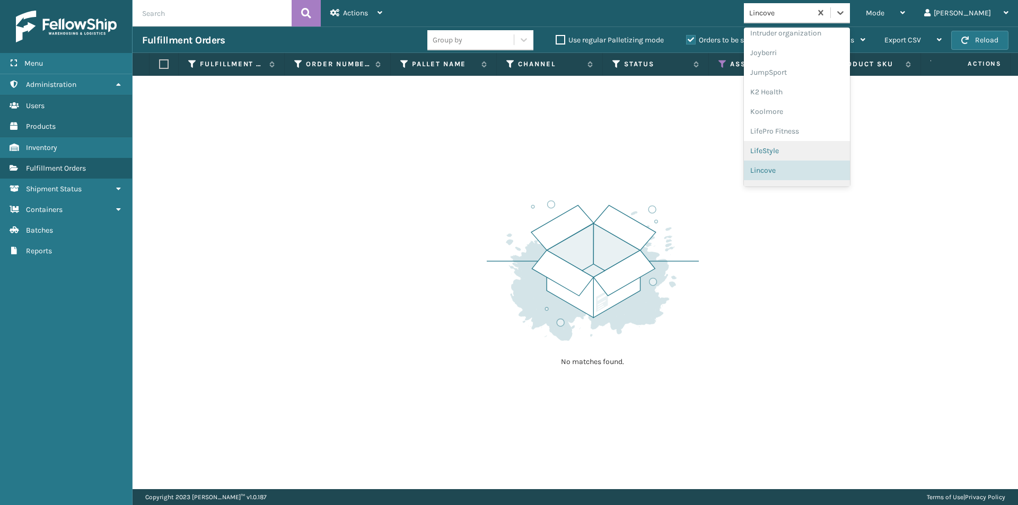
scroll to position [336, 0]
click at [824, 161] on div "loft & Ivy" at bounding box center [797, 155] width 106 height 20
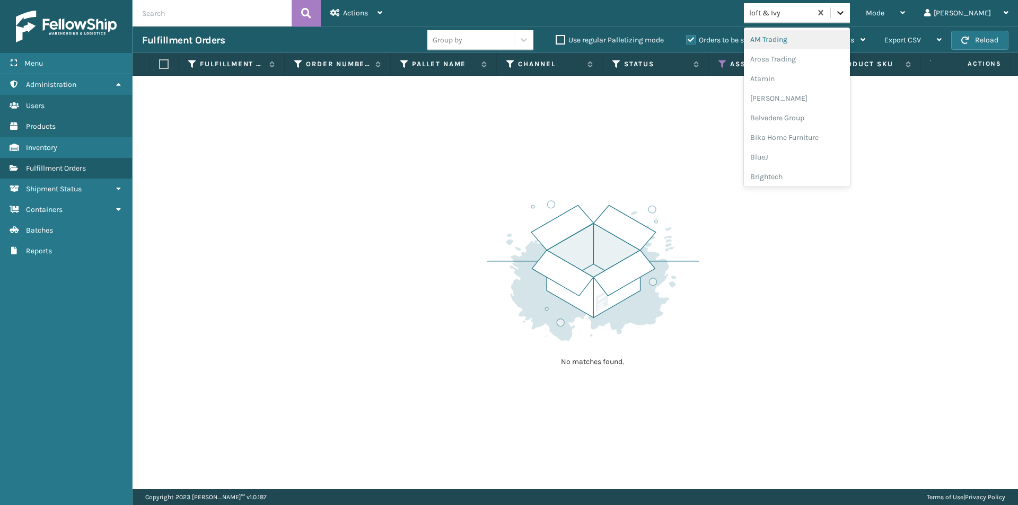
click at [846, 14] on icon at bounding box center [840, 12] width 11 height 11
click at [805, 145] on div "Koolmore" at bounding box center [797, 147] width 106 height 20
click at [846, 15] on icon at bounding box center [840, 12] width 11 height 11
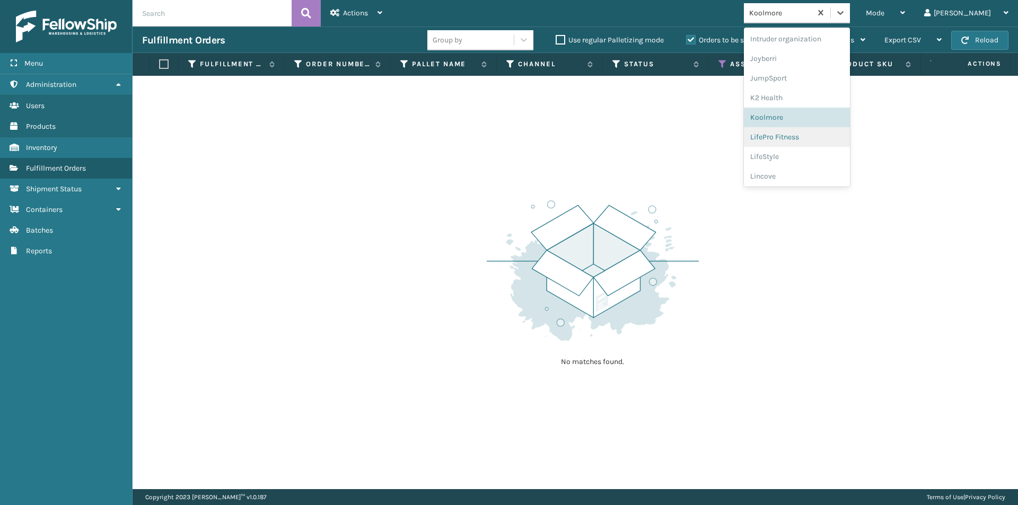
click at [829, 144] on div "LifePro Fitness" at bounding box center [797, 137] width 106 height 20
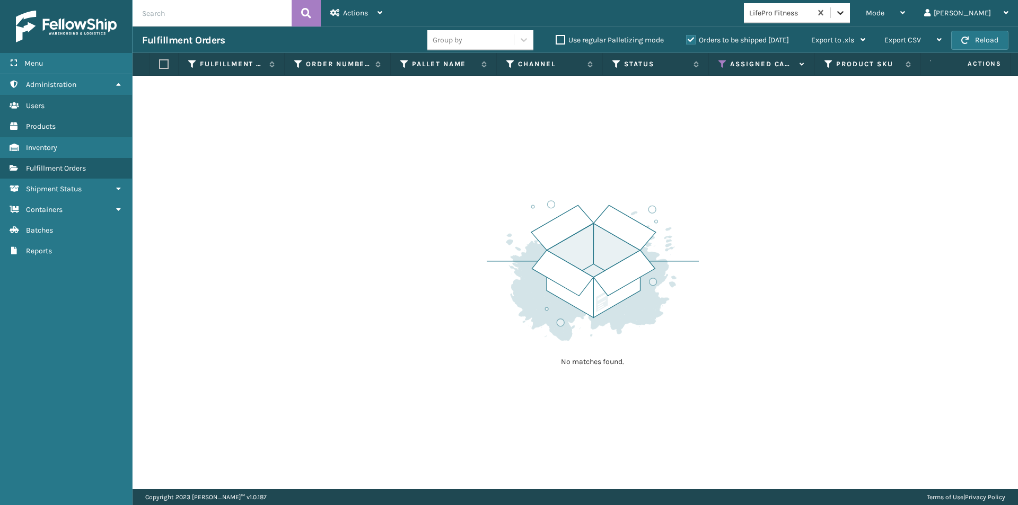
click at [846, 9] on icon at bounding box center [840, 12] width 11 height 11
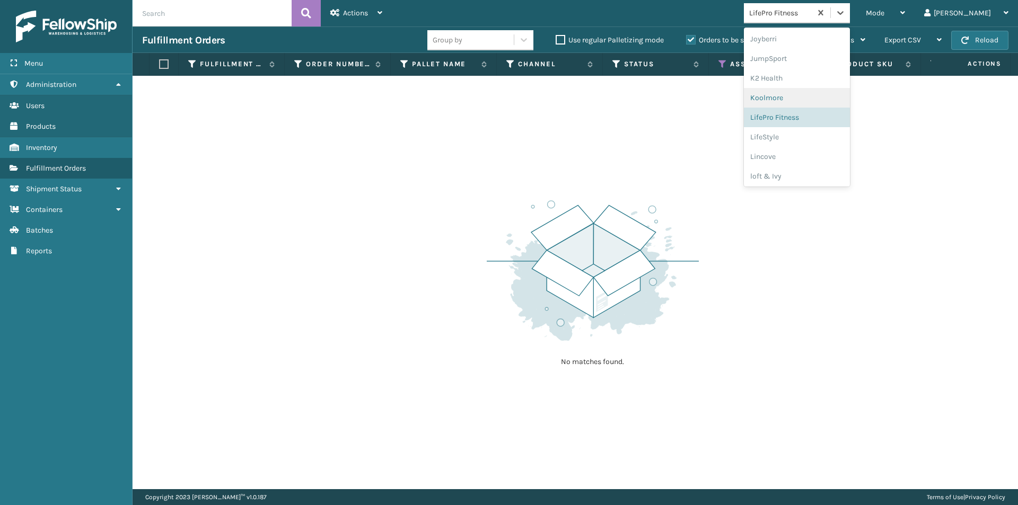
scroll to position [336, 0]
click at [825, 115] on div "LifeStyle" at bounding box center [797, 116] width 106 height 20
click at [846, 13] on icon at bounding box center [840, 12] width 11 height 11
click at [820, 135] on div "Lincove" at bounding box center [797, 136] width 106 height 20
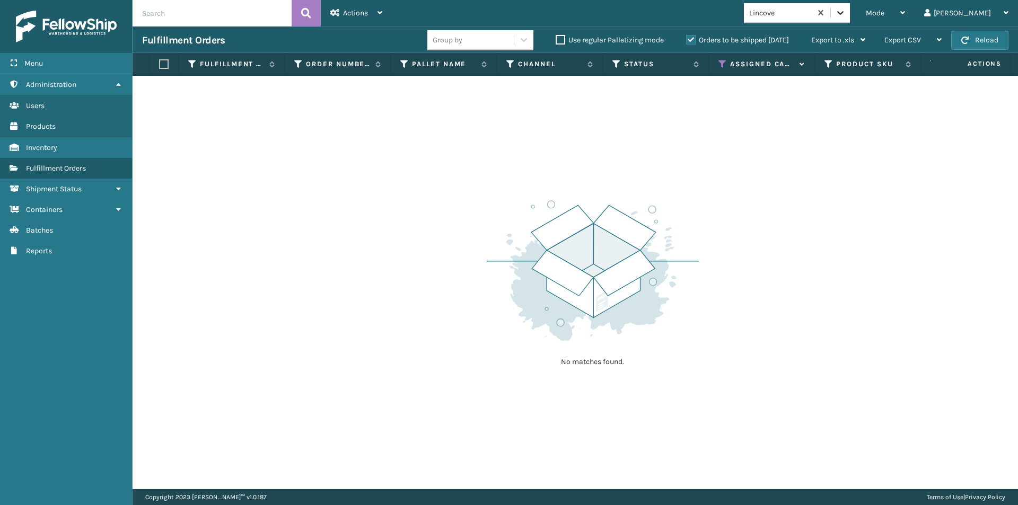
click at [846, 15] on icon at bounding box center [840, 12] width 11 height 11
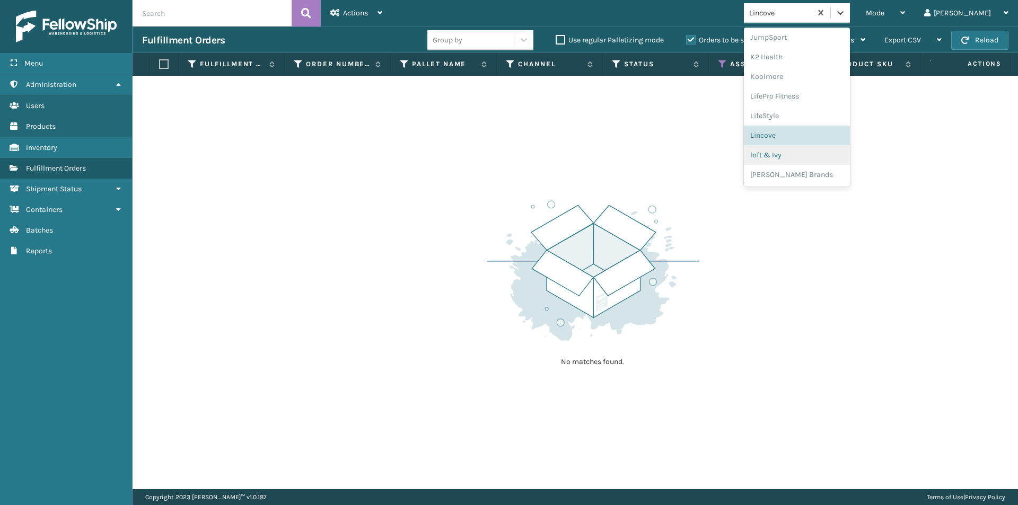
click at [822, 159] on div "loft & Ivy" at bounding box center [797, 155] width 106 height 20
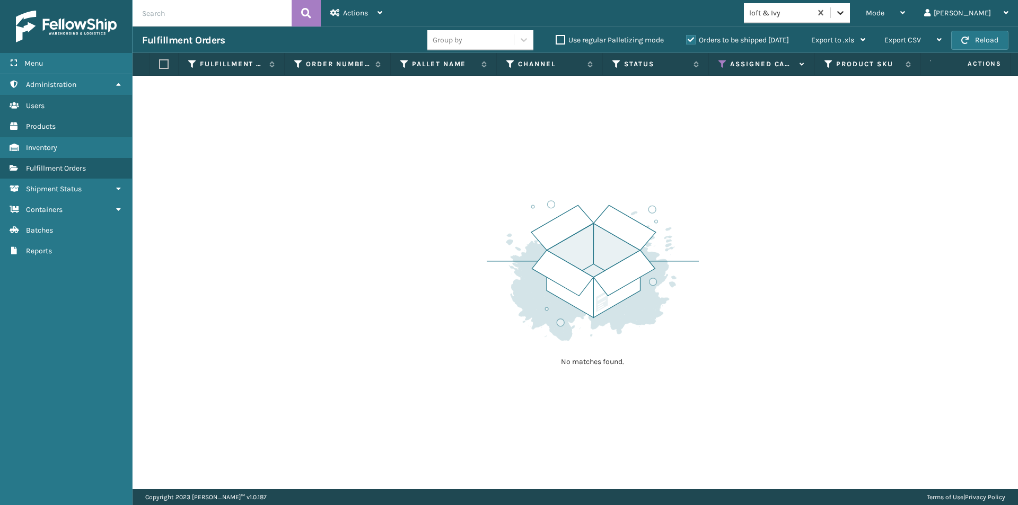
click at [846, 16] on icon at bounding box center [840, 12] width 11 height 11
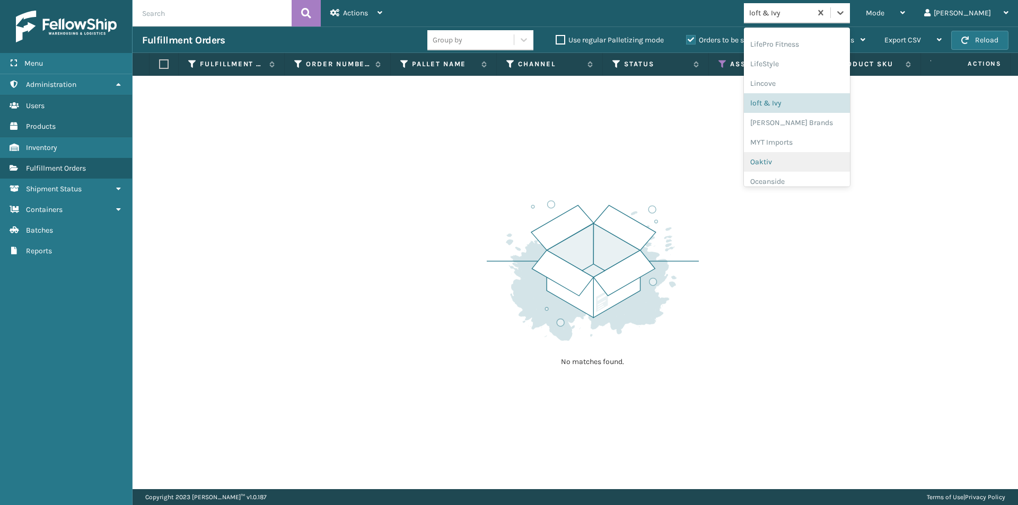
scroll to position [389, 0]
click at [822, 132] on div "MYT Imports" at bounding box center [797, 141] width 106 height 20
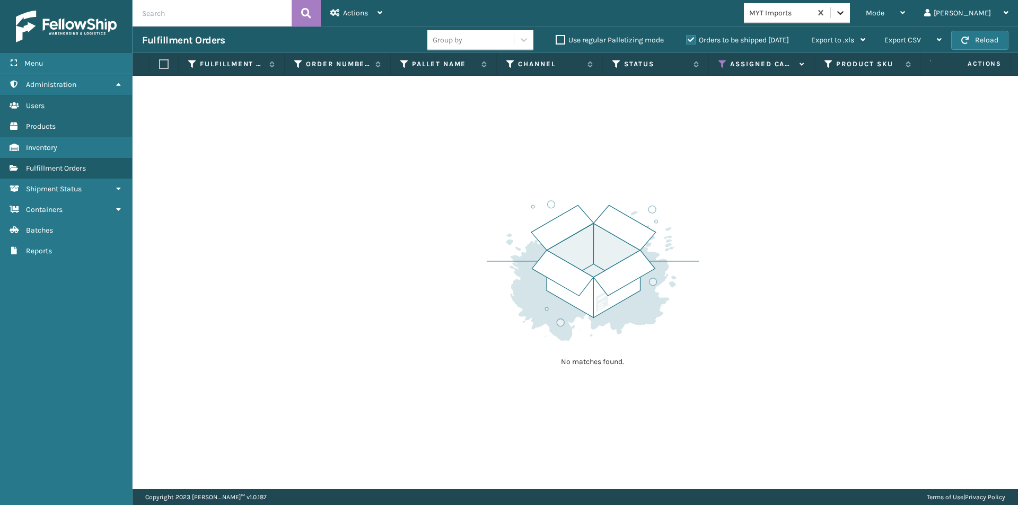
click at [846, 11] on icon at bounding box center [840, 12] width 11 height 11
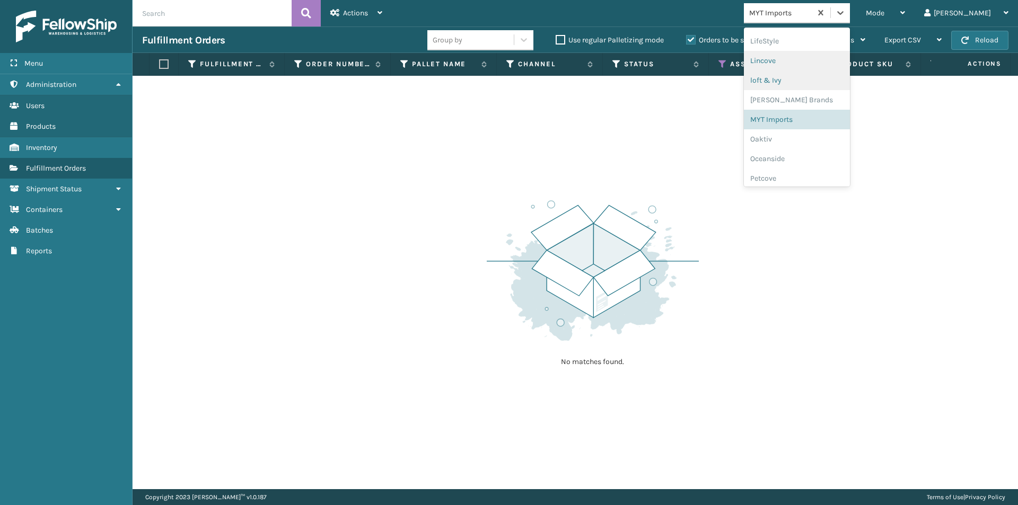
scroll to position [406, 0]
click at [812, 148] on div "Oaktiv" at bounding box center [797, 144] width 106 height 20
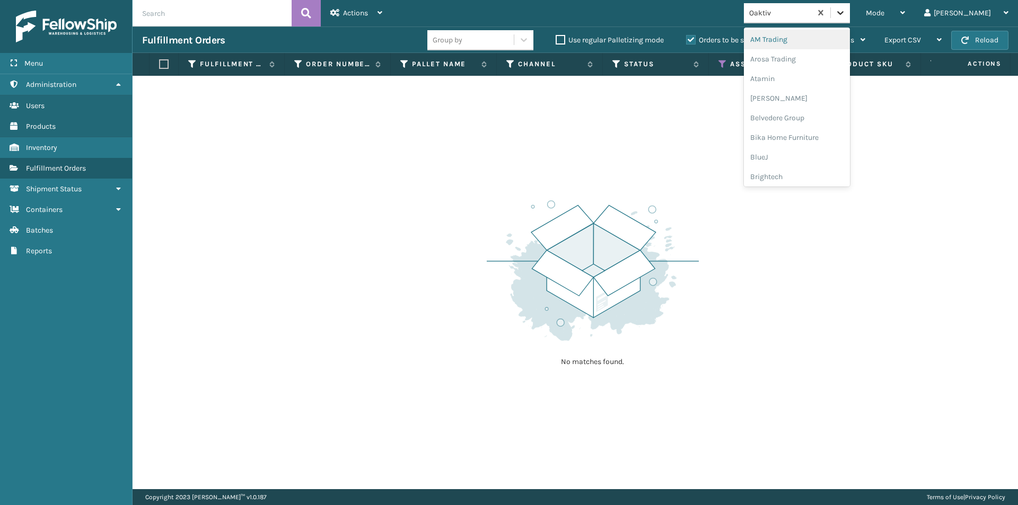
click at [844, 12] on icon at bounding box center [840, 13] width 6 height 4
click at [839, 55] on div "[PERSON_NAME] Brands" at bounding box center [797, 51] width 106 height 20
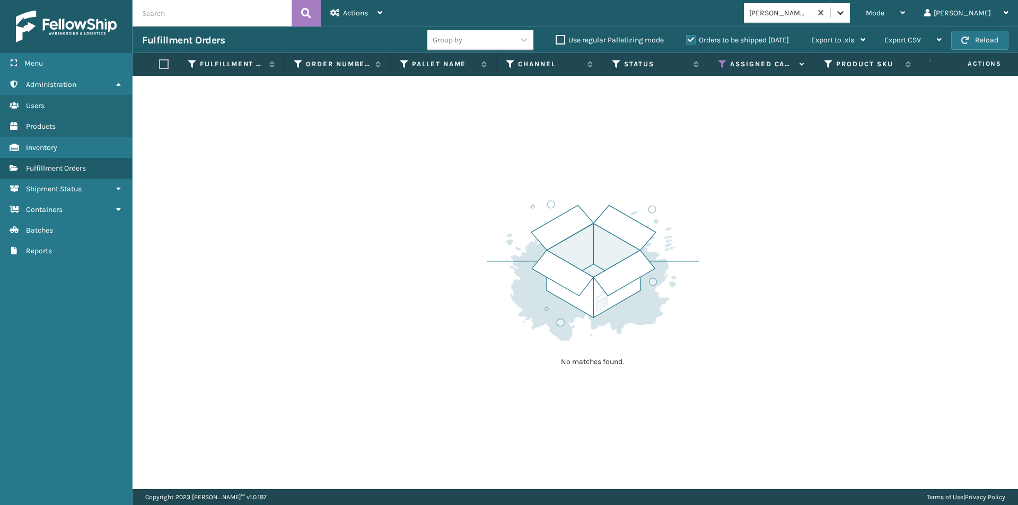
click at [844, 14] on icon at bounding box center [840, 13] width 6 height 4
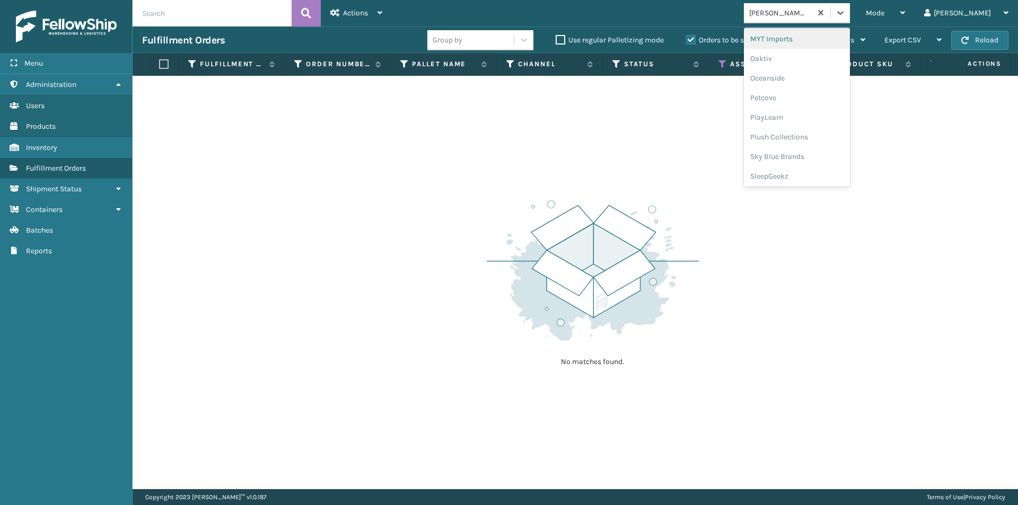
scroll to position [495, 0]
click at [820, 100] on div "Petcove" at bounding box center [797, 94] width 106 height 20
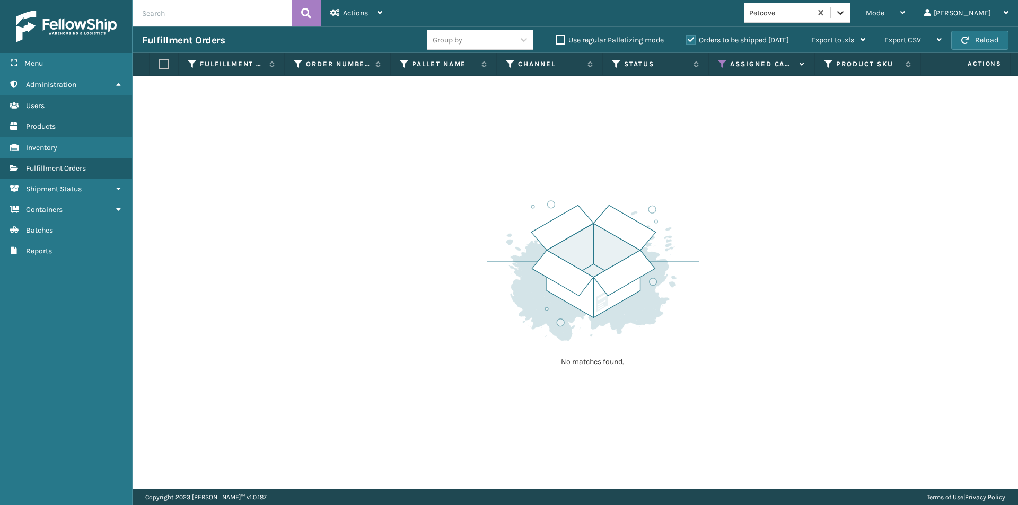
click at [846, 11] on icon at bounding box center [840, 12] width 11 height 11
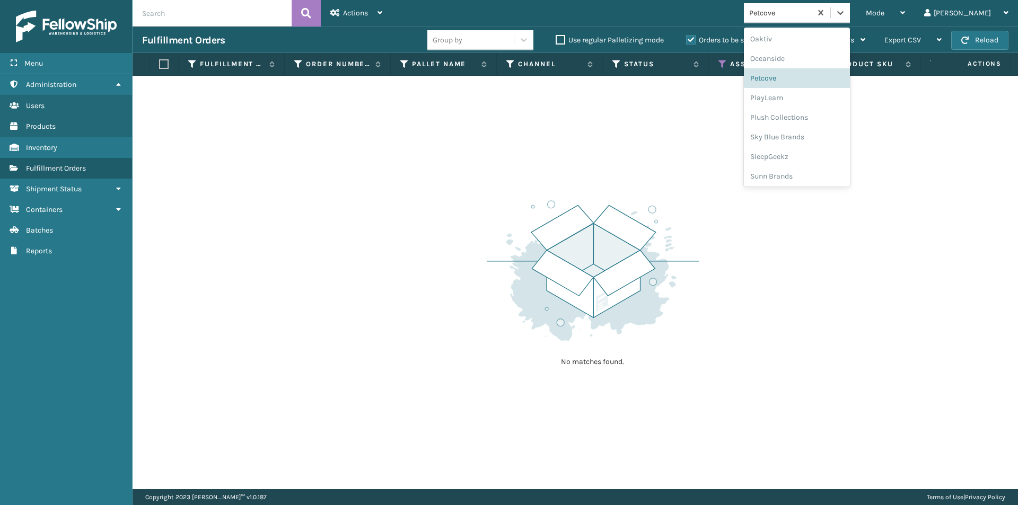
scroll to position [512, 0]
click at [809, 102] on div "PlayLearn" at bounding box center [797, 96] width 106 height 20
click at [850, 7] on div at bounding box center [840, 12] width 19 height 19
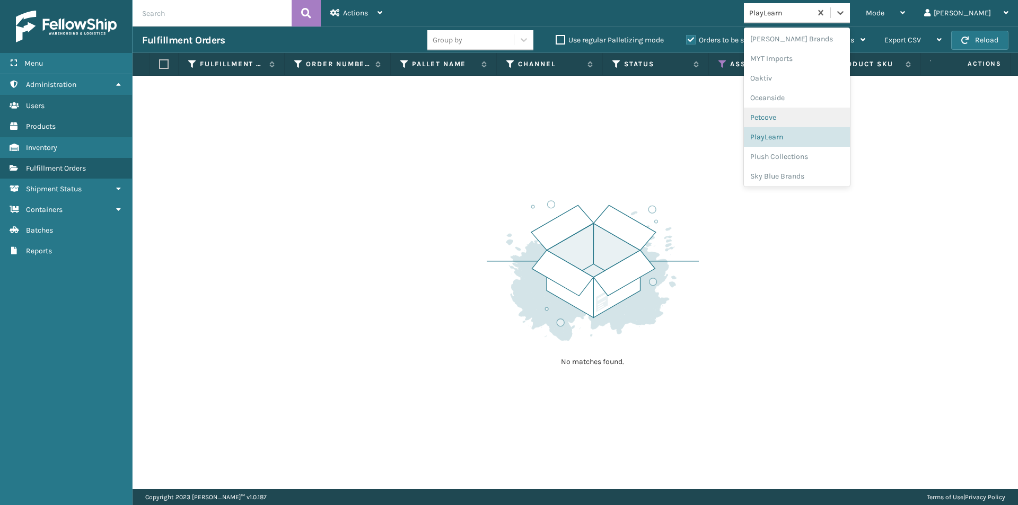
scroll to position [495, 0]
click at [821, 175] on div "SleepGeekz" at bounding box center [797, 173] width 106 height 20
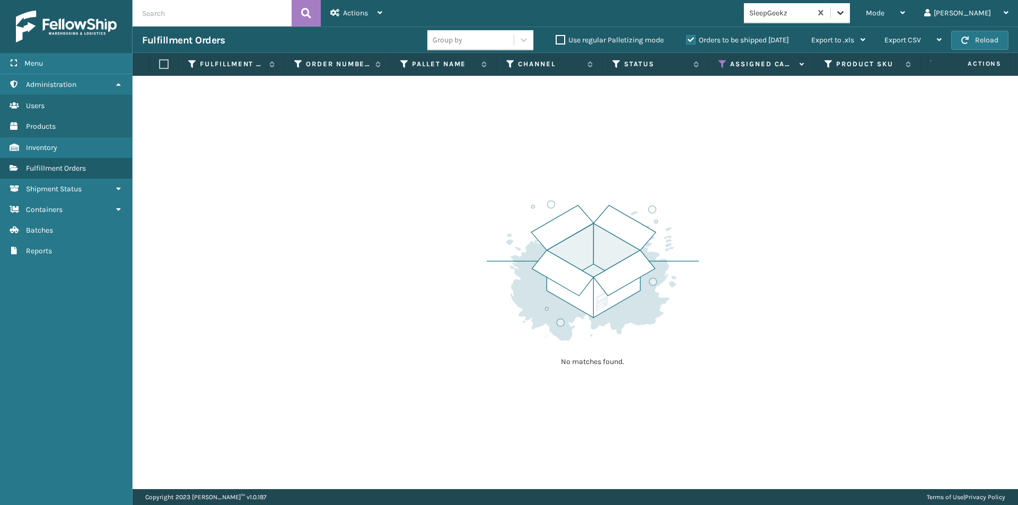
click at [846, 8] on icon at bounding box center [840, 12] width 11 height 11
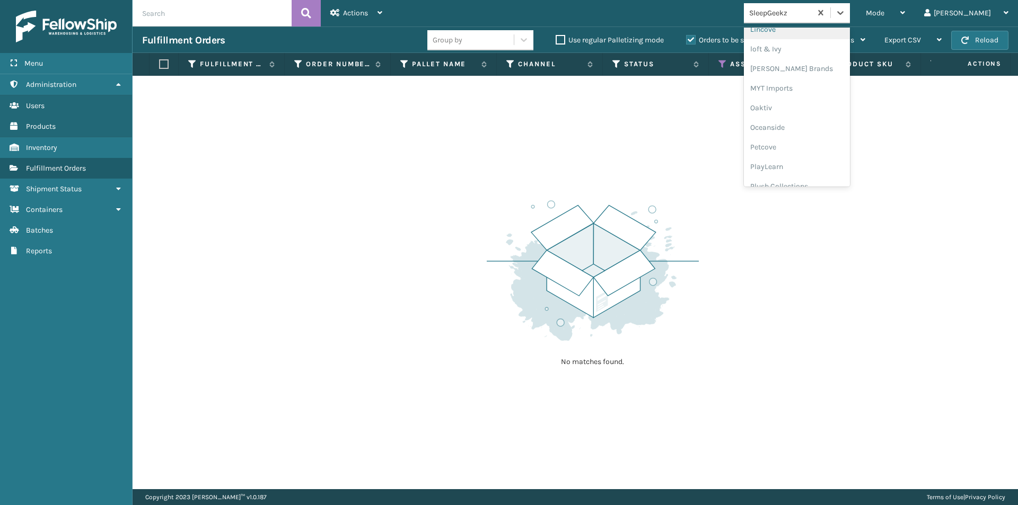
scroll to position [512, 0]
click at [823, 177] on div "Sunn Brands" at bounding box center [797, 175] width 106 height 20
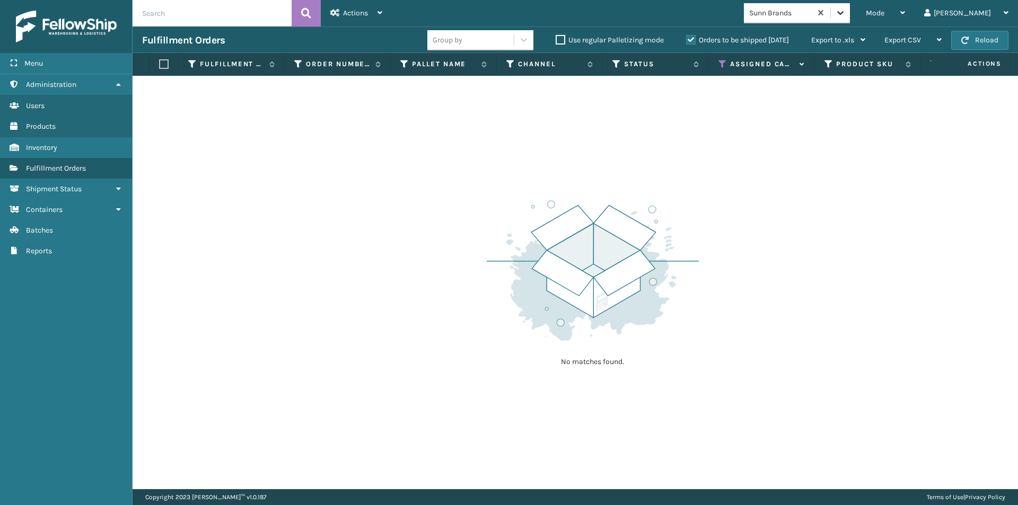
click at [846, 15] on icon at bounding box center [840, 12] width 11 height 11
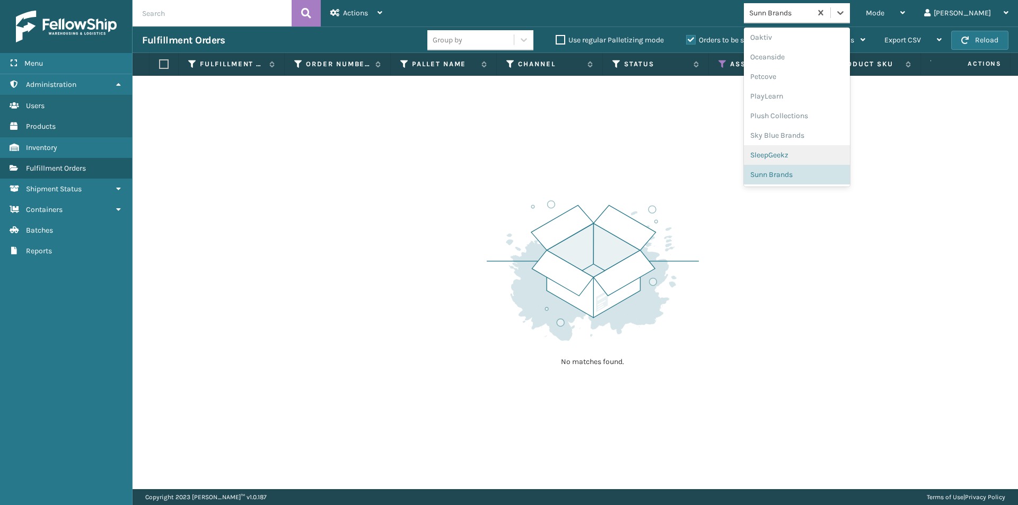
click at [841, 155] on div "SleepGeekz" at bounding box center [797, 155] width 106 height 20
click at [850, 6] on div at bounding box center [840, 12] width 19 height 19
click at [822, 103] on div "Emson" at bounding box center [797, 99] width 106 height 20
click at [846, 17] on icon at bounding box center [840, 12] width 11 height 11
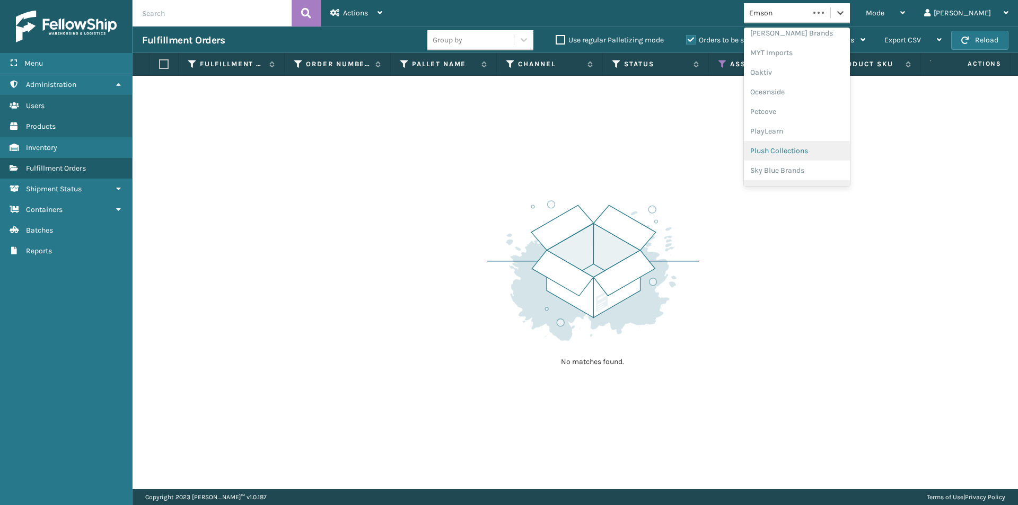
scroll to position [512, 0]
click at [835, 168] on div "Sunn Brands" at bounding box center [797, 175] width 106 height 20
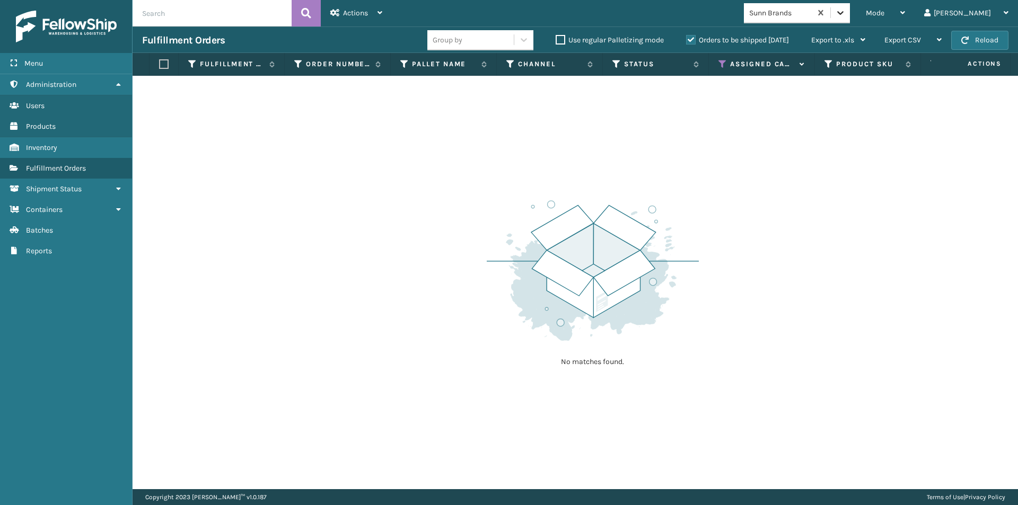
click at [846, 15] on icon at bounding box center [840, 12] width 11 height 11
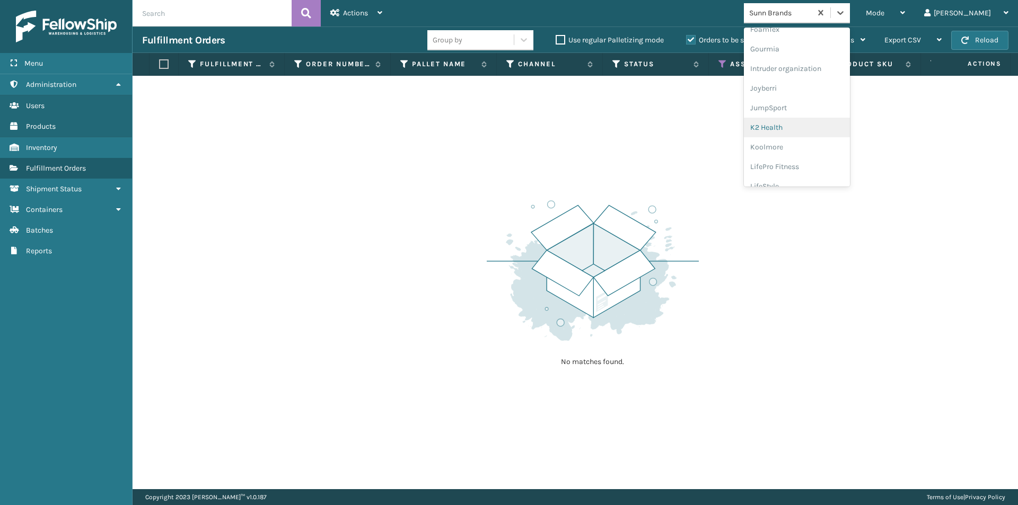
scroll to position [318, 0]
click at [823, 116] on div "LifePro Fitness" at bounding box center [797, 114] width 106 height 20
click at [846, 17] on icon at bounding box center [840, 12] width 11 height 11
click at [818, 135] on div "LifeStyle" at bounding box center [797, 137] width 106 height 20
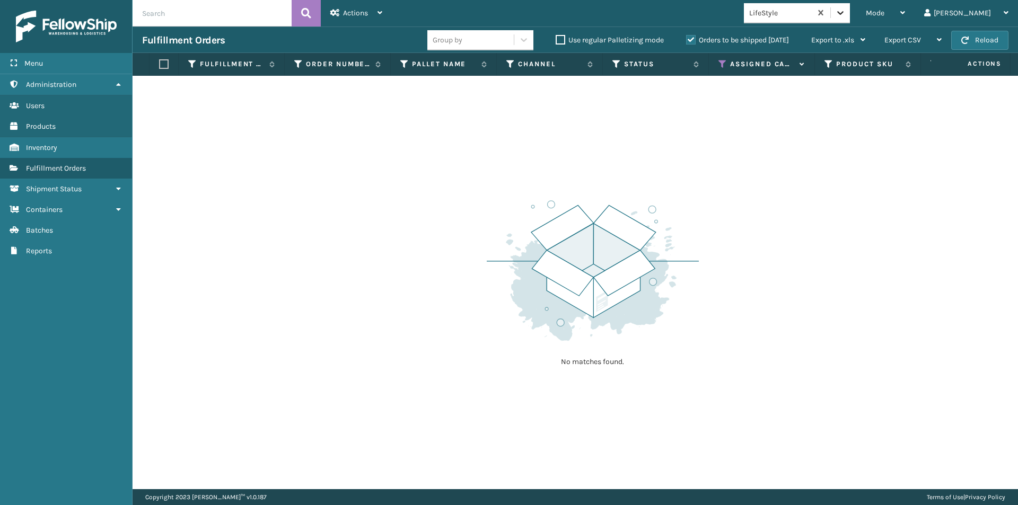
click at [846, 14] on icon at bounding box center [840, 12] width 11 height 11
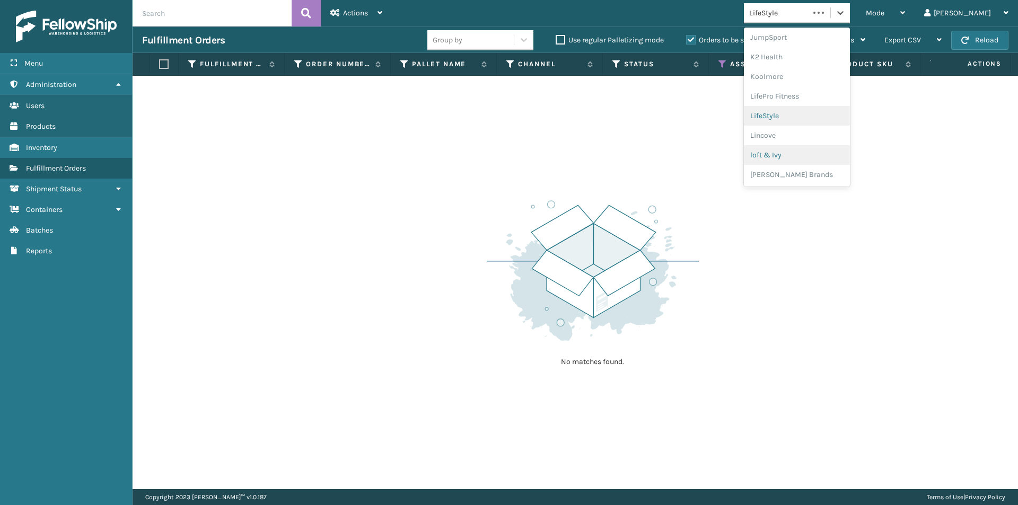
scroll to position [363, 0]
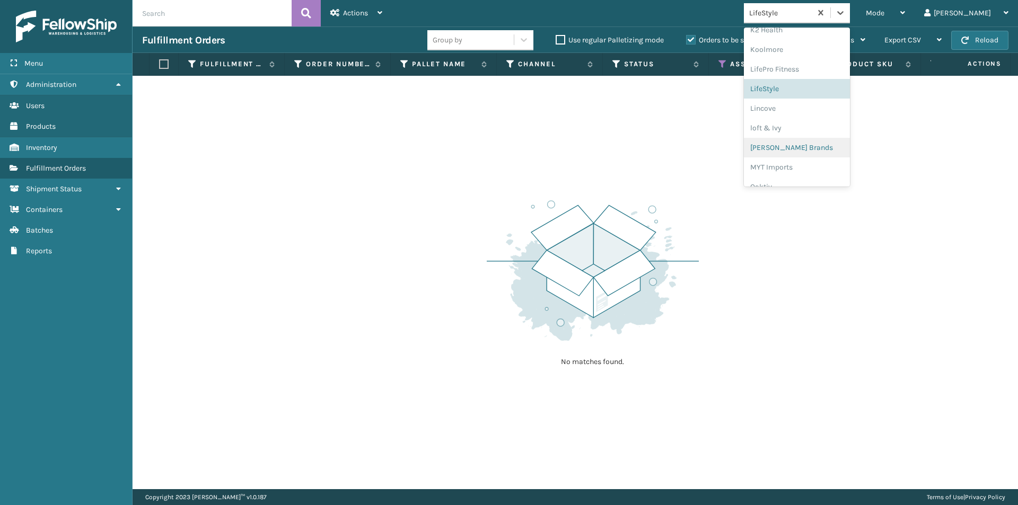
click at [827, 150] on div "[PERSON_NAME] Brands" at bounding box center [797, 148] width 106 height 20
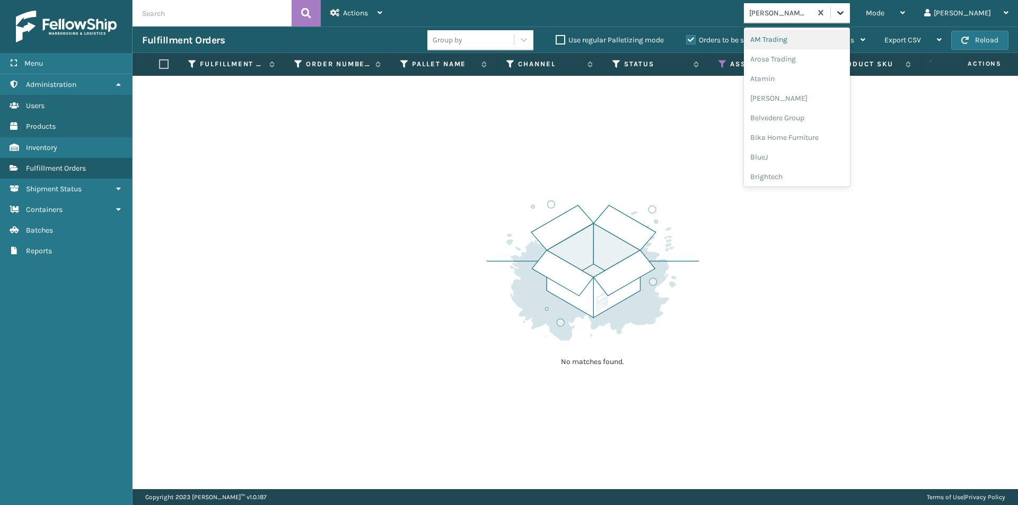
click at [846, 10] on icon at bounding box center [840, 12] width 11 height 11
click at [812, 92] on div "Petcove" at bounding box center [797, 94] width 106 height 20
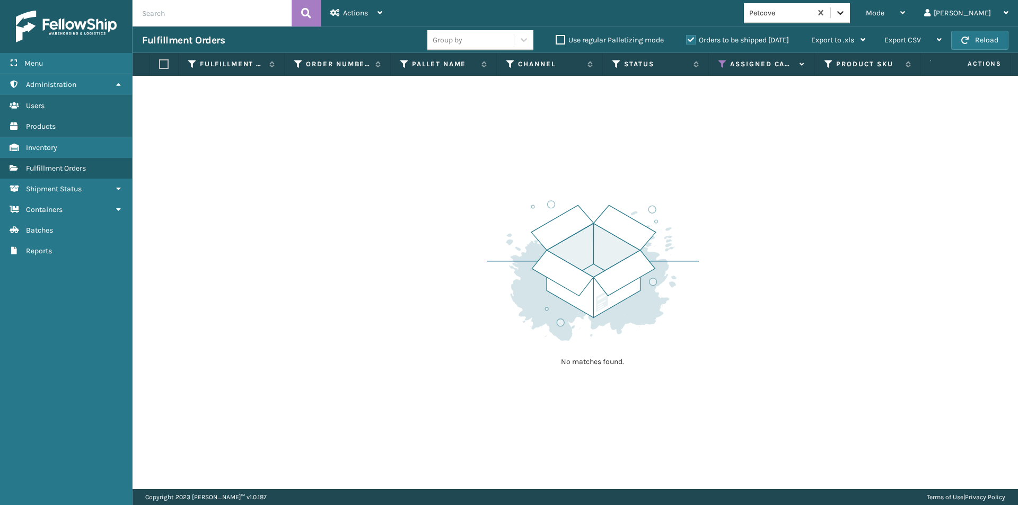
click at [844, 14] on icon at bounding box center [840, 13] width 6 height 4
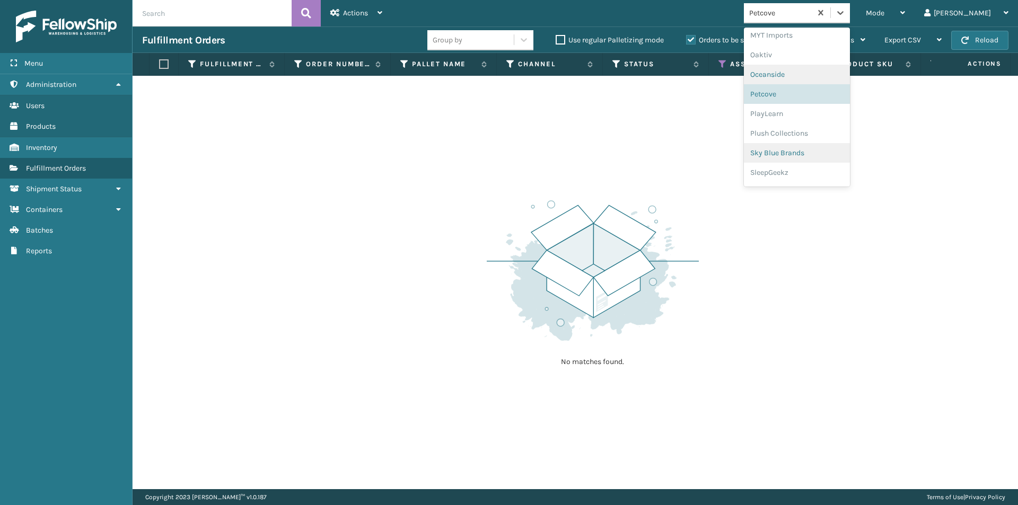
scroll to position [512, 0]
click at [826, 180] on div "Sunn Brands" at bounding box center [797, 175] width 106 height 20
